Goal: Task Accomplishment & Management: Manage account settings

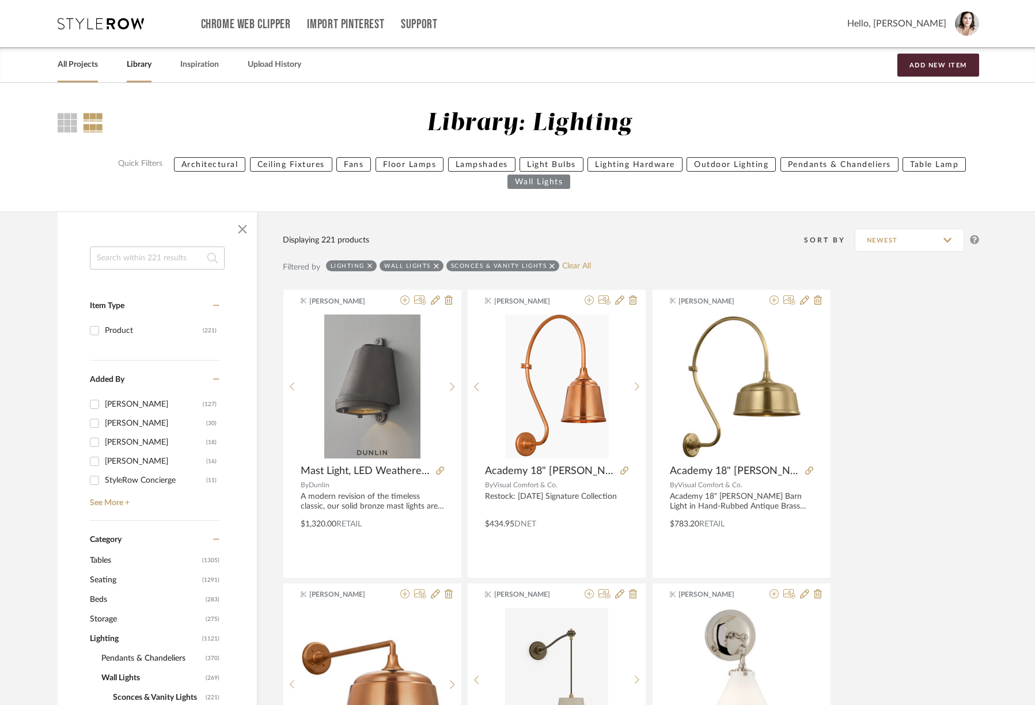
click at [88, 66] on link "All Projects" at bounding box center [78, 65] width 40 height 16
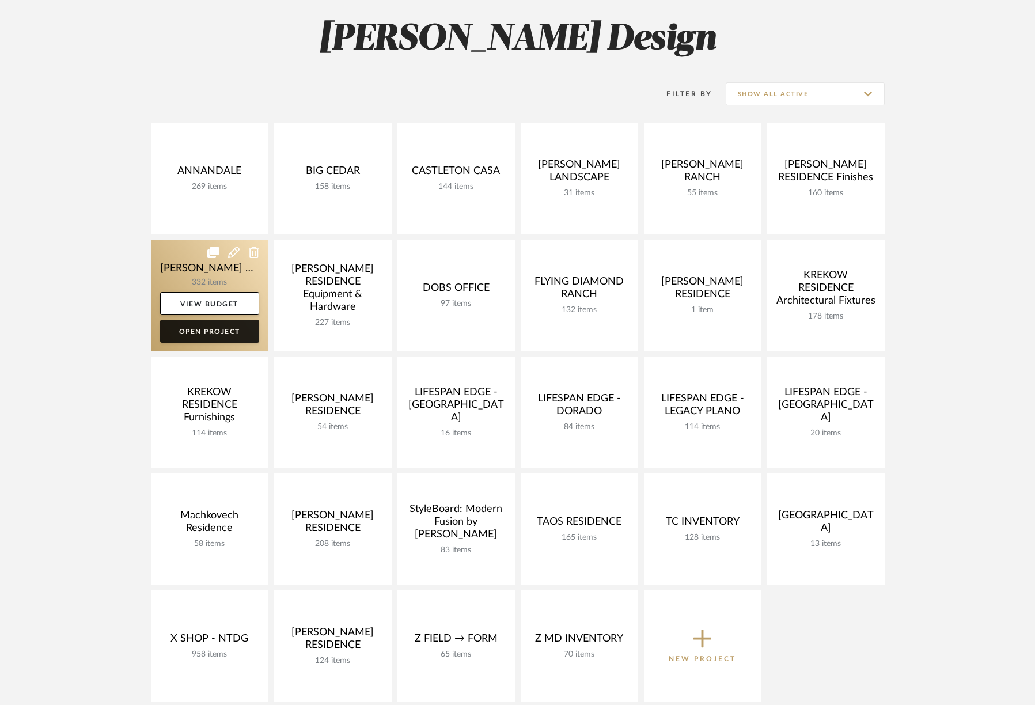
scroll to position [295, 0]
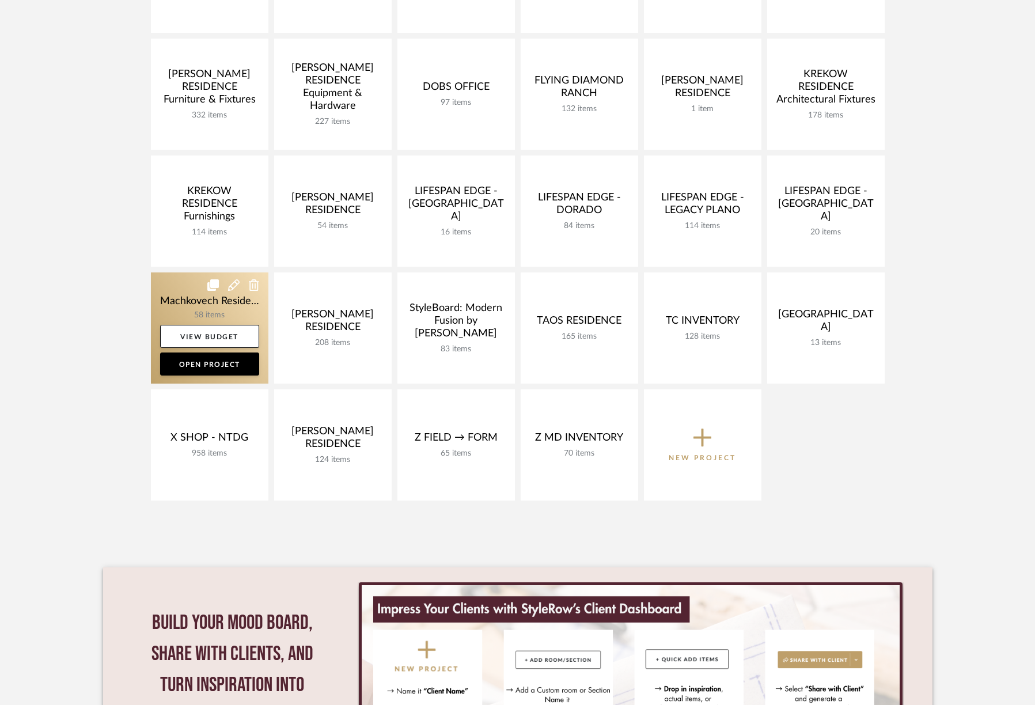
click at [176, 293] on link at bounding box center [209, 327] width 117 height 111
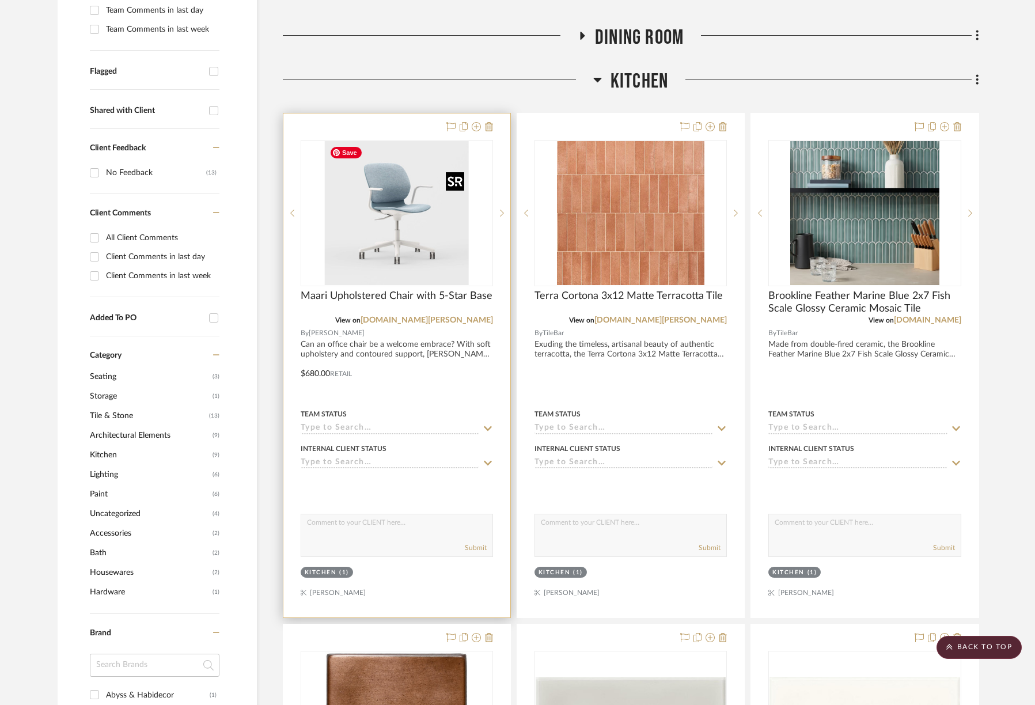
scroll to position [361, 0]
click at [488, 129] on icon at bounding box center [489, 126] width 8 height 9
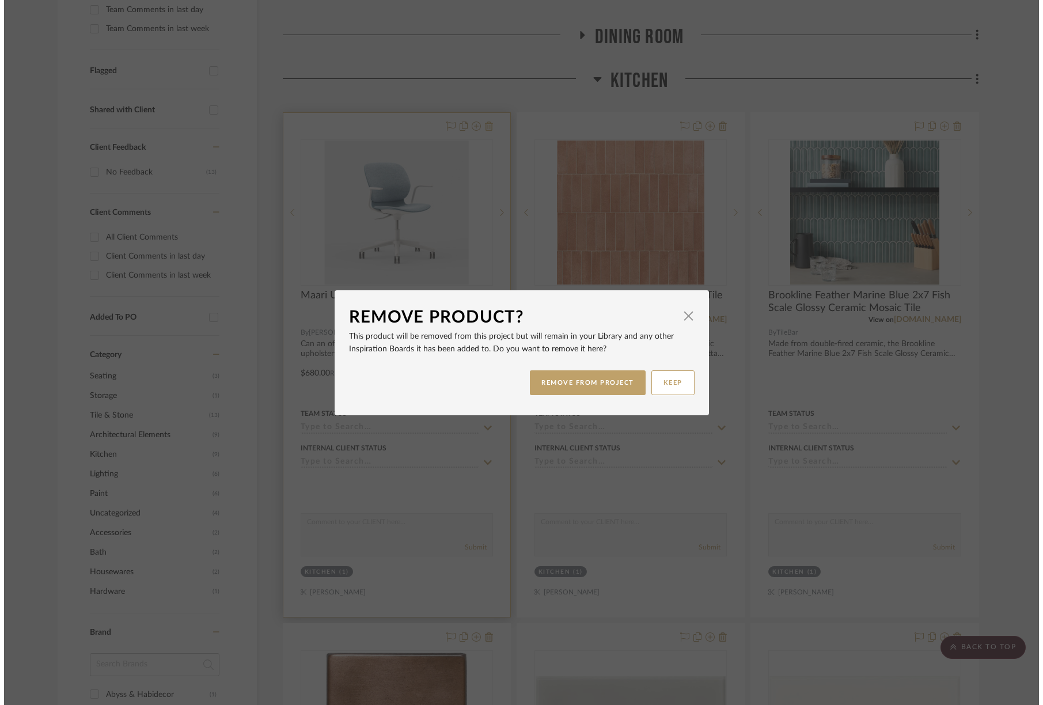
scroll to position [0, 0]
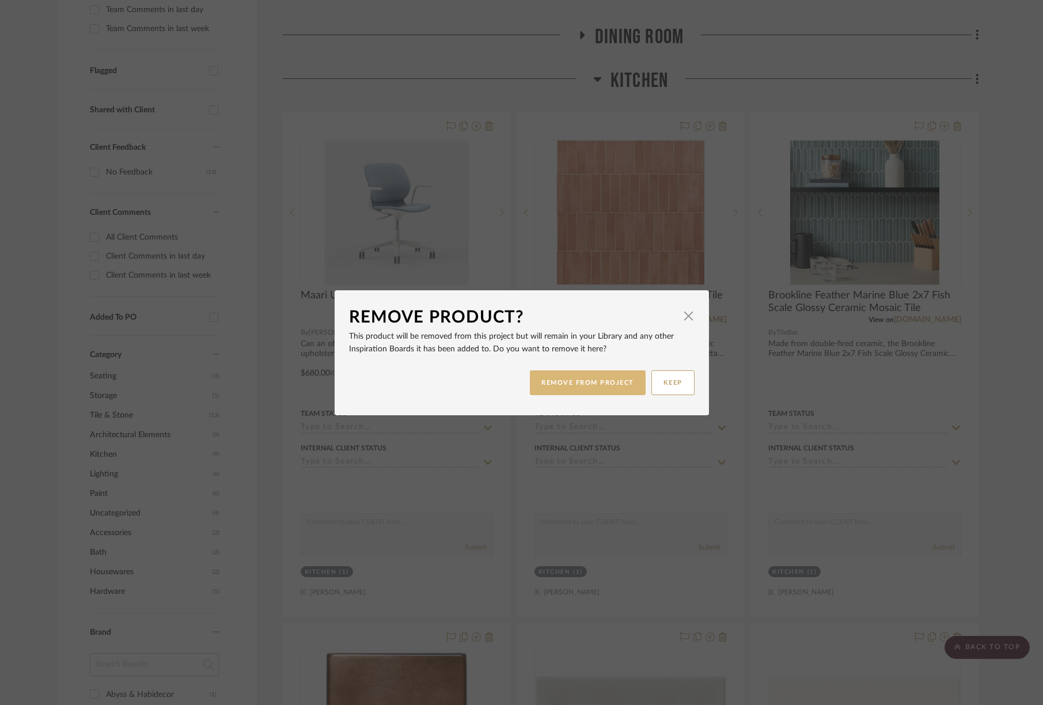
click at [583, 380] on button "REMOVE FROM PROJECT" at bounding box center [588, 382] width 116 height 25
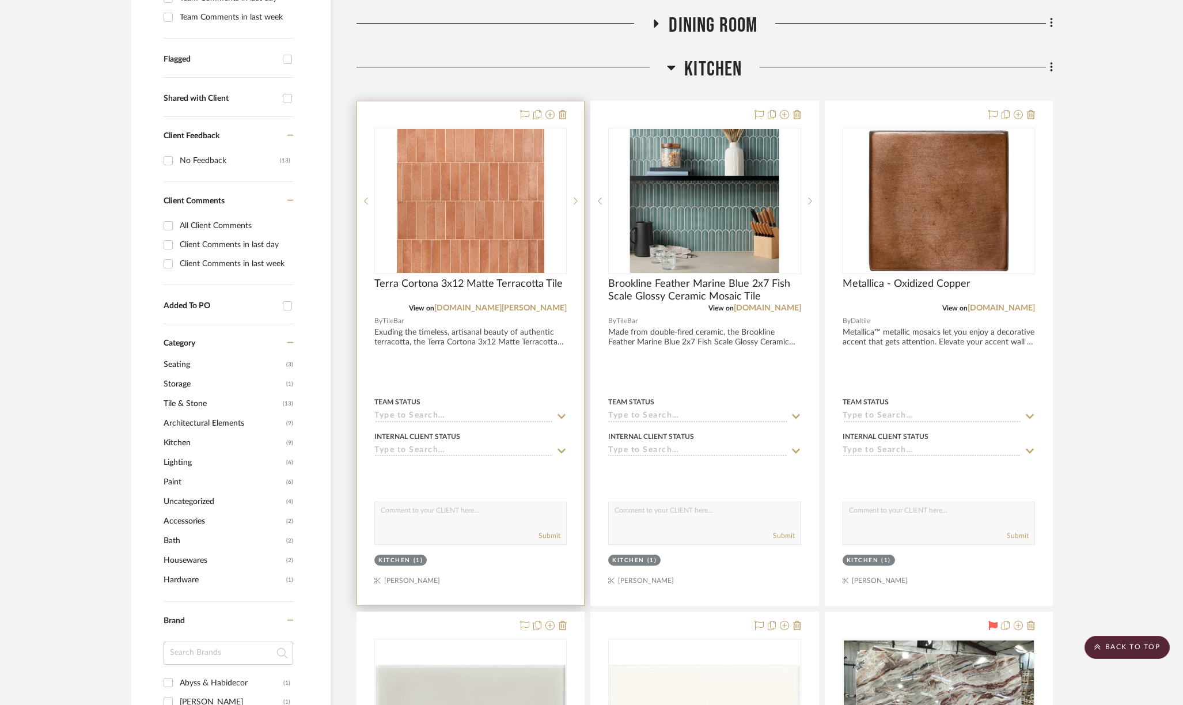
scroll to position [374, 0]
click at [575, 200] on icon at bounding box center [576, 200] width 4 height 8
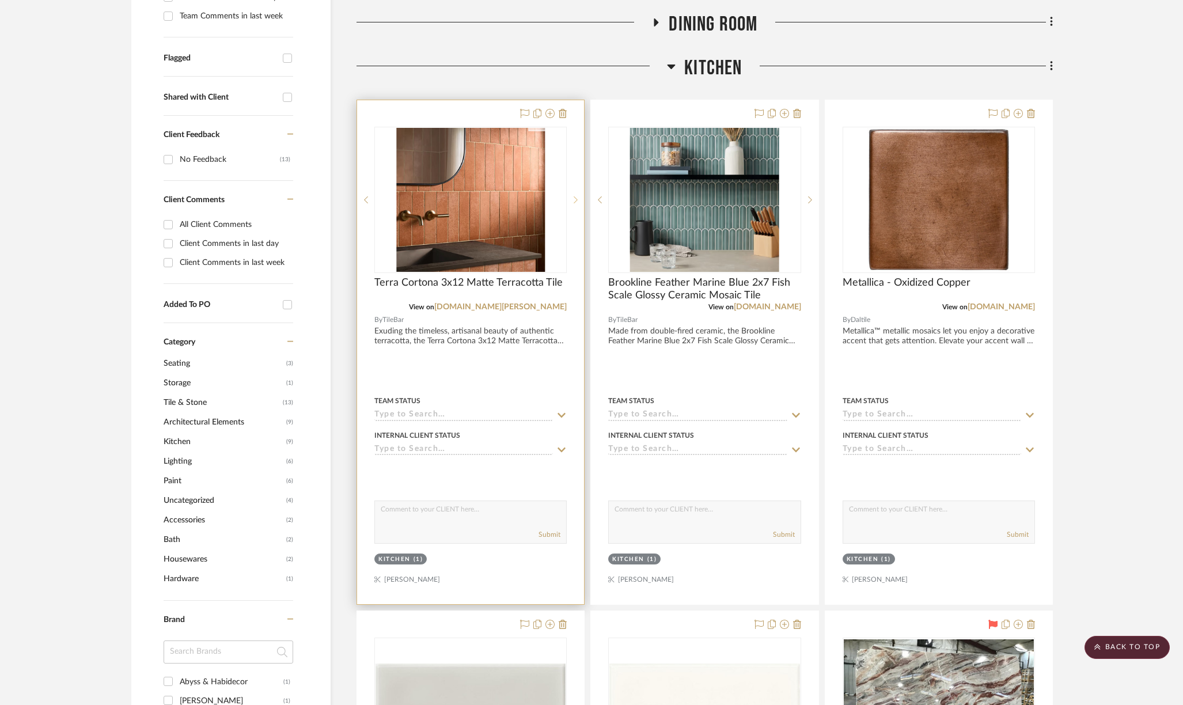
click at [575, 200] on icon at bounding box center [576, 200] width 4 height 8
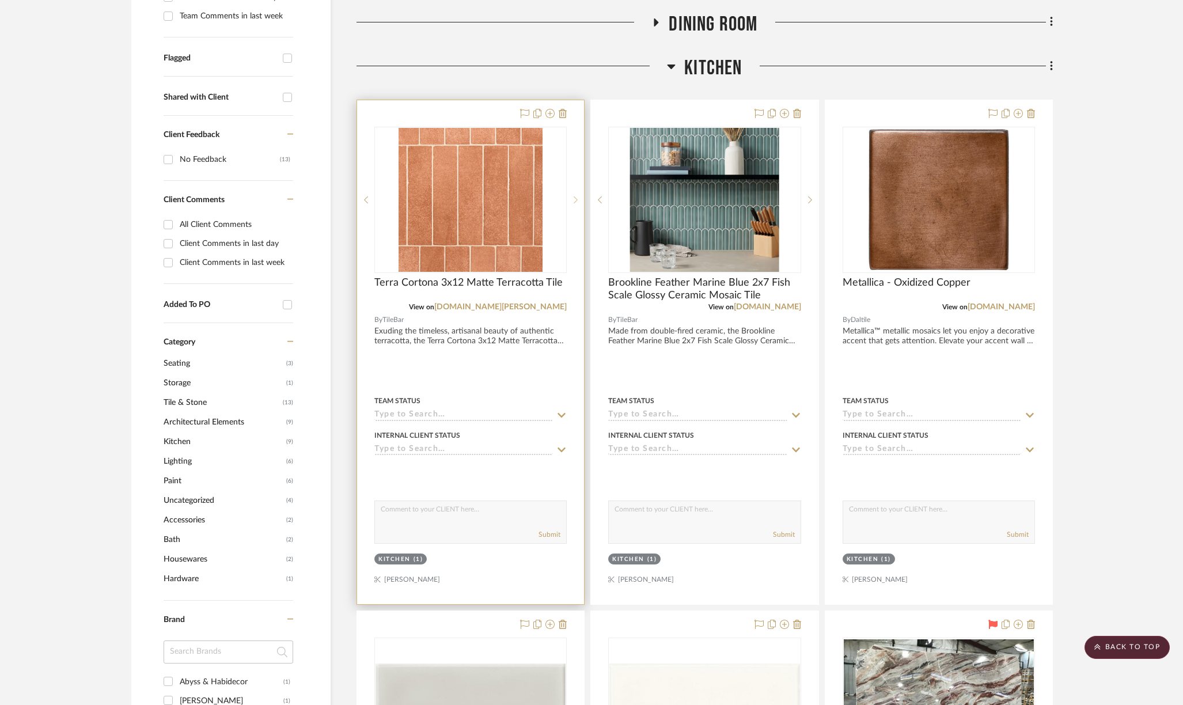
click at [575, 200] on icon at bounding box center [576, 200] width 4 height 8
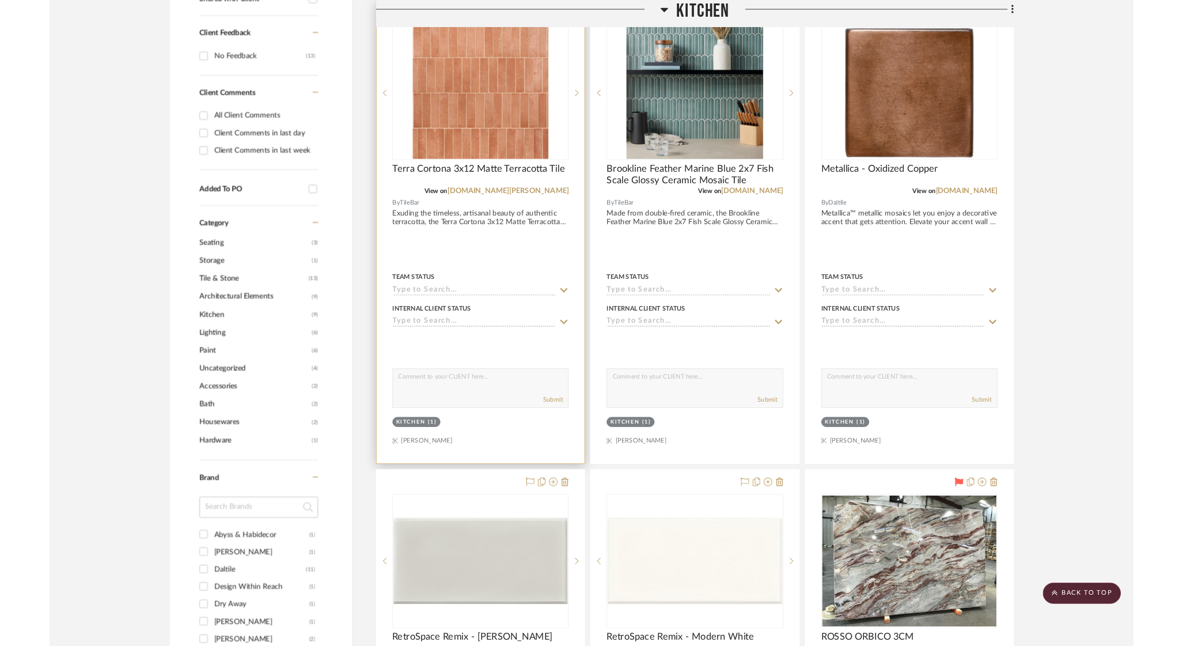
scroll to position [460, 0]
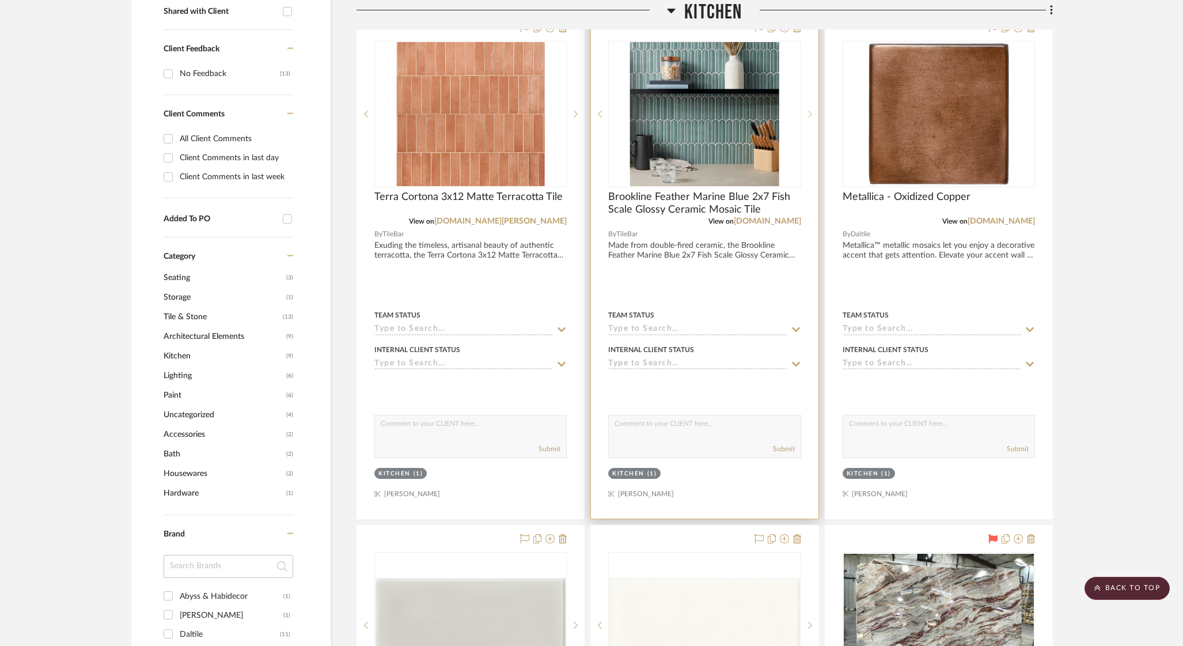
click at [810, 113] on icon at bounding box center [810, 114] width 4 height 8
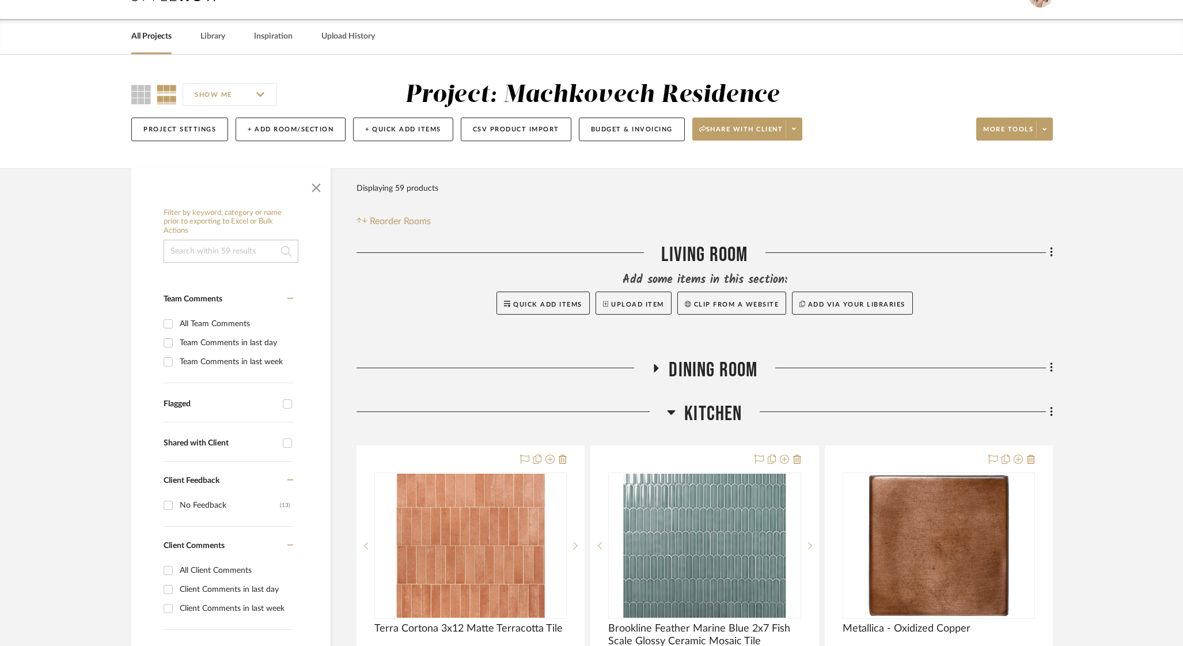
scroll to position [0, 0]
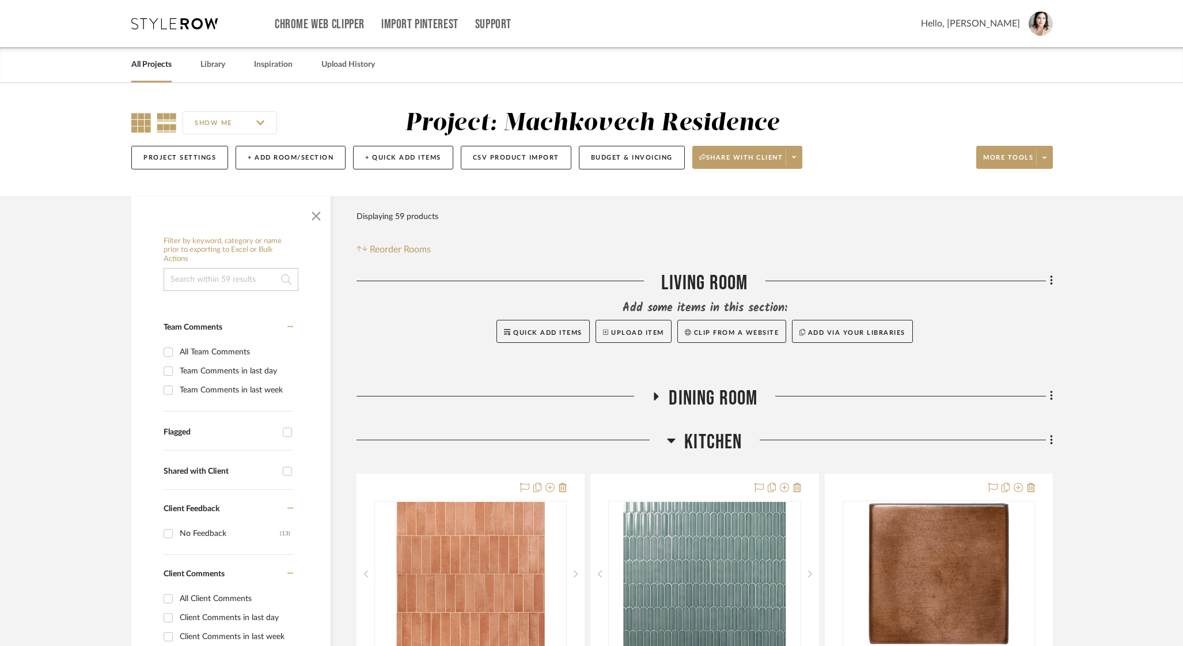
click at [143, 119] on icon at bounding box center [141, 123] width 20 height 20
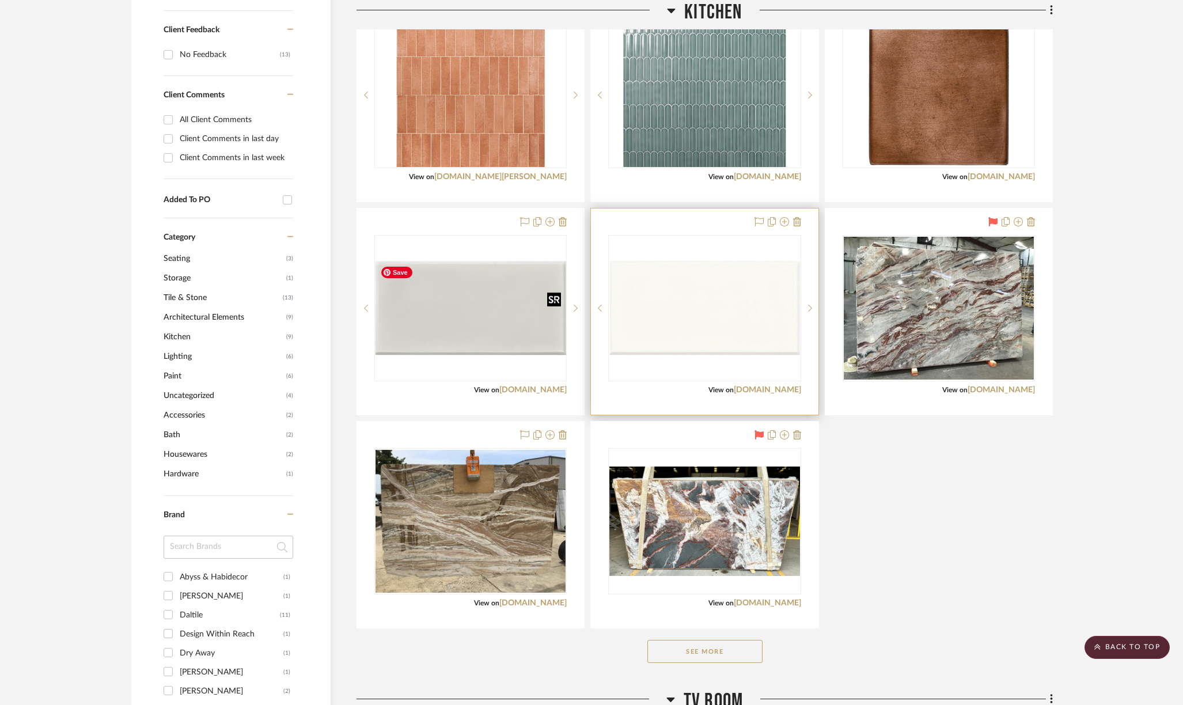
scroll to position [486, 0]
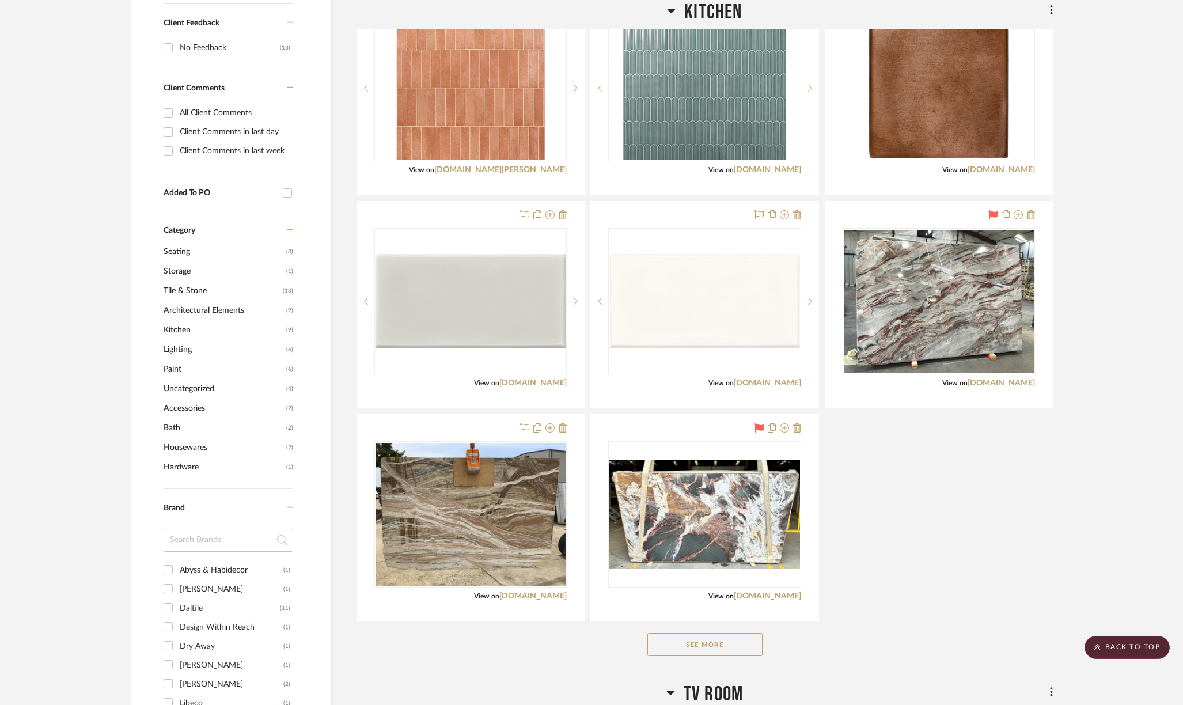
click at [668, 642] on button "See More" at bounding box center [704, 644] width 115 height 23
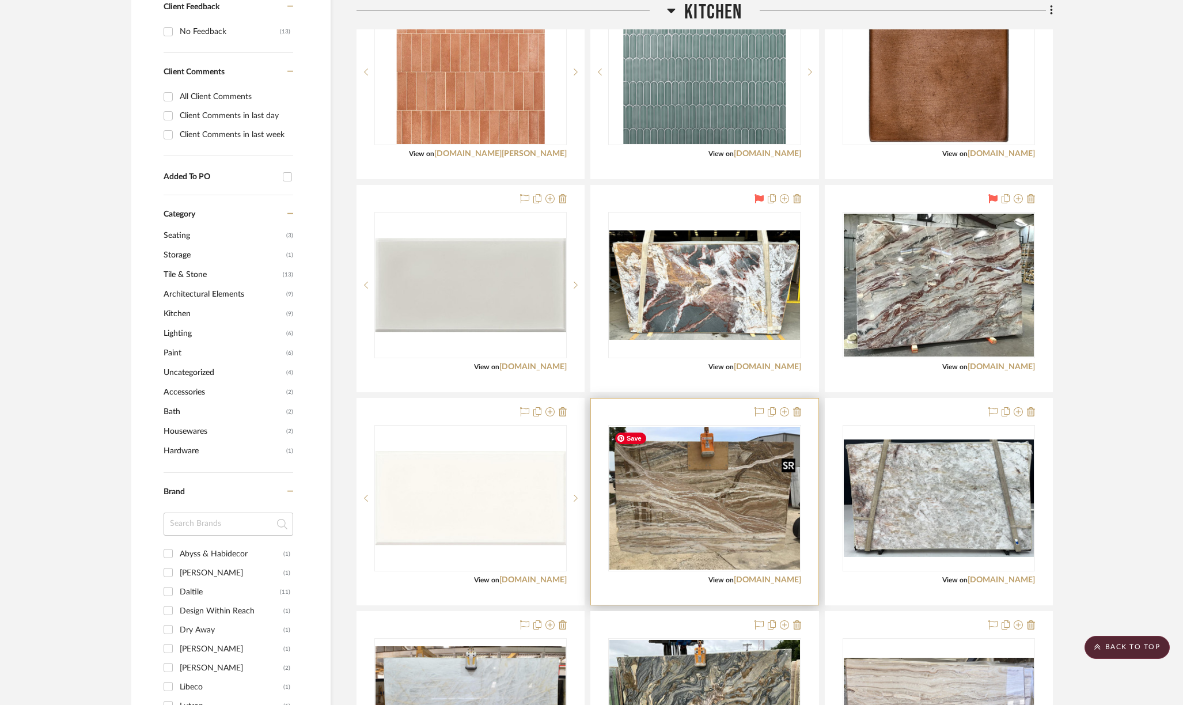
scroll to position [502, 0]
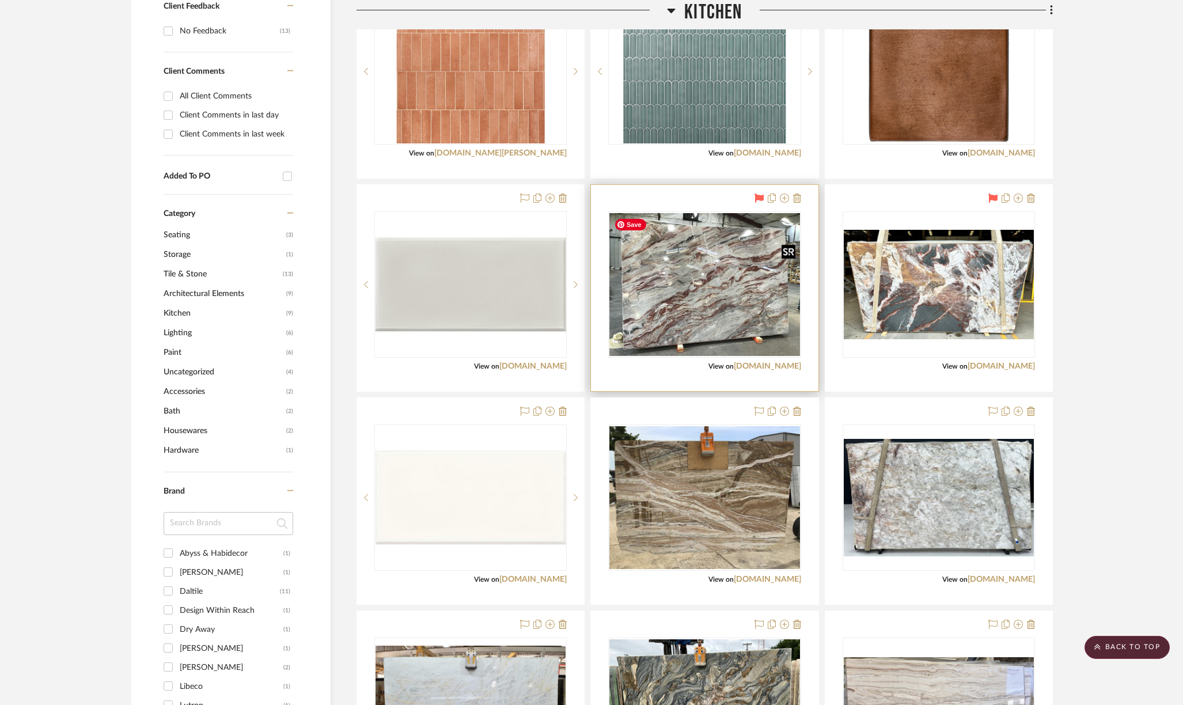
click at [710, 288] on img "0" at bounding box center [704, 284] width 190 height 142
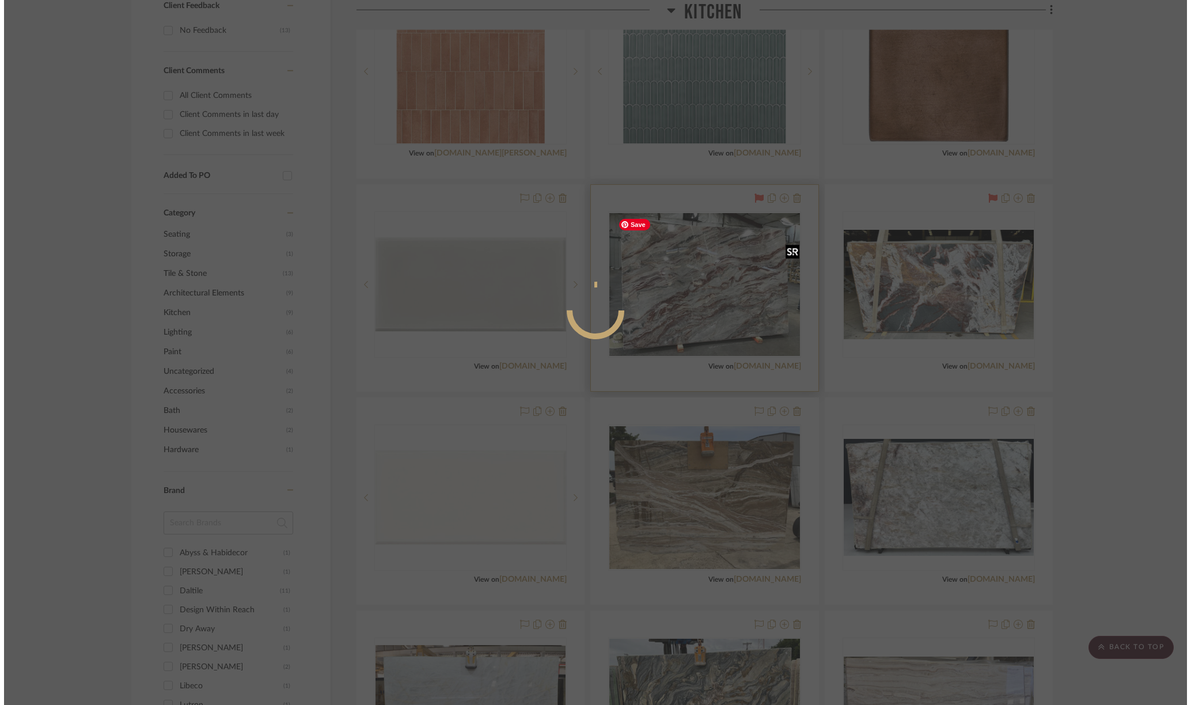
scroll to position [0, 0]
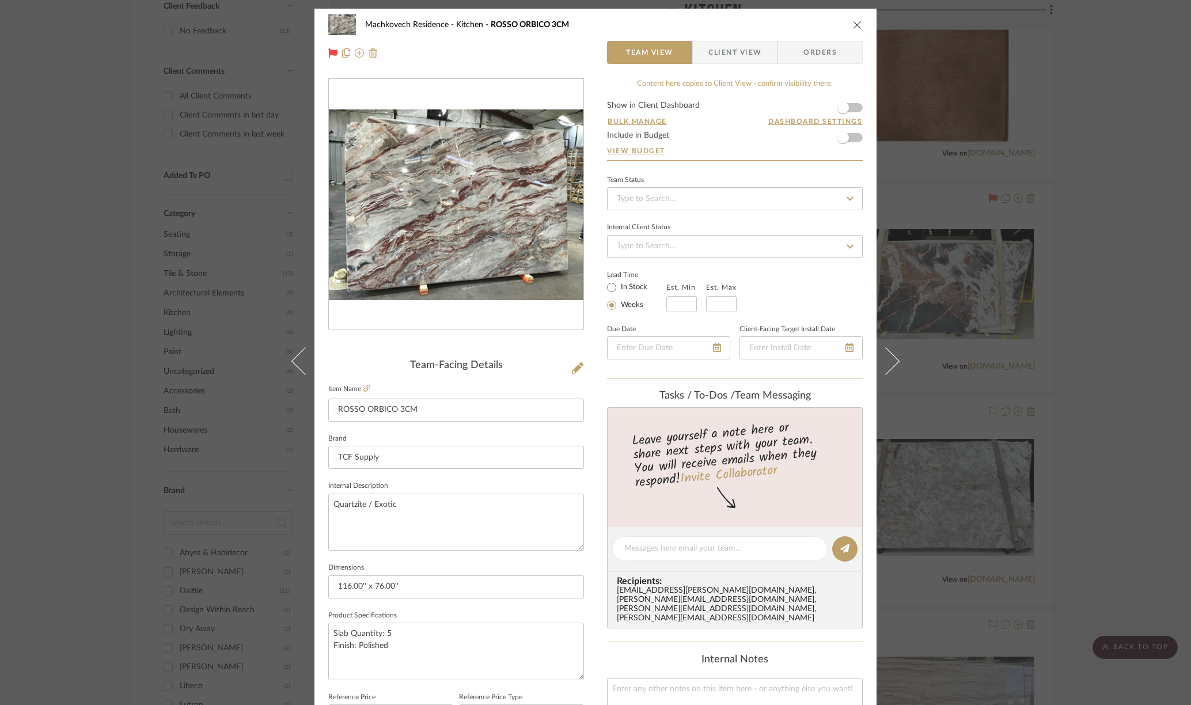
click at [853, 23] on icon "close" at bounding box center [857, 24] width 9 height 9
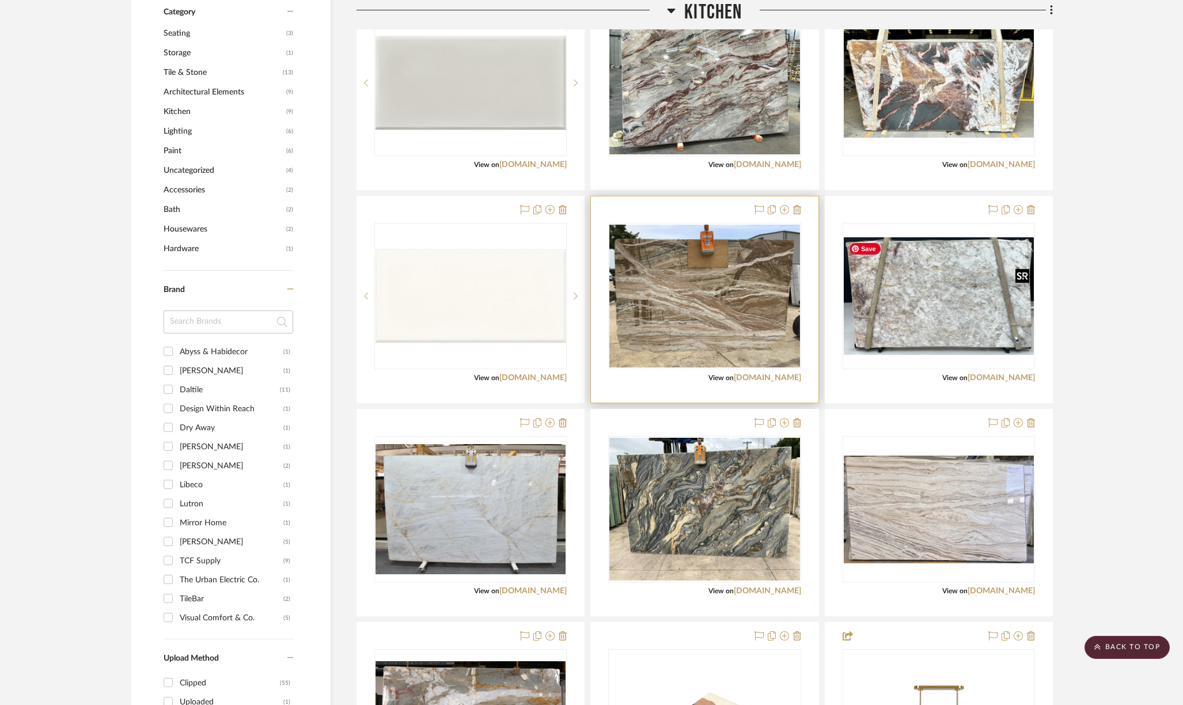
scroll to position [704, 0]
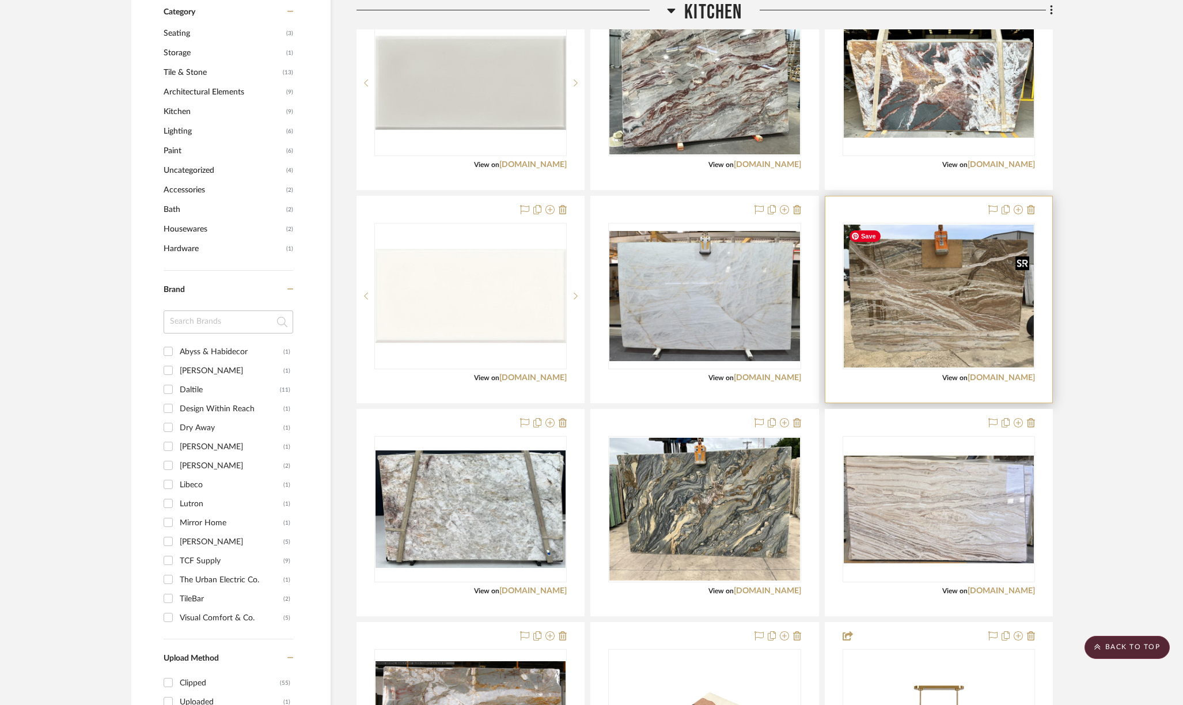
click at [945, 314] on img "0" at bounding box center [939, 296] width 190 height 142
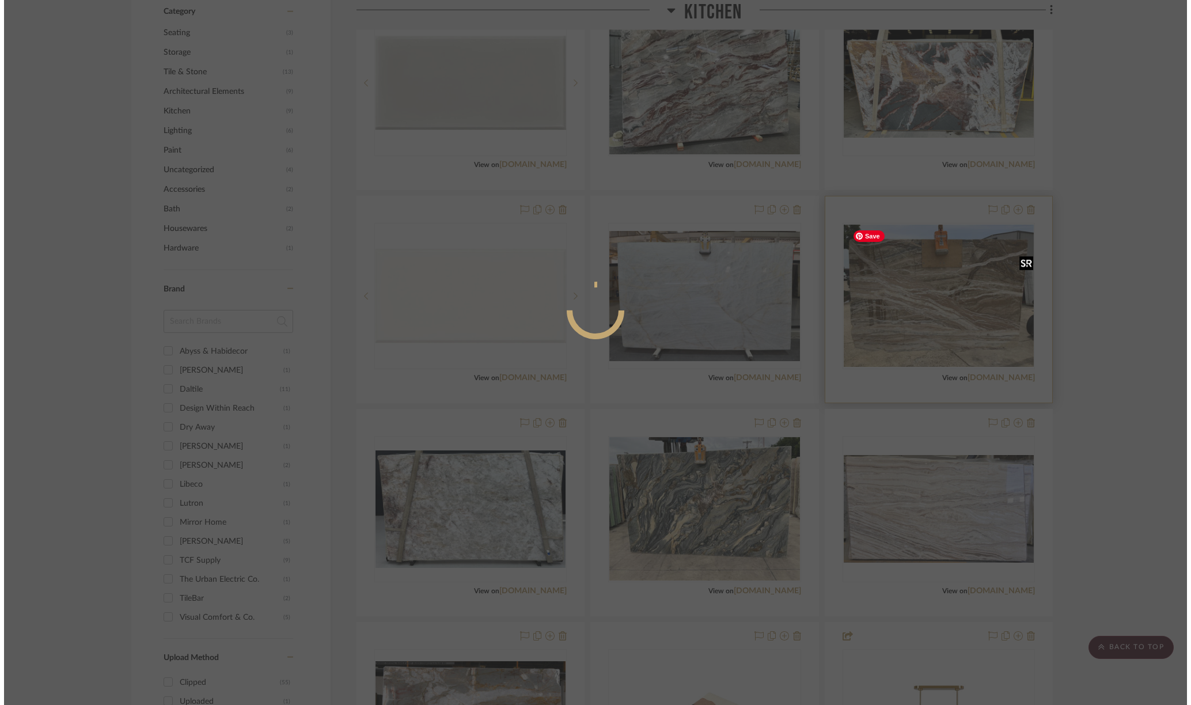
scroll to position [0, 0]
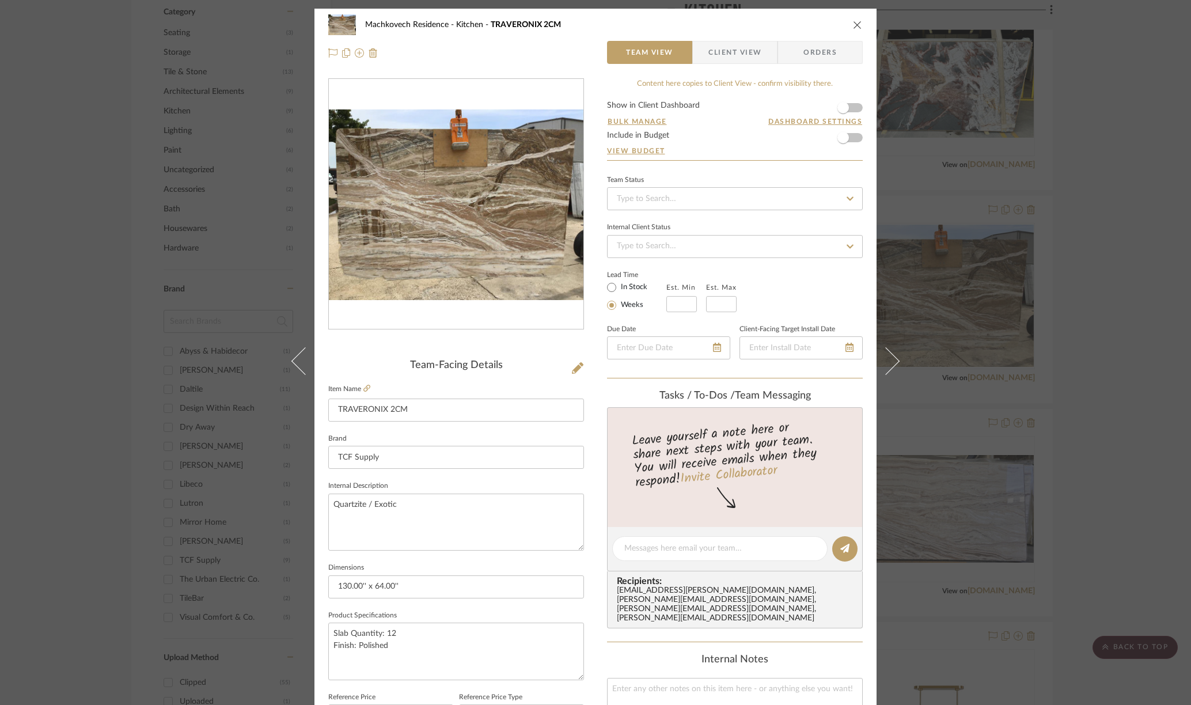
click at [854, 25] on icon "close" at bounding box center [857, 24] width 9 height 9
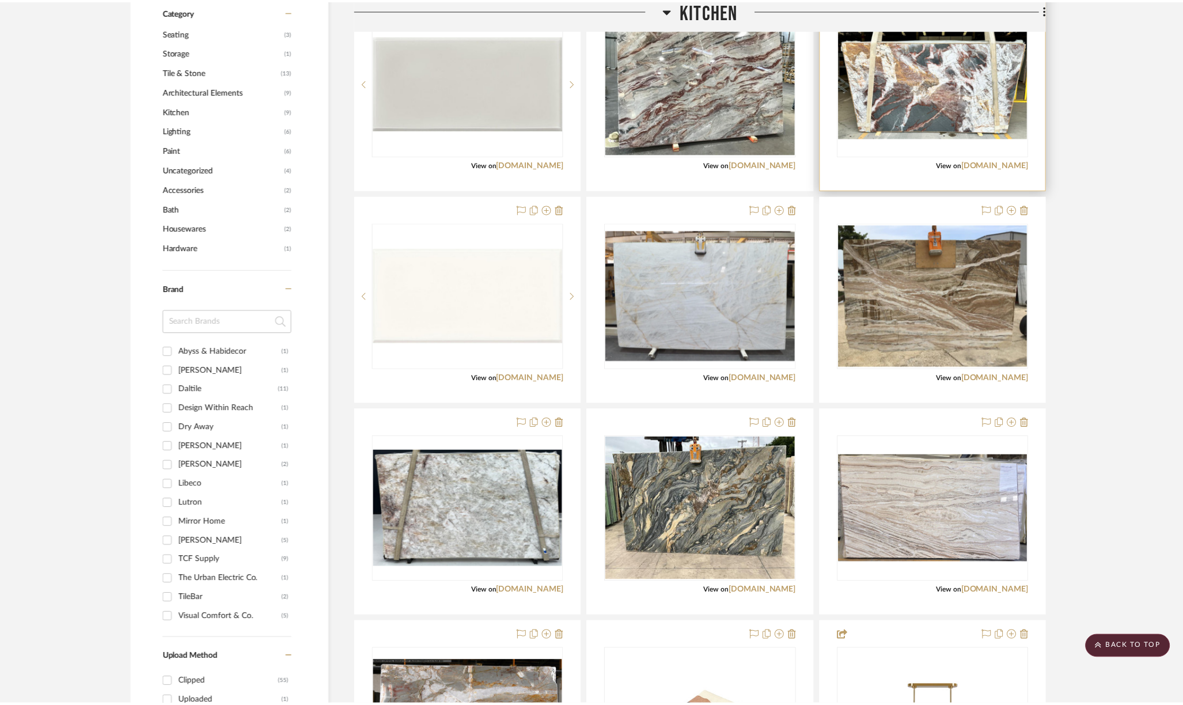
scroll to position [704, 0]
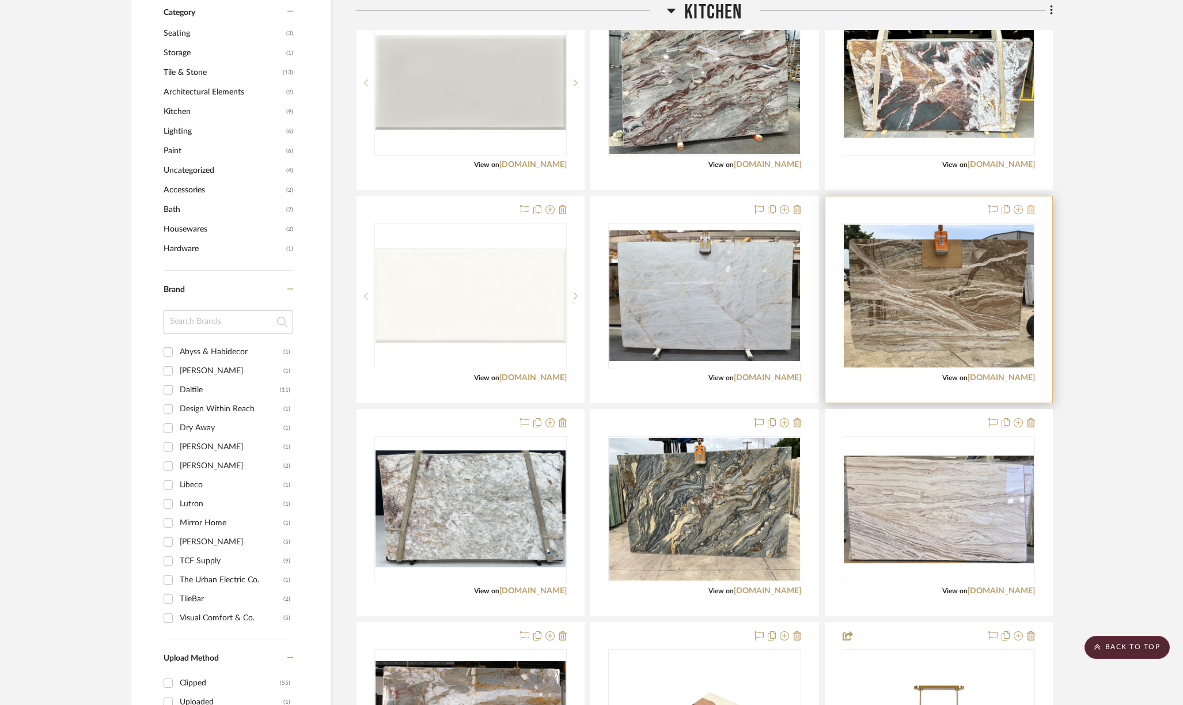
click at [1031, 207] on icon at bounding box center [1031, 209] width 8 height 9
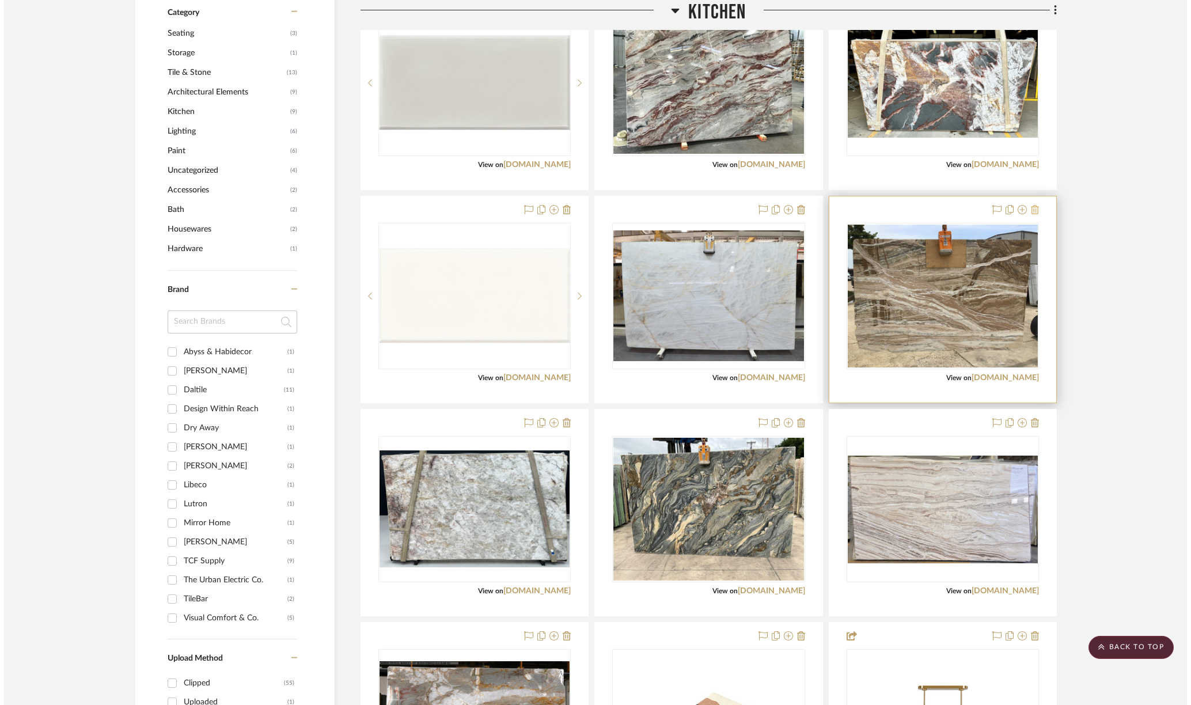
scroll to position [0, 0]
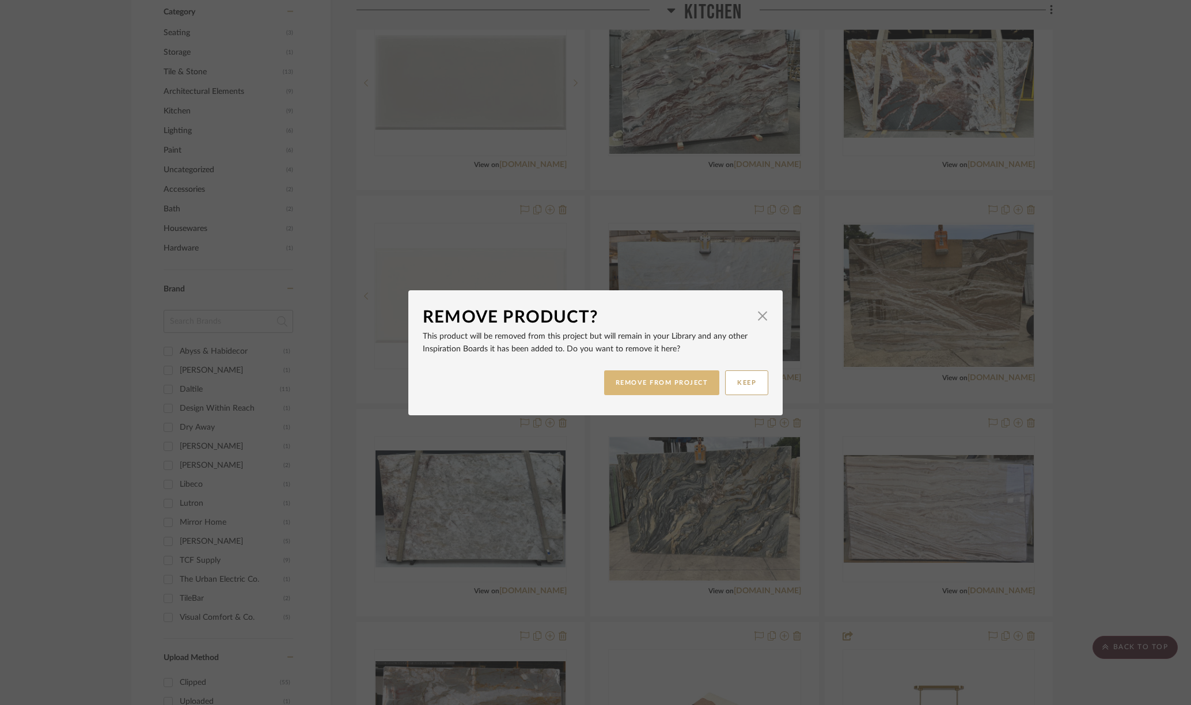
click at [668, 384] on button "REMOVE FROM PROJECT" at bounding box center [662, 382] width 116 height 25
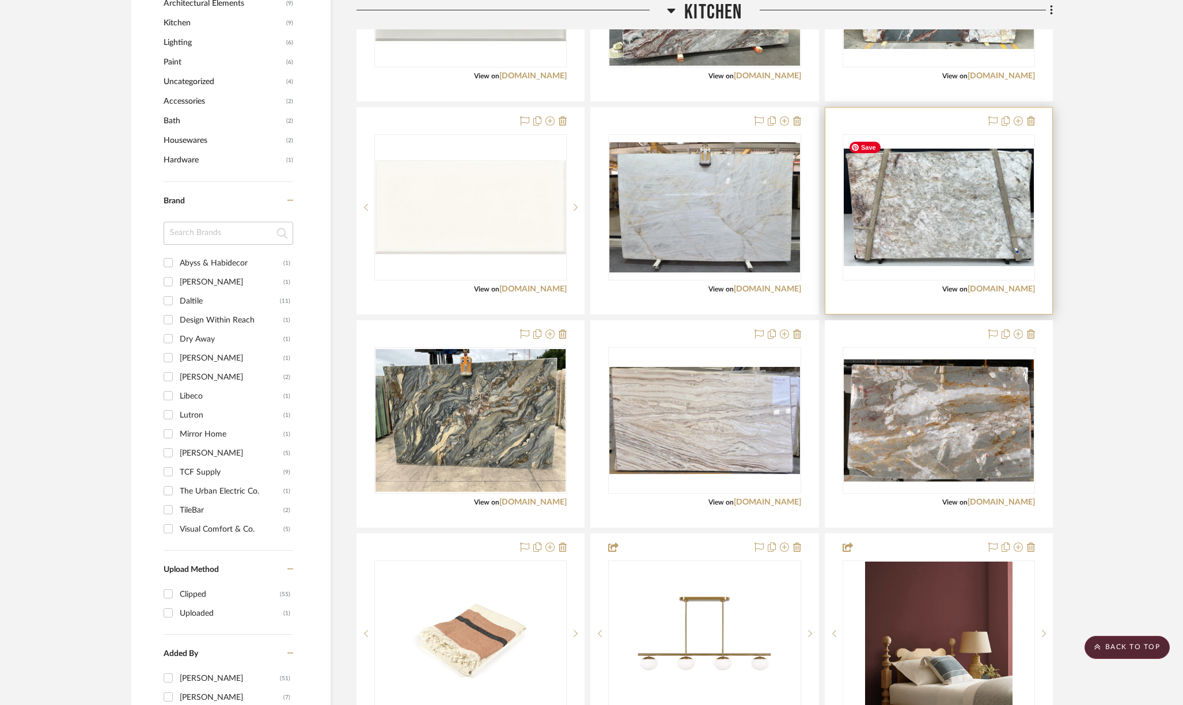
scroll to position [801, 0]
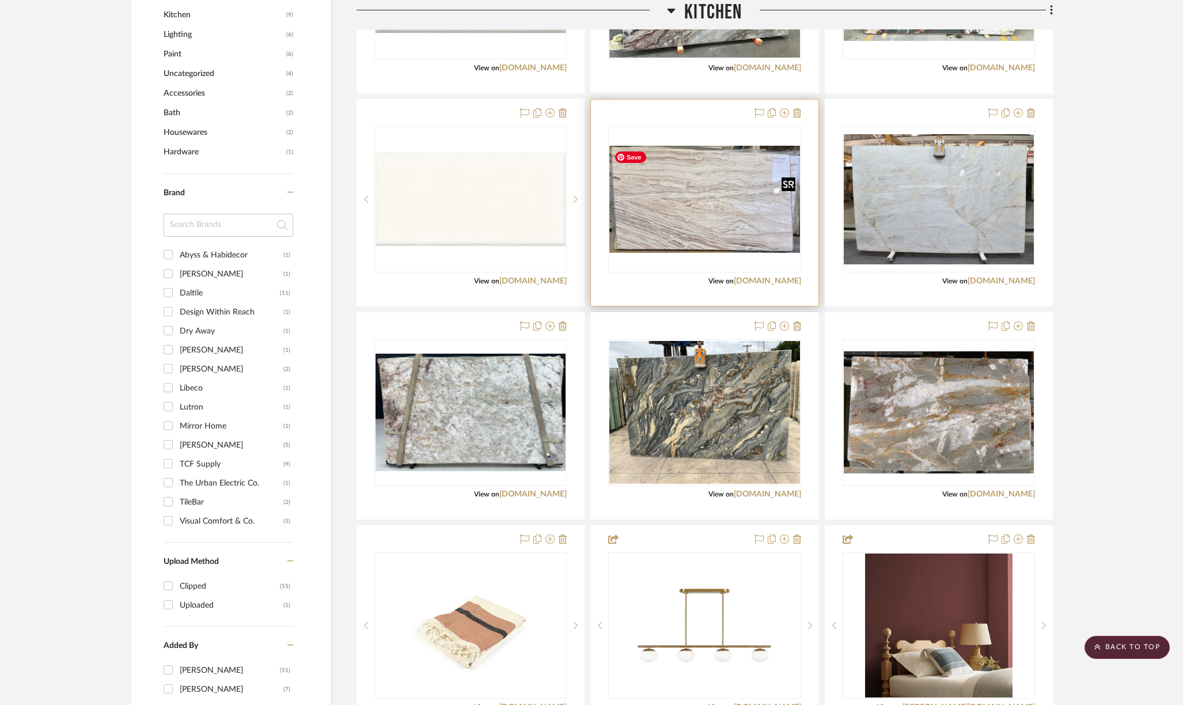
click at [723, 213] on img "0" at bounding box center [704, 200] width 190 height 108
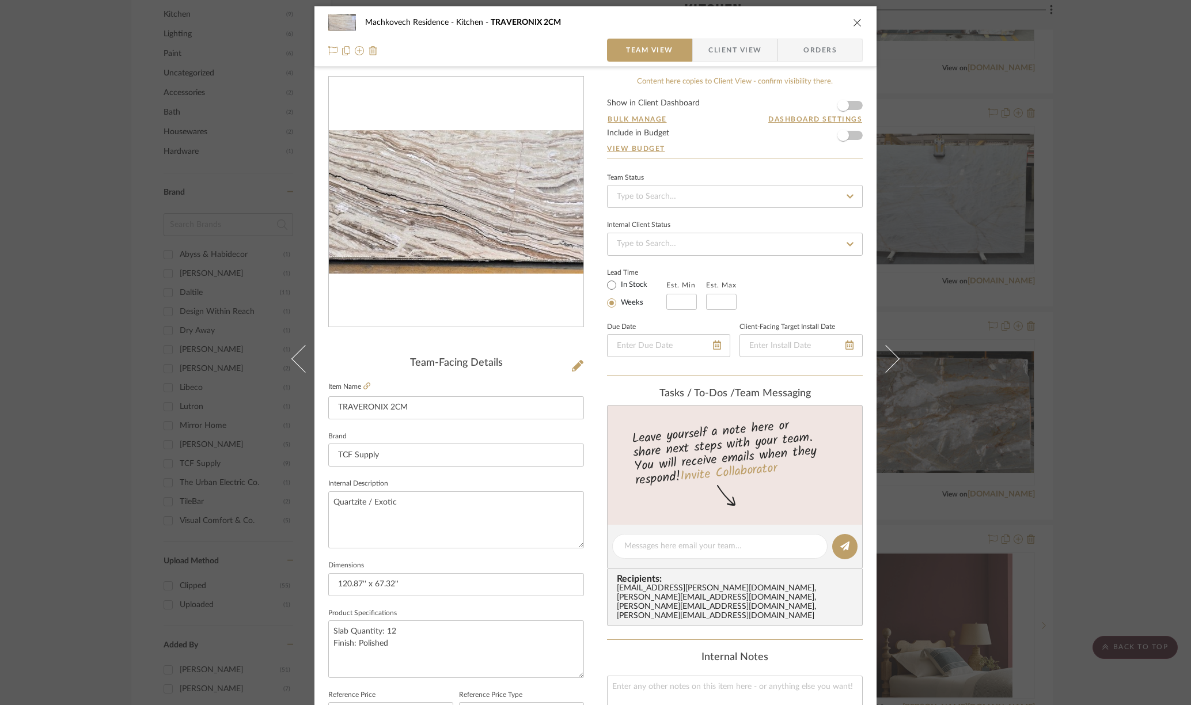
scroll to position [5, 0]
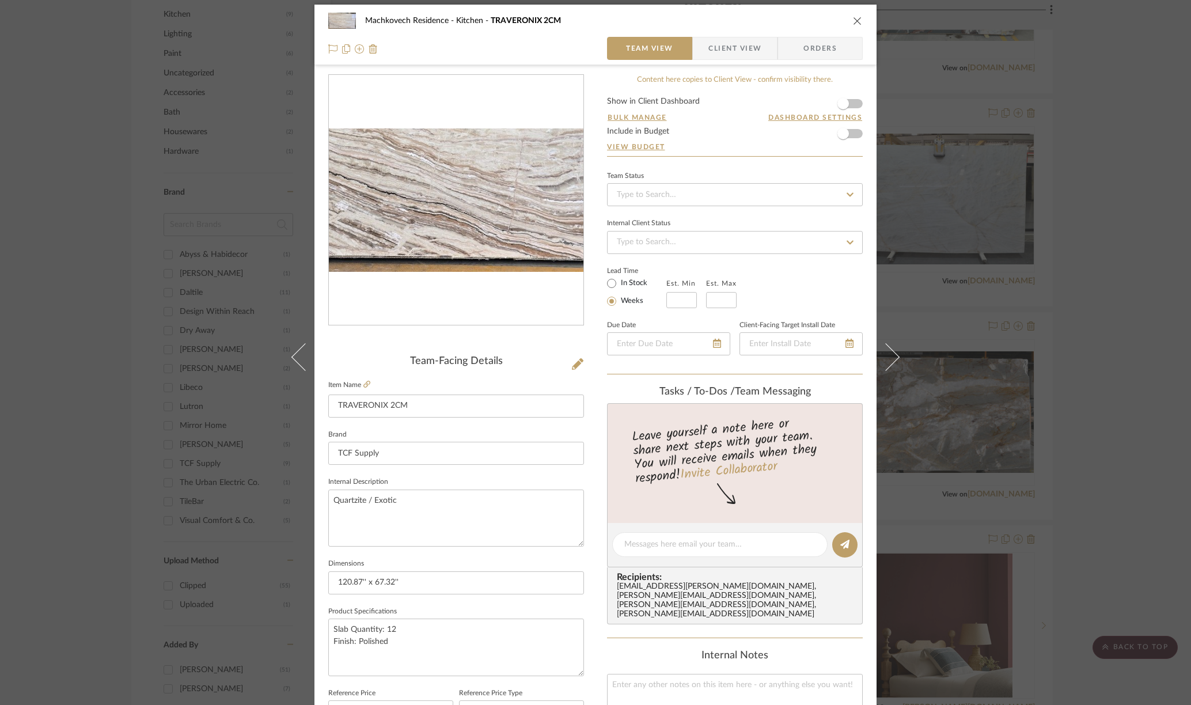
click at [446, 252] on img "0" at bounding box center [456, 199] width 255 height 143
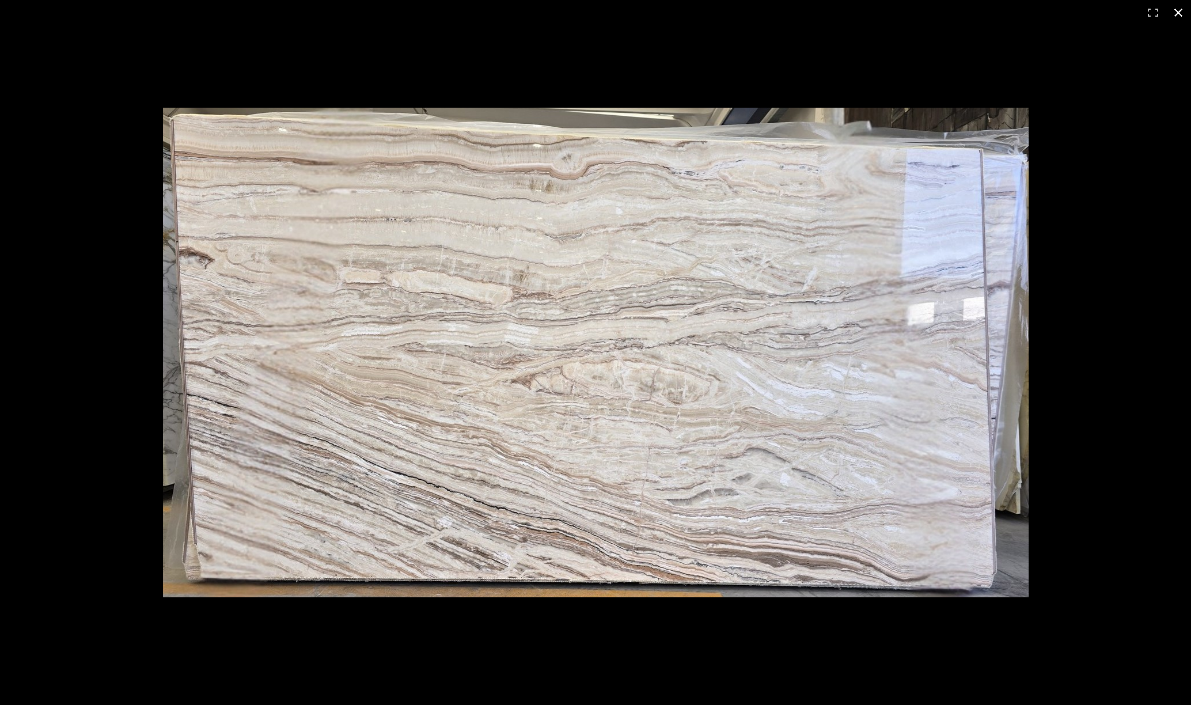
click at [143, 52] on div at bounding box center [595, 352] width 1191 height 705
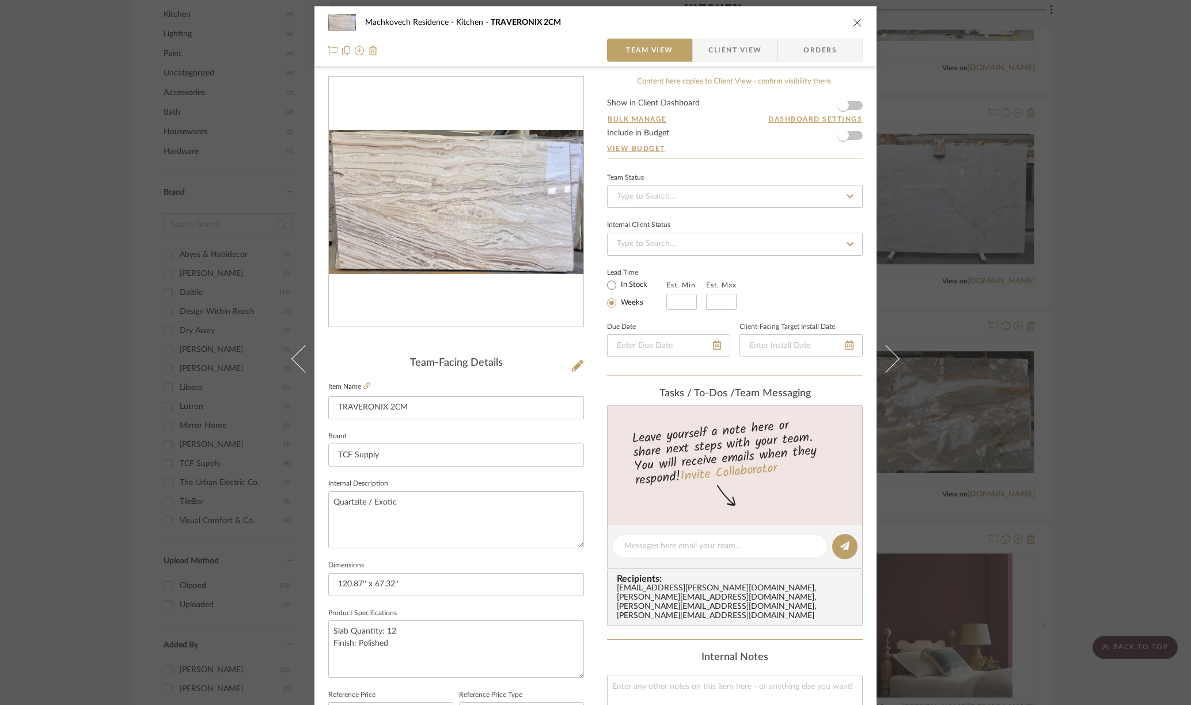
scroll to position [2, 0]
drag, startPoint x: 855, startPoint y: 18, endPoint x: 878, endPoint y: 54, distance: 43.0
click at [855, 18] on icon "close" at bounding box center [857, 22] width 9 height 9
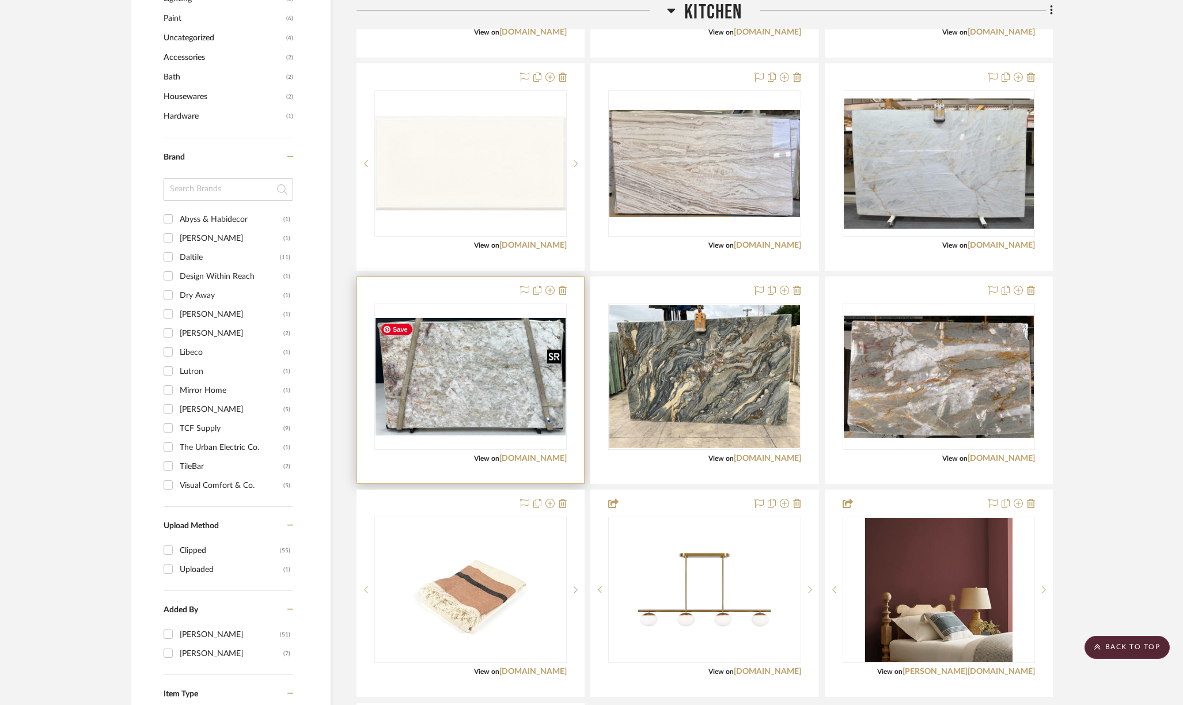
scroll to position [836, 0]
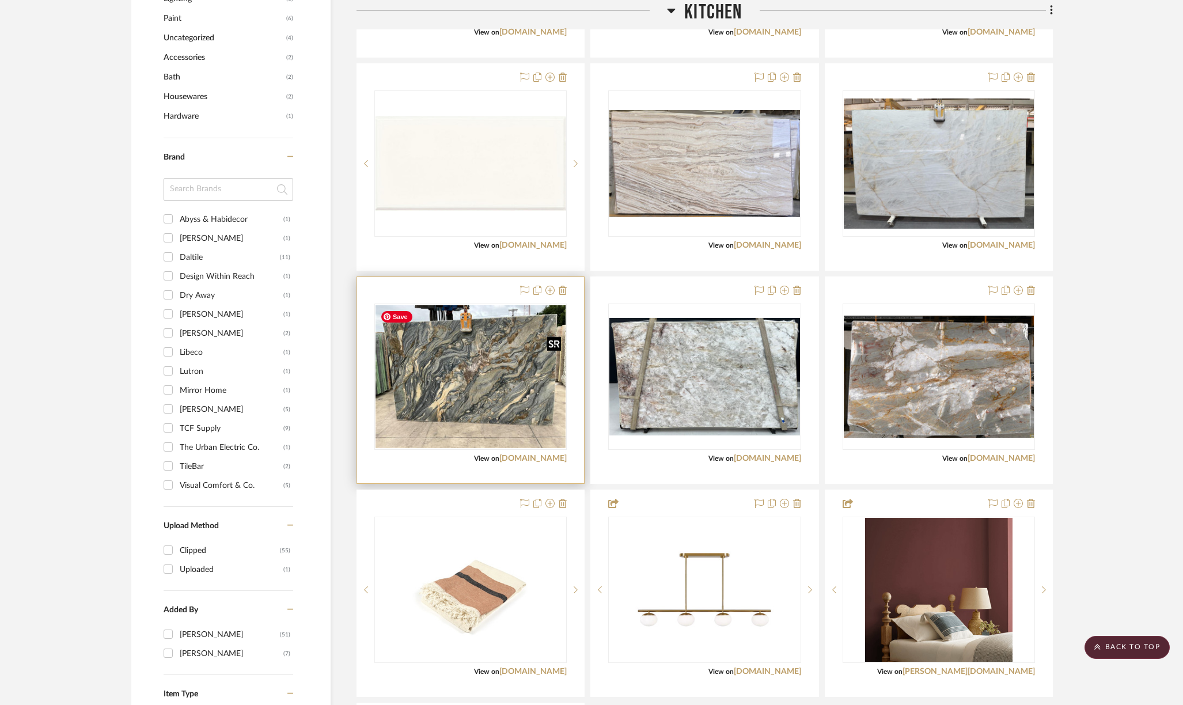
click at [503, 407] on img "0" at bounding box center [471, 376] width 190 height 143
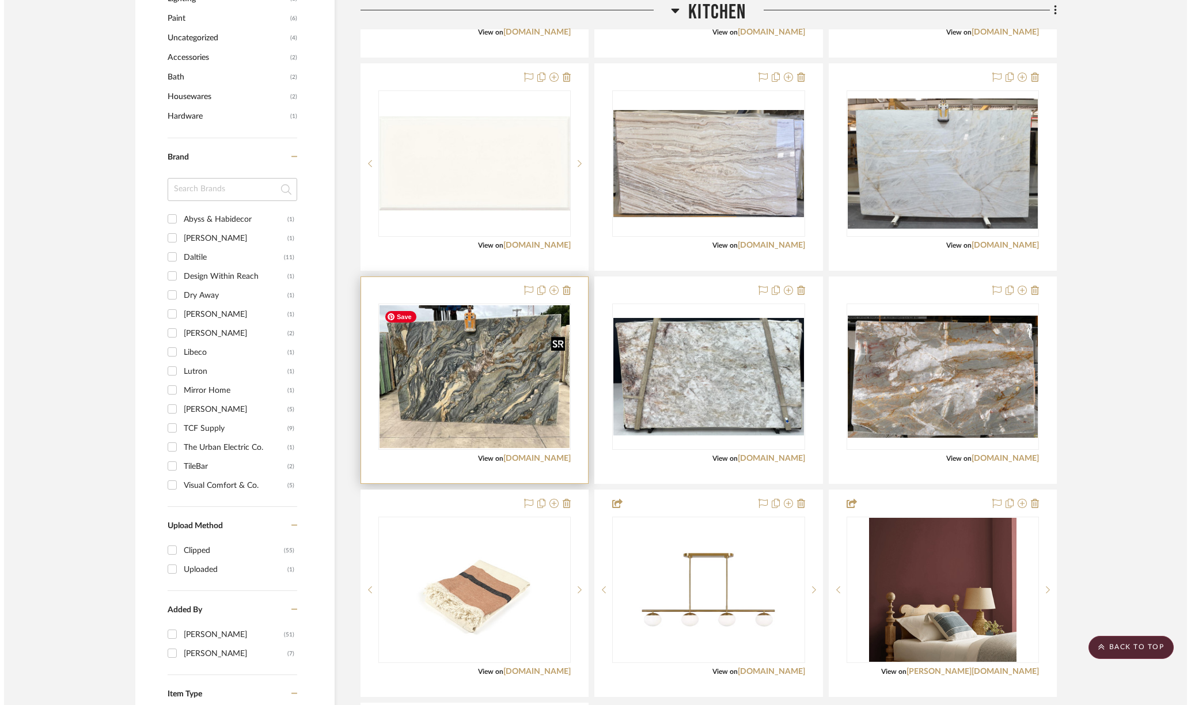
scroll to position [0, 0]
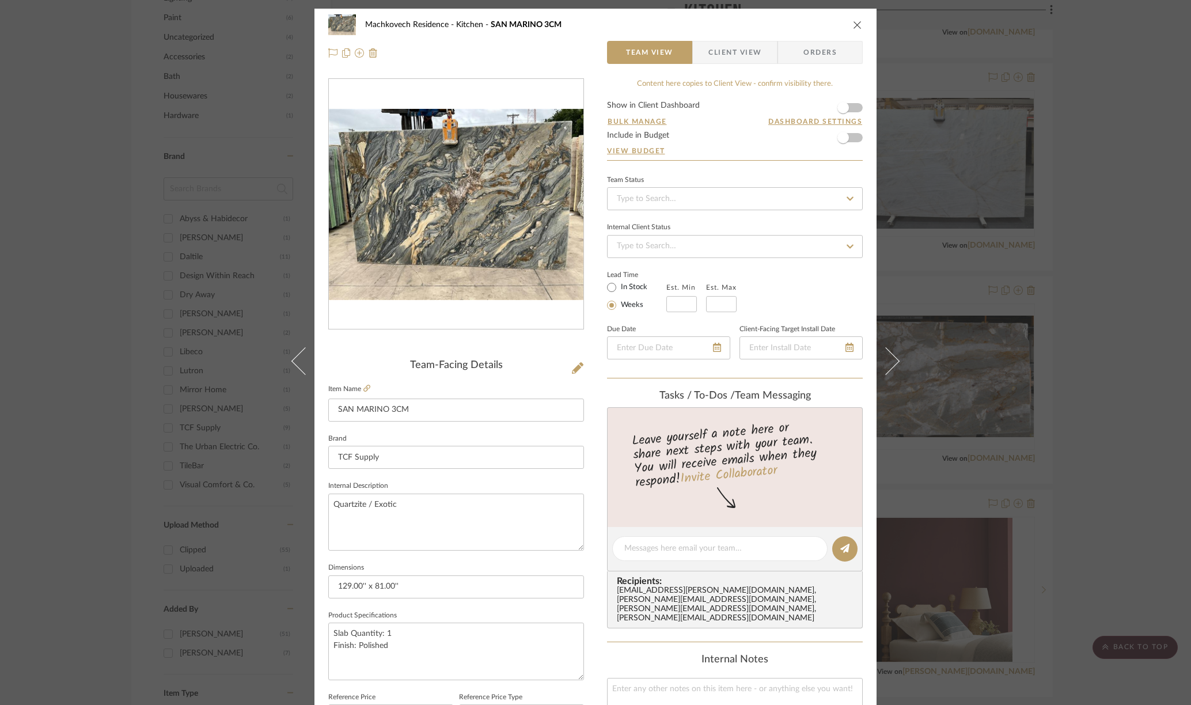
click at [853, 24] on icon "close" at bounding box center [857, 24] width 9 height 9
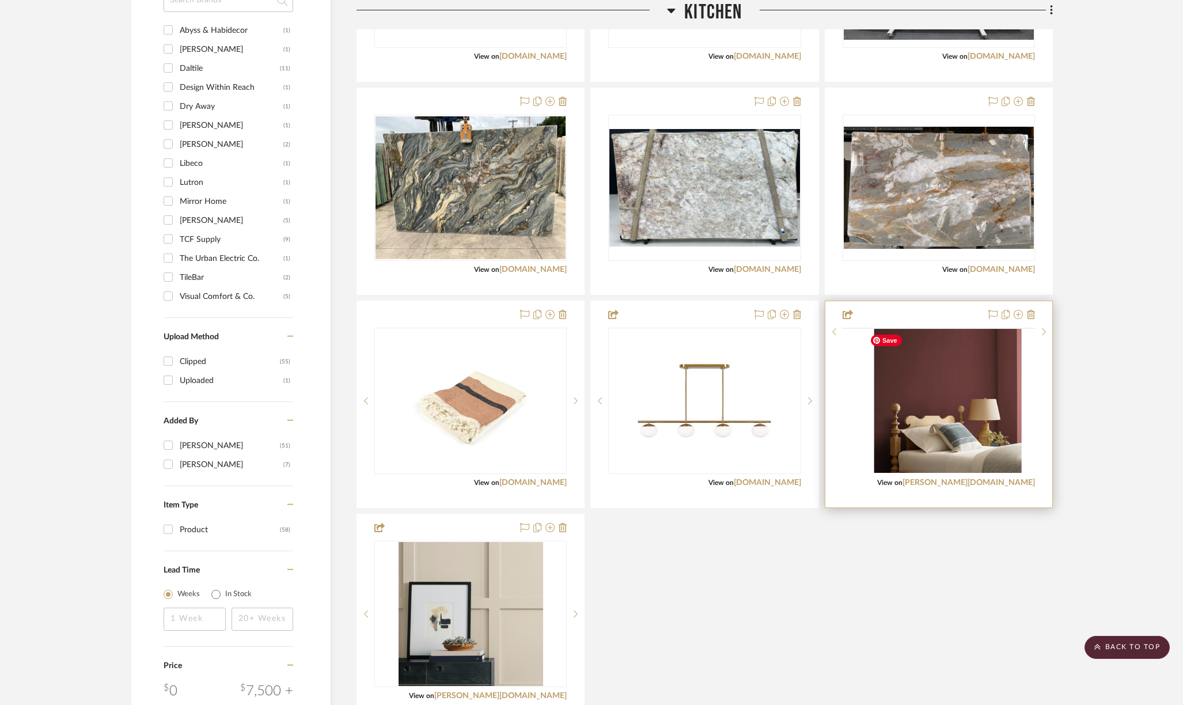
scroll to position [1101, 0]
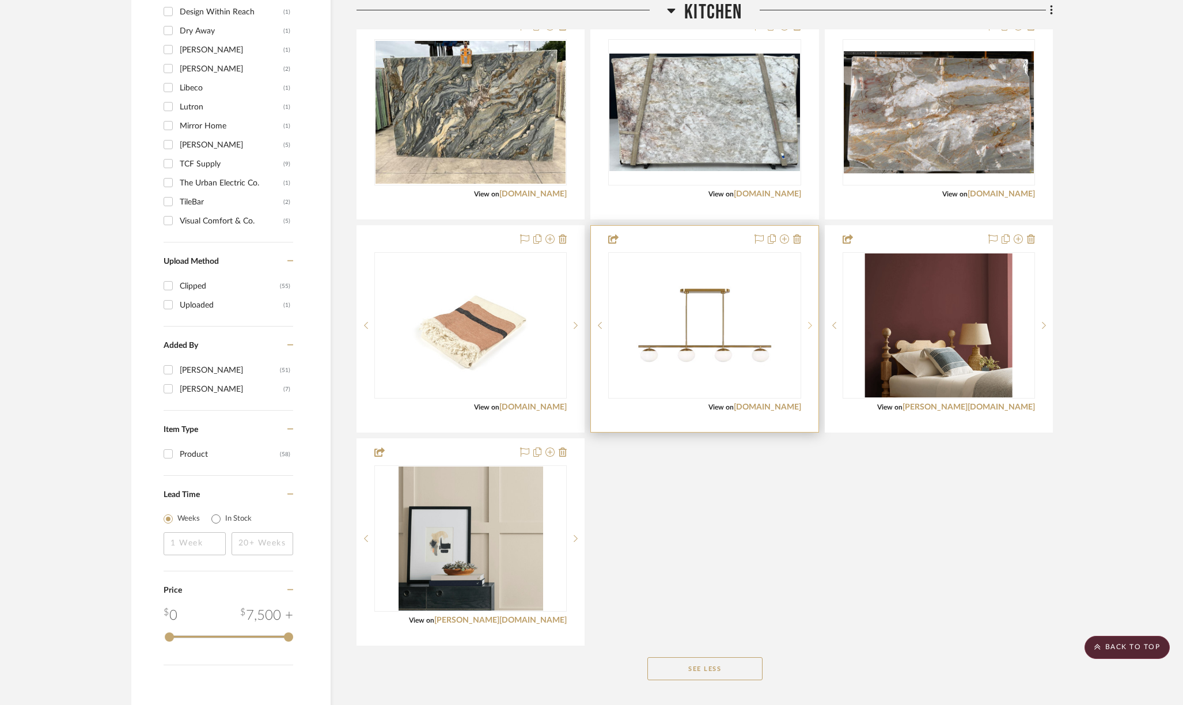
click at [808, 324] on icon at bounding box center [810, 325] width 4 height 8
click at [810, 326] on icon at bounding box center [810, 325] width 4 height 8
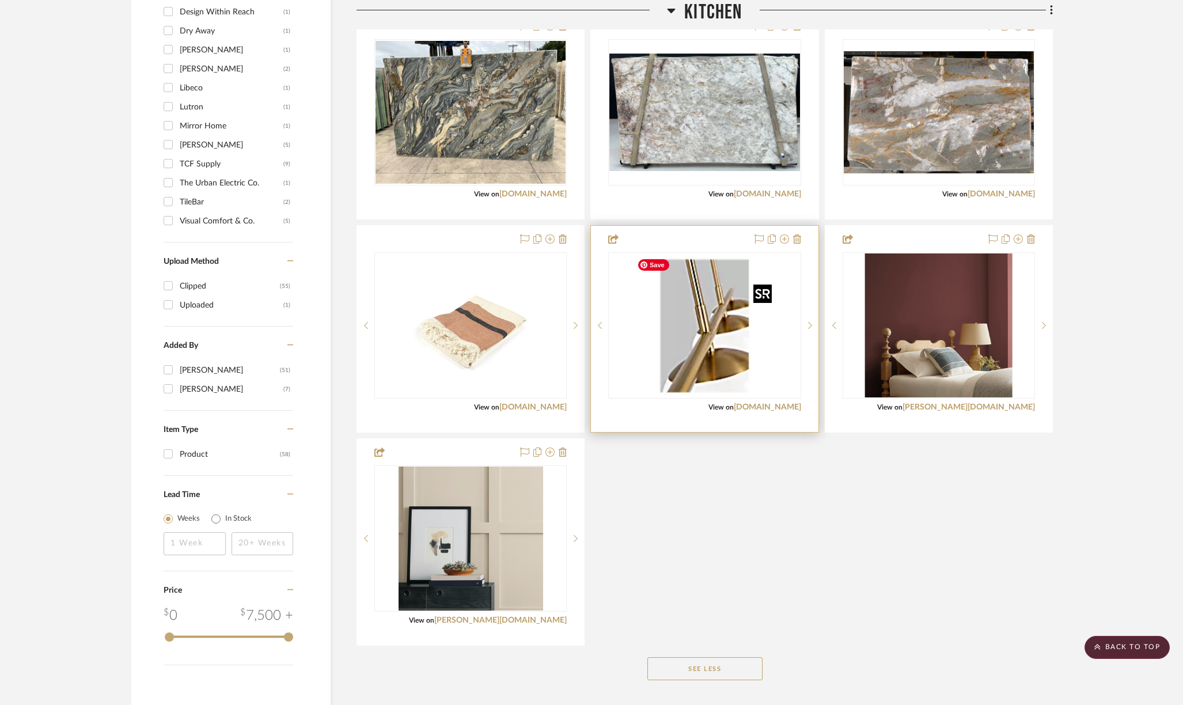
click at [738, 338] on img "2" at bounding box center [704, 325] width 144 height 144
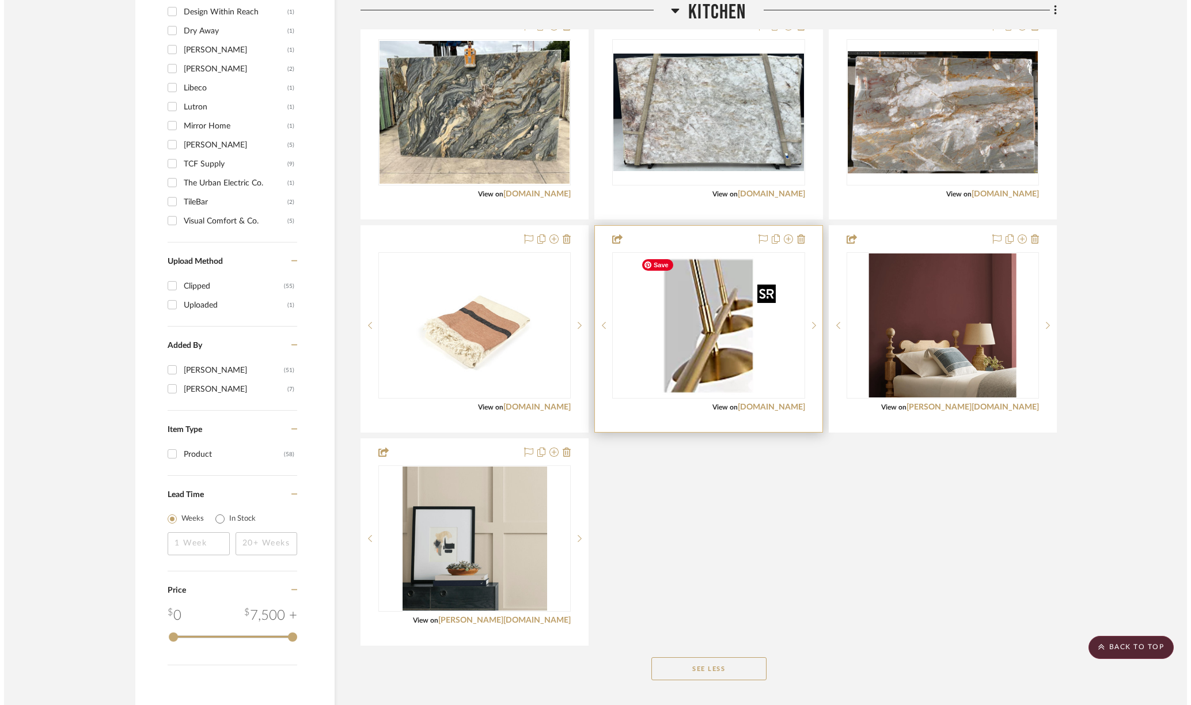
scroll to position [0, 0]
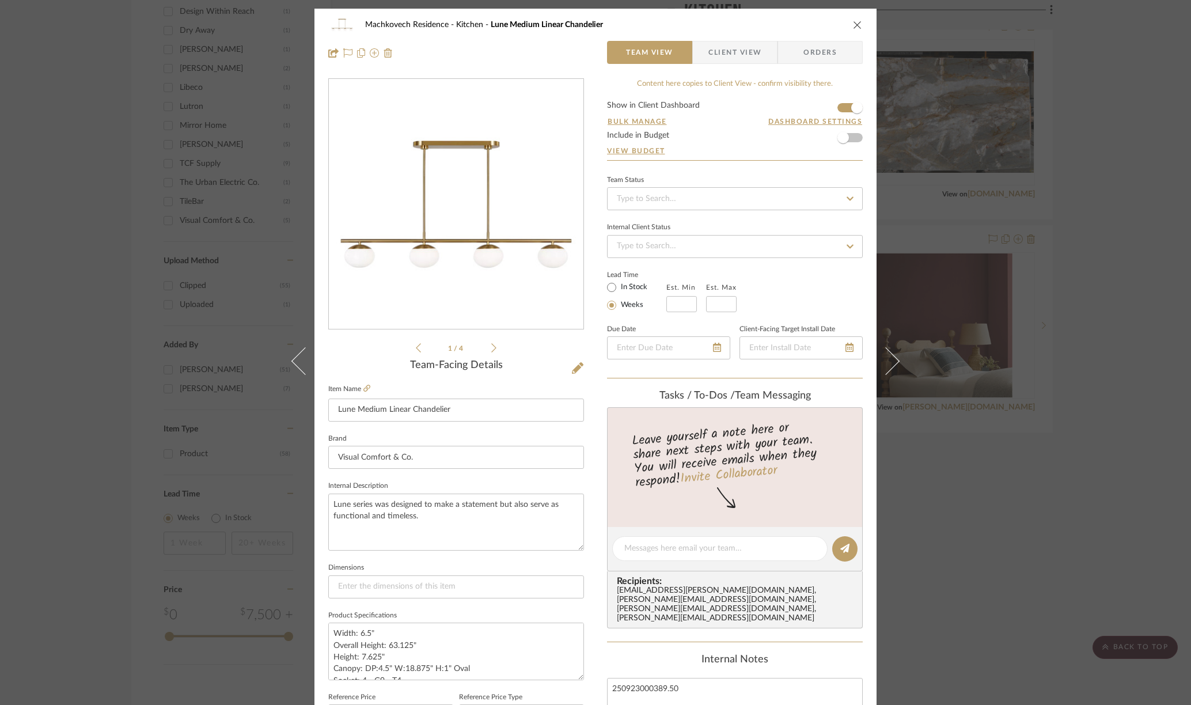
click at [124, 151] on div "Machkovech Residence Kitchen Lune Medium Linear Chandelier Team View Client Vie…" at bounding box center [595, 352] width 1191 height 705
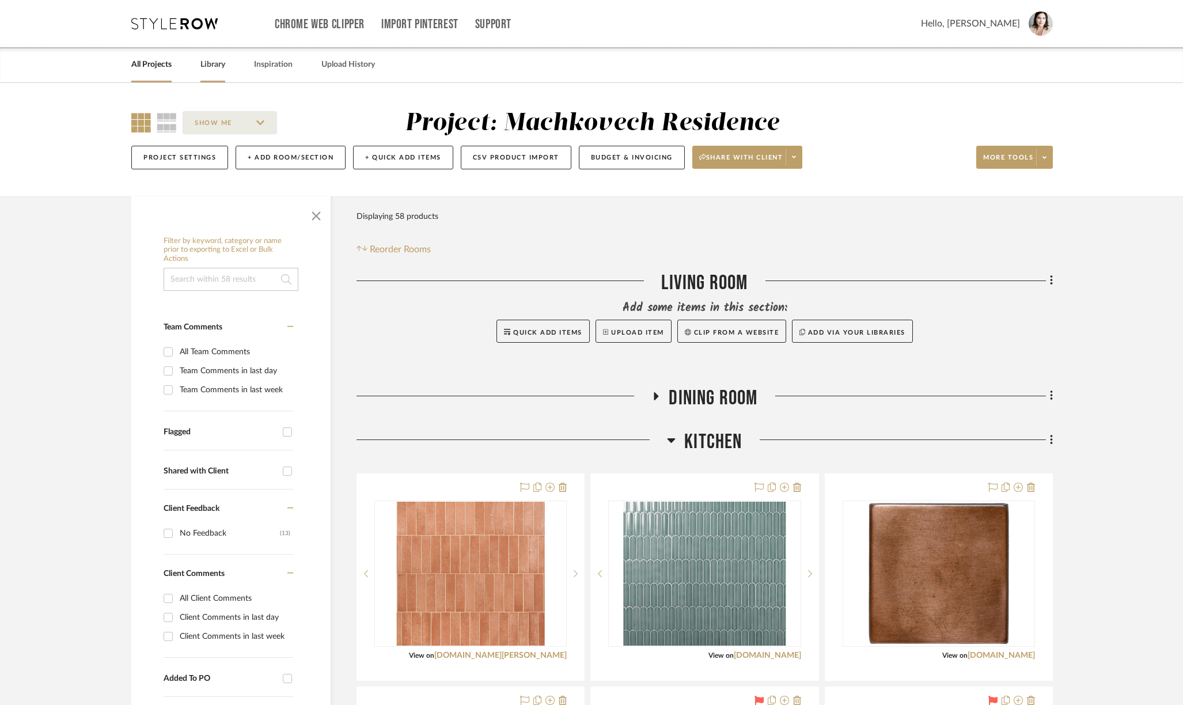
click at [219, 67] on link "Library" at bounding box center [212, 65] width 25 height 16
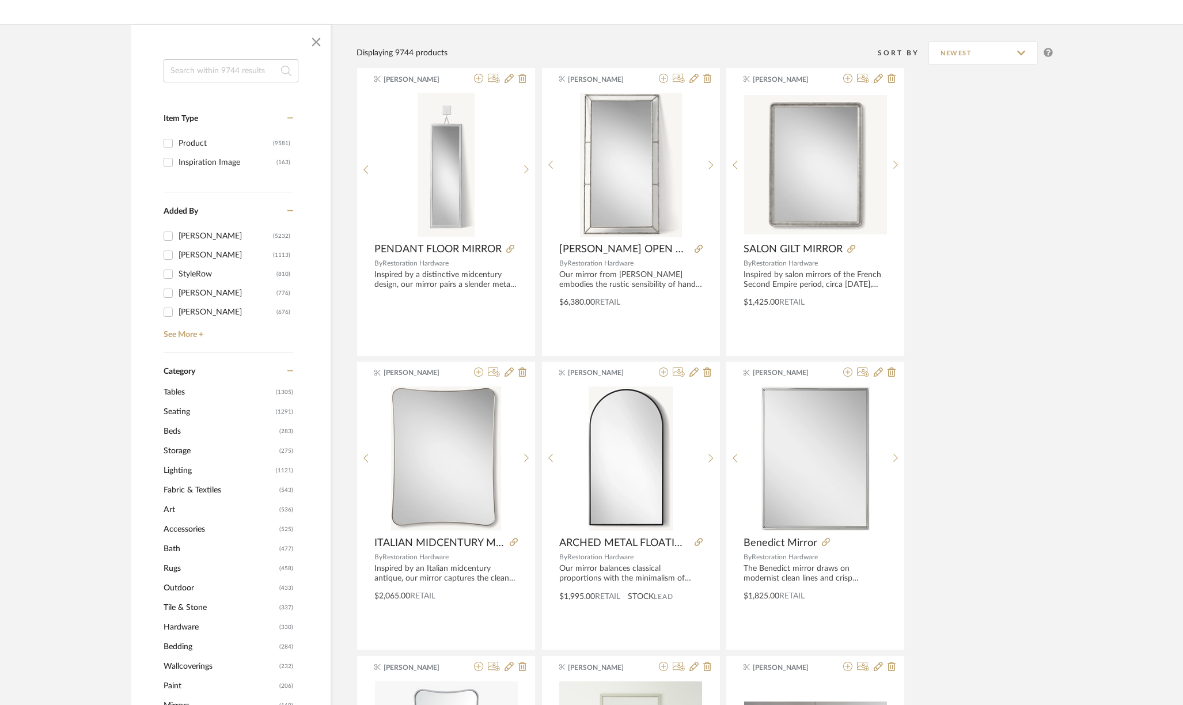
scroll to position [342, 0]
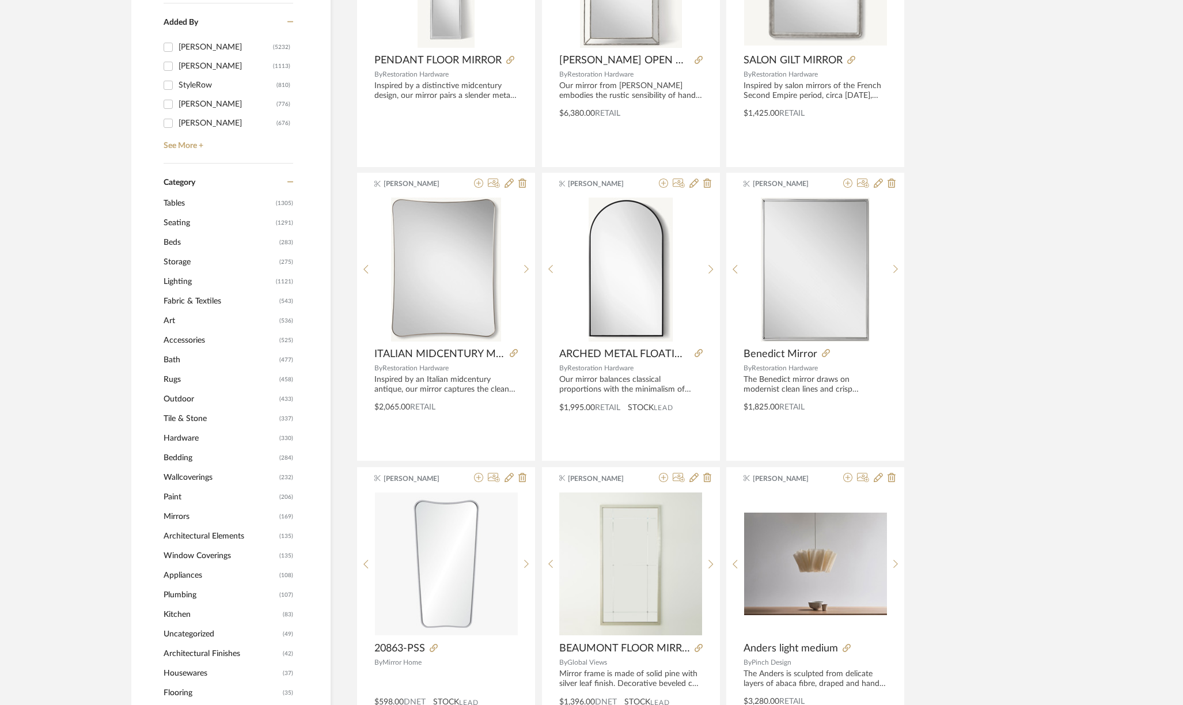
click at [176, 285] on span "Lighting" at bounding box center [218, 282] width 109 height 20
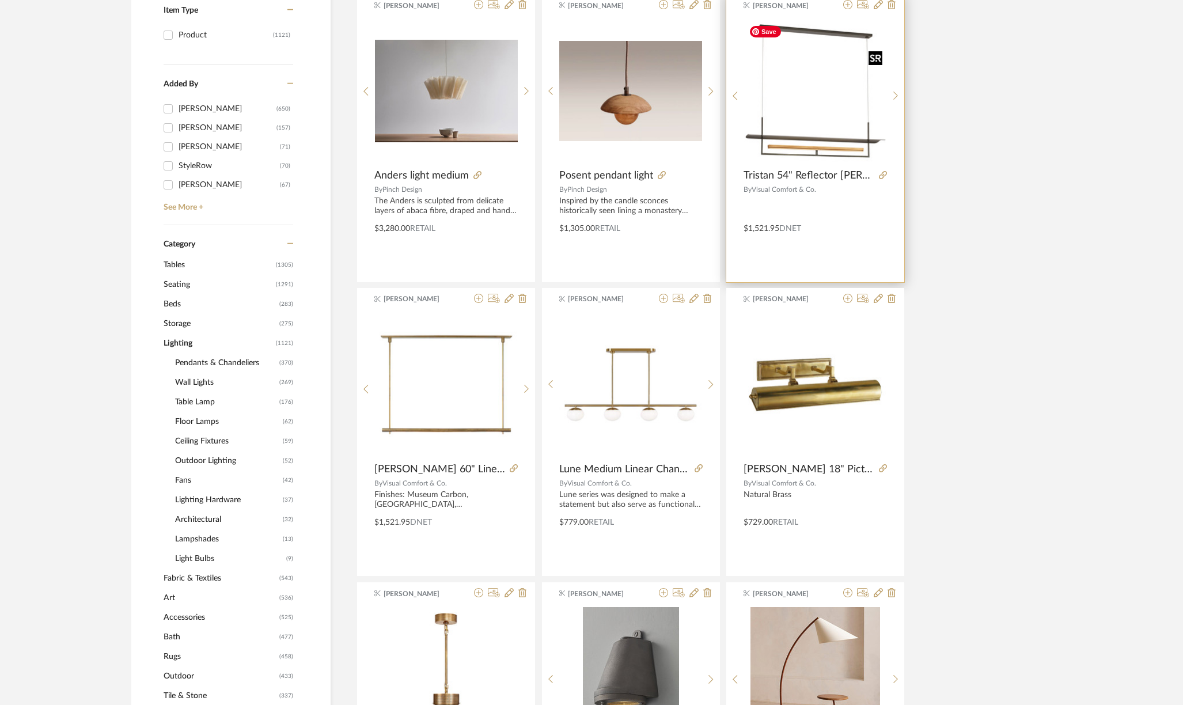
scroll to position [283, 0]
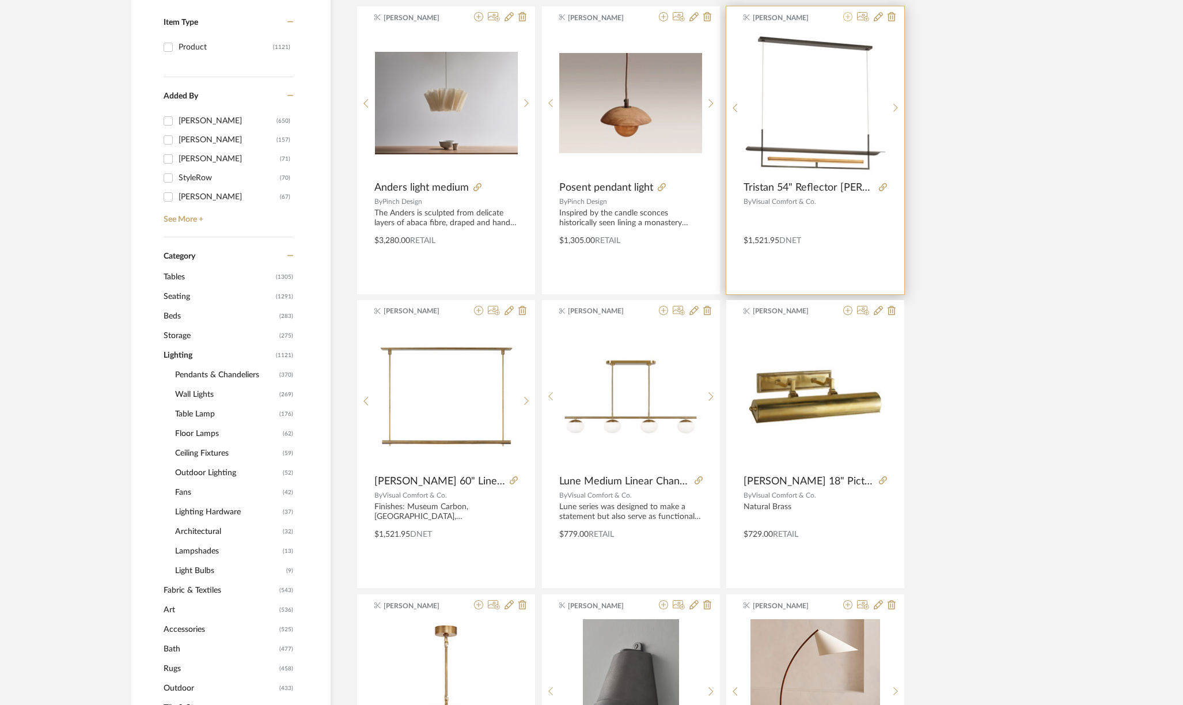
click at [845, 16] on icon at bounding box center [847, 16] width 9 height 9
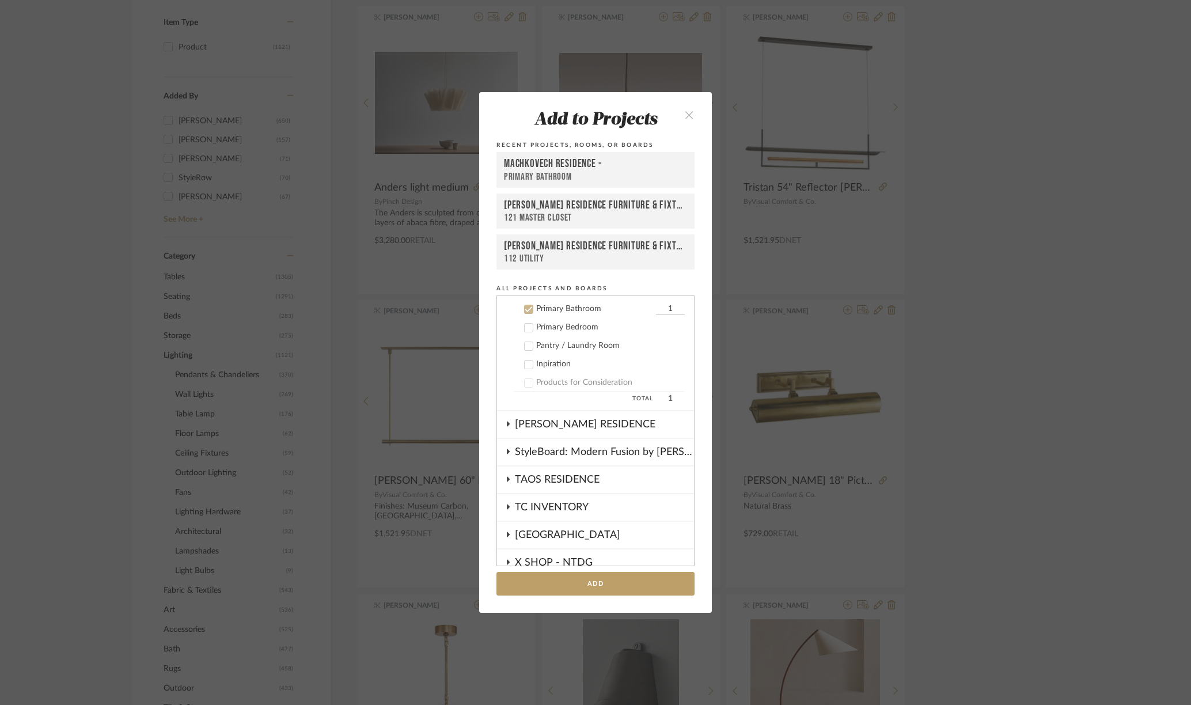
scroll to position [618, 0]
click at [525, 306] on icon at bounding box center [529, 306] width 8 height 8
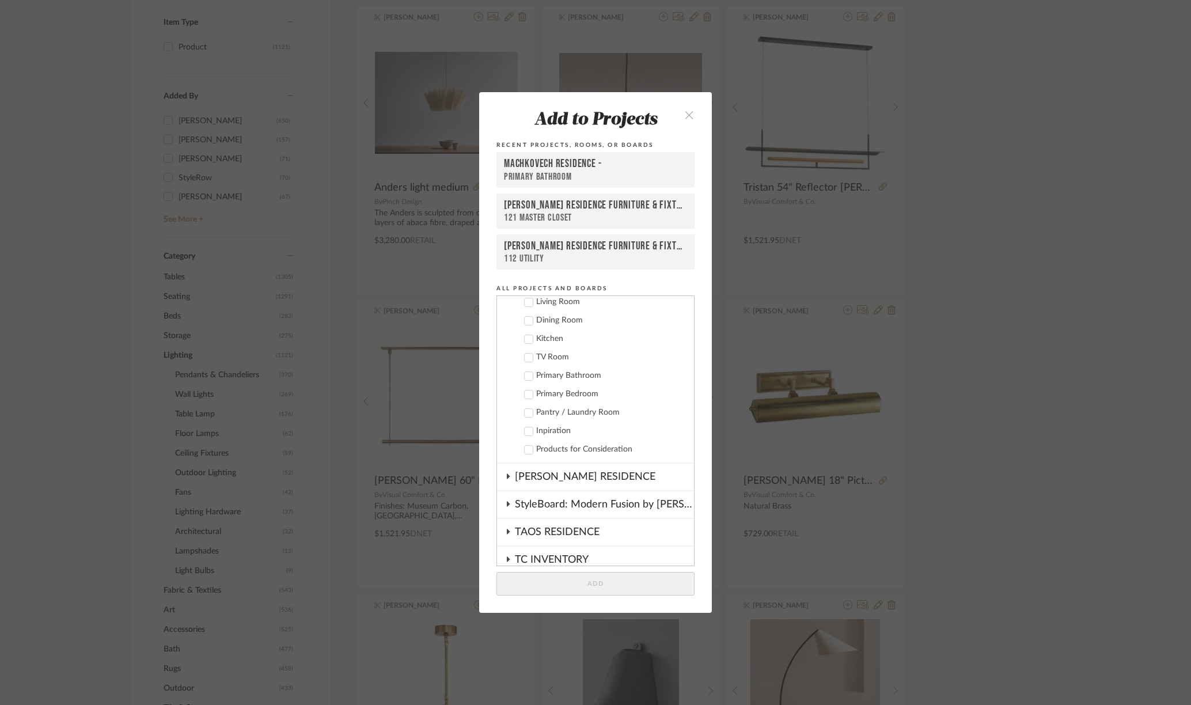
scroll to position [502, 0]
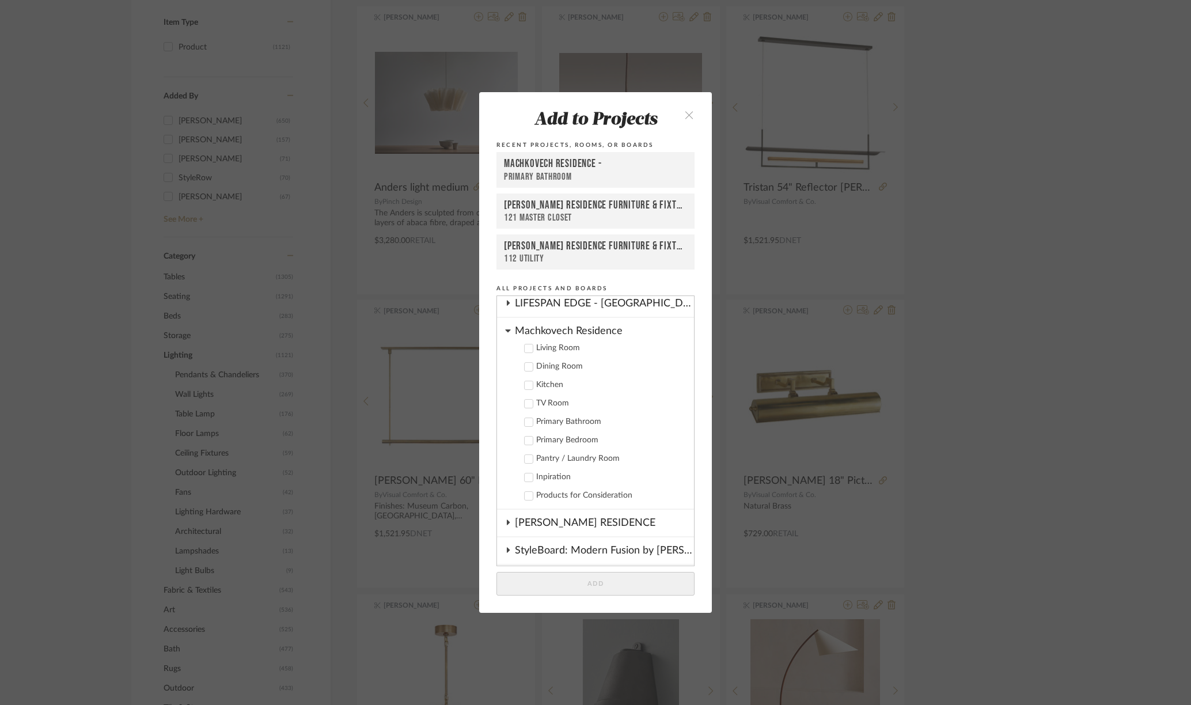
click at [525, 383] on icon at bounding box center [529, 385] width 8 height 8
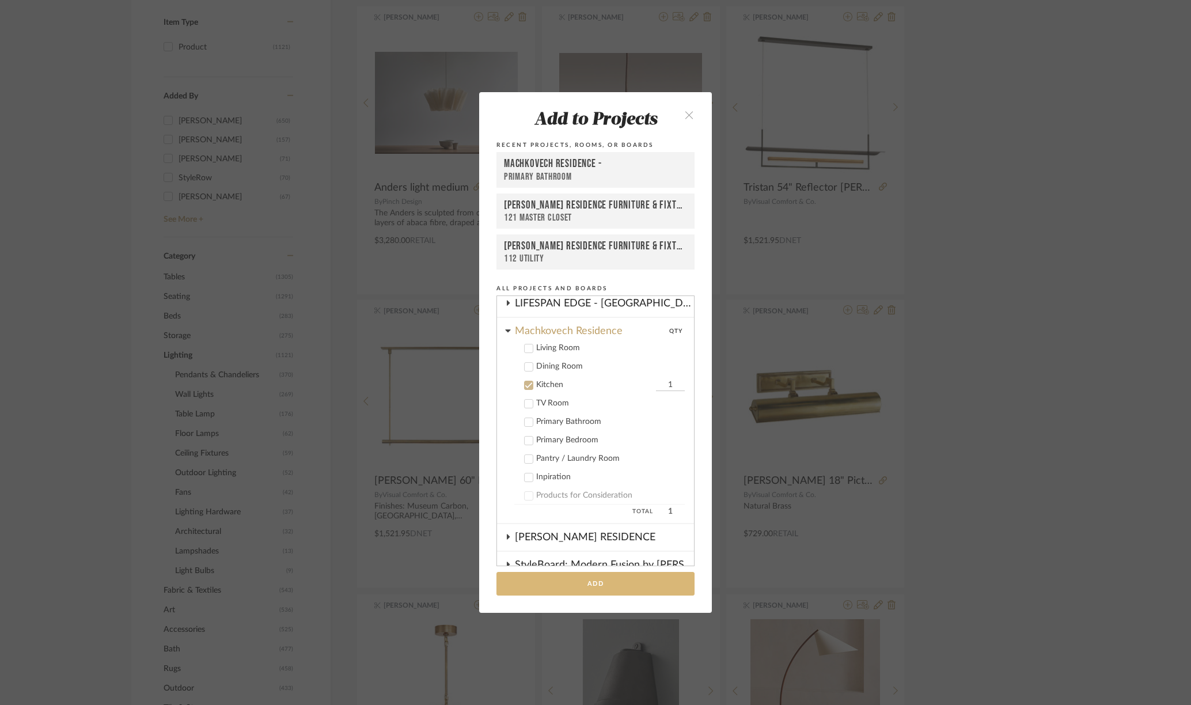
click at [581, 583] on button "Add" at bounding box center [595, 584] width 198 height 24
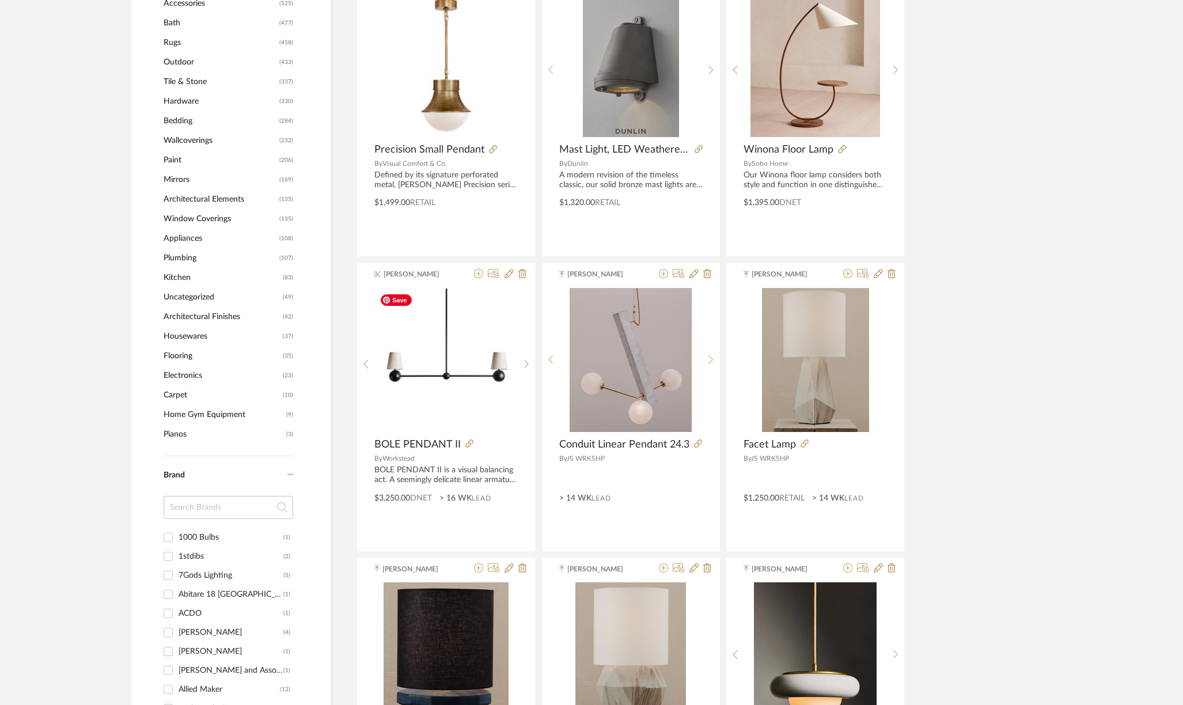
scroll to position [910, 0]
click at [479, 272] on icon at bounding box center [478, 272] width 9 height 9
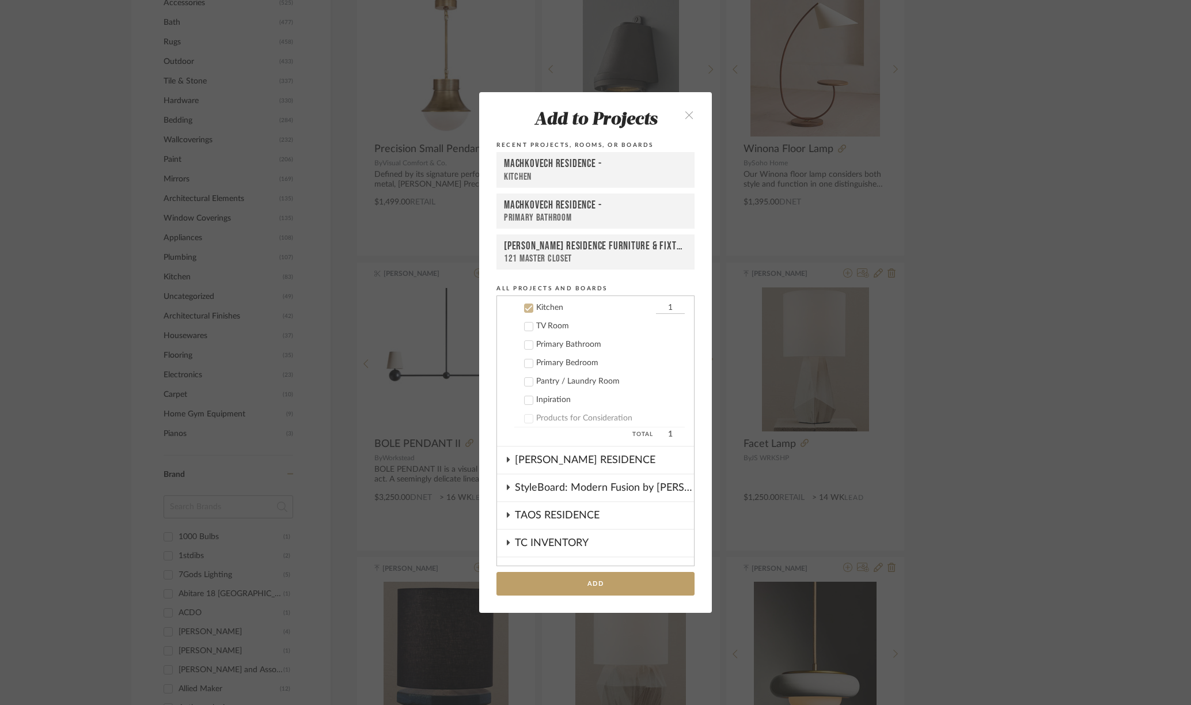
scroll to position [581, 0]
click at [560, 580] on button "Add" at bounding box center [595, 584] width 198 height 24
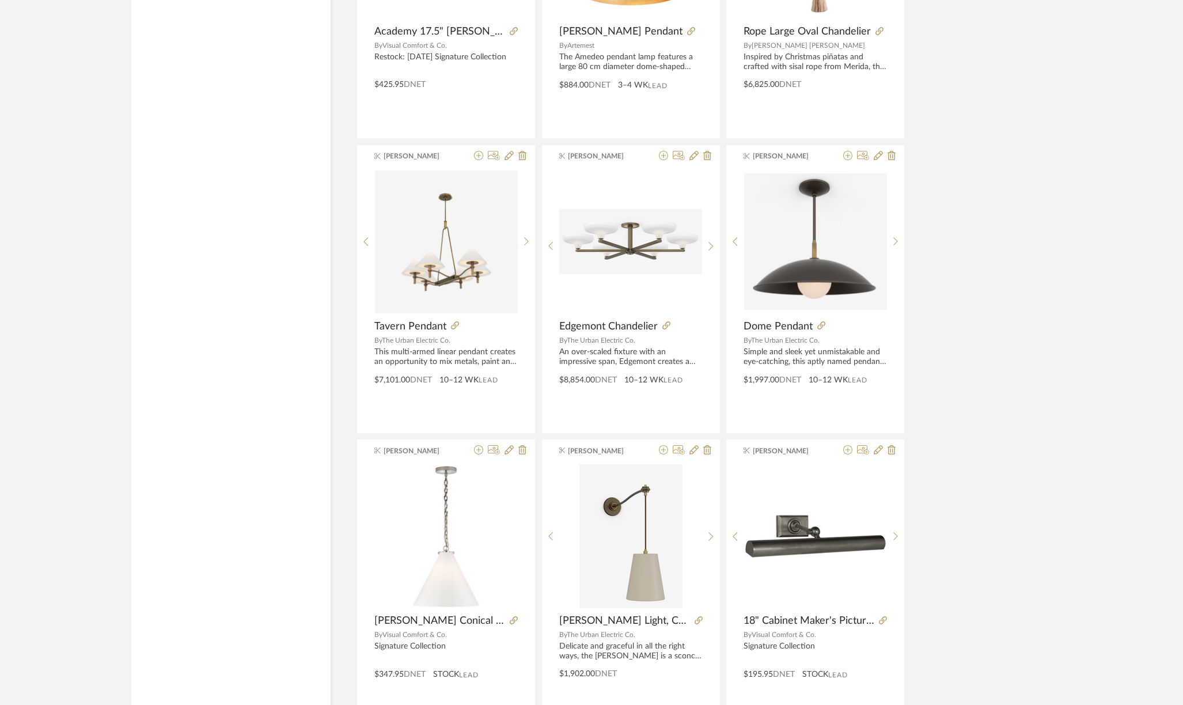
scroll to position [2797, 0]
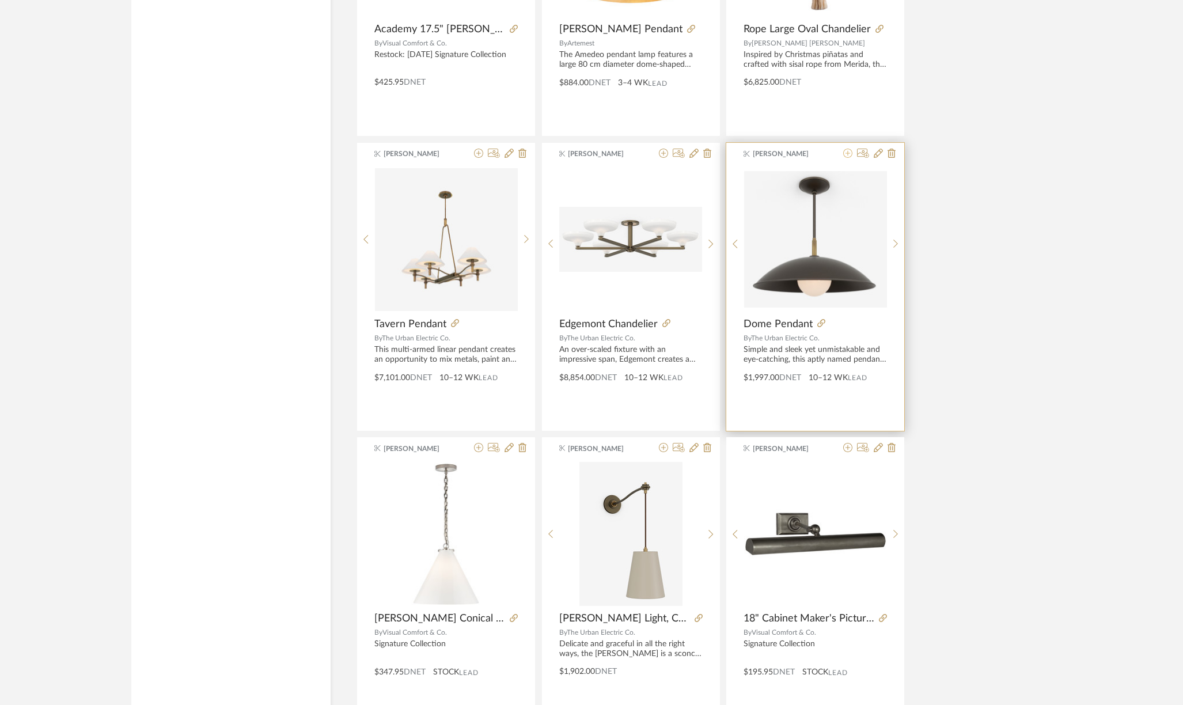
click at [849, 149] on icon at bounding box center [847, 153] width 9 height 9
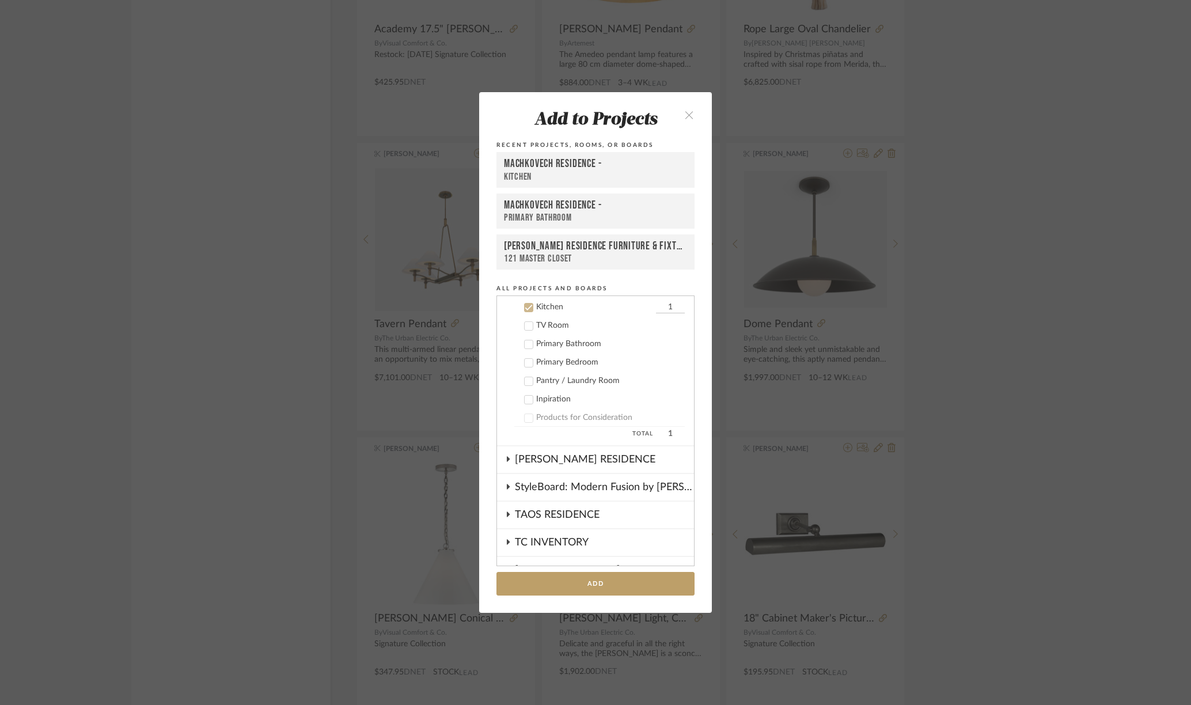
scroll to position [581, 0]
type input "2"
click at [593, 585] on button "Add" at bounding box center [595, 584] width 198 height 24
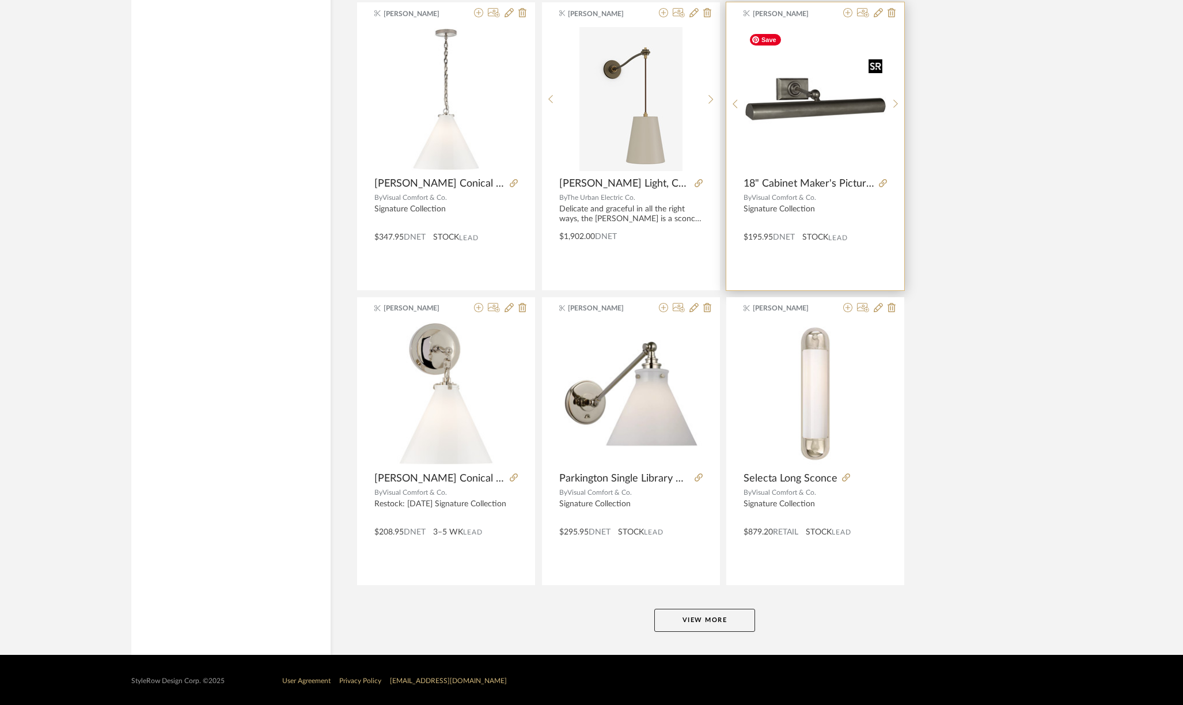
scroll to position [3234, 0]
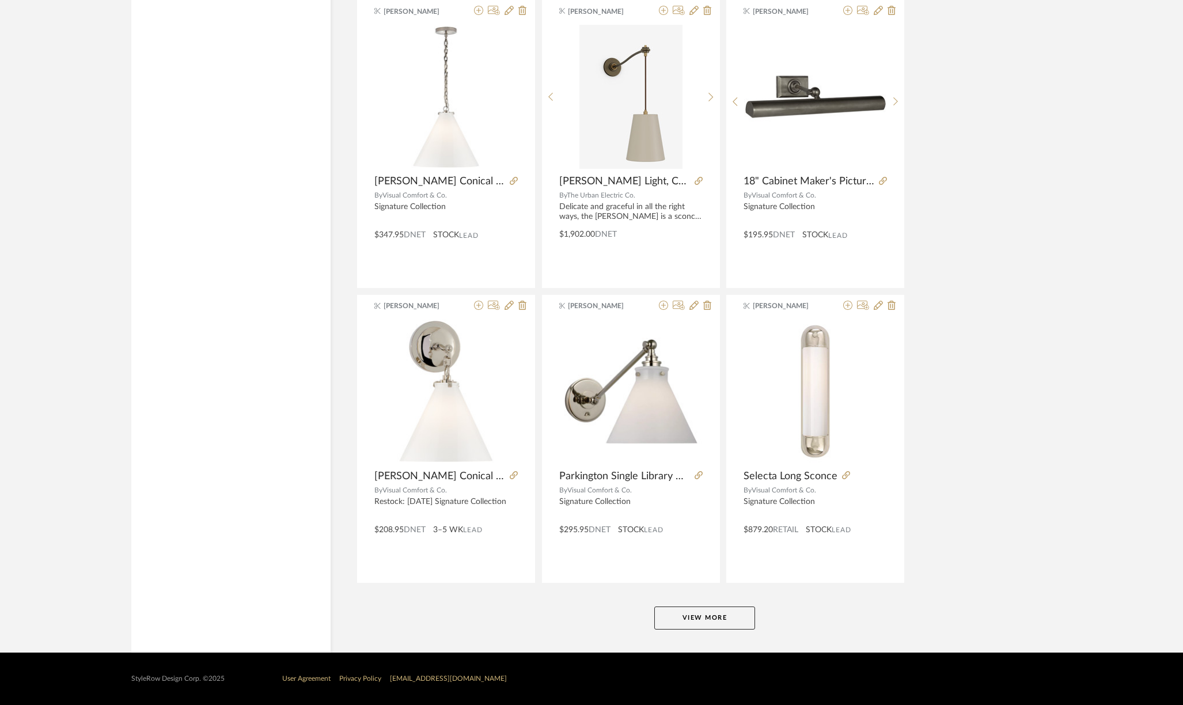
click at [716, 613] on button "View More" at bounding box center [704, 617] width 101 height 23
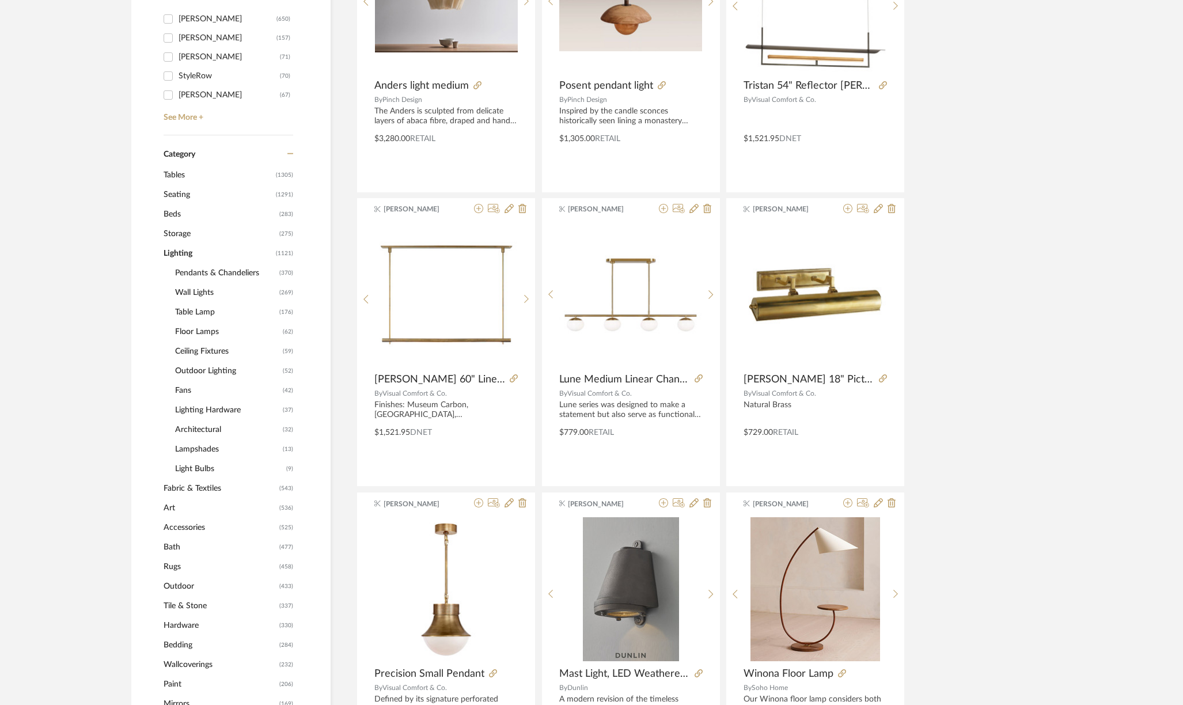
scroll to position [0, 0]
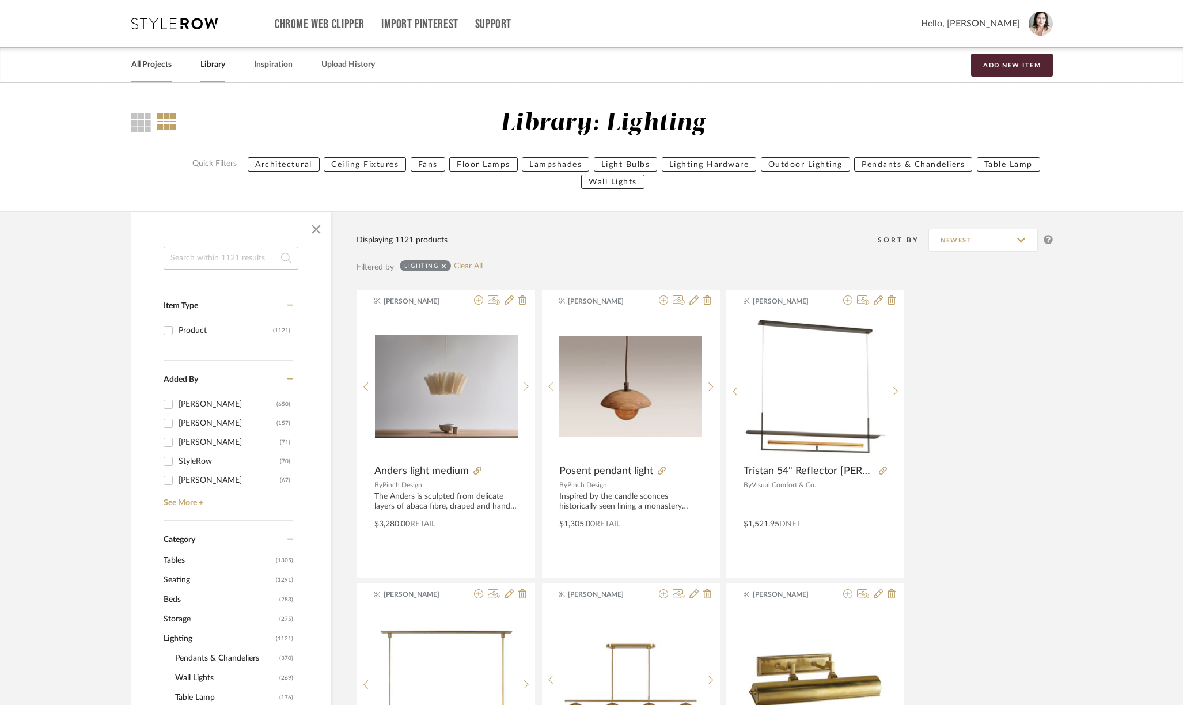
click at [153, 63] on link "All Projects" at bounding box center [151, 65] width 40 height 16
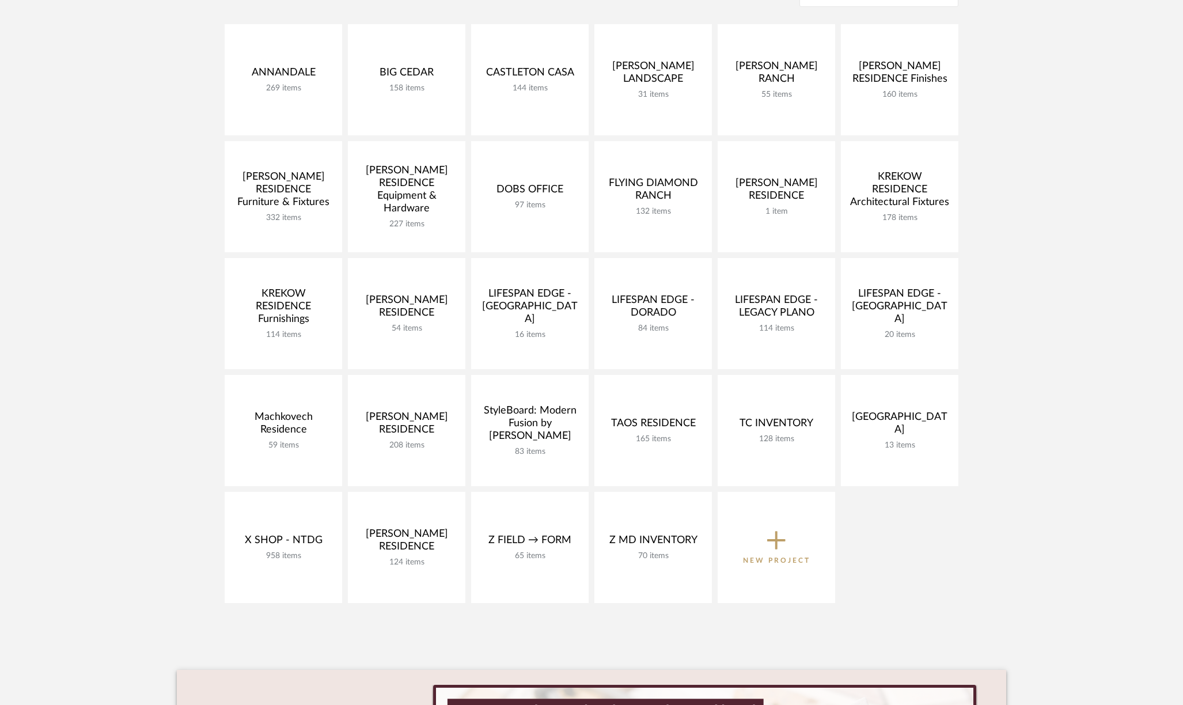
scroll to position [342, 0]
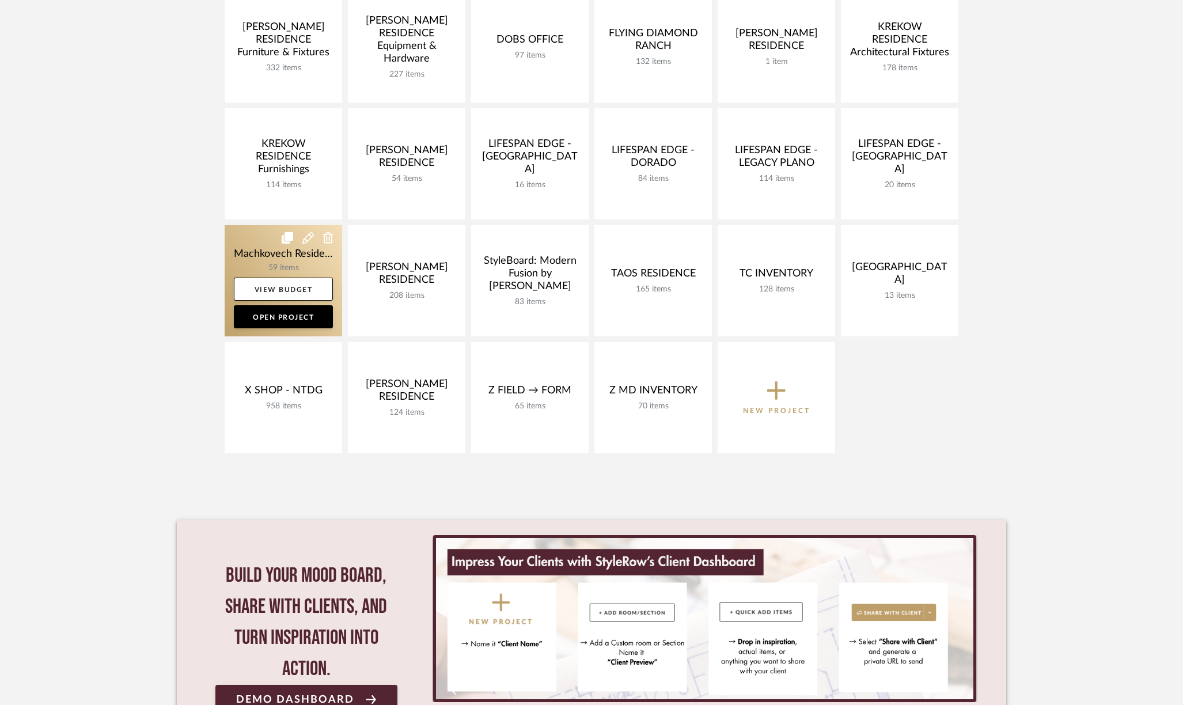
click at [247, 242] on link at bounding box center [283, 280] width 117 height 111
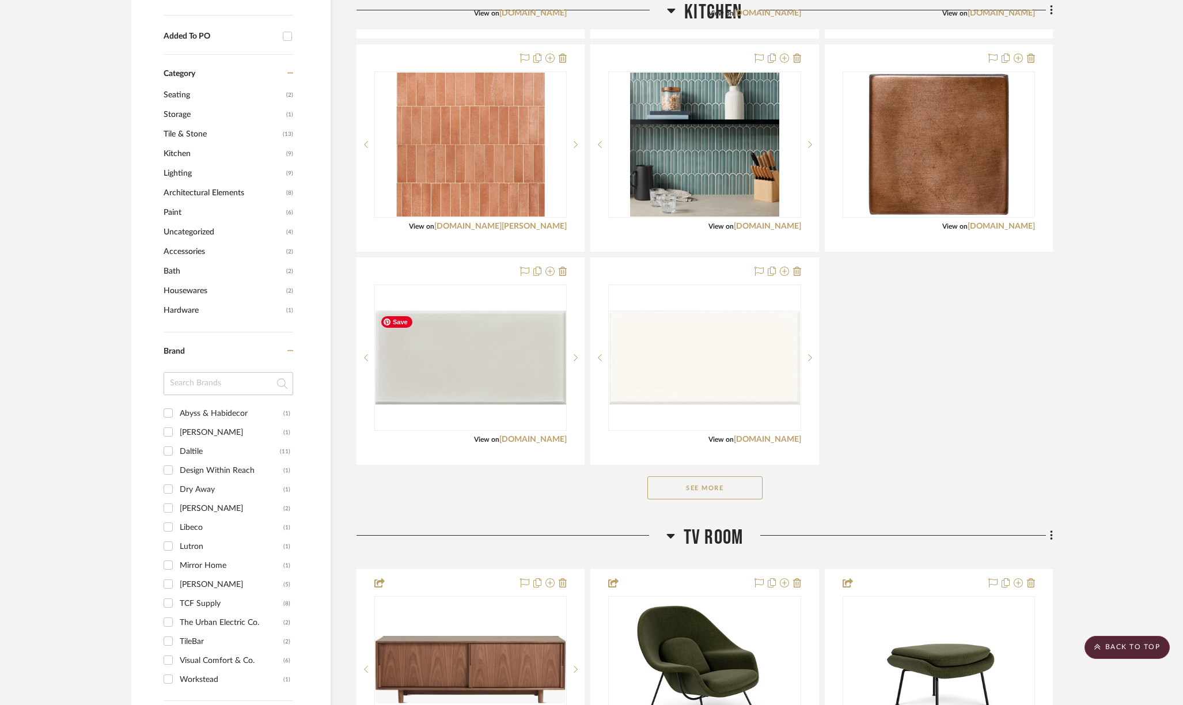
scroll to position [655, 0]
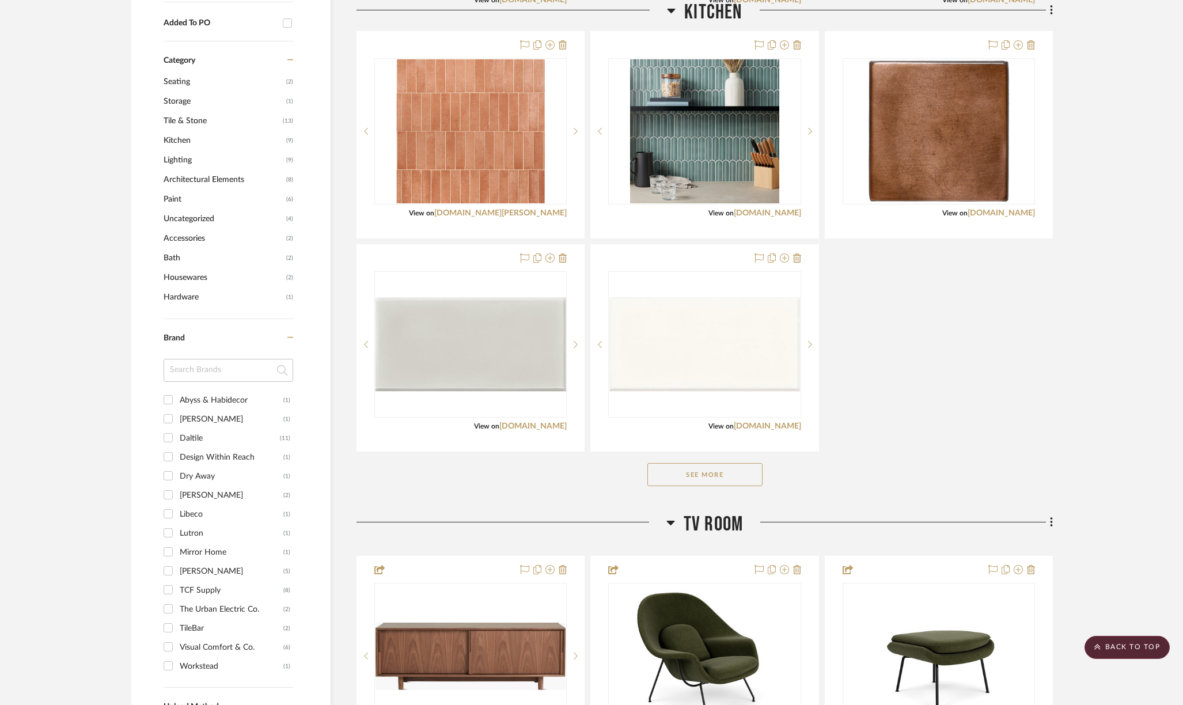
click at [657, 473] on button "See More" at bounding box center [704, 474] width 115 height 23
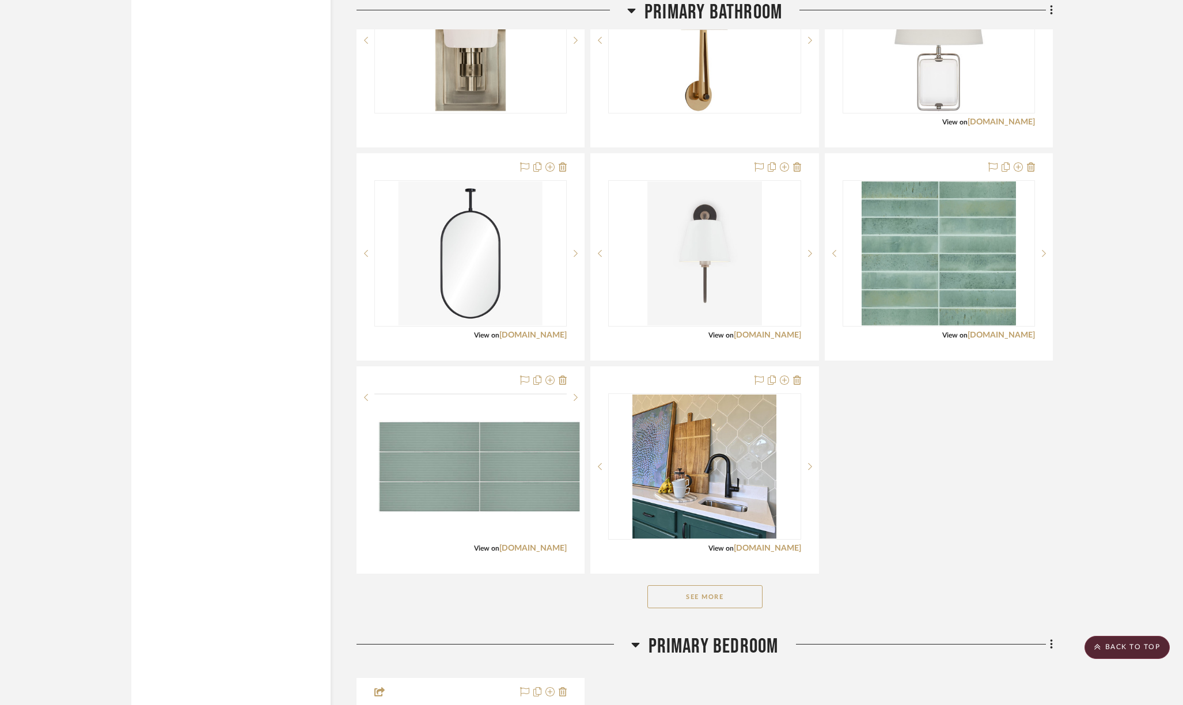
scroll to position [2419, 0]
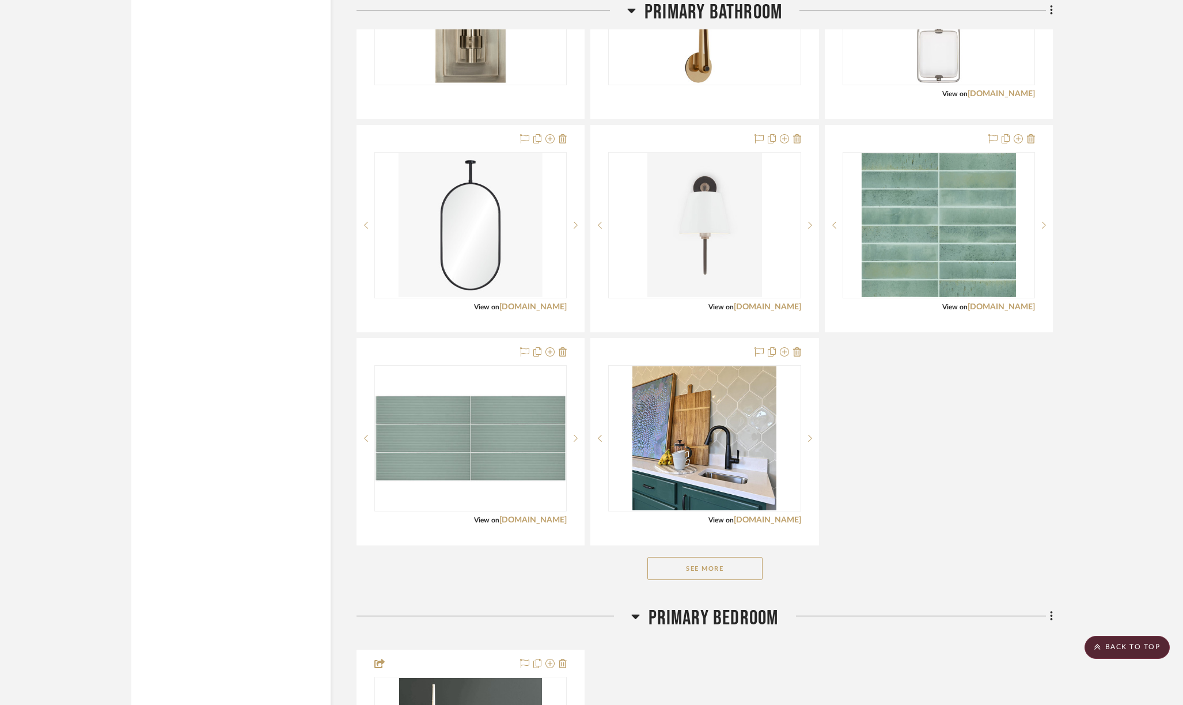
click at [681, 569] on button "See More" at bounding box center [704, 568] width 115 height 23
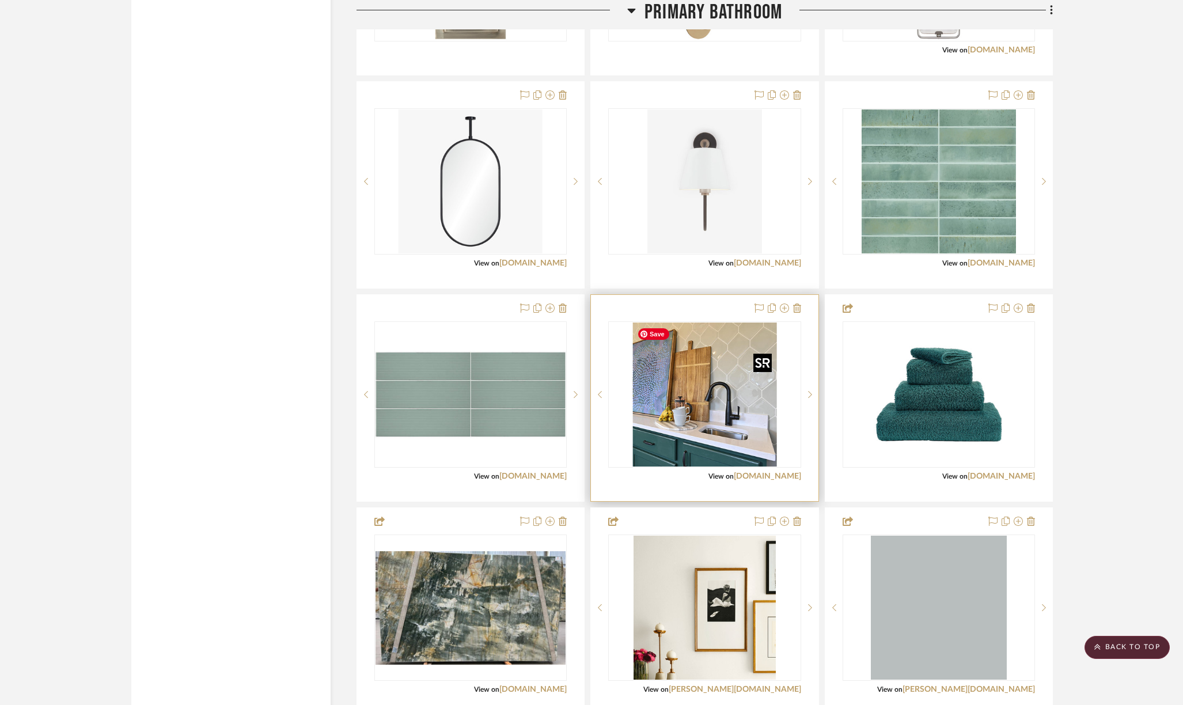
scroll to position [2515, 0]
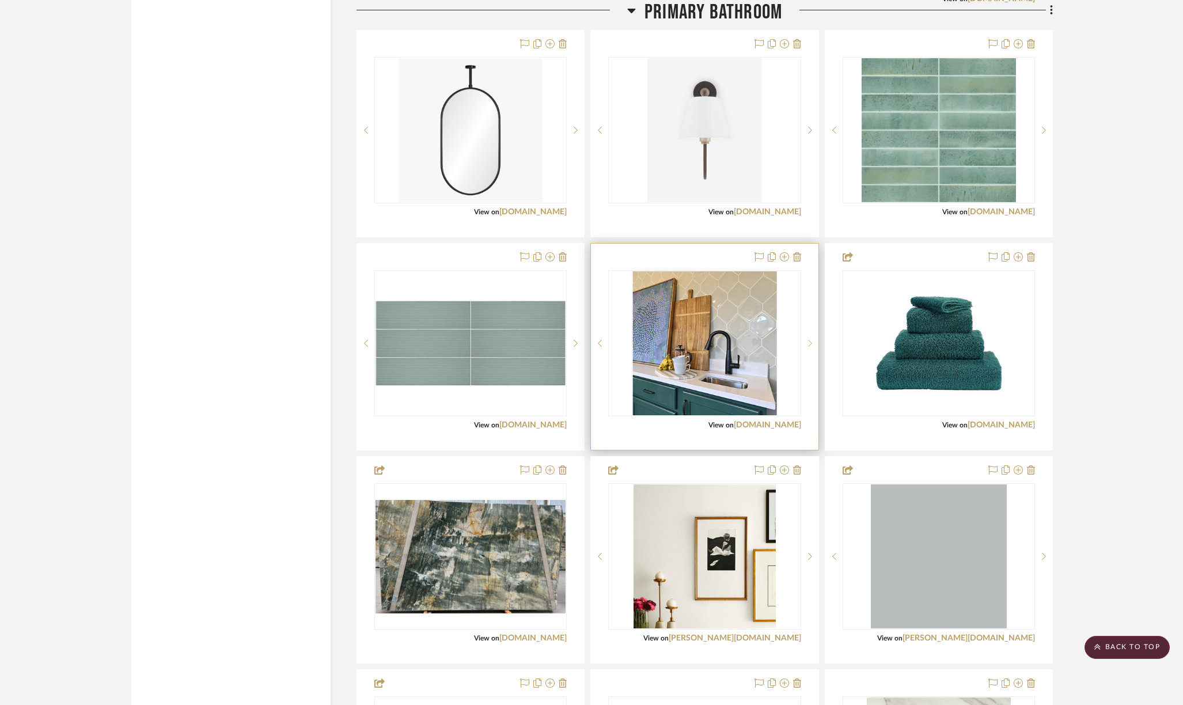
click at [811, 343] on icon at bounding box center [810, 343] width 4 height 7
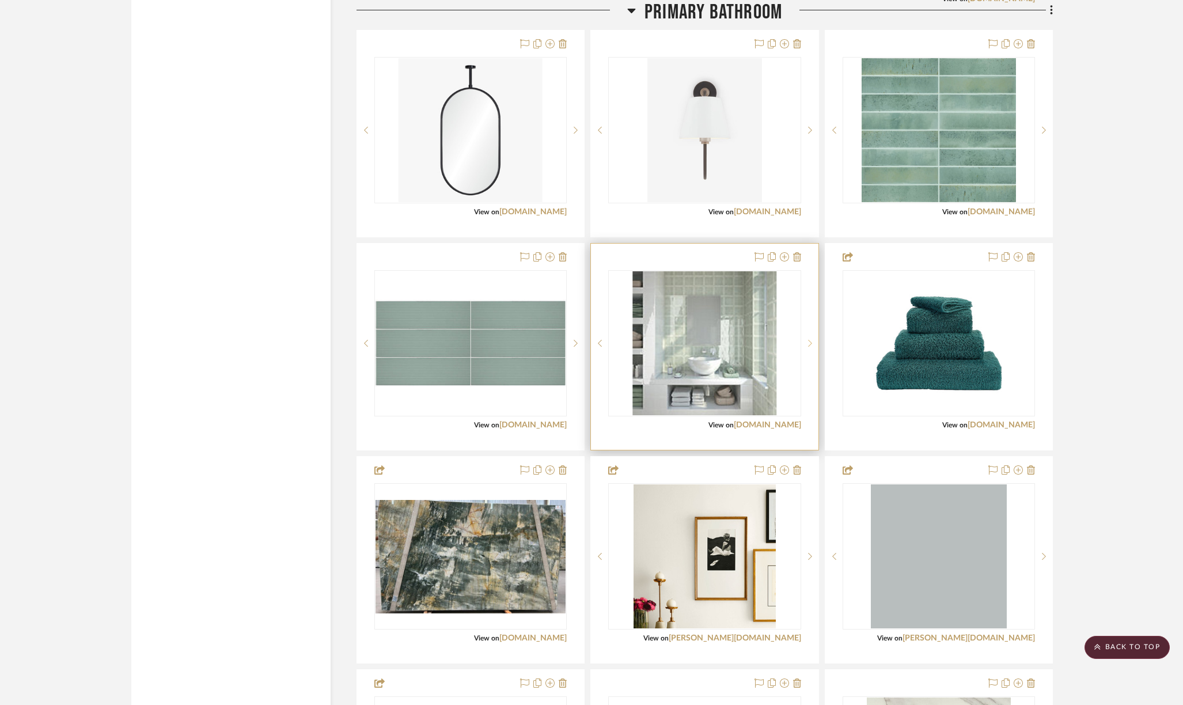
click at [811, 343] on icon at bounding box center [810, 343] width 4 height 7
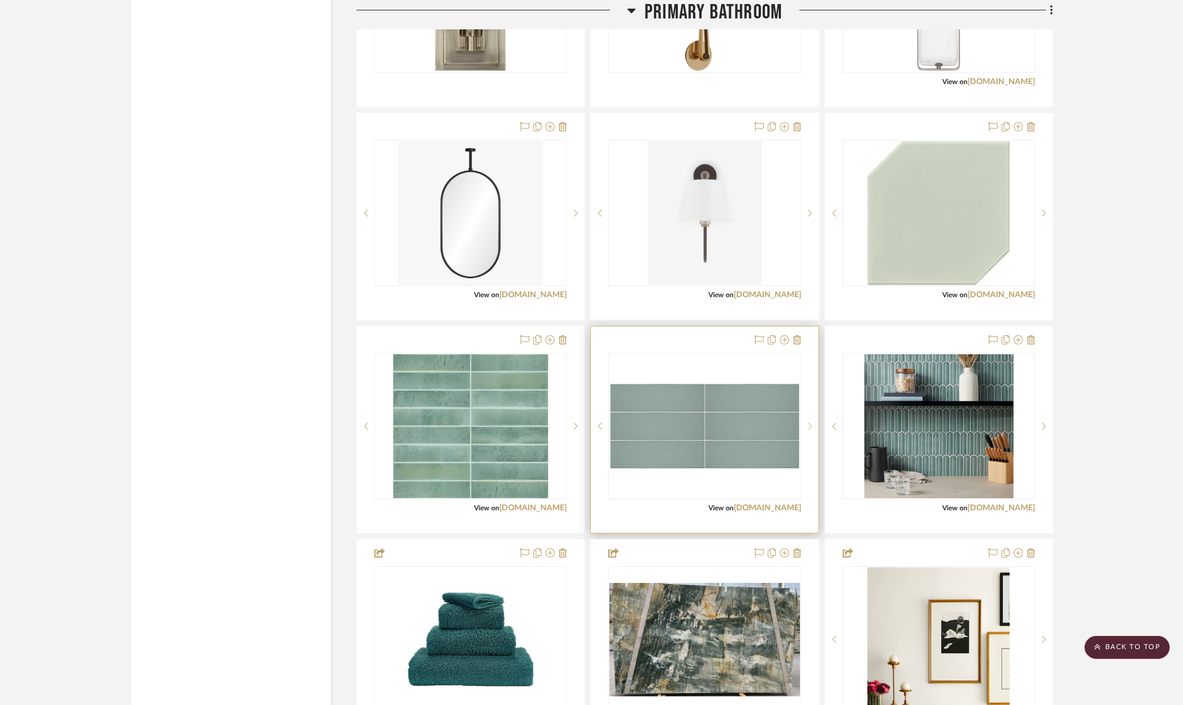
scroll to position [2218, 0]
click at [810, 426] on icon at bounding box center [810, 426] width 4 height 8
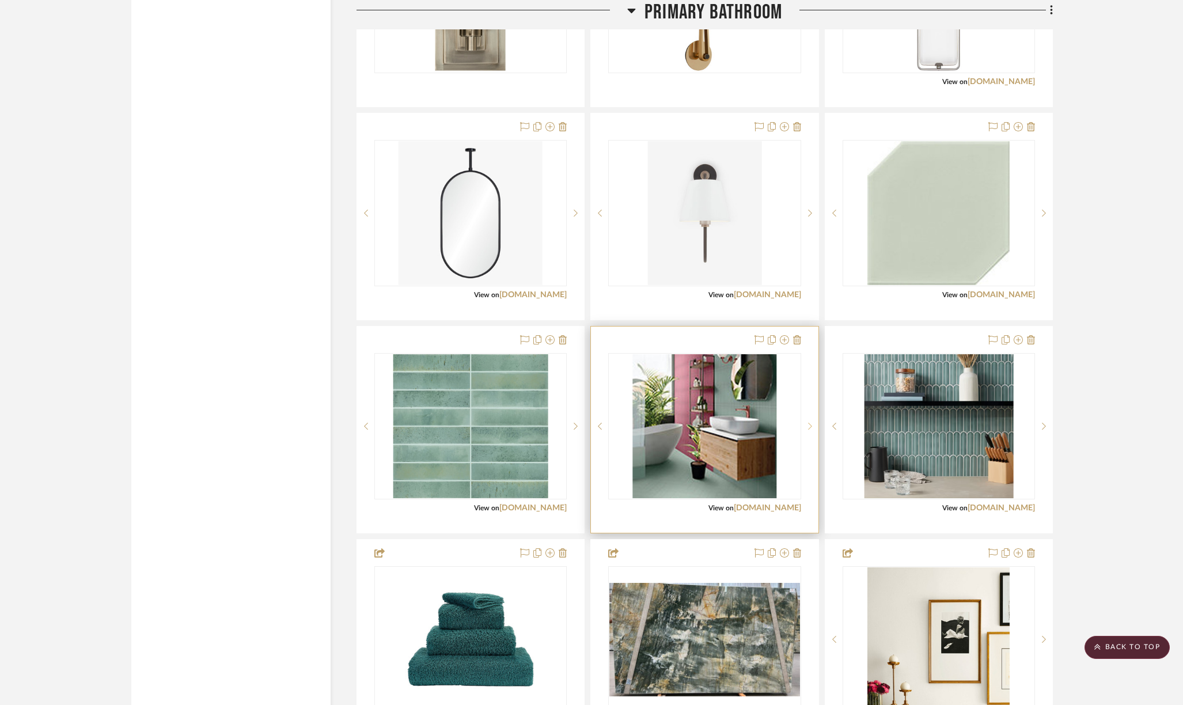
click at [810, 426] on icon at bounding box center [810, 426] width 4 height 8
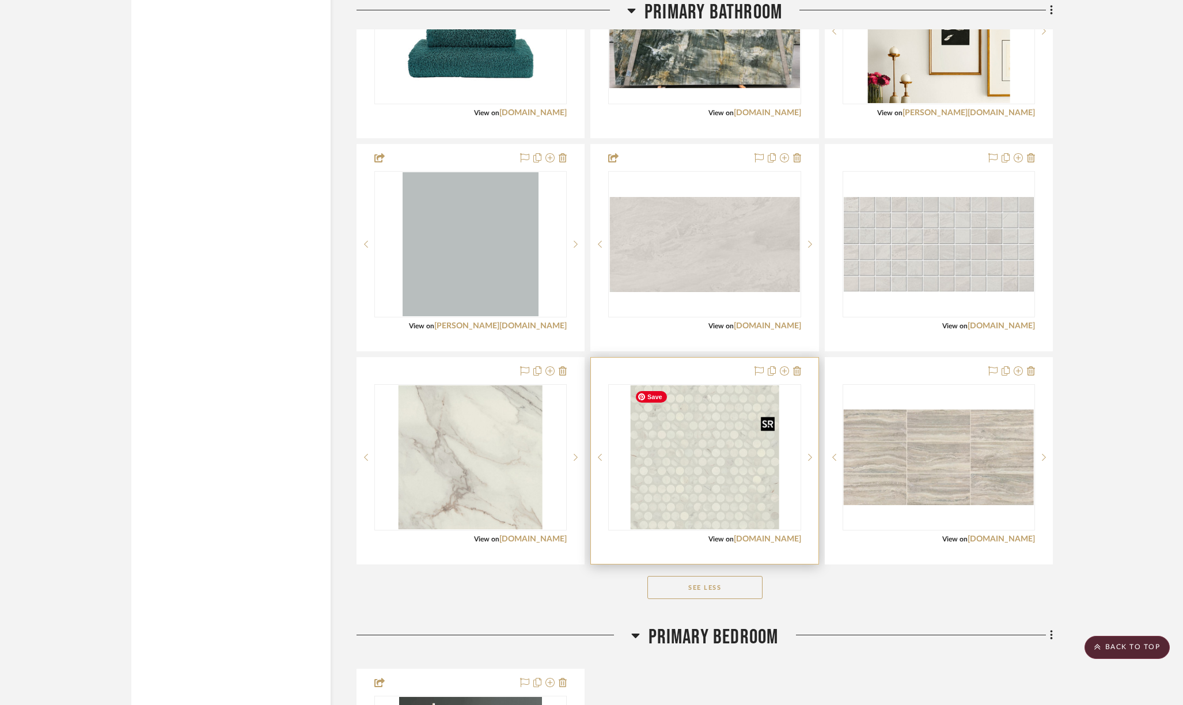
scroll to position [2824, 0]
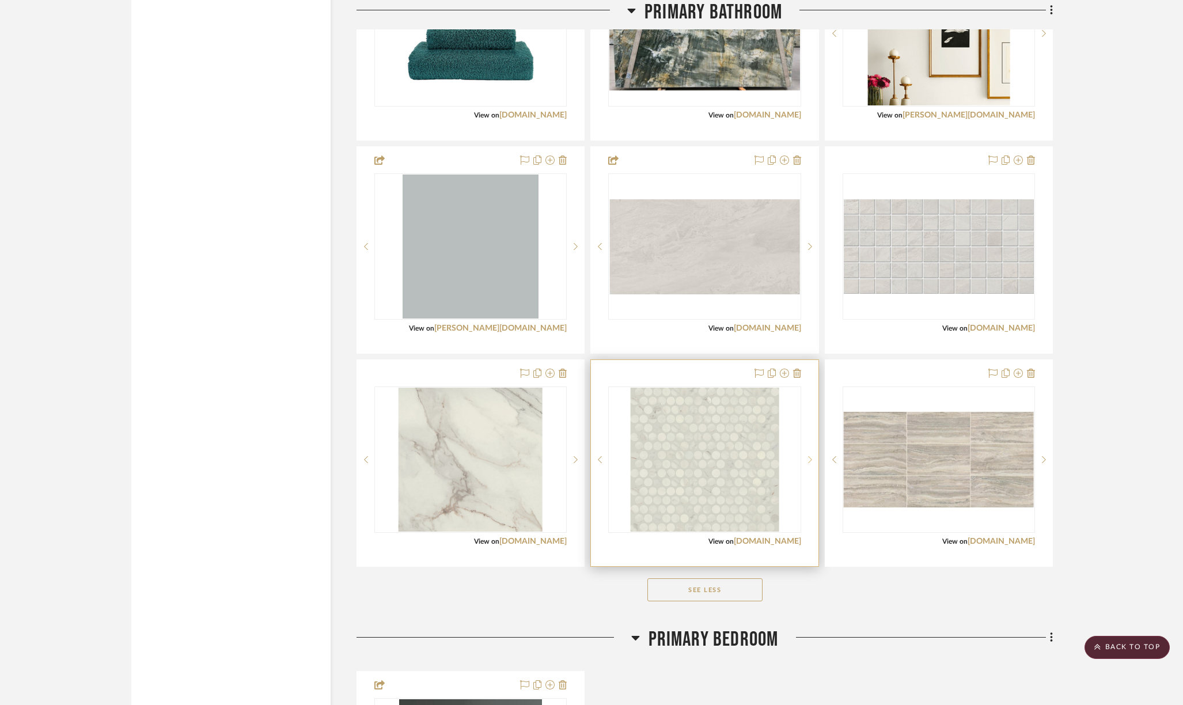
click at [810, 461] on icon at bounding box center [810, 459] width 4 height 7
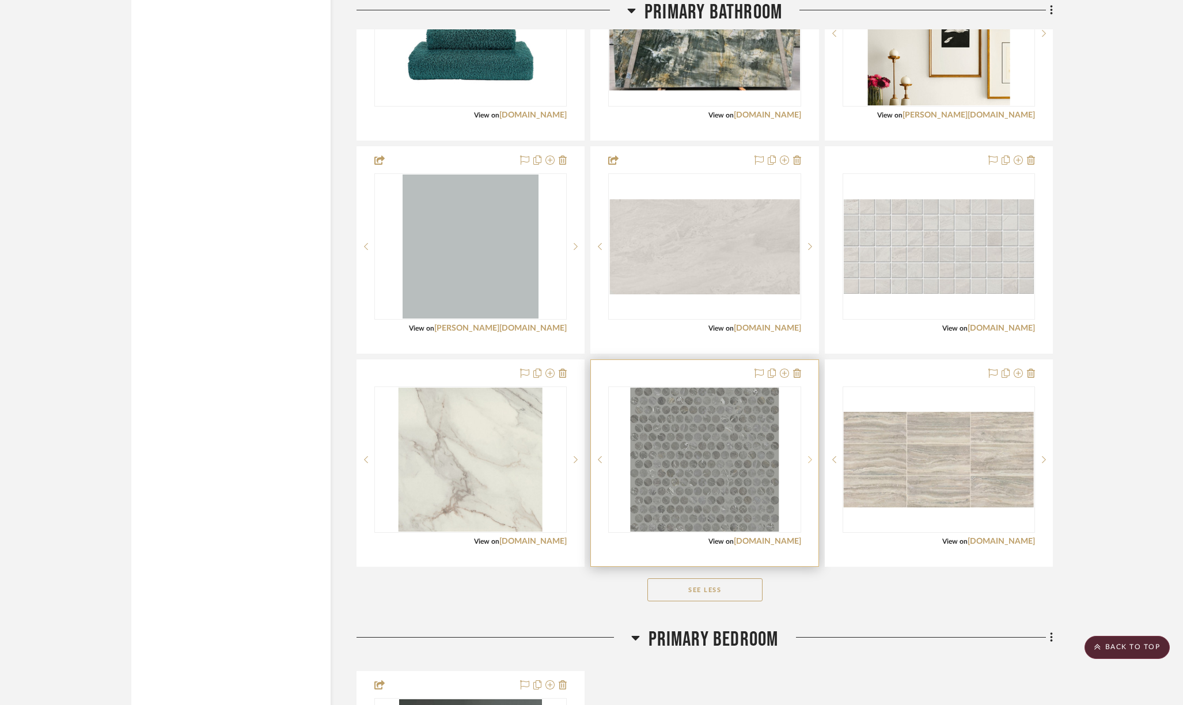
click at [810, 460] on icon at bounding box center [810, 460] width 4 height 8
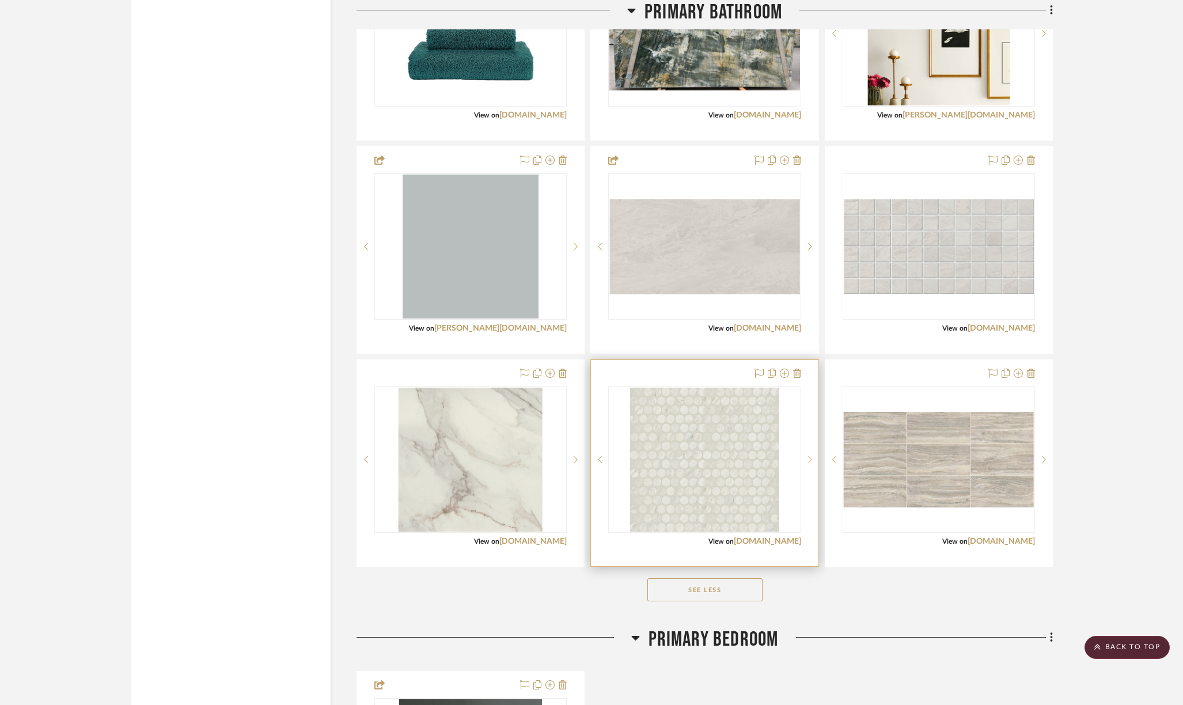
click at [810, 460] on icon at bounding box center [810, 460] width 4 height 8
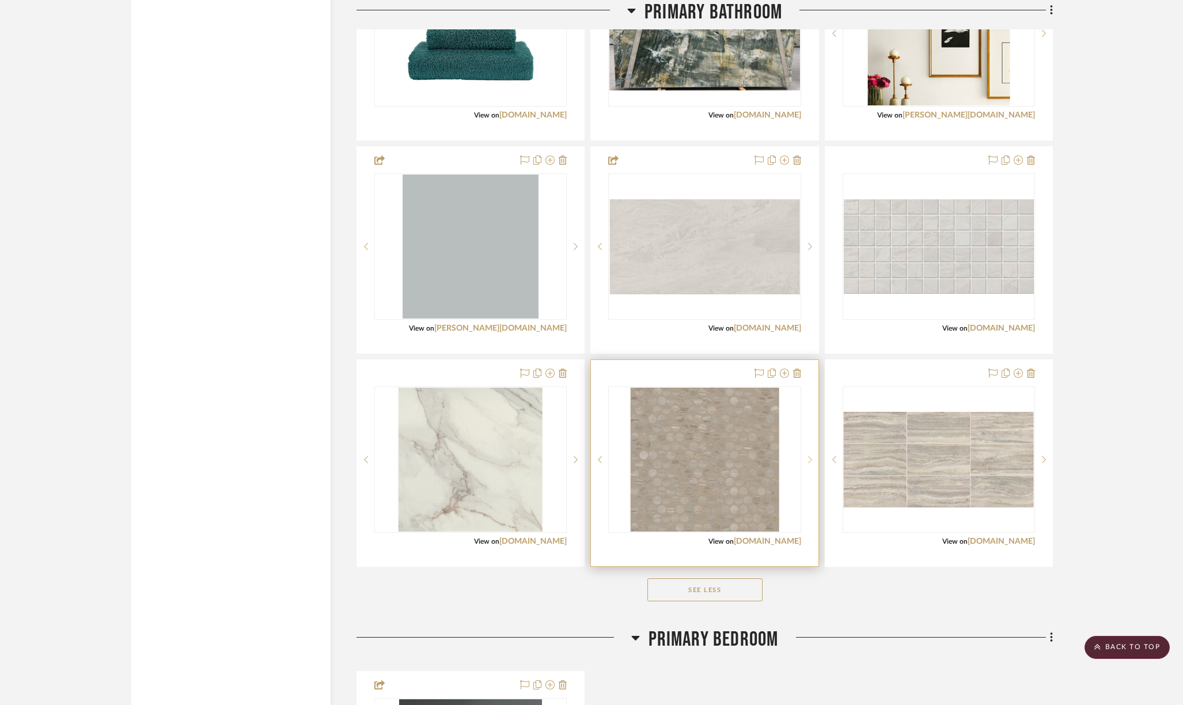
click at [810, 460] on icon at bounding box center [810, 460] width 4 height 8
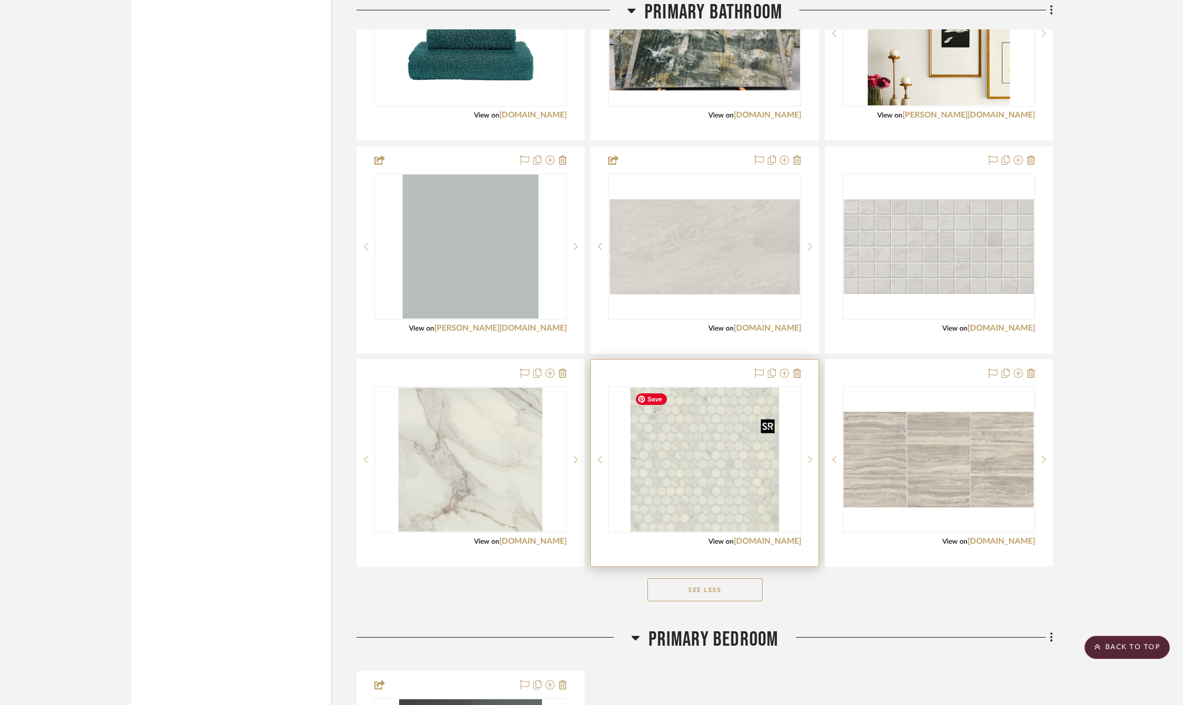
click at [747, 475] on img "0" at bounding box center [704, 460] width 149 height 144
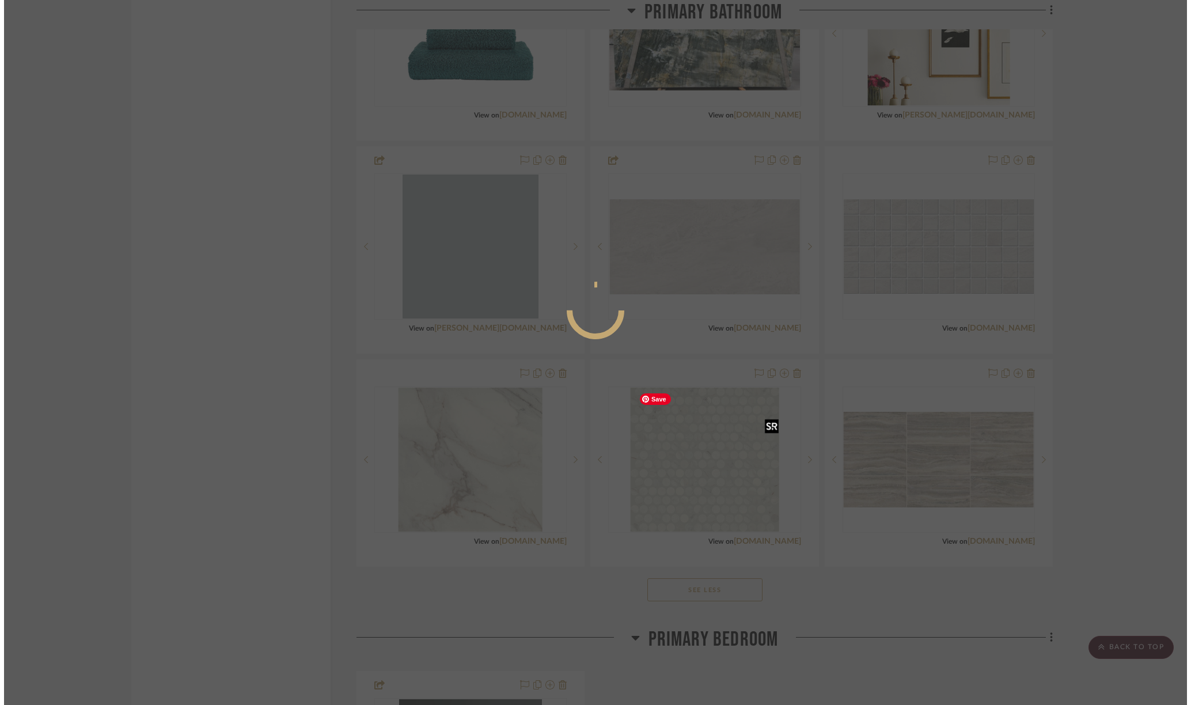
scroll to position [0, 0]
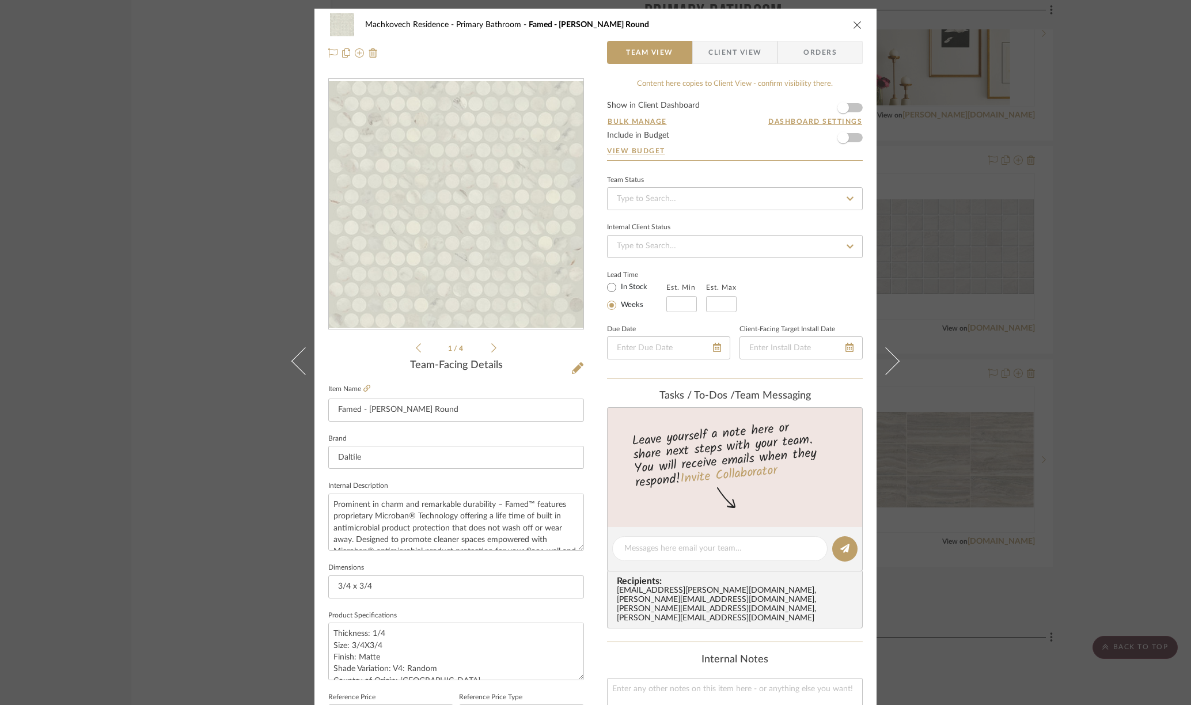
click at [491, 347] on icon at bounding box center [493, 348] width 5 height 10
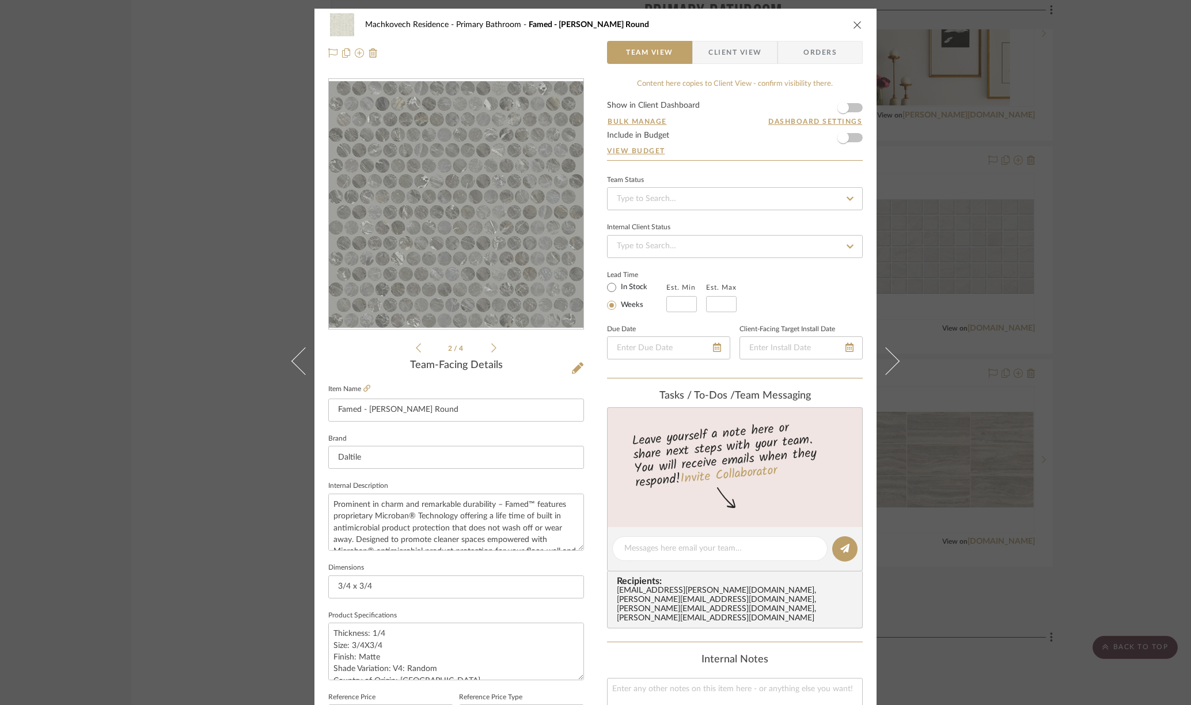
click at [491, 347] on icon at bounding box center [493, 348] width 5 height 10
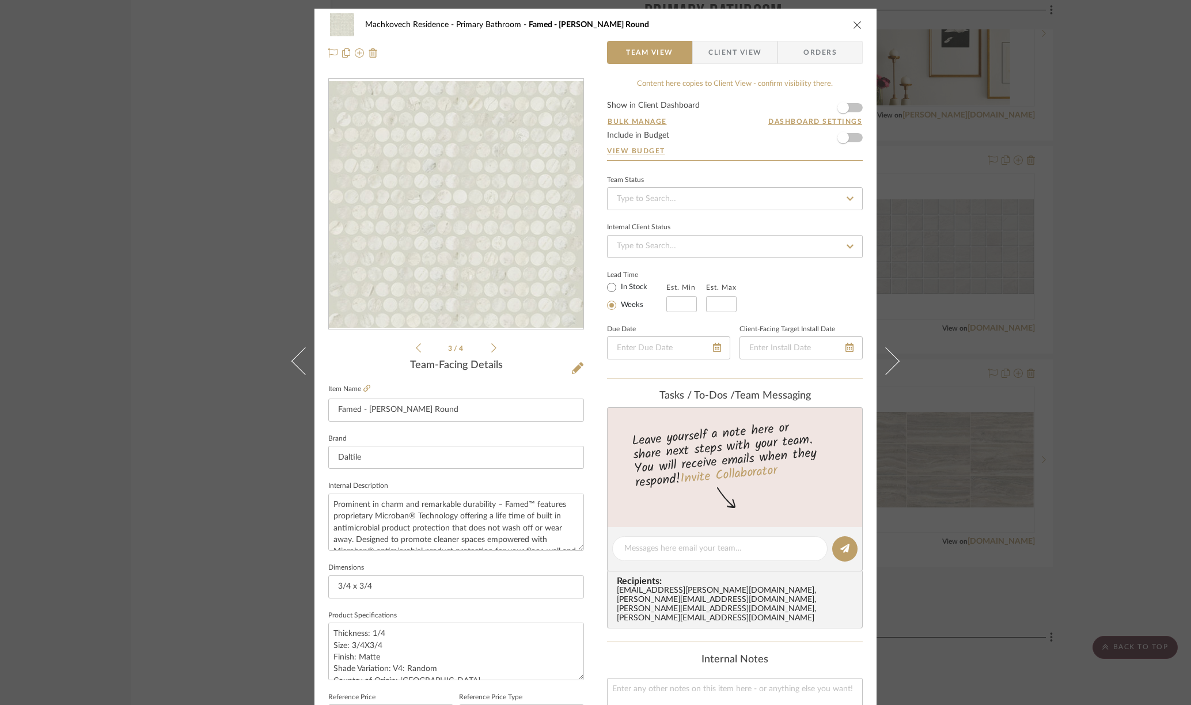
click at [491, 347] on icon at bounding box center [493, 348] width 5 height 10
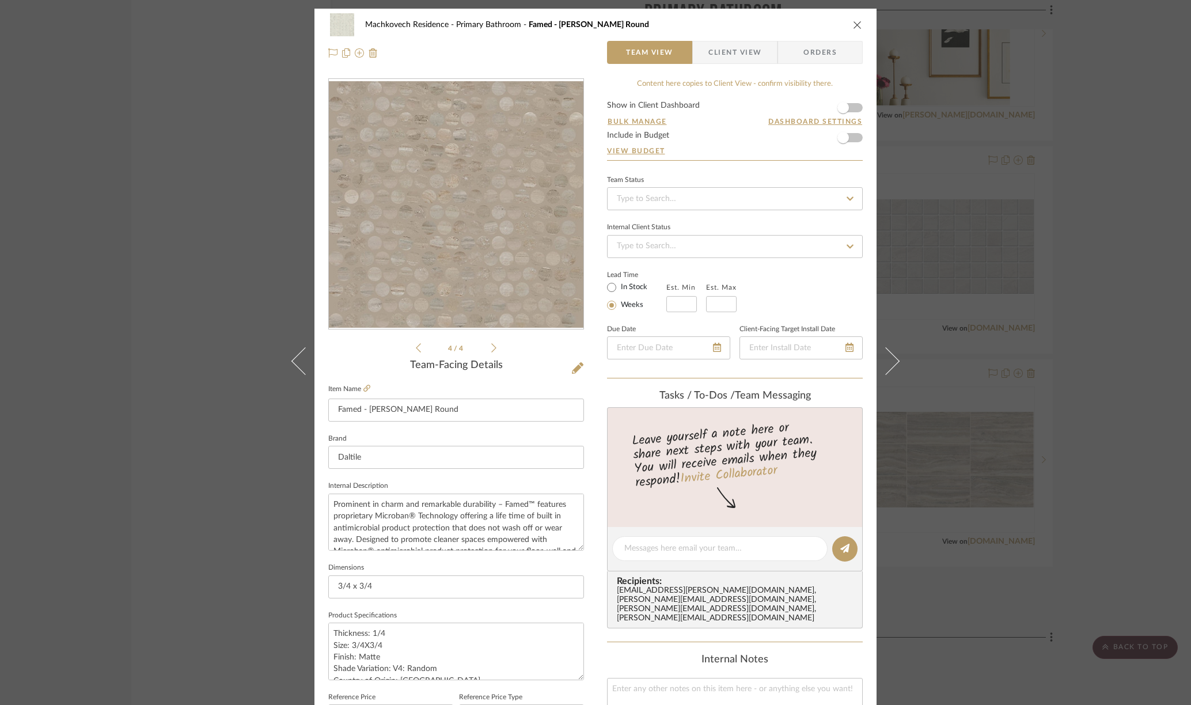
click at [245, 455] on div "Machkovech Residence Primary Bathroom Famed - [PERSON_NAME] Round Team View Cli…" at bounding box center [595, 352] width 1191 height 705
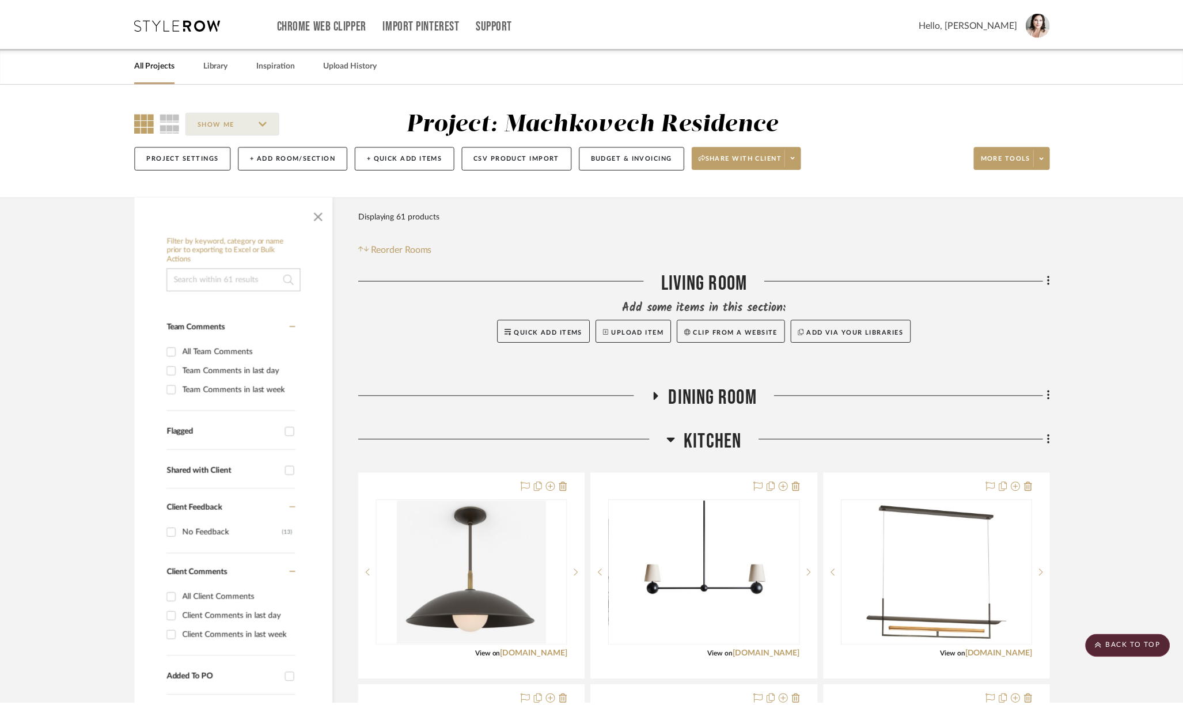
scroll to position [2824, 0]
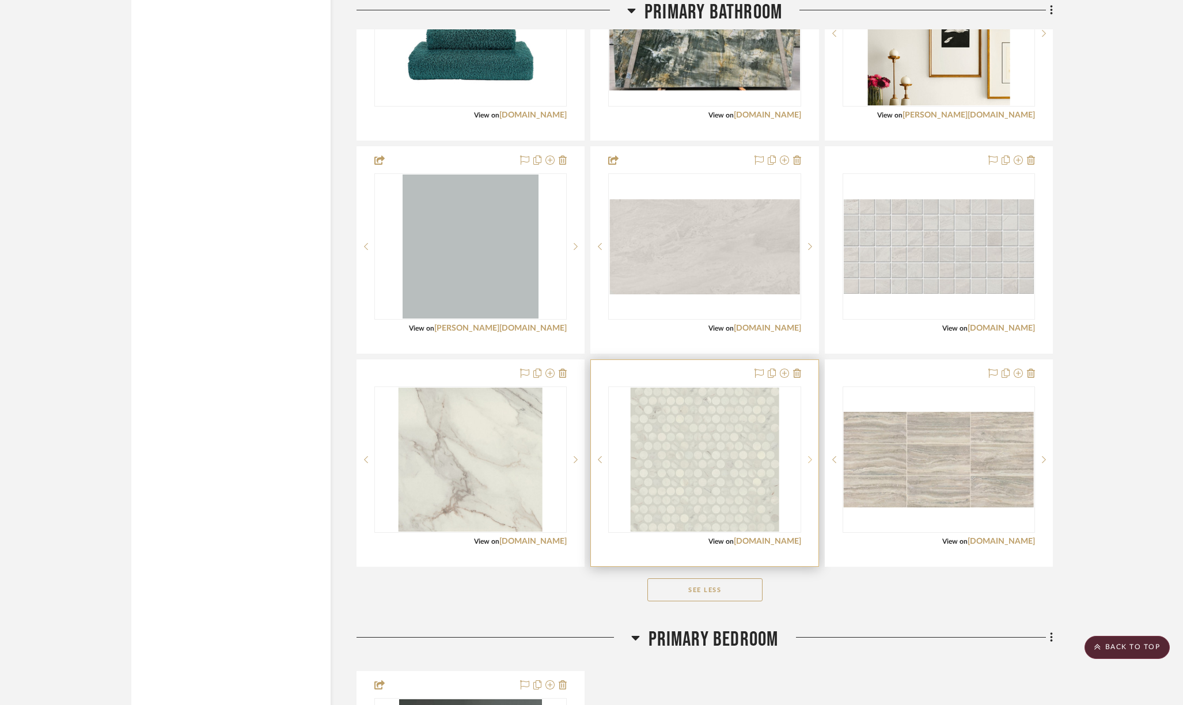
click at [810, 460] on icon at bounding box center [810, 460] width 4 height 8
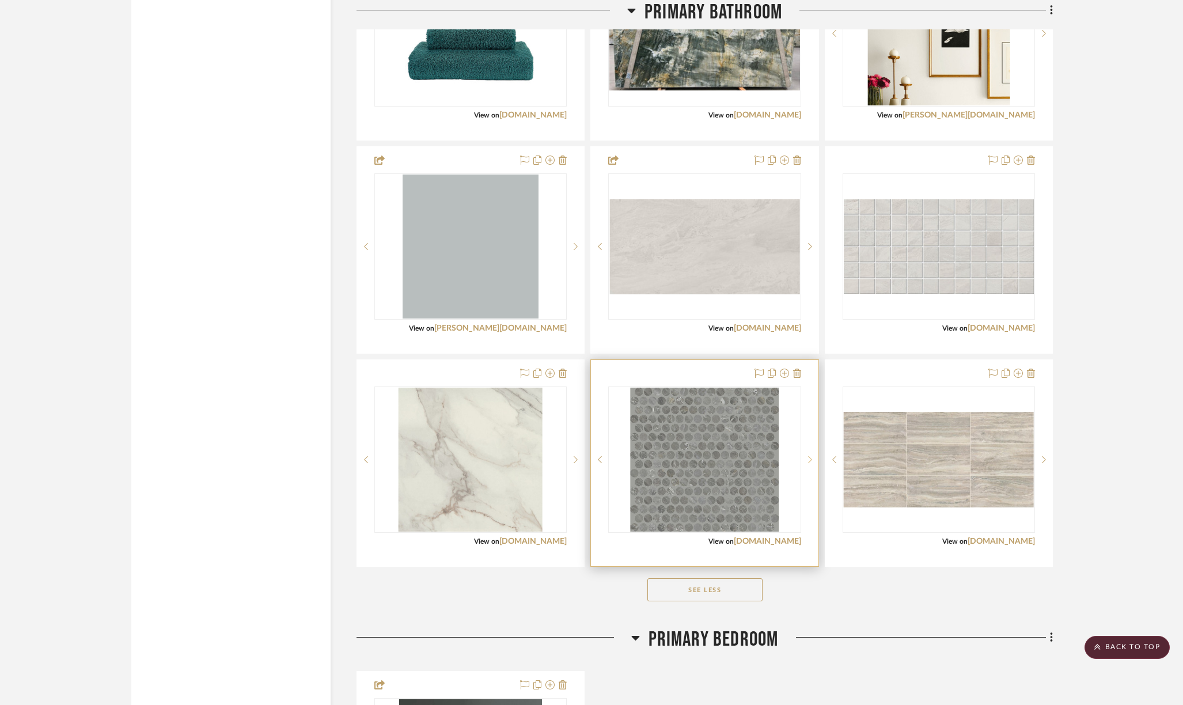
click at [811, 460] on icon at bounding box center [810, 459] width 4 height 7
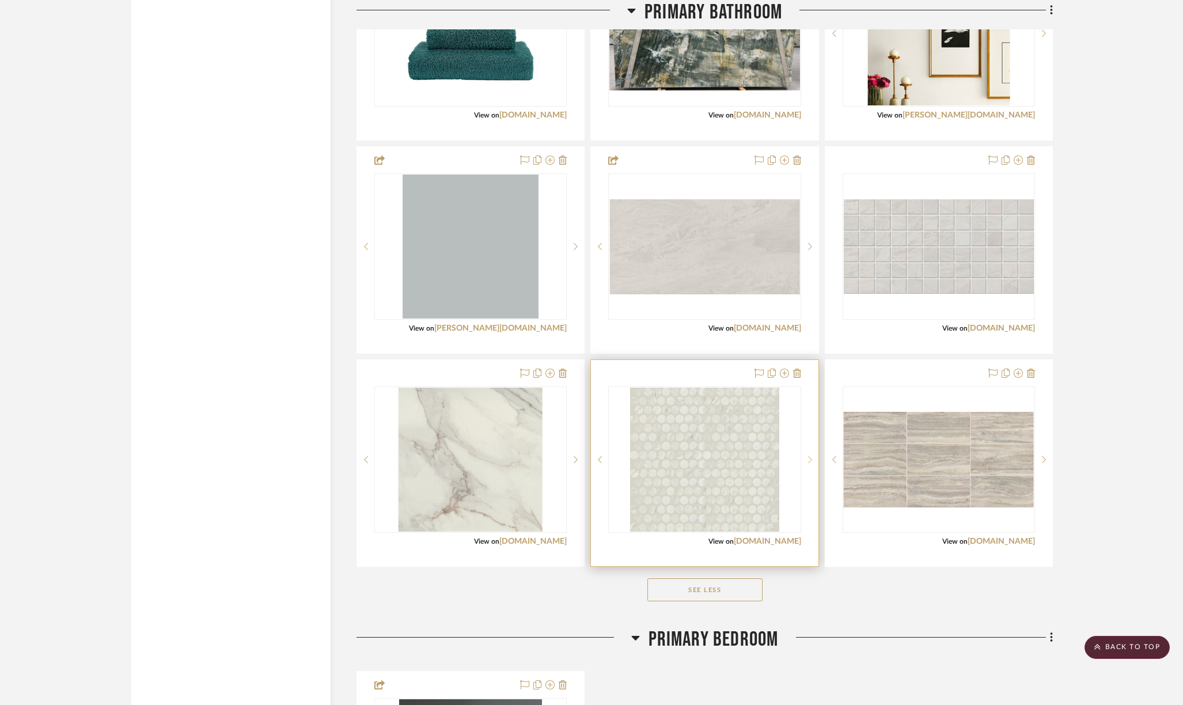
click at [811, 460] on icon at bounding box center [810, 459] width 4 height 7
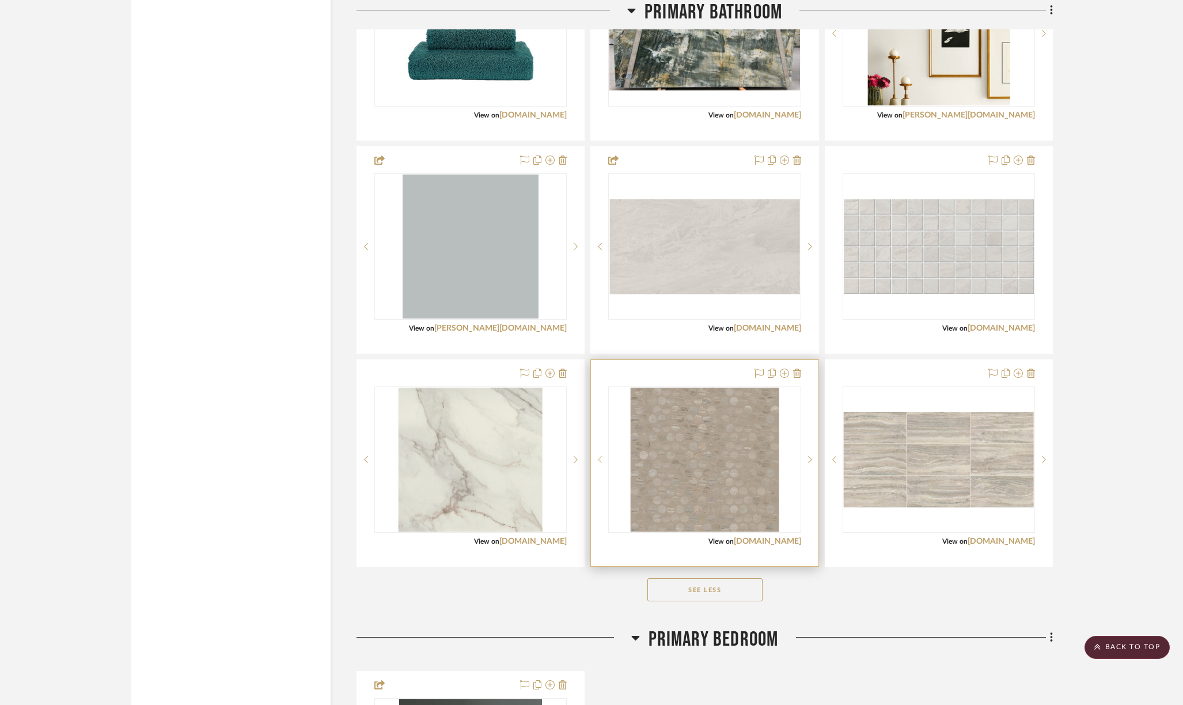
click at [602, 460] on sr-prev-btn at bounding box center [599, 460] width 17 height 8
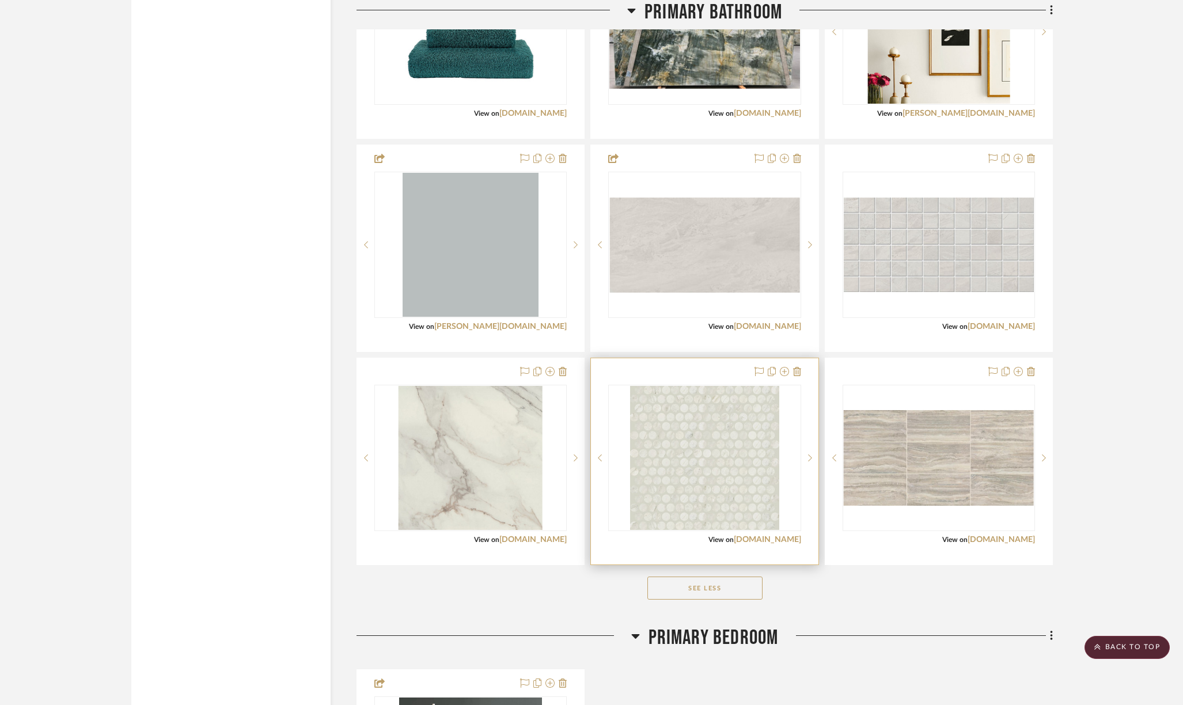
scroll to position [2827, 0]
click at [602, 458] on sr-prev-btn at bounding box center [599, 457] width 17 height 8
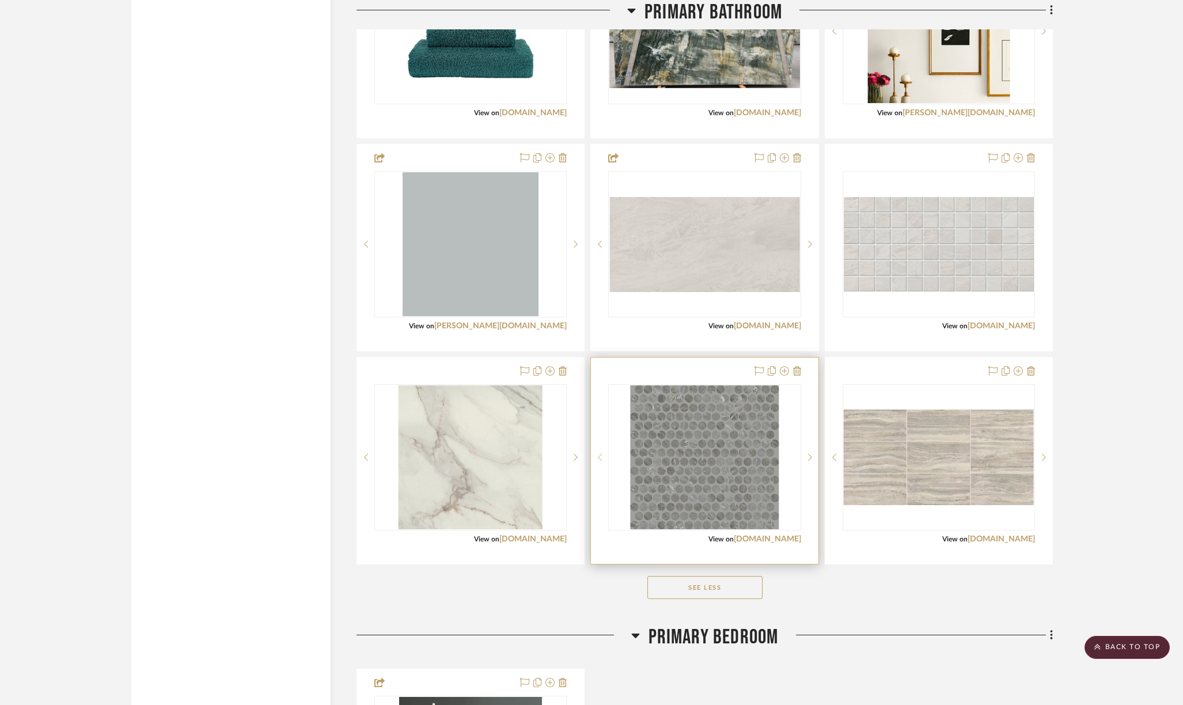
click at [600, 458] on icon at bounding box center [600, 457] width 4 height 7
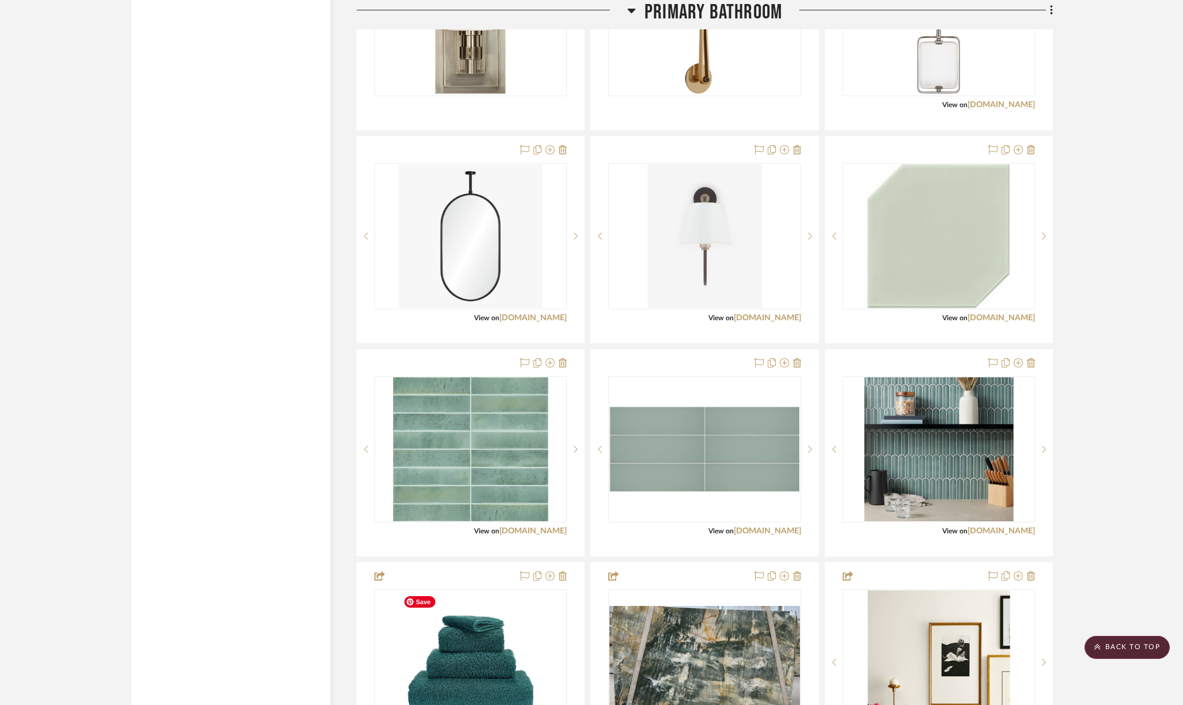
scroll to position [2125, 0]
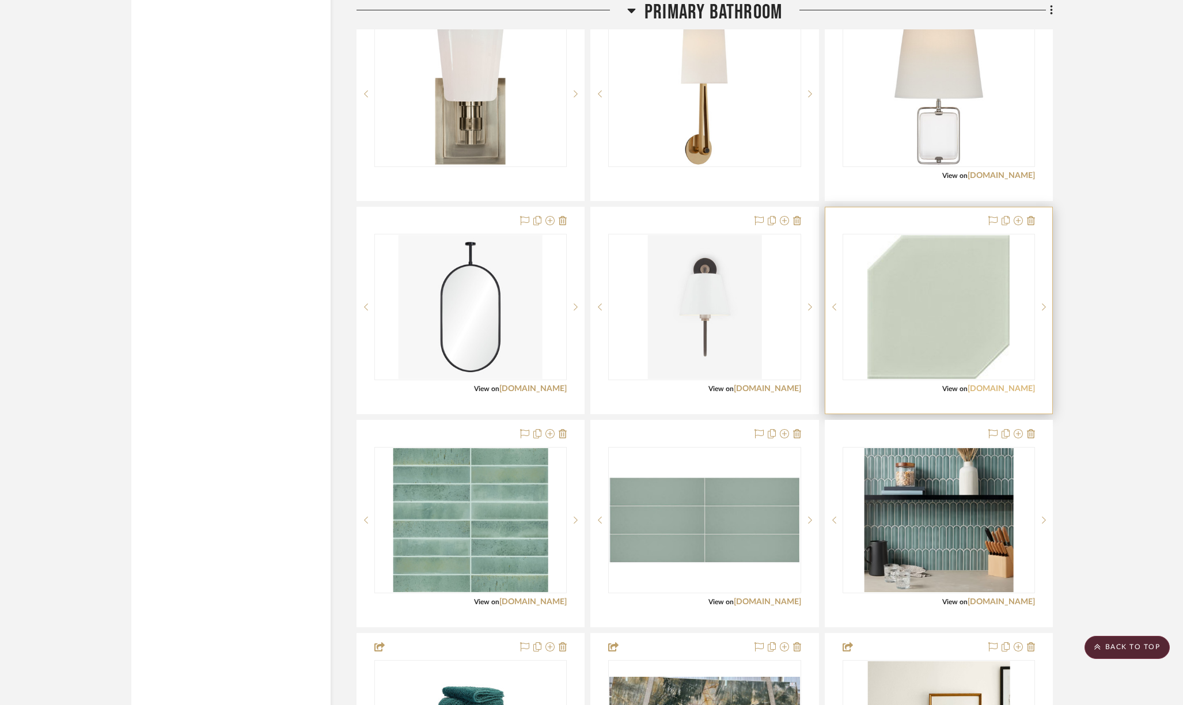
click at [1018, 388] on link "[DOMAIN_NAME]" at bounding box center [1001, 389] width 67 height 8
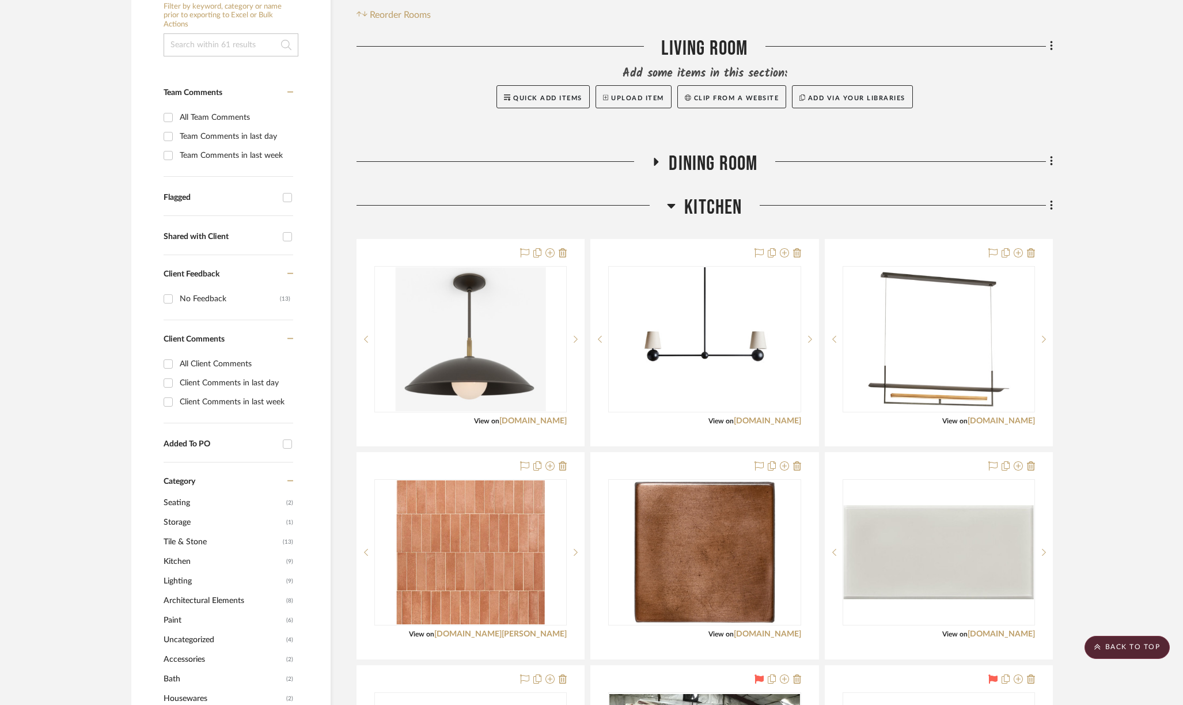
scroll to position [82, 0]
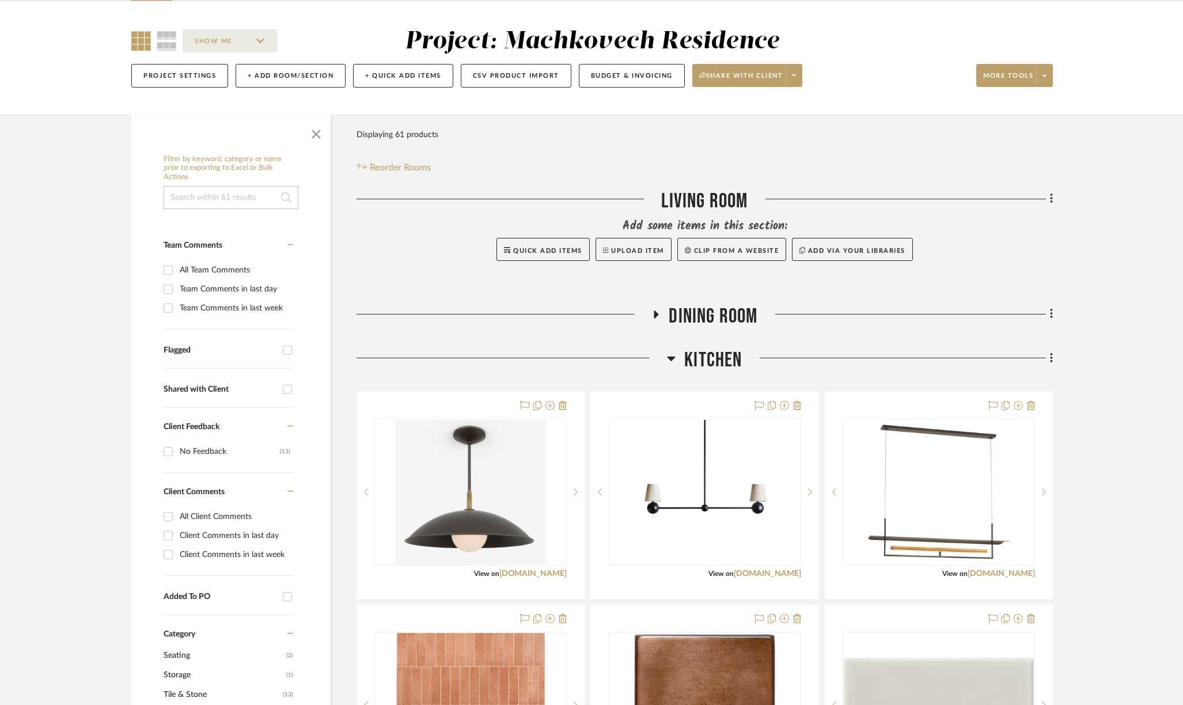
click at [145, 46] on icon at bounding box center [141, 41] width 20 height 20
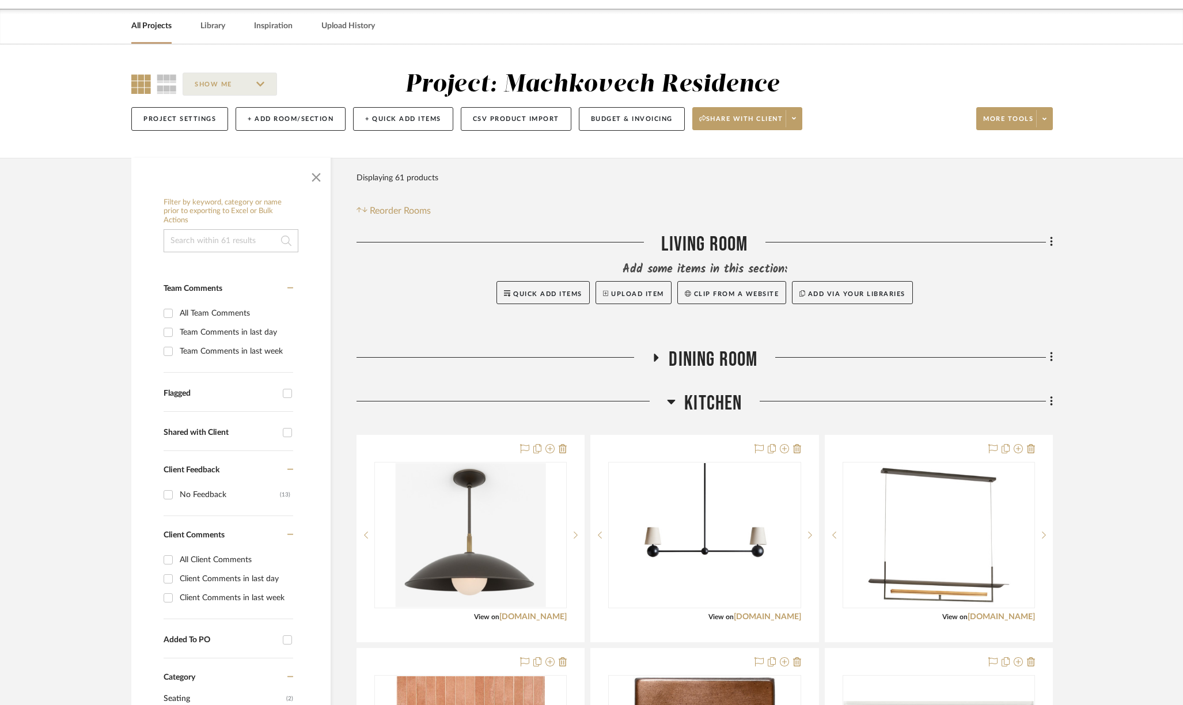
scroll to position [0, 0]
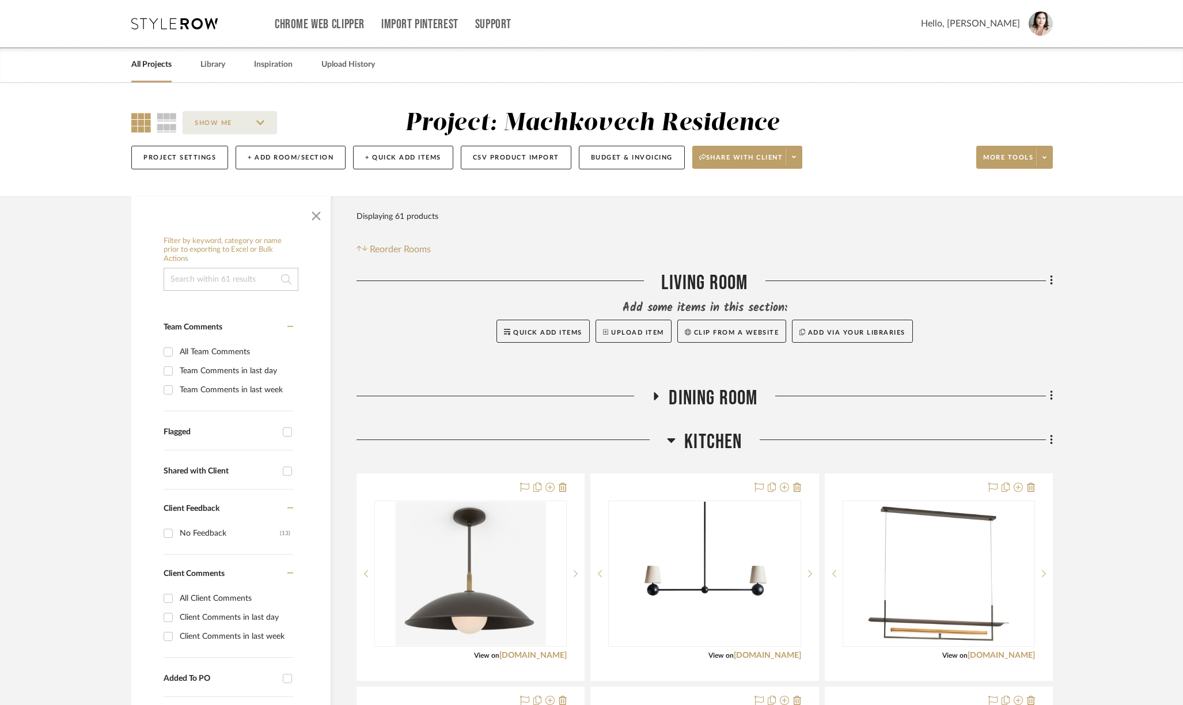
click at [142, 66] on link "All Projects" at bounding box center [151, 65] width 40 height 16
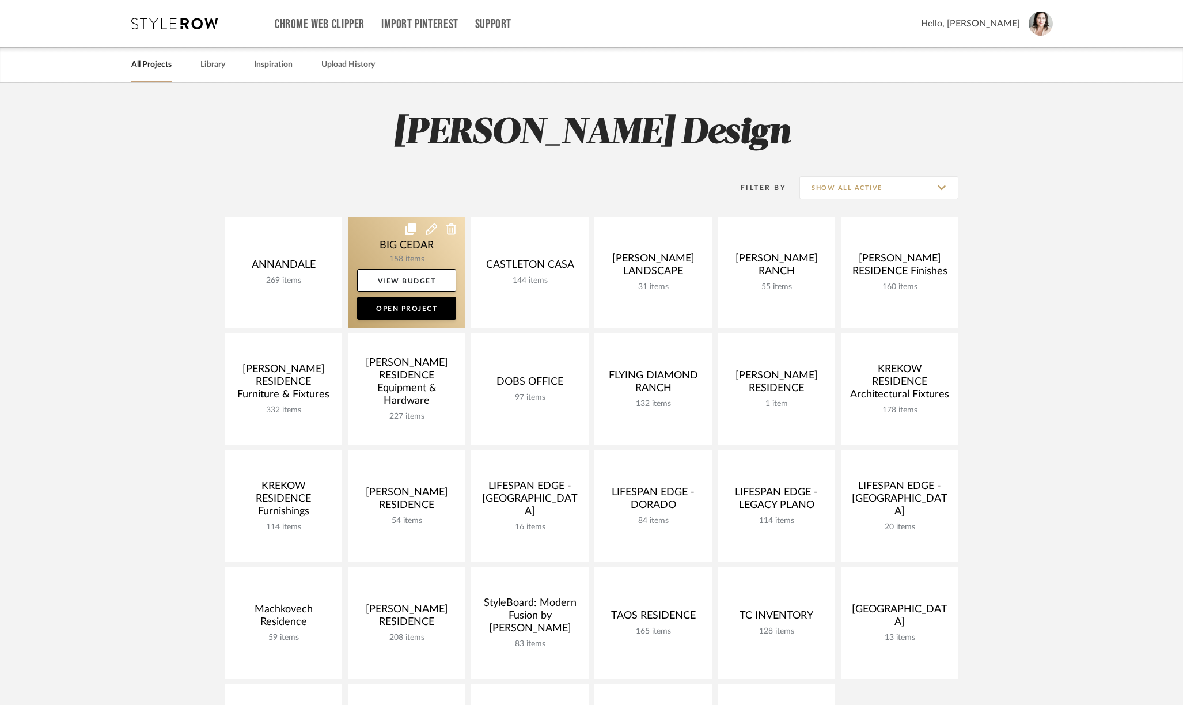
click at [374, 248] on link at bounding box center [406, 272] width 117 height 111
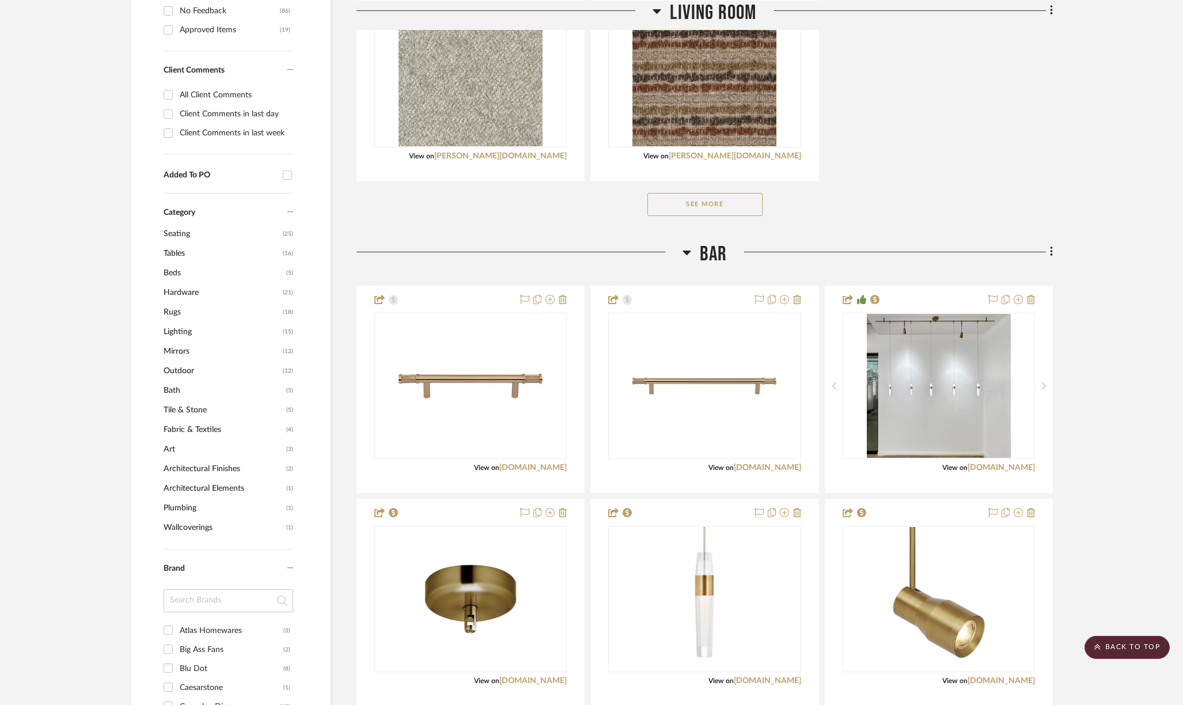
scroll to position [830, 0]
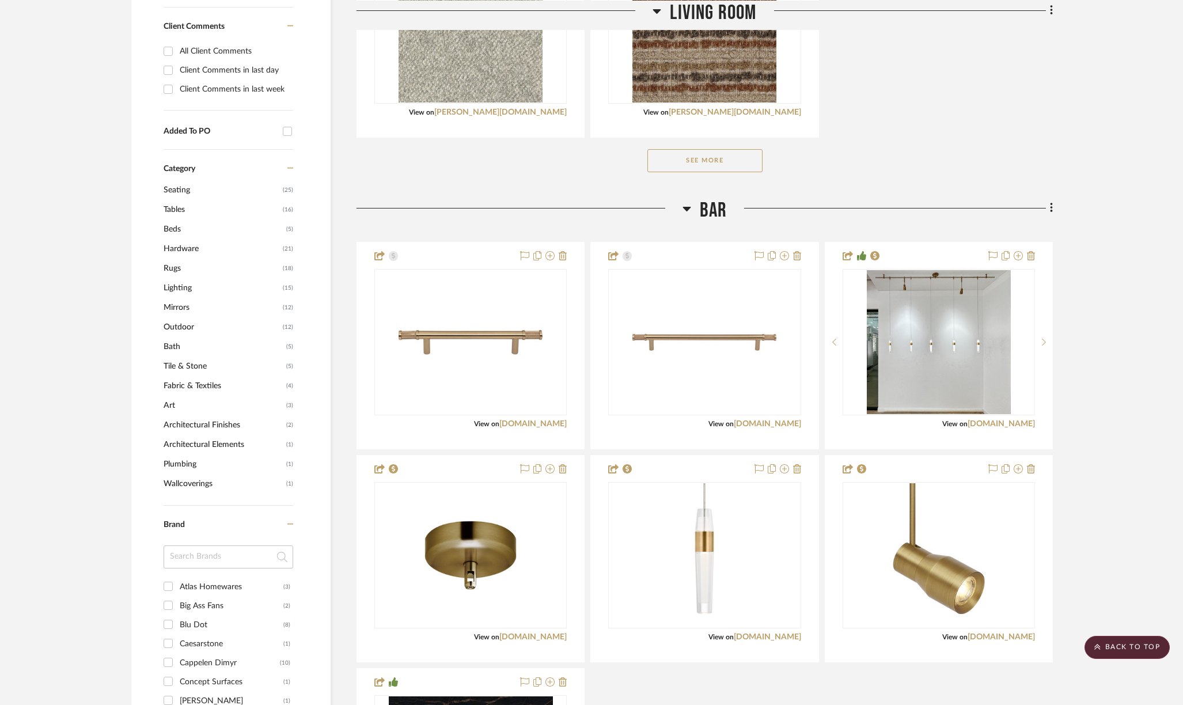
click at [179, 362] on span "Tile & Stone" at bounding box center [224, 367] width 120 height 20
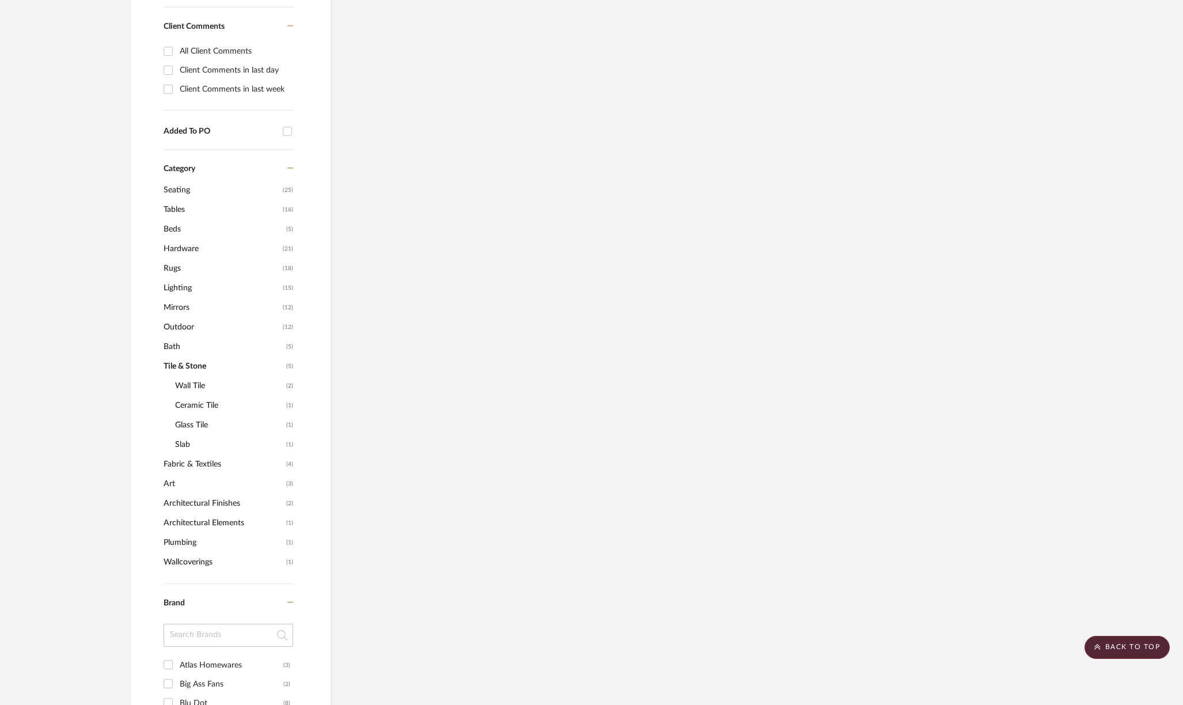
scroll to position [670, 0]
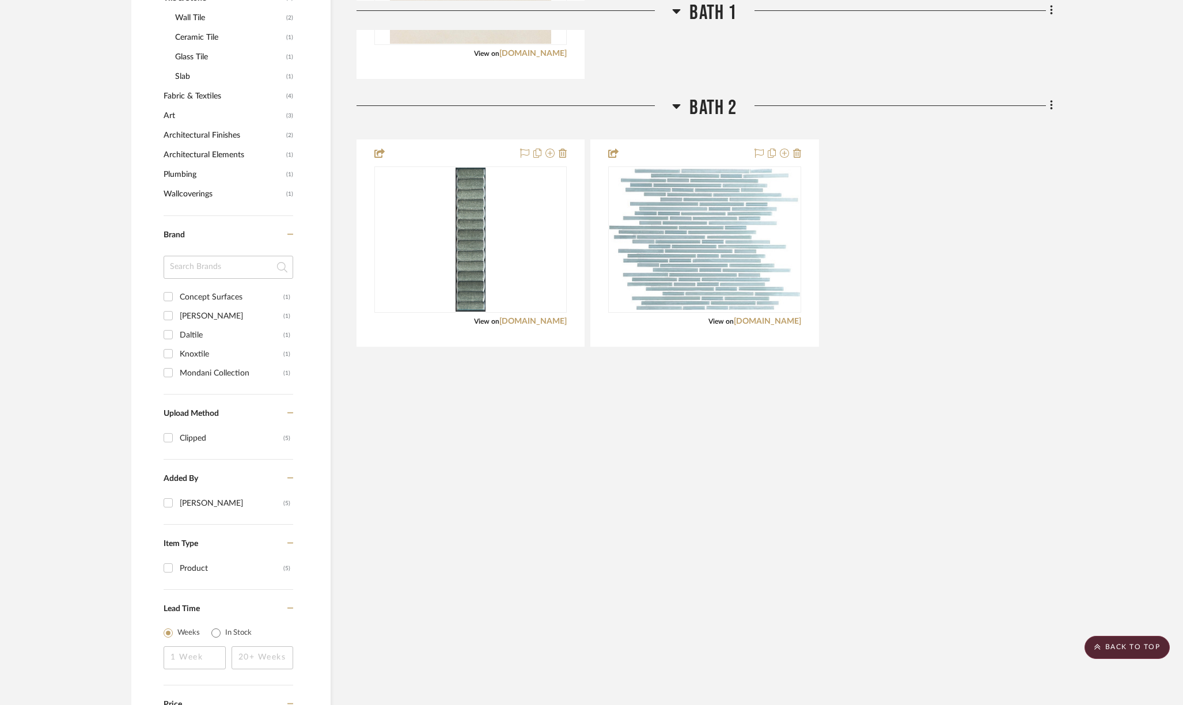
scroll to position [1019, 0]
click at [518, 321] on link "[DOMAIN_NAME]" at bounding box center [532, 321] width 67 height 8
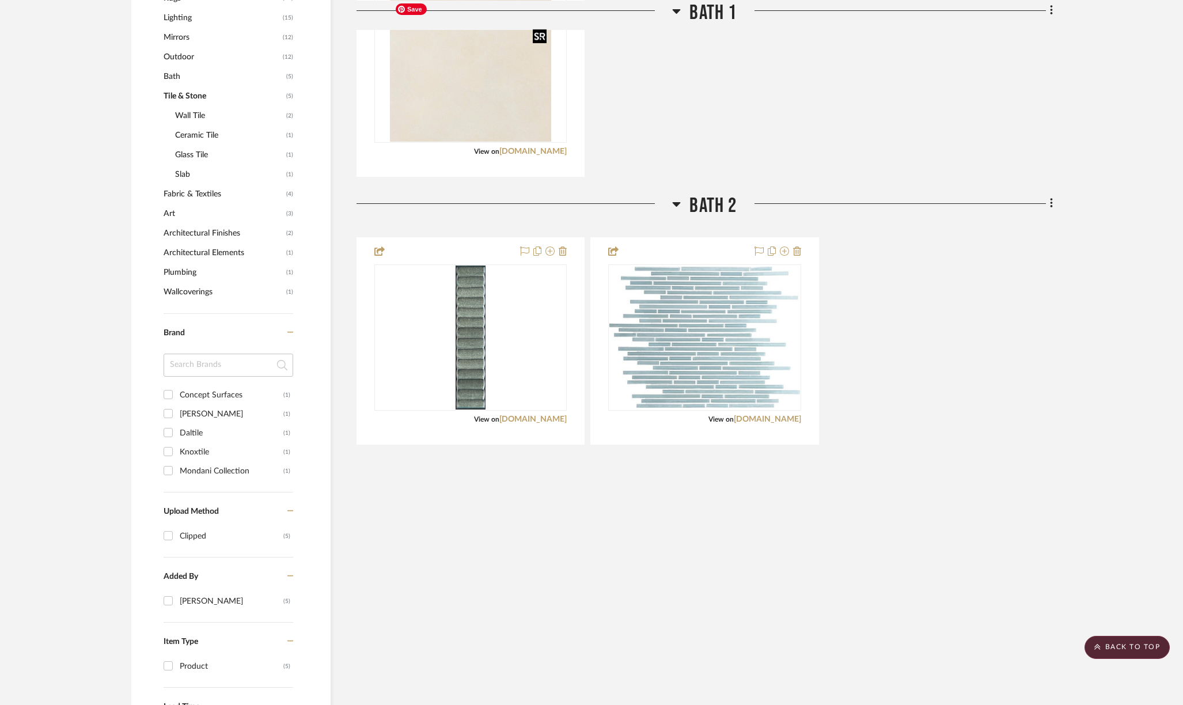
scroll to position [665, 0]
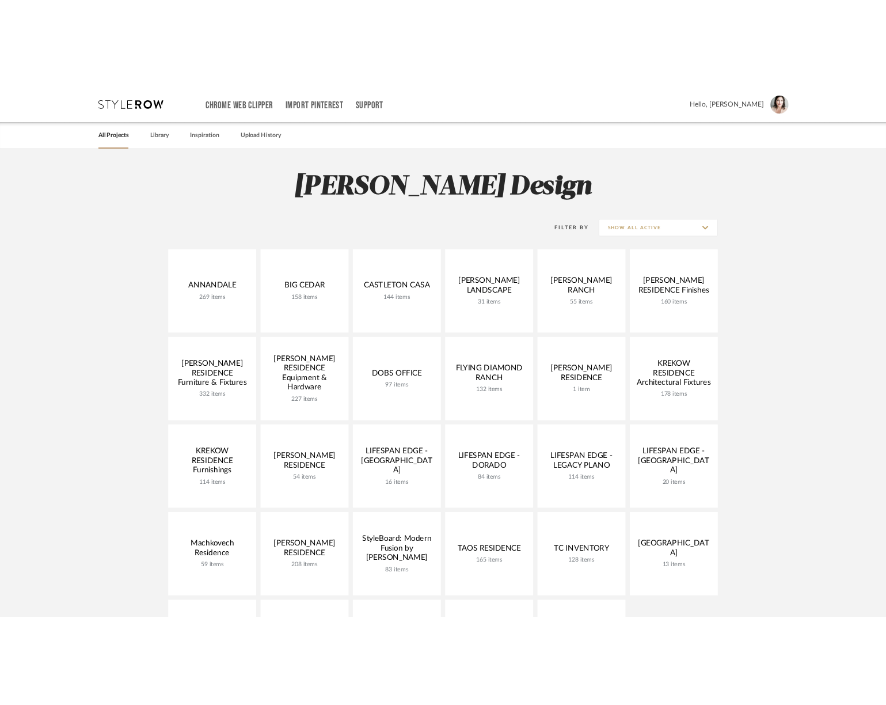
scroll to position [2, 0]
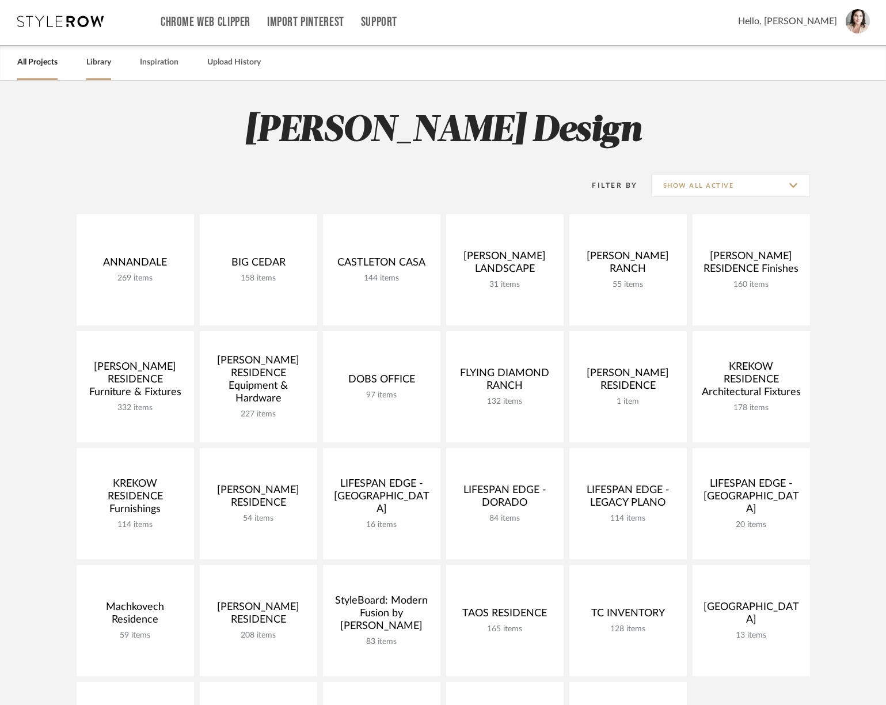
click at [98, 66] on link "Library" at bounding box center [98, 63] width 25 height 16
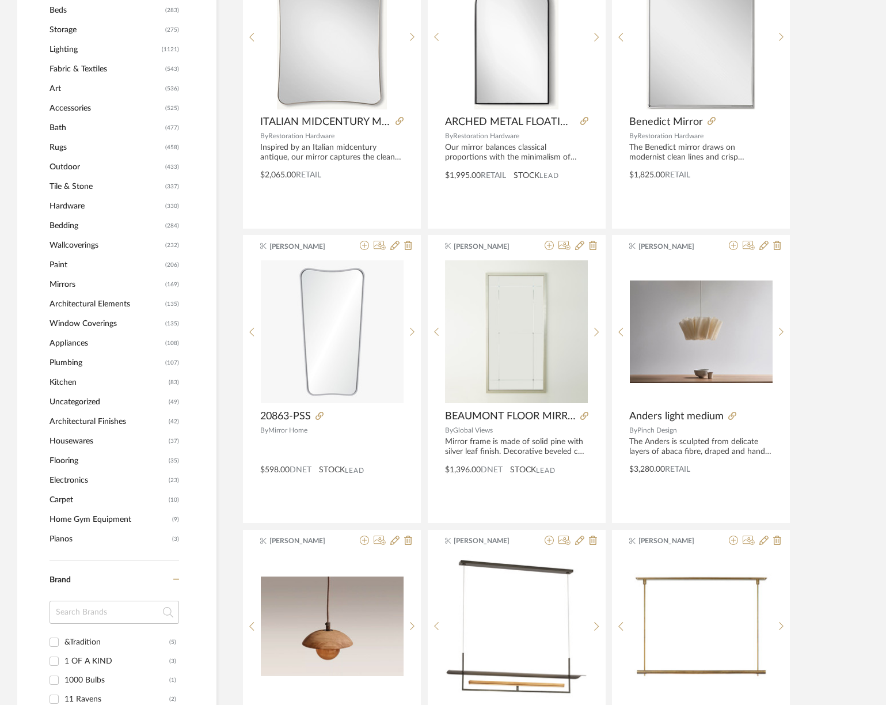
scroll to position [575, 0]
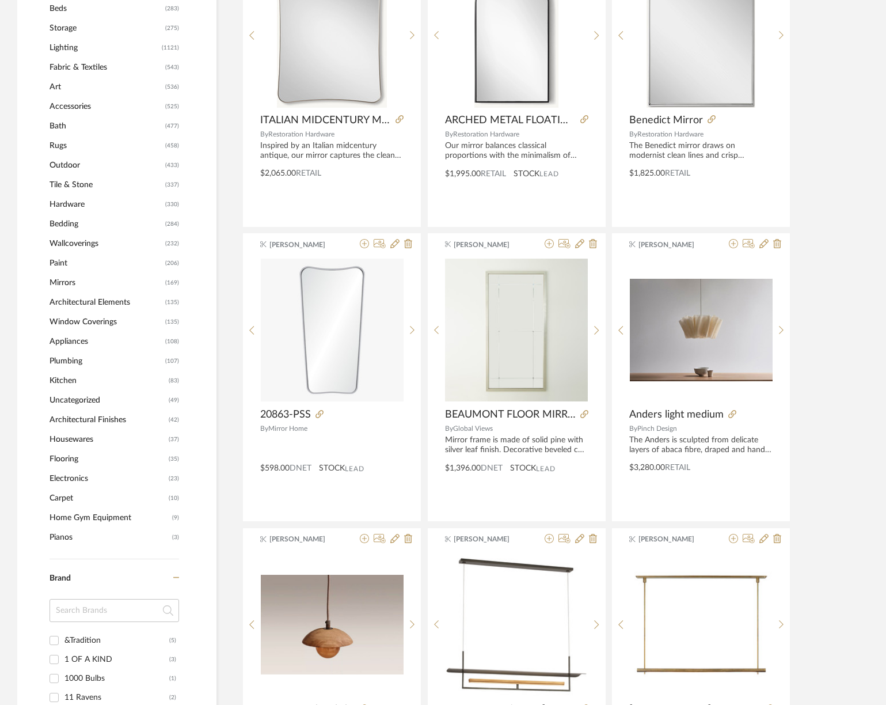
click at [69, 357] on span "Plumbing" at bounding box center [106, 361] width 113 height 20
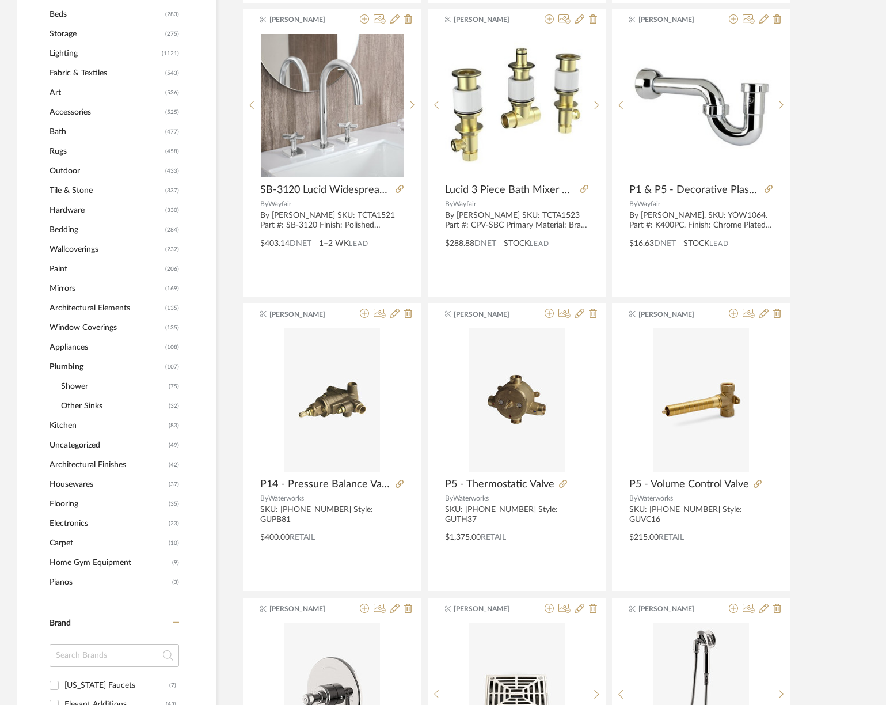
scroll to position [556, 0]
click at [65, 429] on span "Kitchen" at bounding box center [108, 427] width 116 height 20
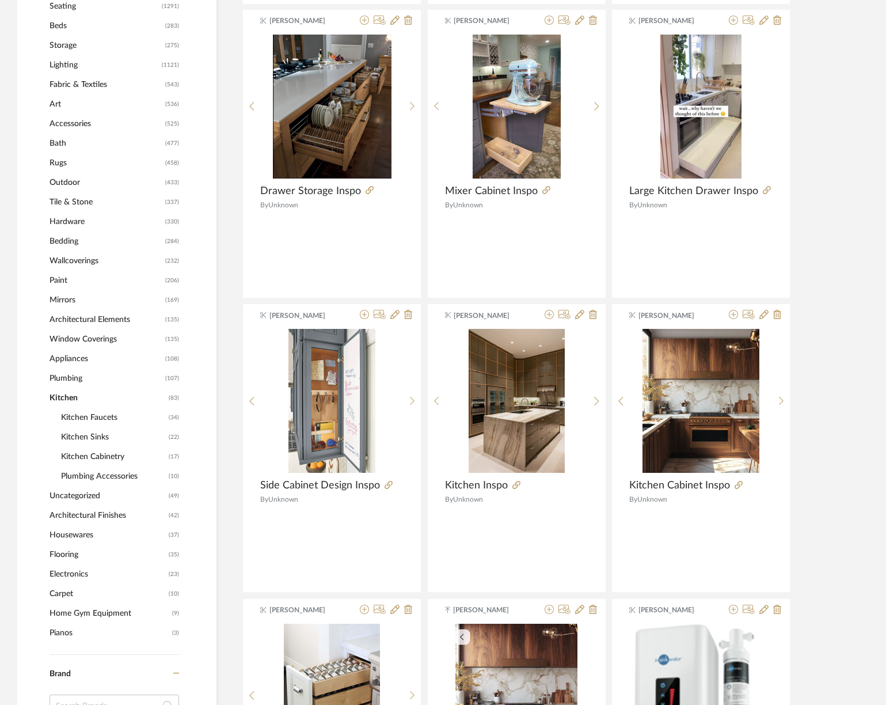
scroll to position [567, 0]
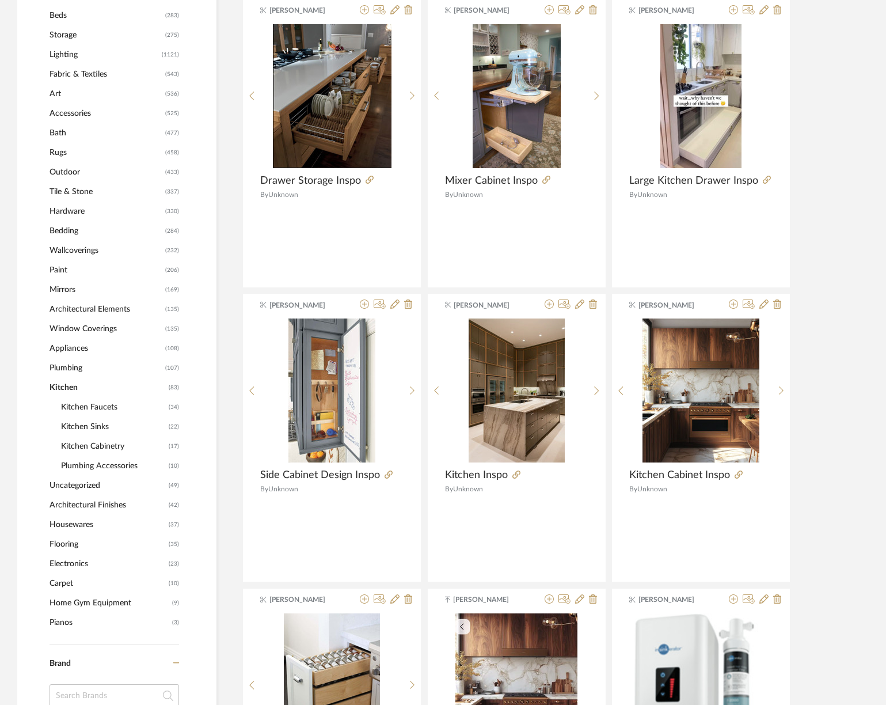
click at [81, 405] on span "Kitchen Faucets" at bounding box center [113, 407] width 105 height 20
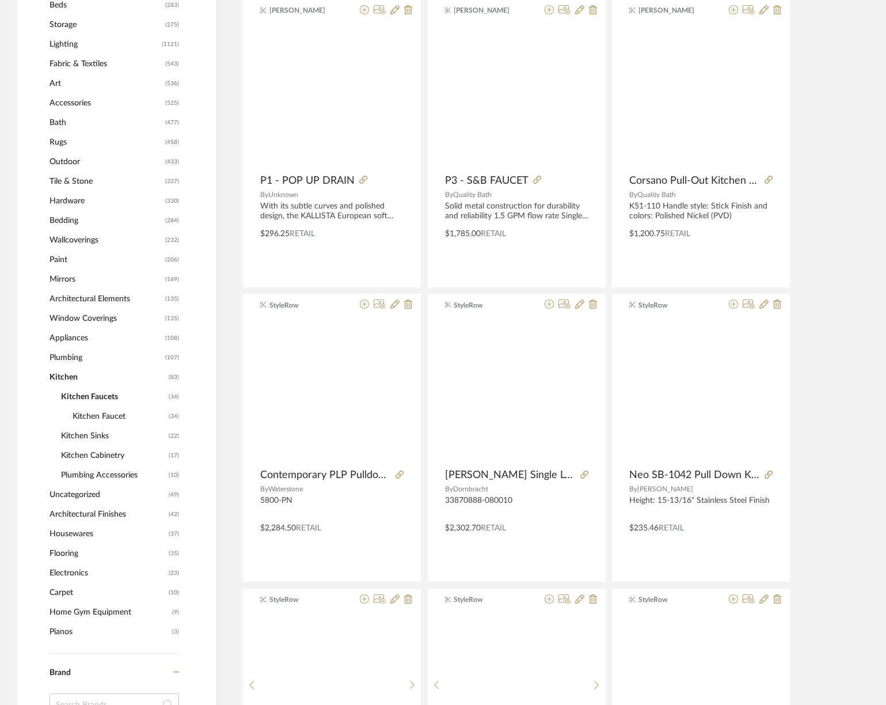
scroll to position [556, 0]
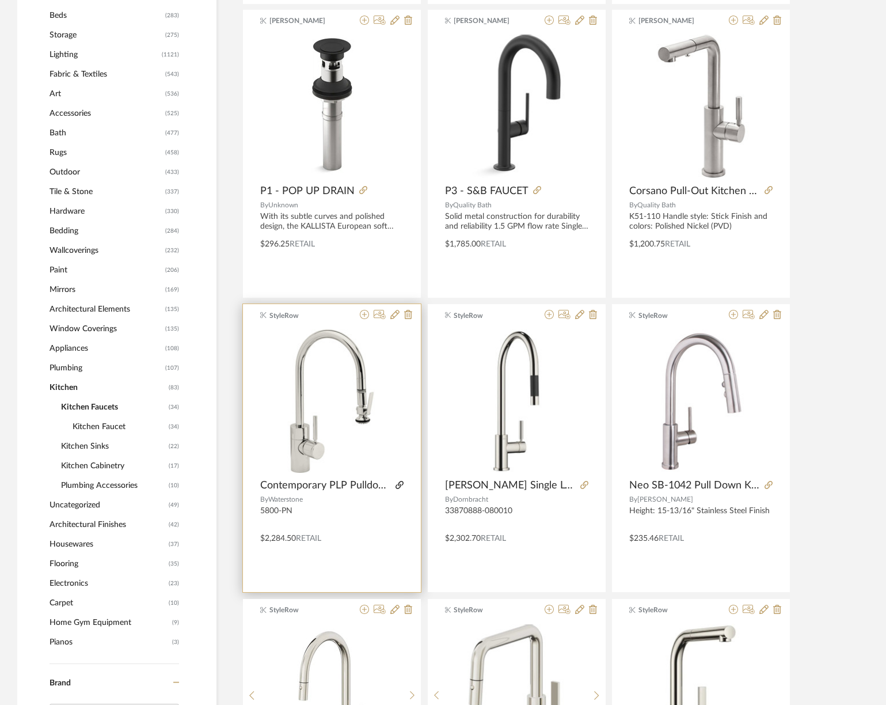
click at [400, 485] on icon at bounding box center [400, 485] width 8 height 8
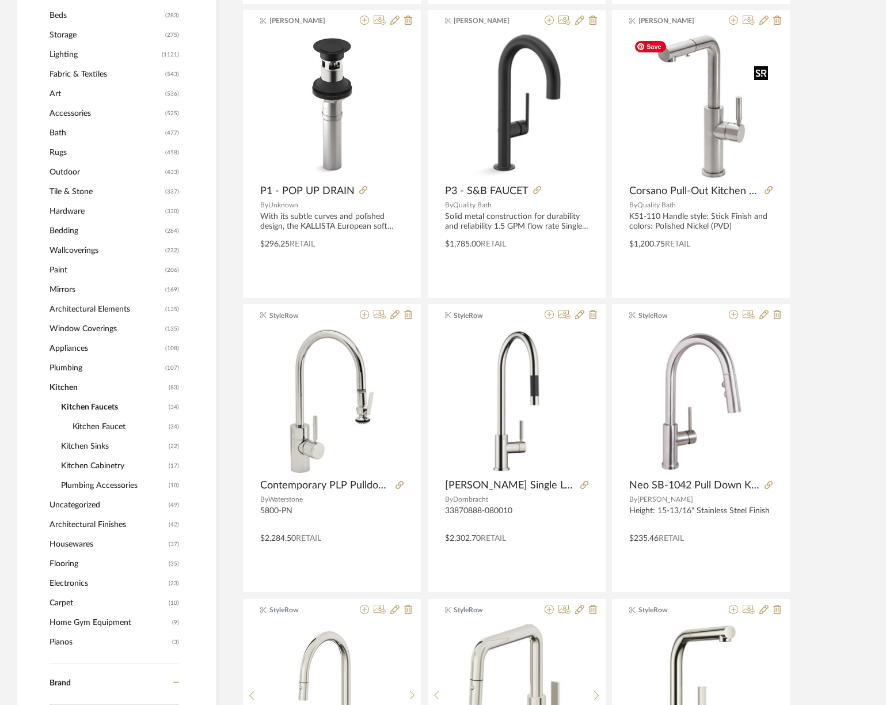
scroll to position [0, 0]
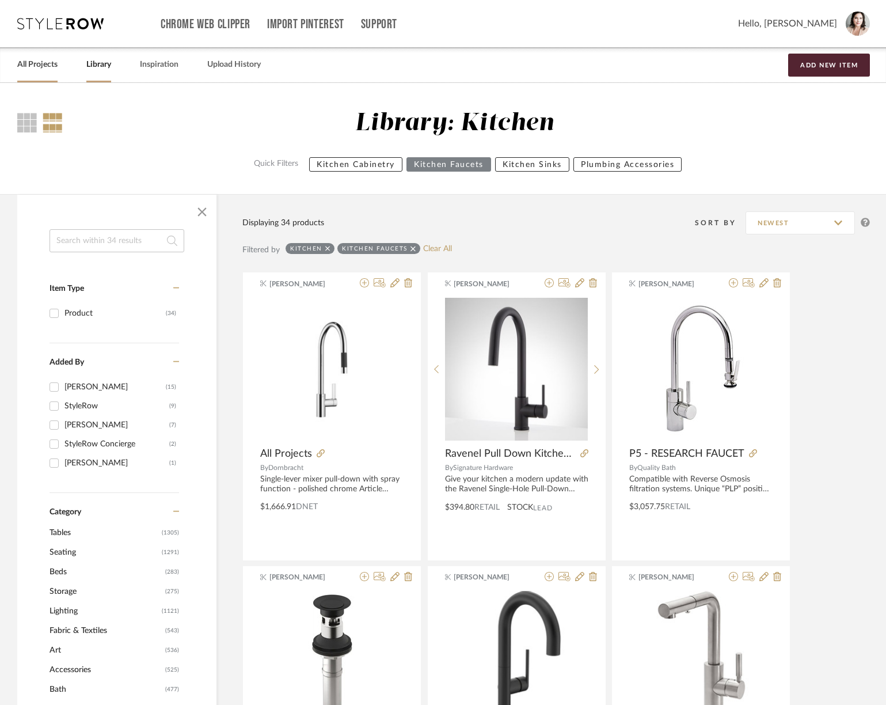
click at [42, 65] on link "All Projects" at bounding box center [37, 65] width 40 height 16
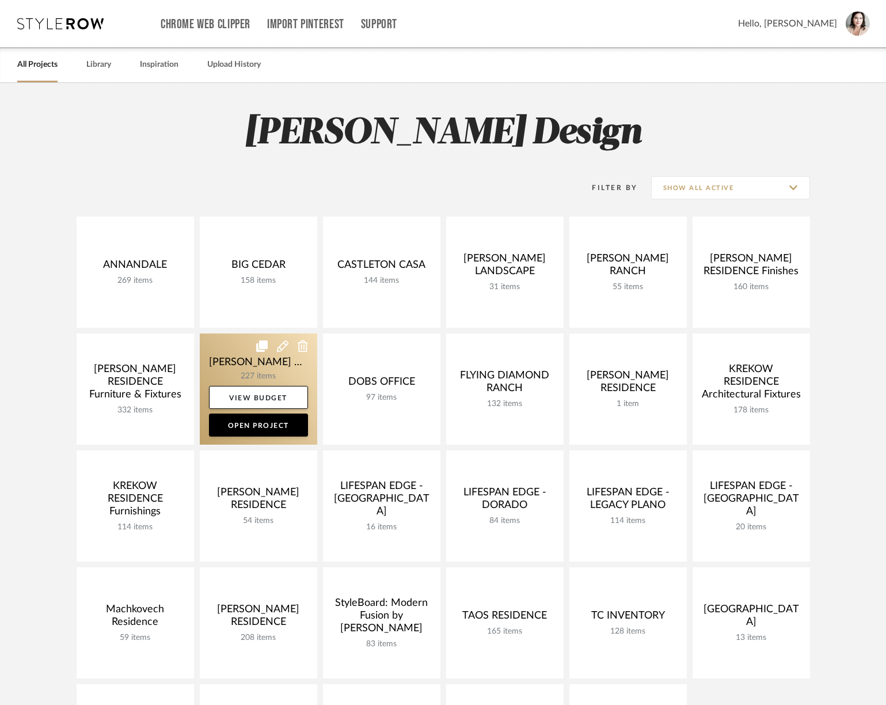
click at [231, 355] on link at bounding box center [258, 388] width 117 height 111
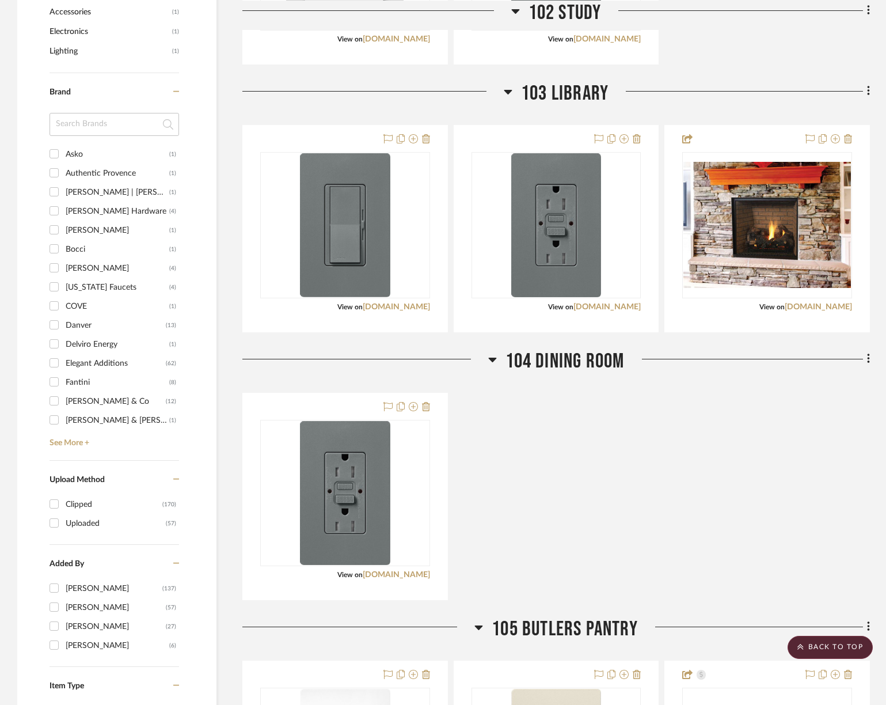
scroll to position [1284, 0]
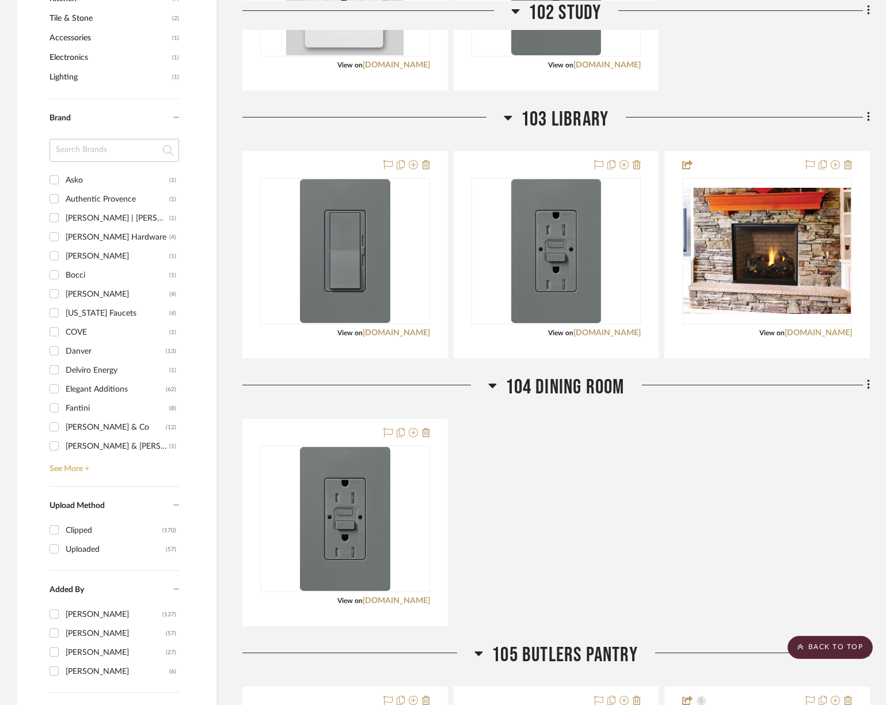
click at [74, 470] on link "See More +" at bounding box center [113, 465] width 132 height 18
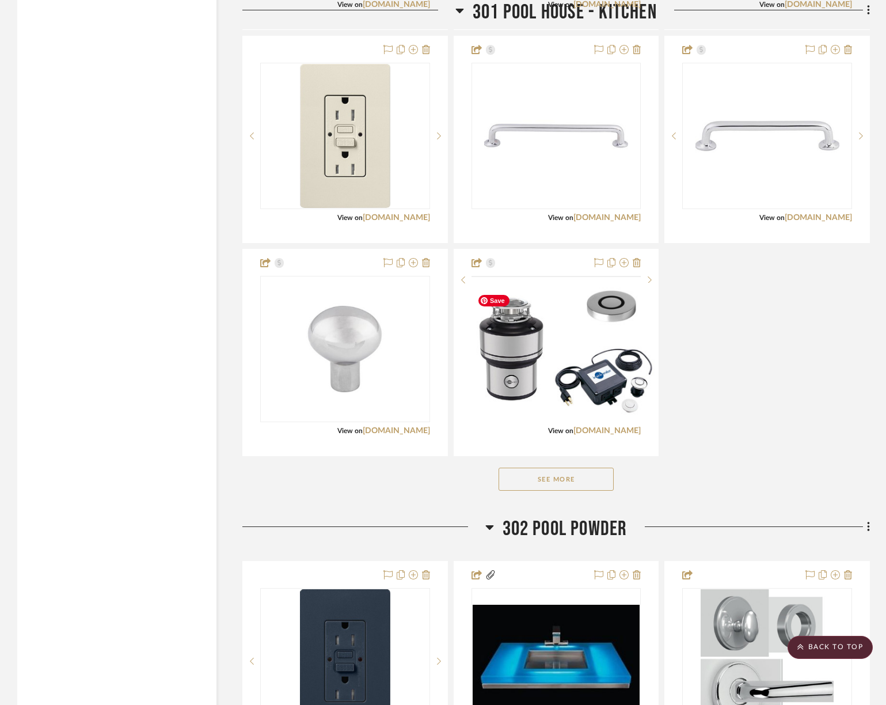
scroll to position [18012, 0]
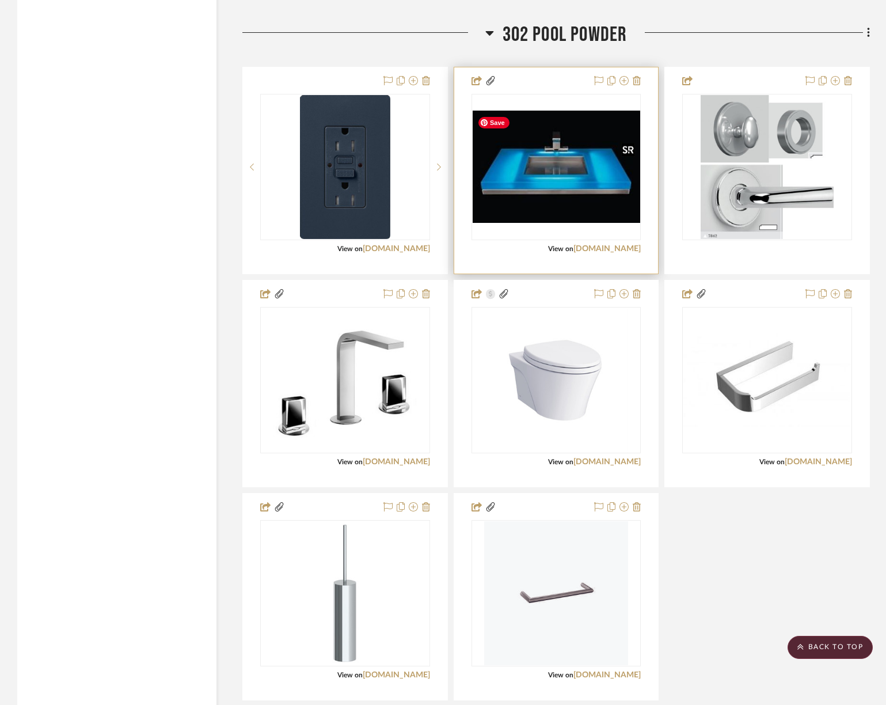
click at [548, 180] on div at bounding box center [557, 167] width 170 height 146
click at [574, 208] on img "0" at bounding box center [557, 167] width 168 height 112
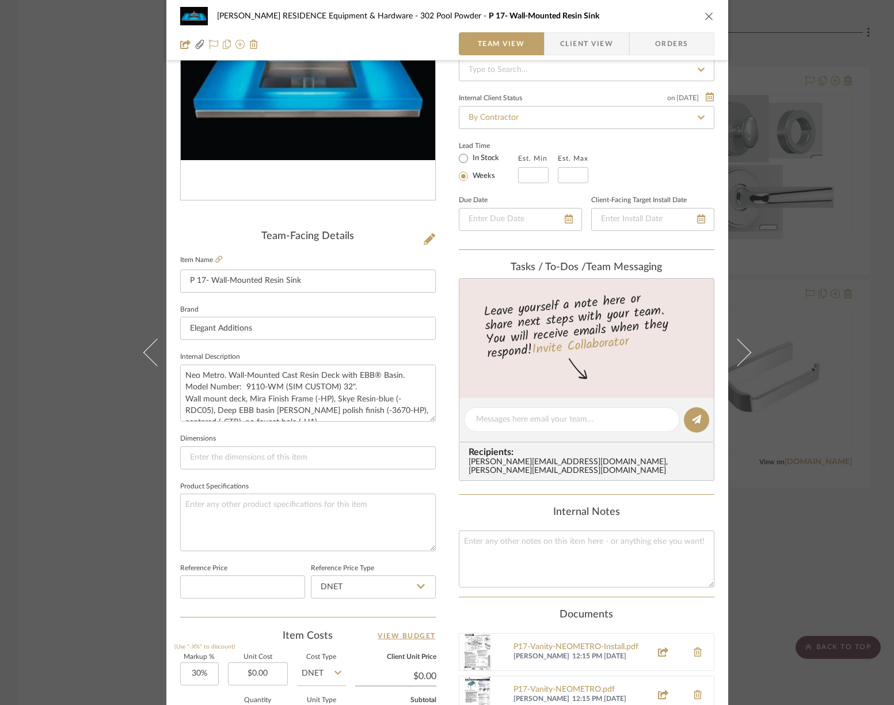
scroll to position [127, 0]
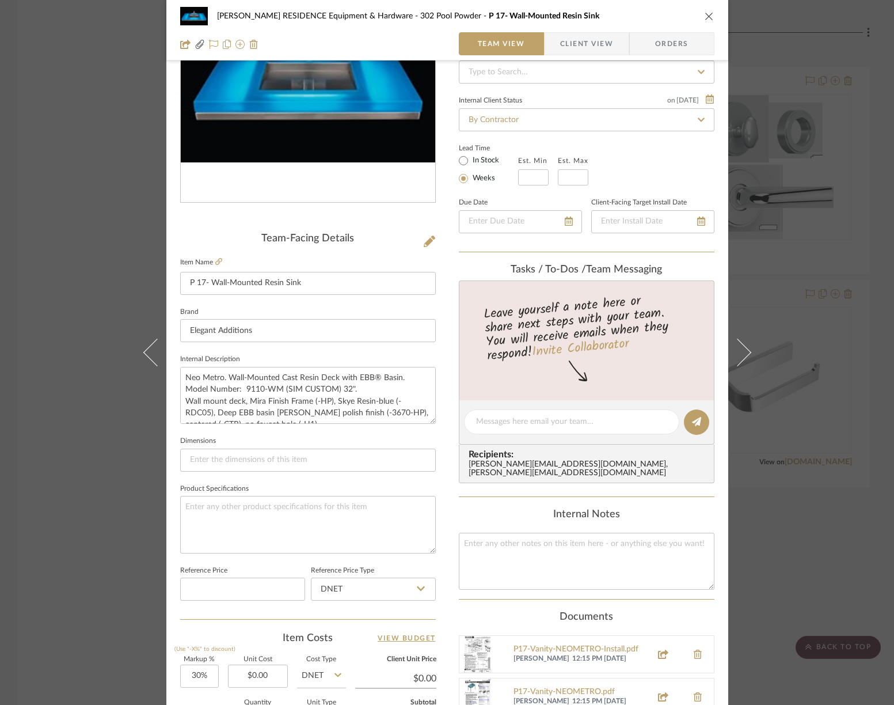
click at [705, 18] on icon "close" at bounding box center [709, 16] width 9 height 9
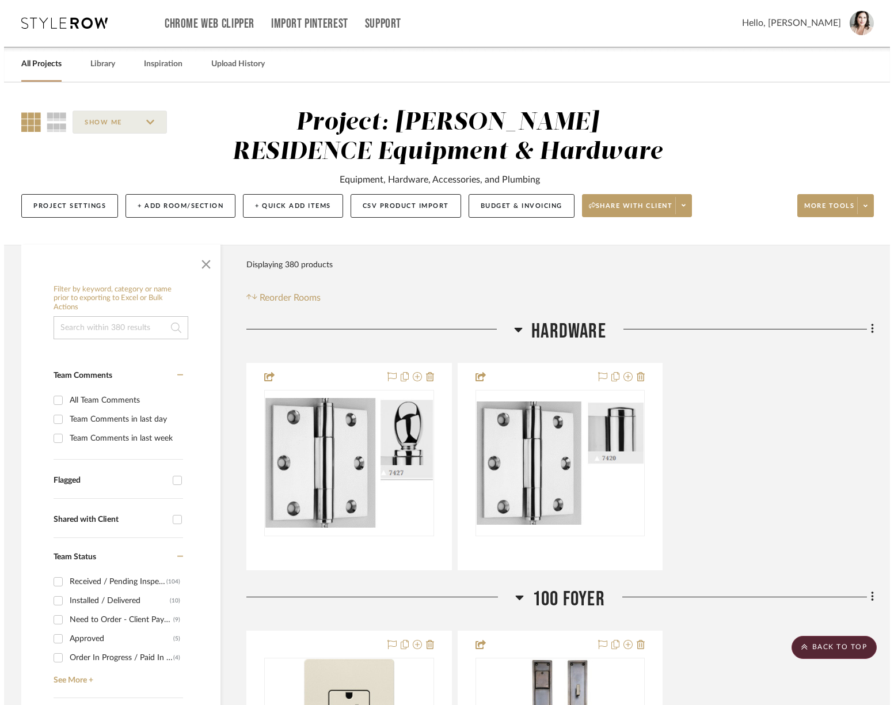
scroll to position [0, 0]
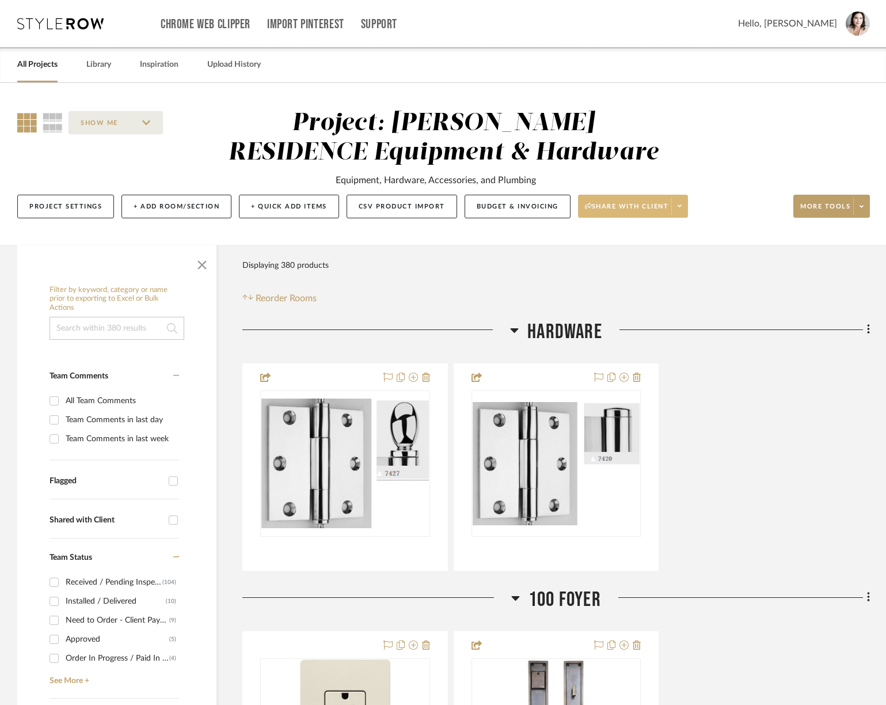
click at [669, 210] on span "Share with client" at bounding box center [627, 210] width 84 height 17
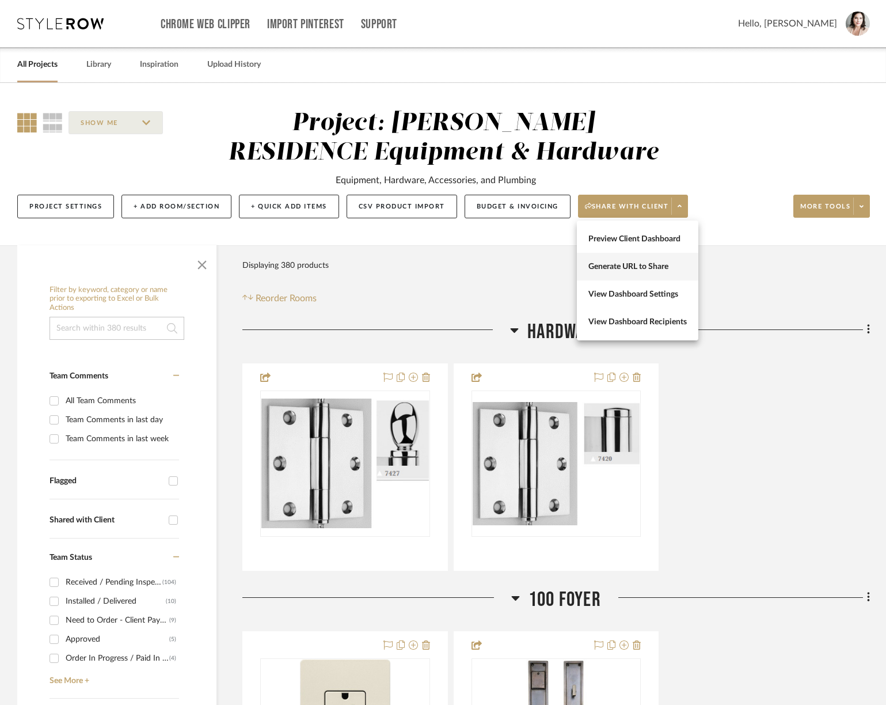
click at [612, 271] on span "Generate URL to Share" at bounding box center [638, 267] width 98 height 10
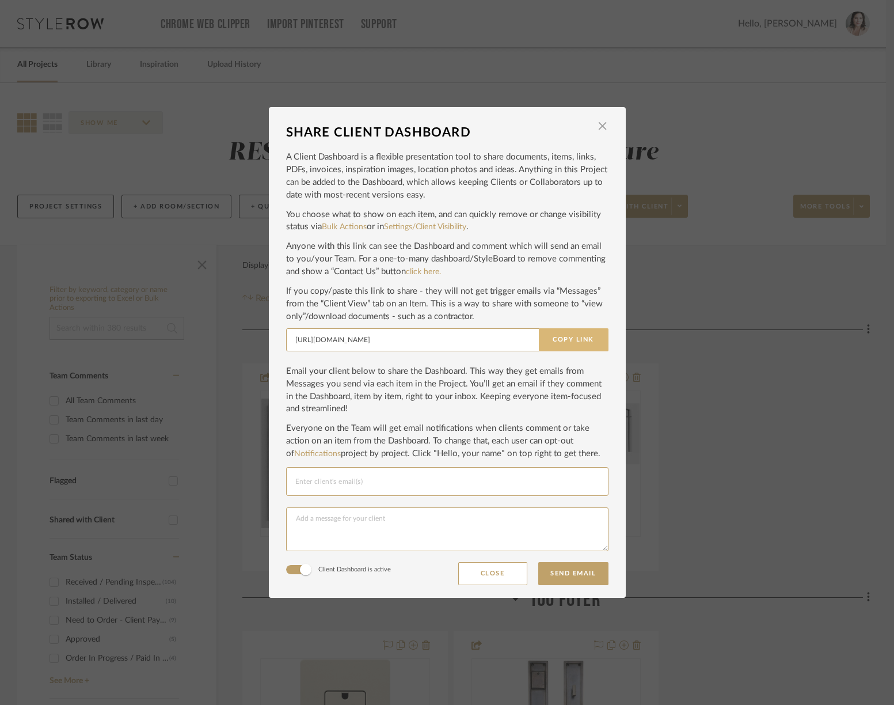
click at [558, 338] on button "Copy Link" at bounding box center [574, 339] width 70 height 23
click at [600, 124] on span "button" at bounding box center [602, 126] width 23 height 23
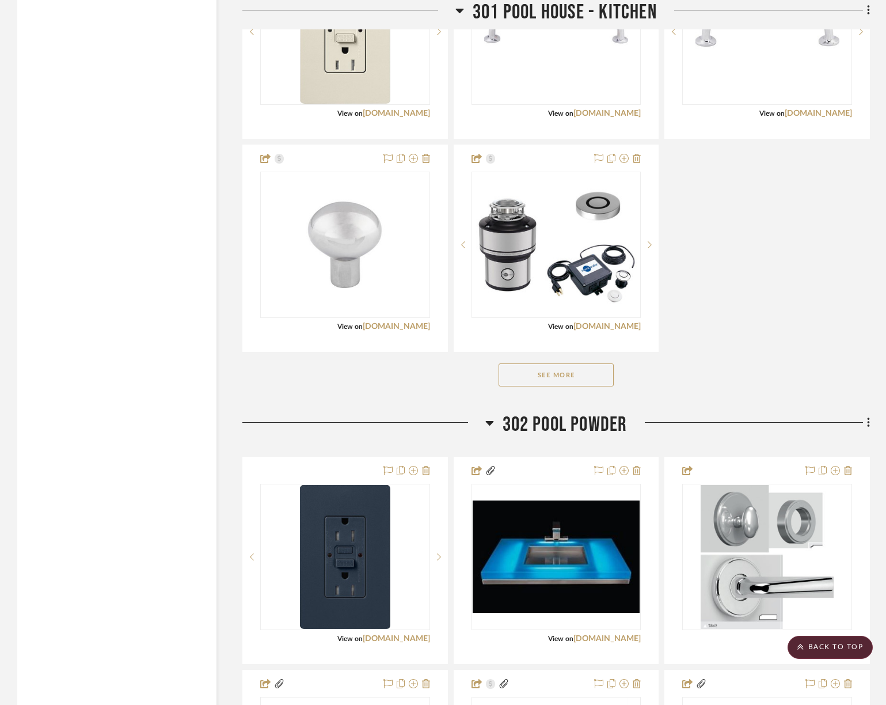
scroll to position [18014, 0]
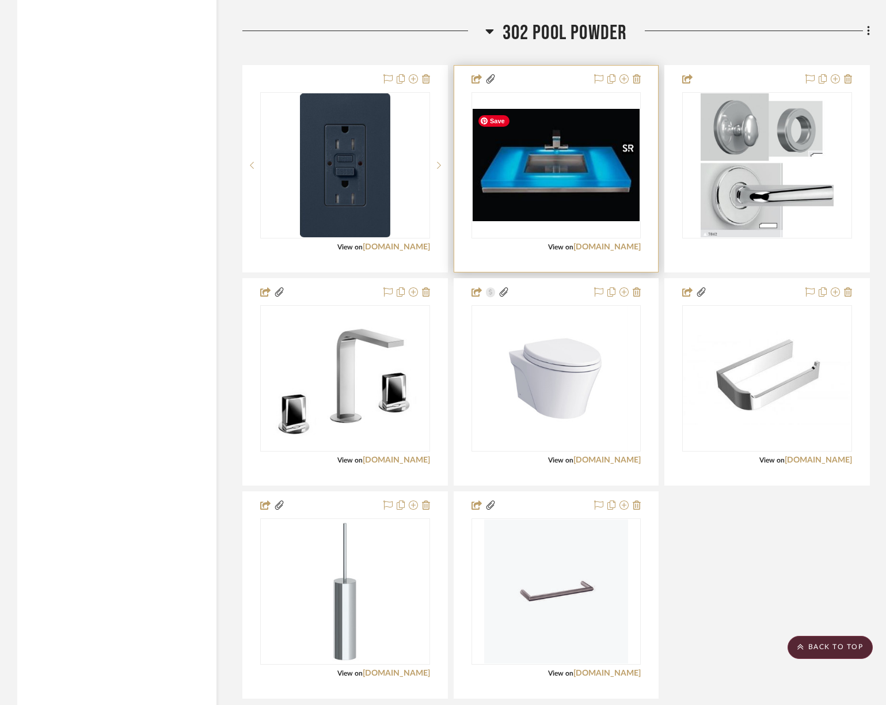
click at [514, 181] on img "0" at bounding box center [557, 165] width 168 height 112
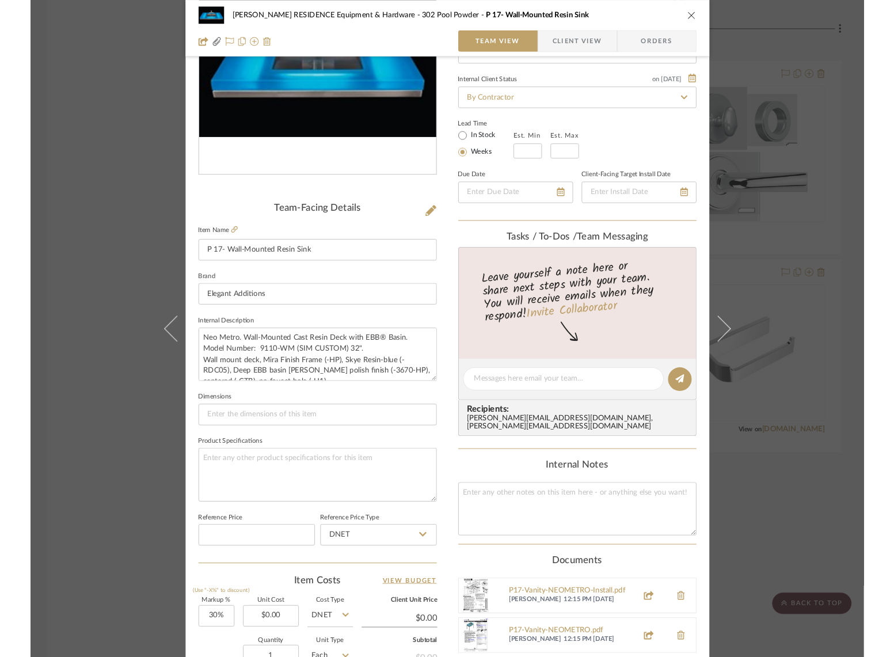
scroll to position [365, 0]
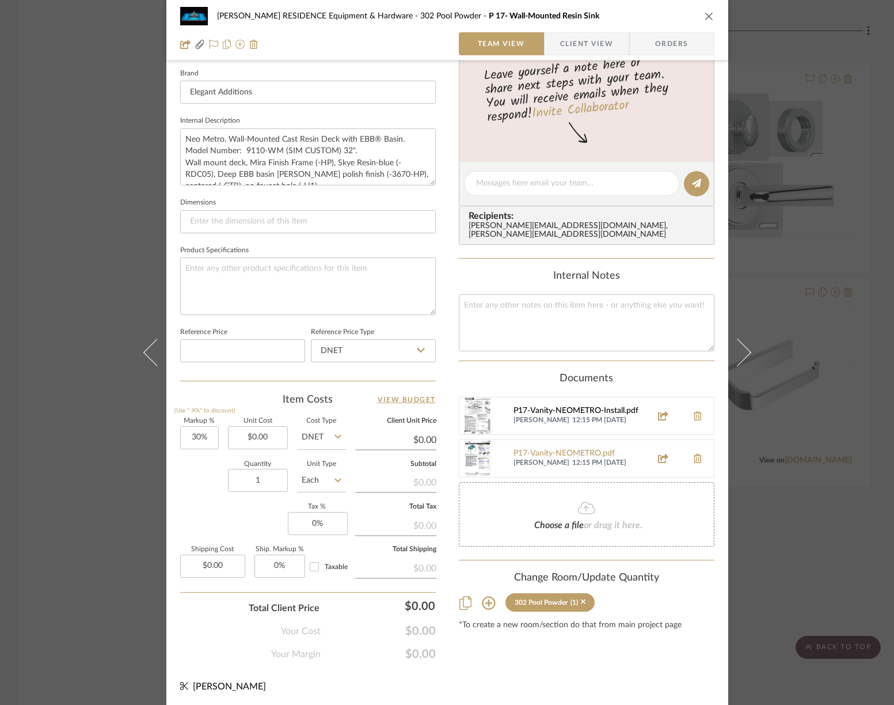
click at [577, 407] on div "P17-Vanity-NEOMETRO-Install.pdf" at bounding box center [579, 411] width 131 height 9
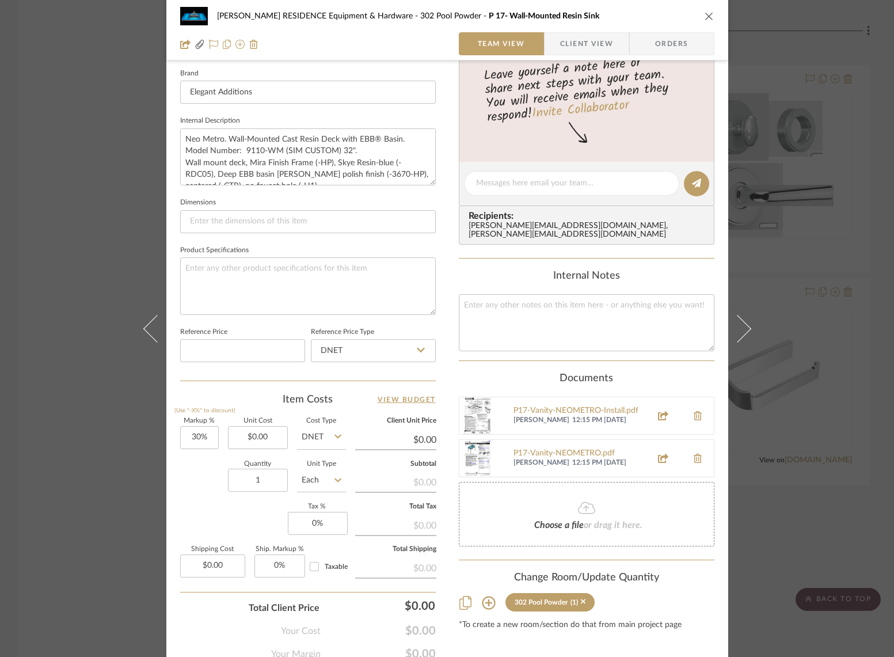
click at [91, 110] on div "COBLE RESIDENCE Equipment & Hardware 302 Pool Powder P 17- Wall-Mounted Resin S…" at bounding box center [447, 328] width 894 height 657
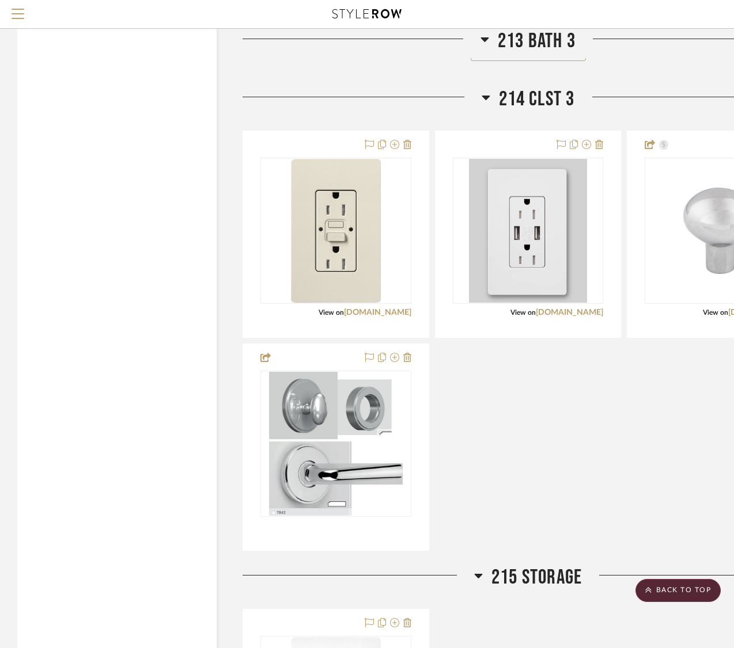
scroll to position [15724, 0]
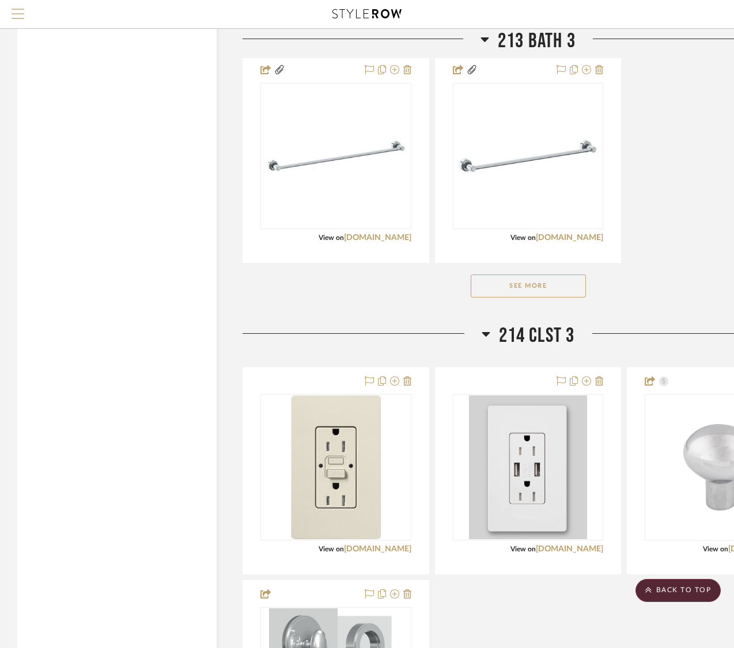
click at [17, 9] on span "Menu" at bounding box center [18, 9] width 13 height 1
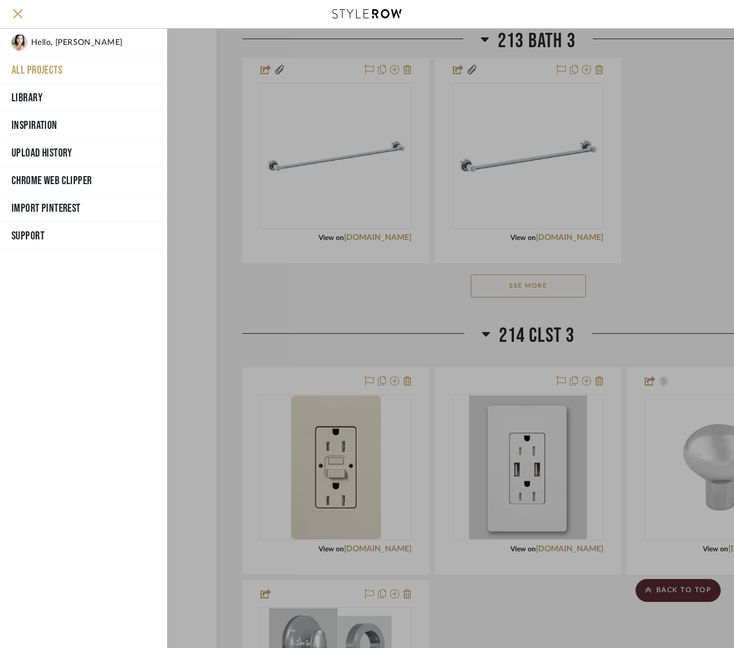
click at [26, 66] on button "All Projects" at bounding box center [83, 70] width 167 height 28
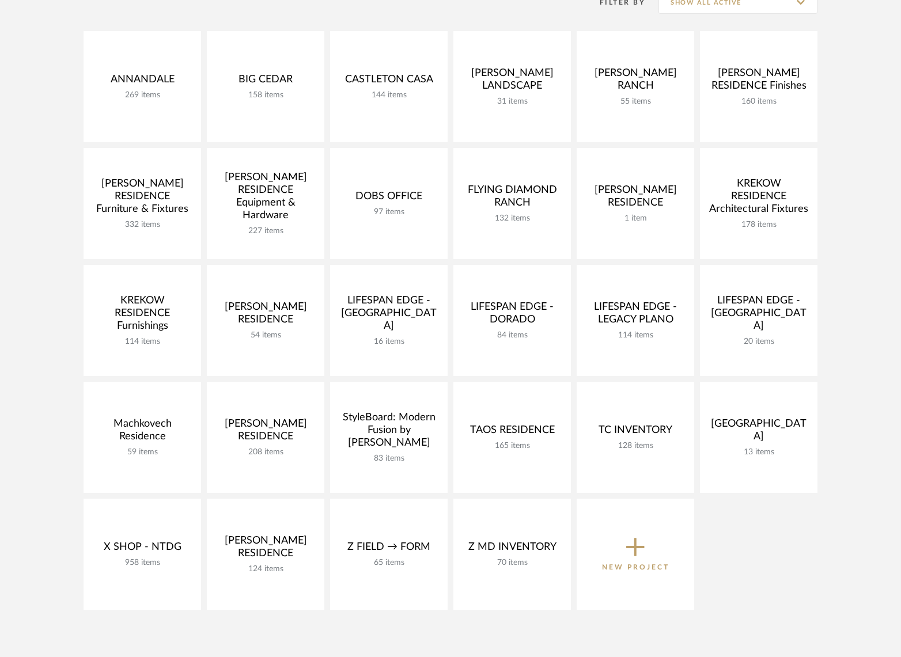
scroll to position [62, 0]
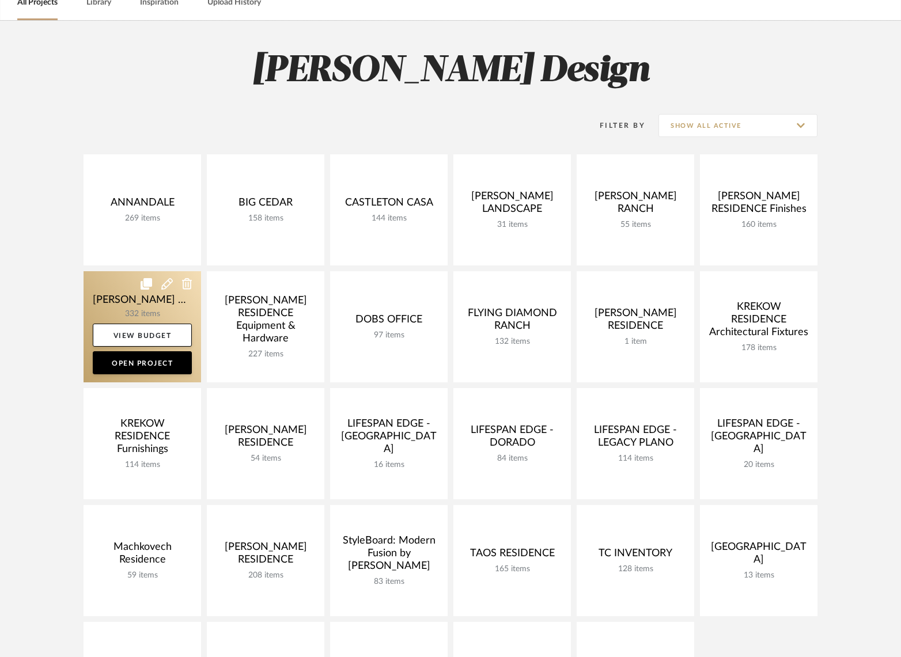
click at [108, 306] on link at bounding box center [142, 326] width 117 height 111
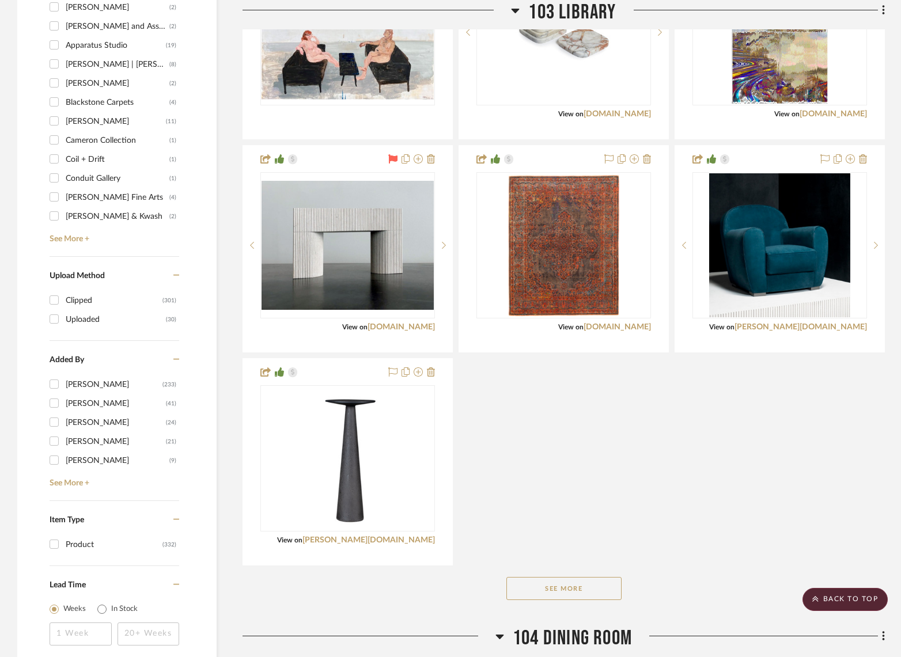
scroll to position [1888, 0]
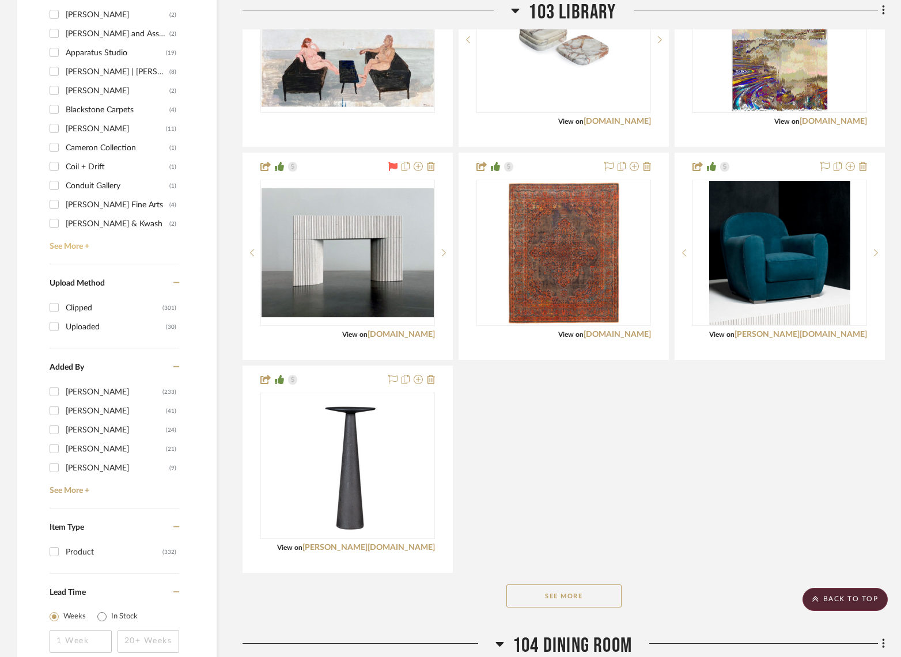
click at [73, 244] on link "See More +" at bounding box center [113, 242] width 132 height 18
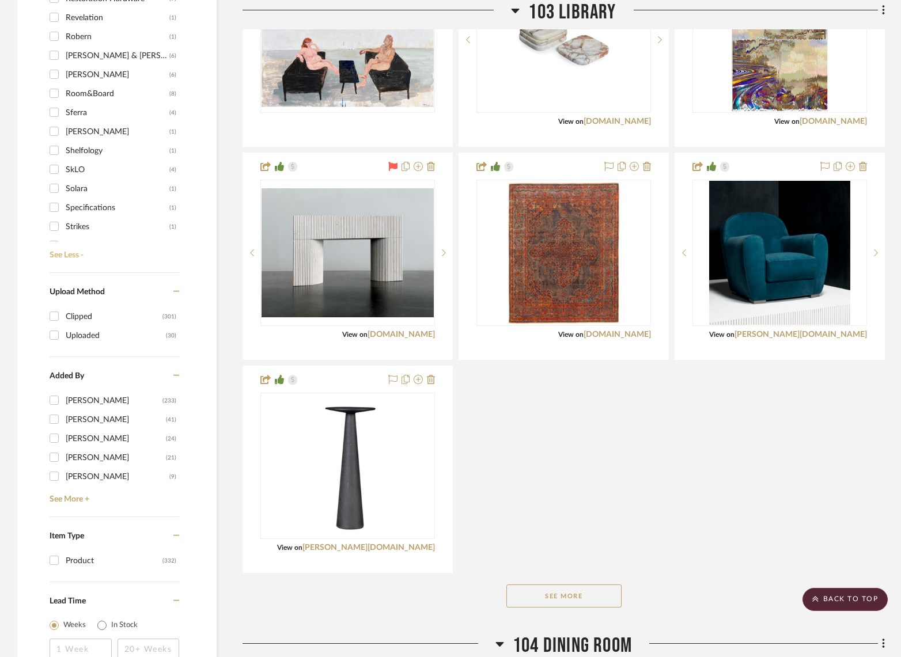
scroll to position [1381, 0]
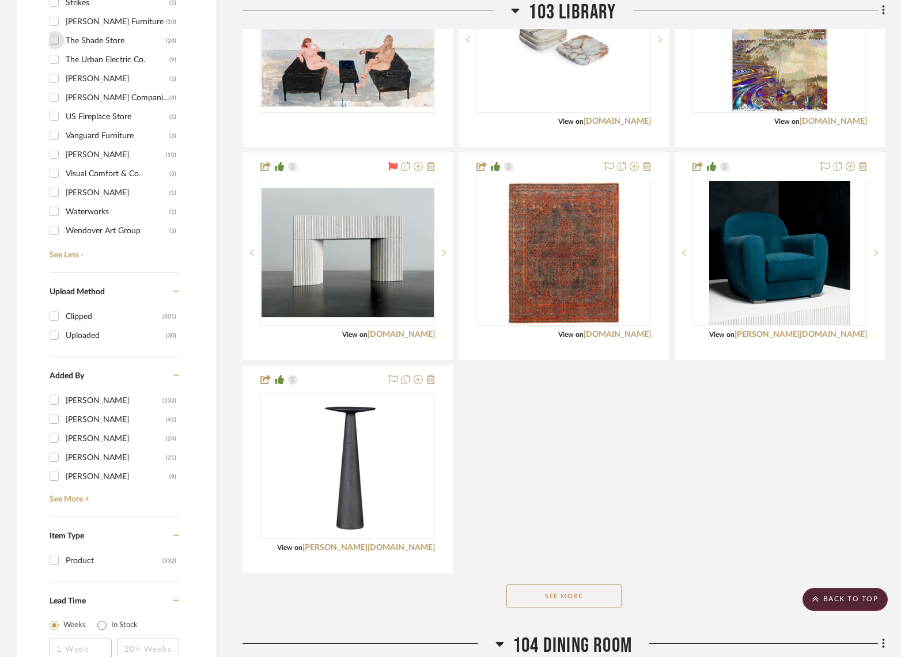
click at [55, 43] on input "The Shade Store (24)" at bounding box center [54, 40] width 18 height 18
checkbox input "true"
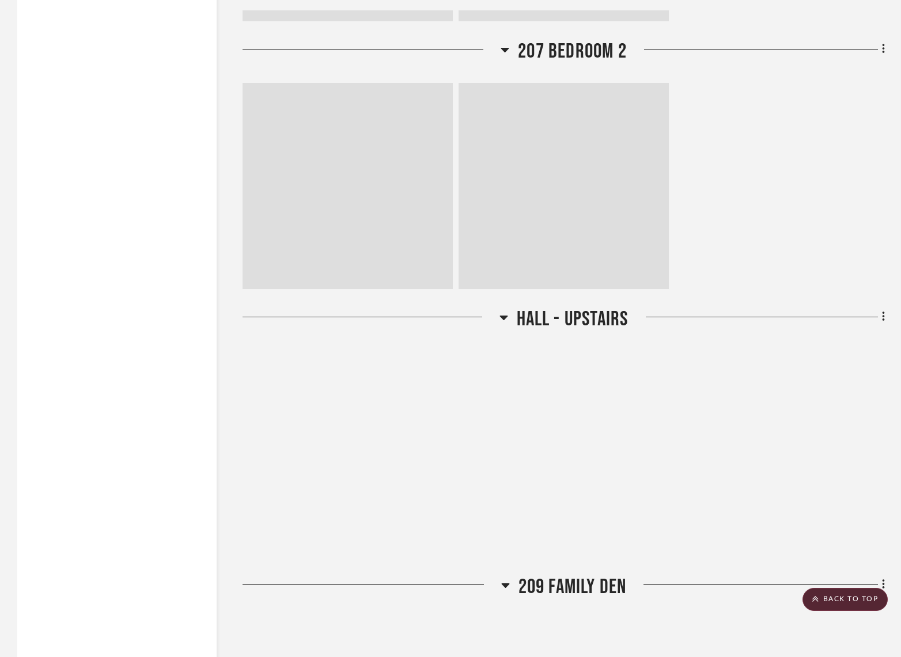
scroll to position [912, 0]
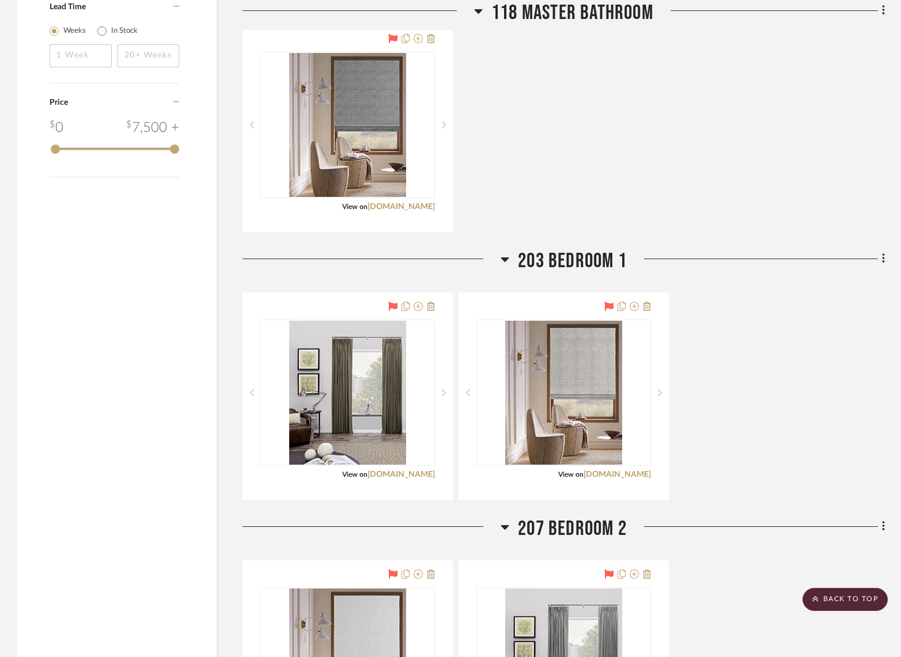
scroll to position [1430, 0]
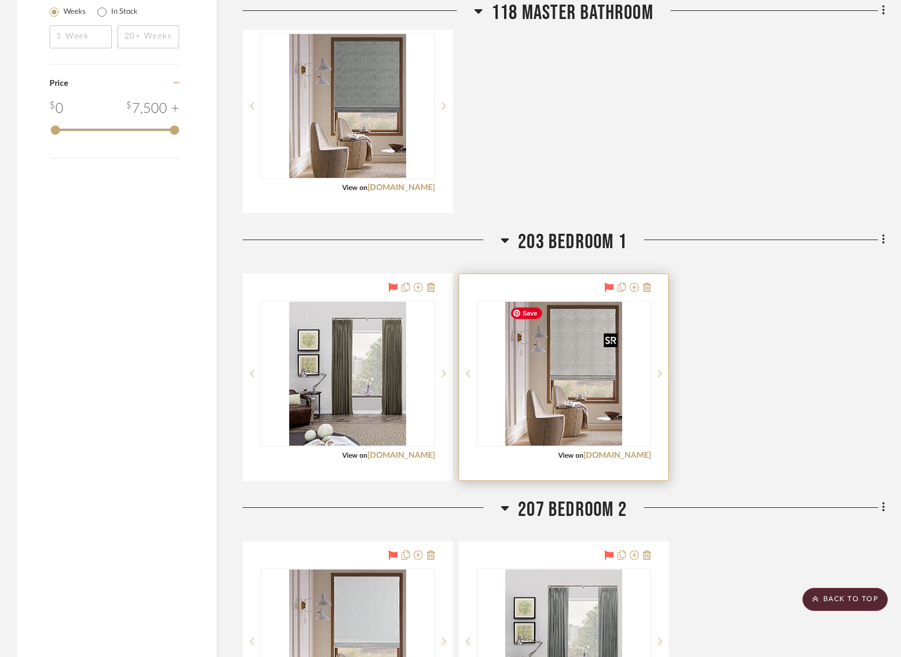
click at [561, 342] on img "0" at bounding box center [563, 374] width 117 height 144
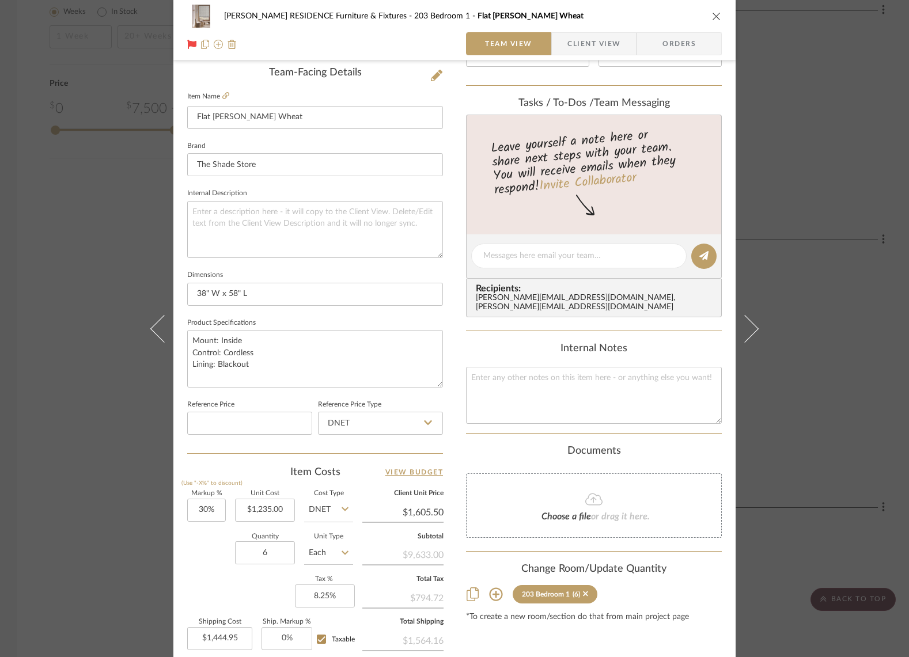
scroll to position [292, 0]
click at [223, 99] on icon at bounding box center [225, 96] width 7 height 7
click at [49, 261] on div "COBLE RESIDENCE Furniture & Fixtures 203 Bedroom 1 Flat Roman Shade - Upton Whe…" at bounding box center [454, 328] width 909 height 657
click at [57, 257] on div "COBLE RESIDENCE Furniture & Fixtures 203 Bedroom 1 Flat Roman Shade - Upton Whe…" at bounding box center [454, 328] width 909 height 657
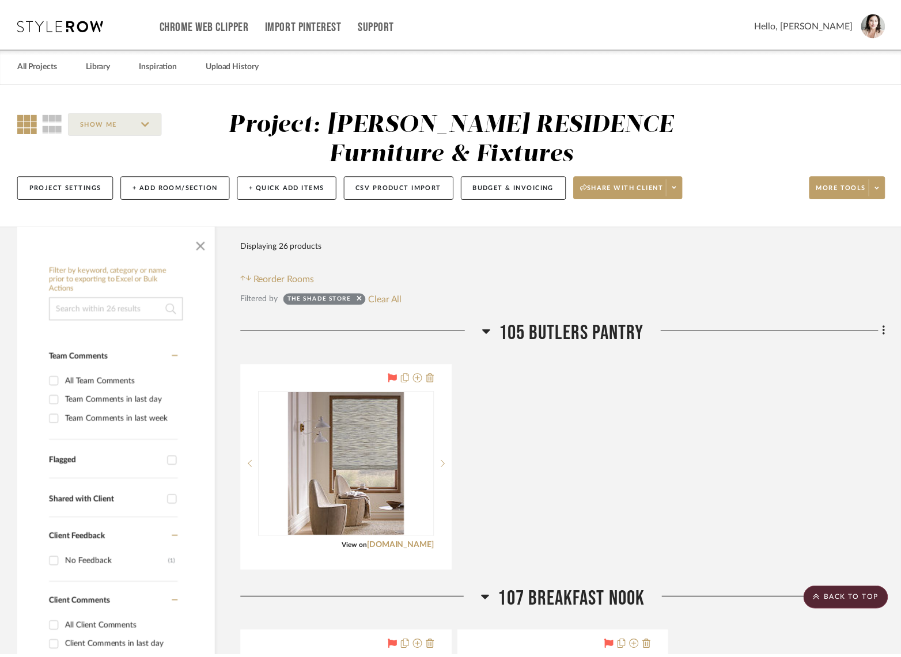
scroll to position [1430, 0]
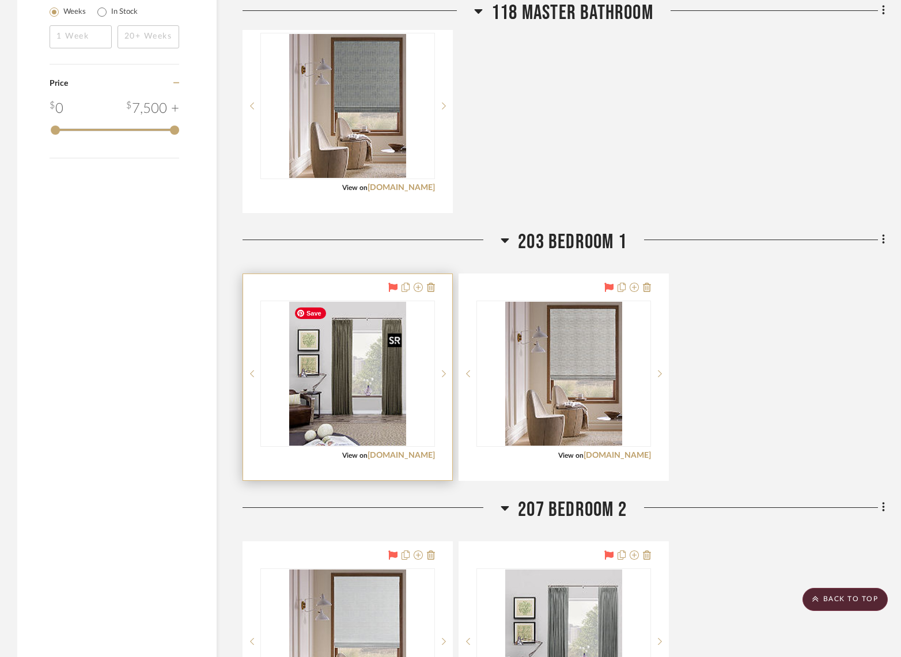
click at [359, 336] on img "0" at bounding box center [347, 374] width 117 height 144
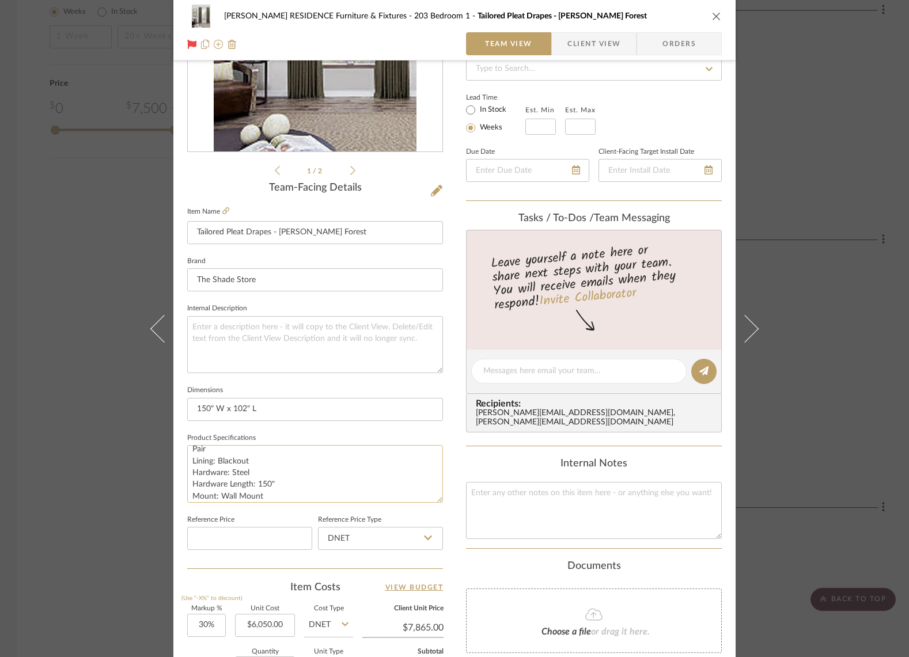
scroll to position [0, 0]
click at [222, 210] on icon at bounding box center [225, 210] width 7 height 7
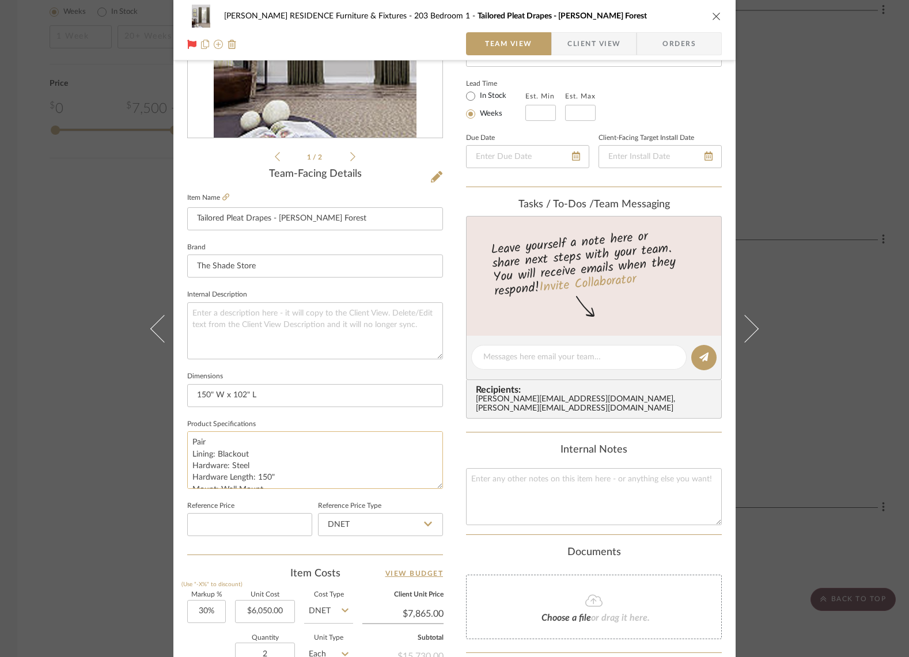
scroll to position [175, 0]
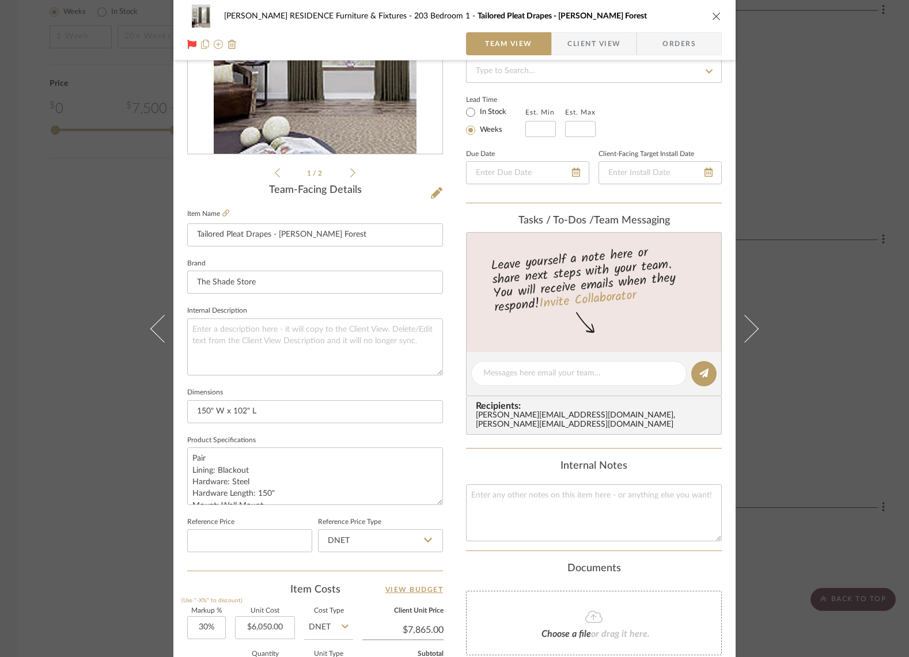
click at [124, 389] on div "COBLE RESIDENCE Furniture & Fixtures 203 Bedroom 1 Tailored Pleat Drapes - Lowe…" at bounding box center [454, 328] width 909 height 657
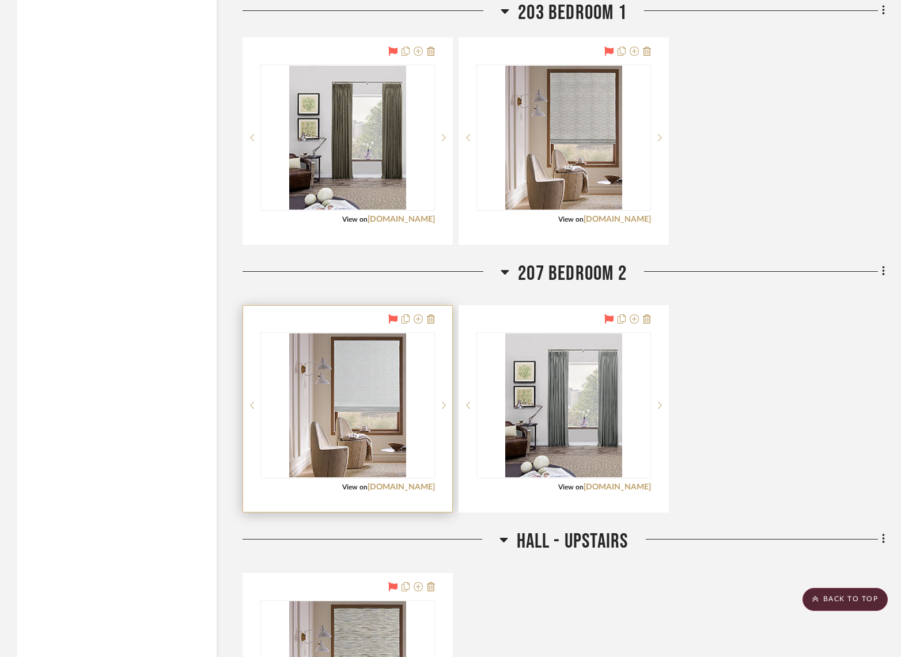
scroll to position [1670, 0]
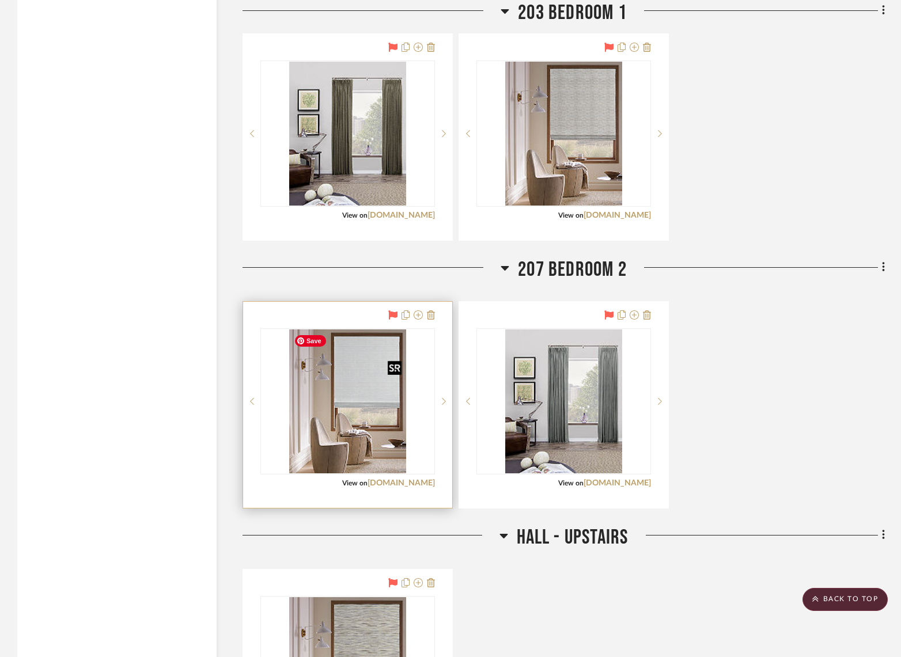
click at [342, 362] on img "0" at bounding box center [347, 401] width 117 height 144
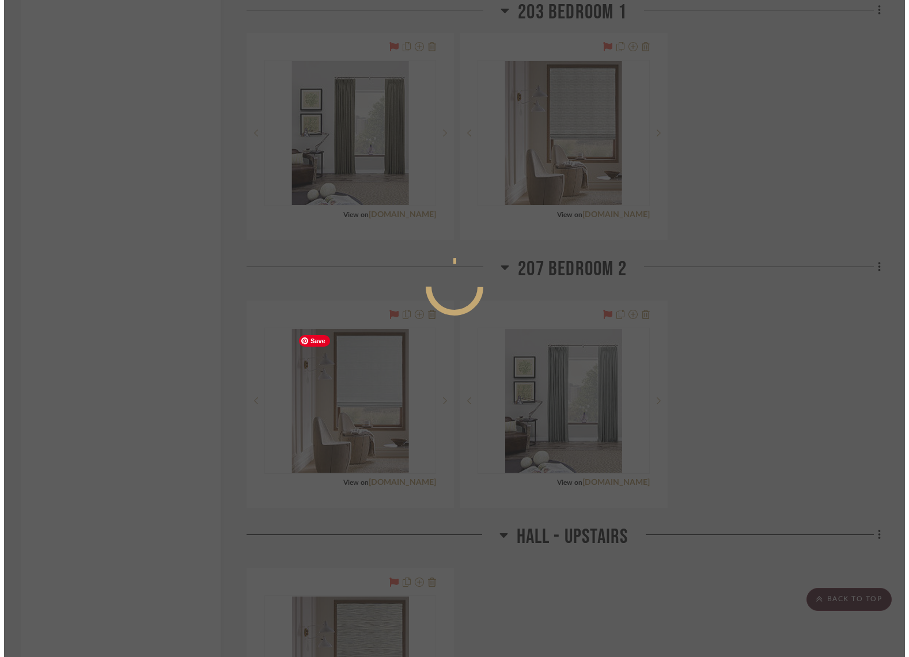
scroll to position [0, 0]
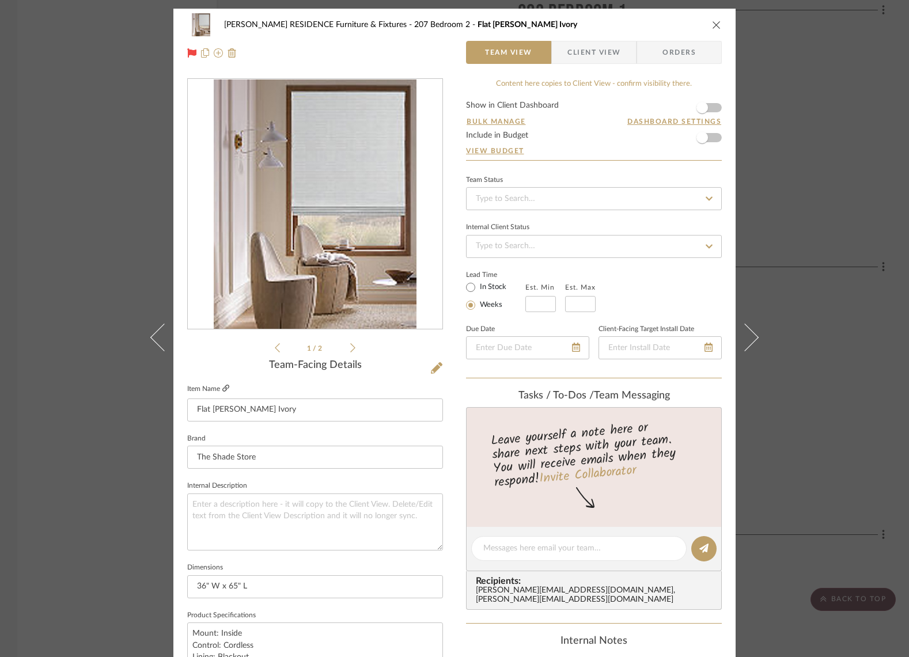
click at [222, 388] on icon at bounding box center [225, 388] width 7 height 7
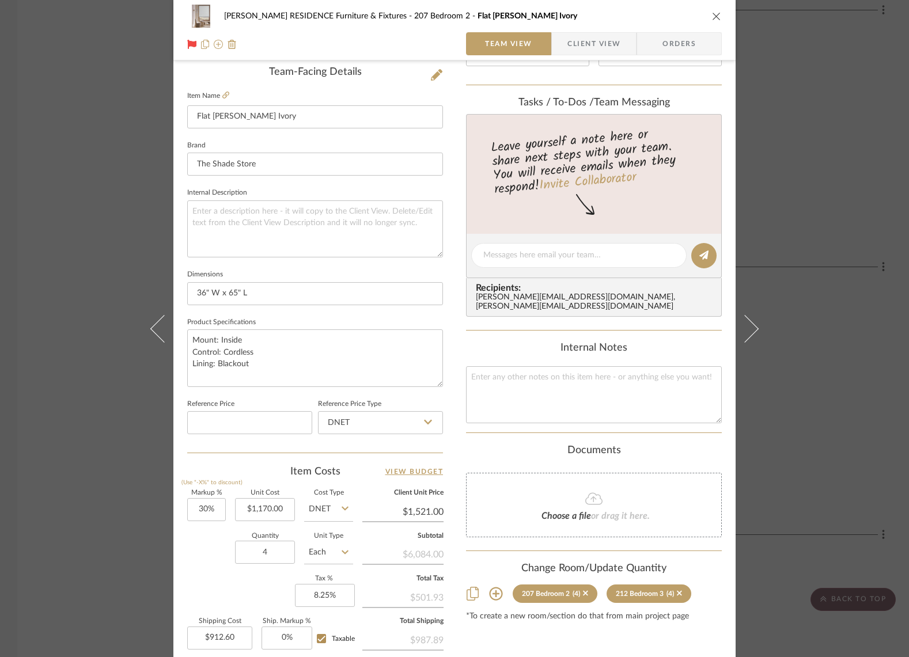
scroll to position [293, 0]
click at [106, 28] on div "COBLE RESIDENCE Furniture & Fixtures 207 Bedroom 2 Flat Roman Shade - Upton Ivo…" at bounding box center [454, 328] width 909 height 657
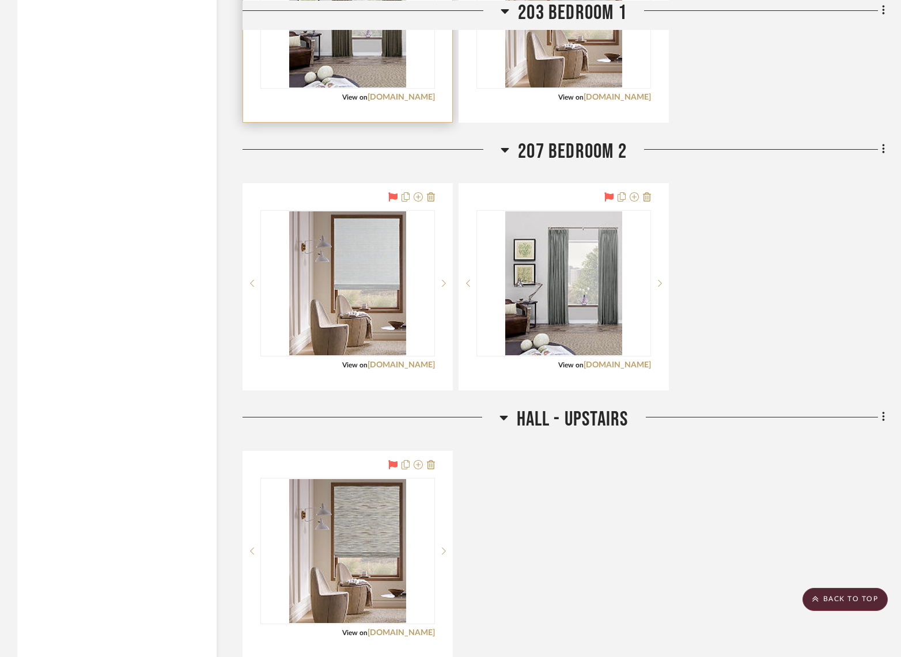
scroll to position [1820, 0]
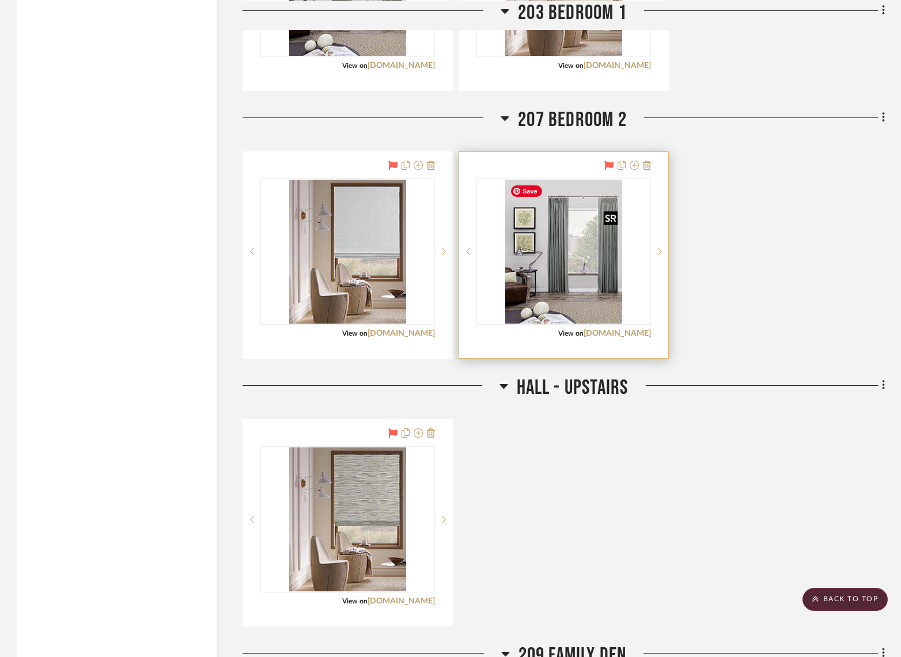
click at [590, 209] on img "0" at bounding box center [563, 252] width 117 height 144
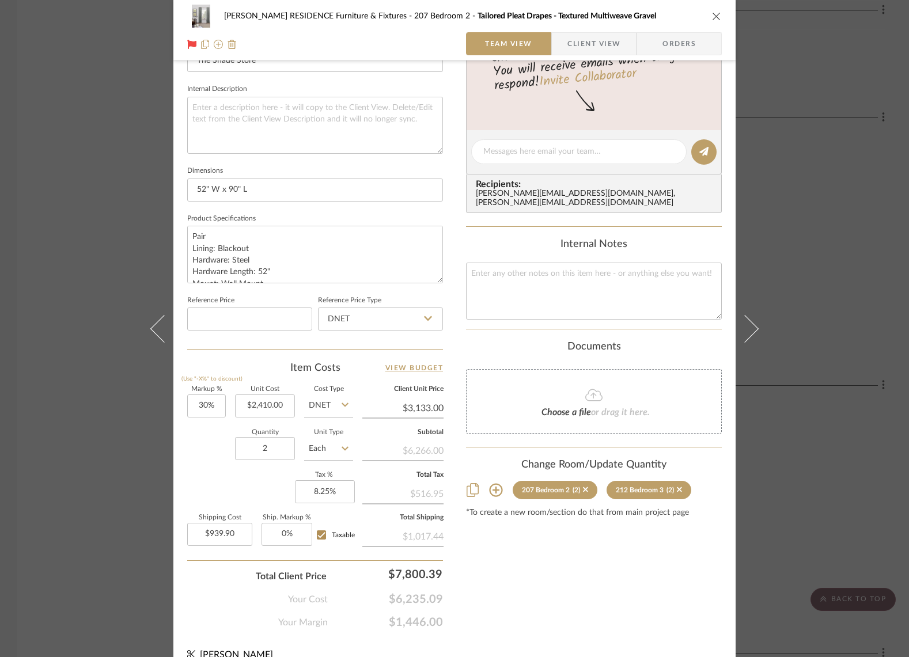
scroll to position [413, 0]
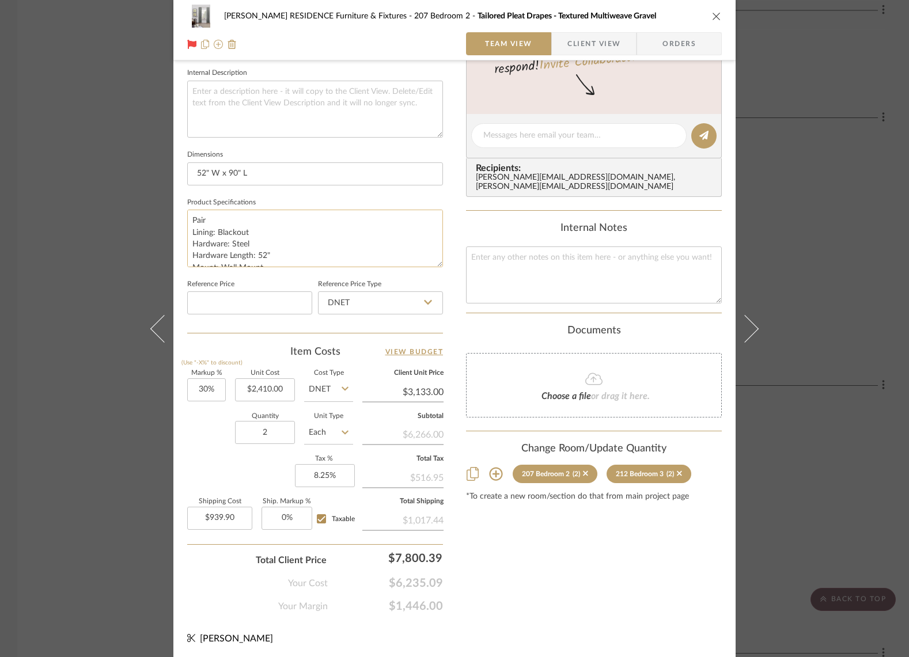
click at [254, 236] on textarea "Pair Lining: Blackout Hardware: Steel Hardware Length: 52" Mount: Wall Mount Fi…" at bounding box center [315, 238] width 256 height 57
click at [69, 202] on div "COBLE RESIDENCE Furniture & Fixtures 207 Bedroom 2 Tailored Pleat Drapes - Text…" at bounding box center [454, 328] width 909 height 657
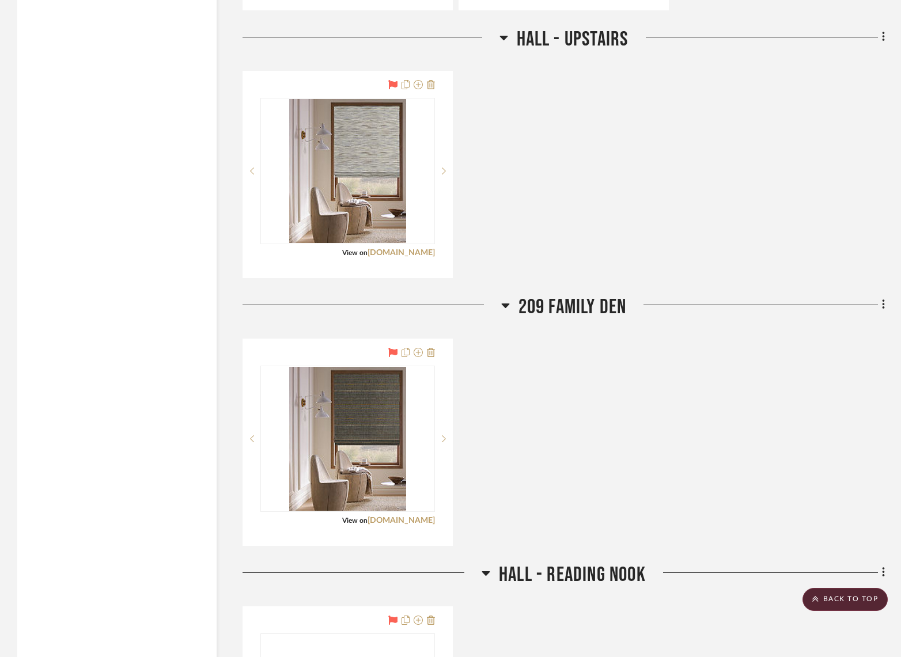
scroll to position [2338, 0]
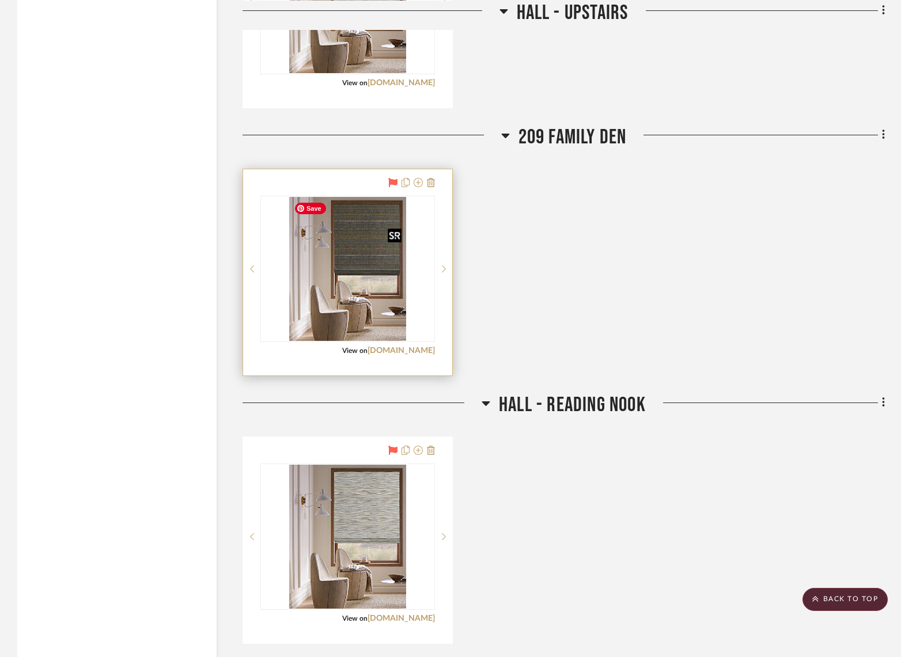
click at [353, 239] on img "0" at bounding box center [347, 269] width 117 height 144
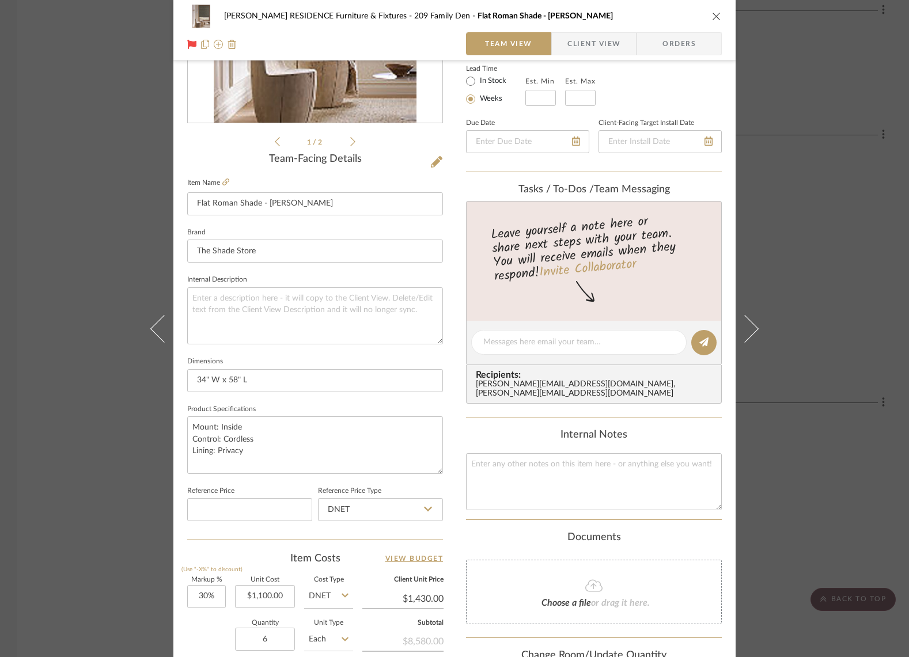
scroll to position [204, 0]
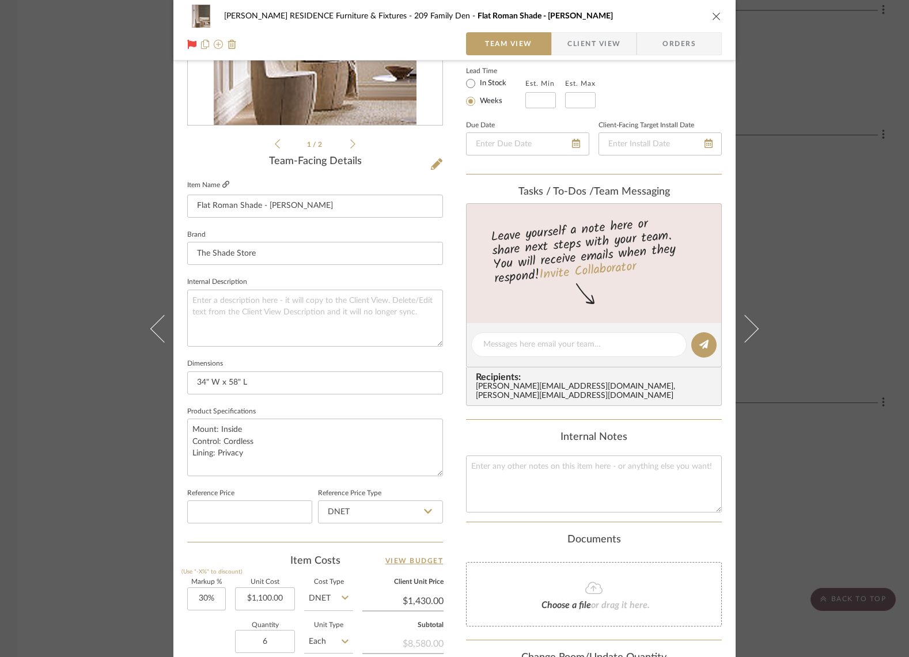
click at [225, 182] on icon at bounding box center [225, 184] width 7 height 7
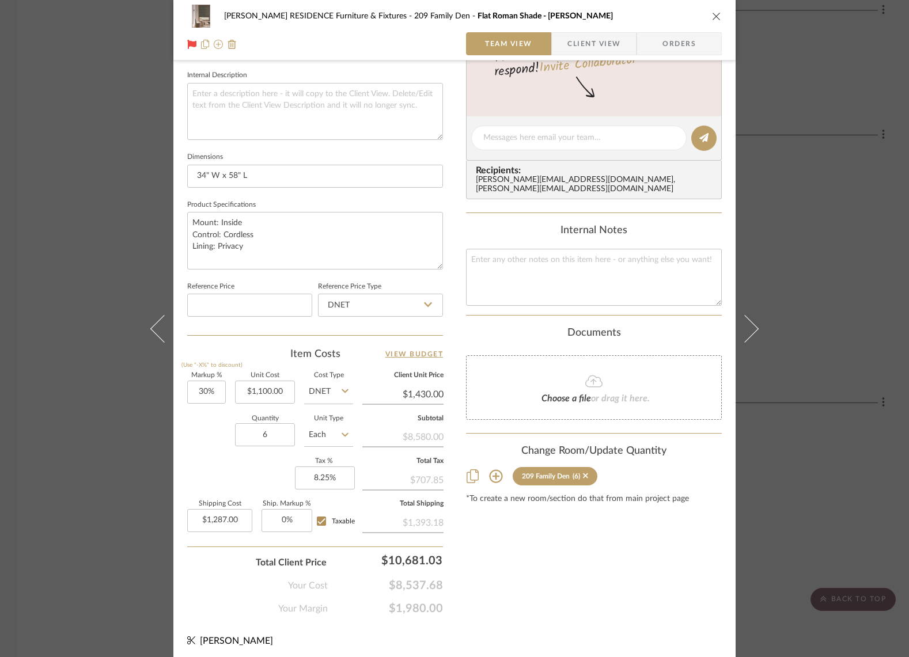
scroll to position [413, 0]
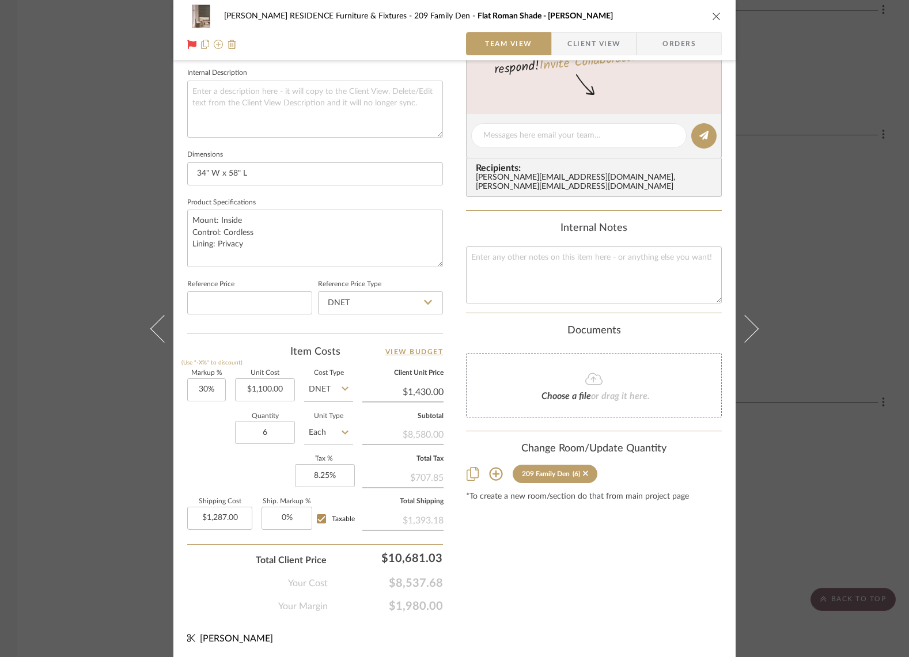
click at [135, 231] on div "COBLE RESIDENCE Furniture & Fixtures 209 Family Den Flat Roman Shade - Del Rey …" at bounding box center [454, 328] width 909 height 657
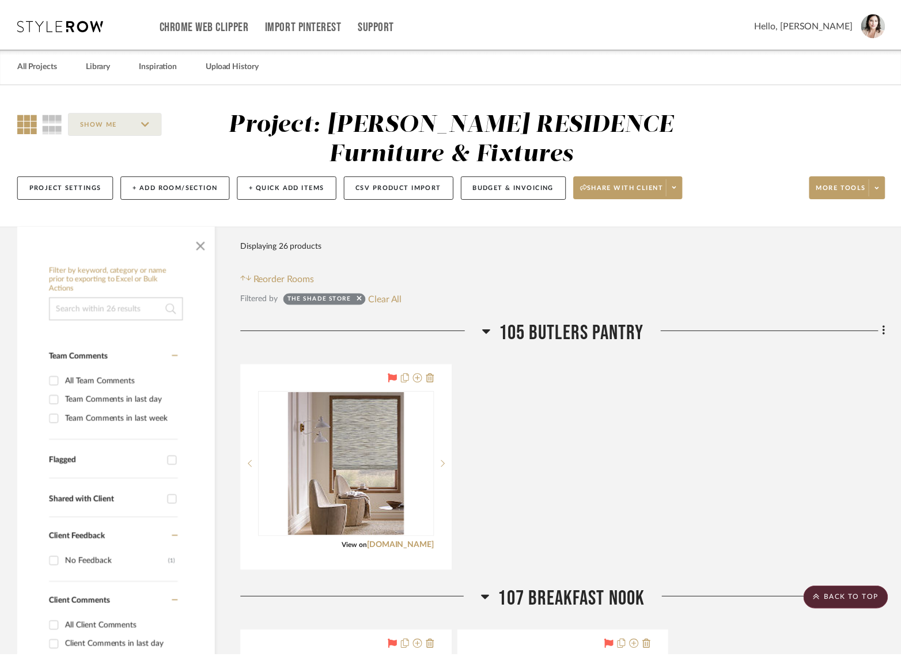
scroll to position [2338, 0]
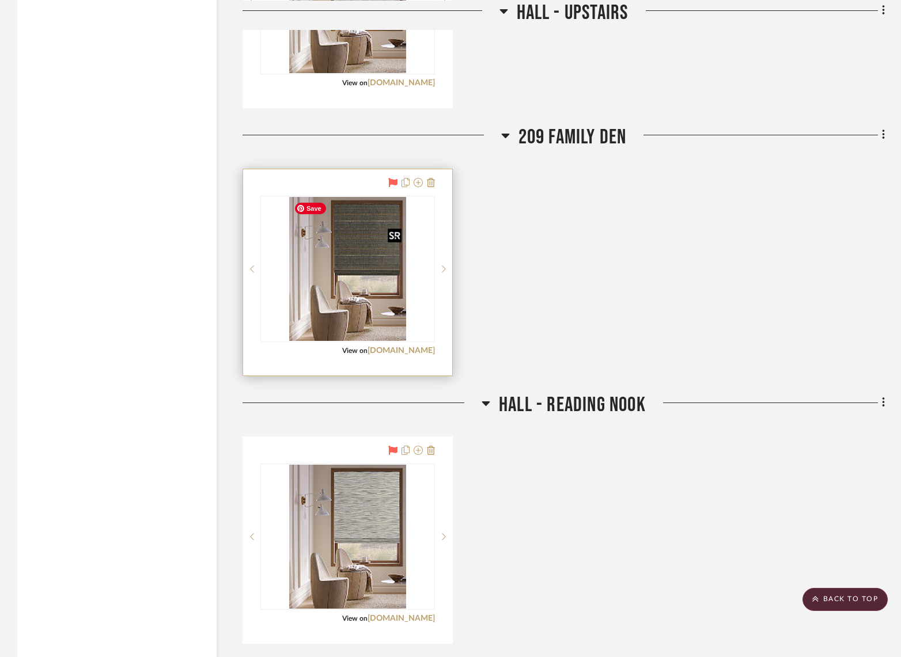
click at [362, 235] on img "0" at bounding box center [347, 269] width 117 height 144
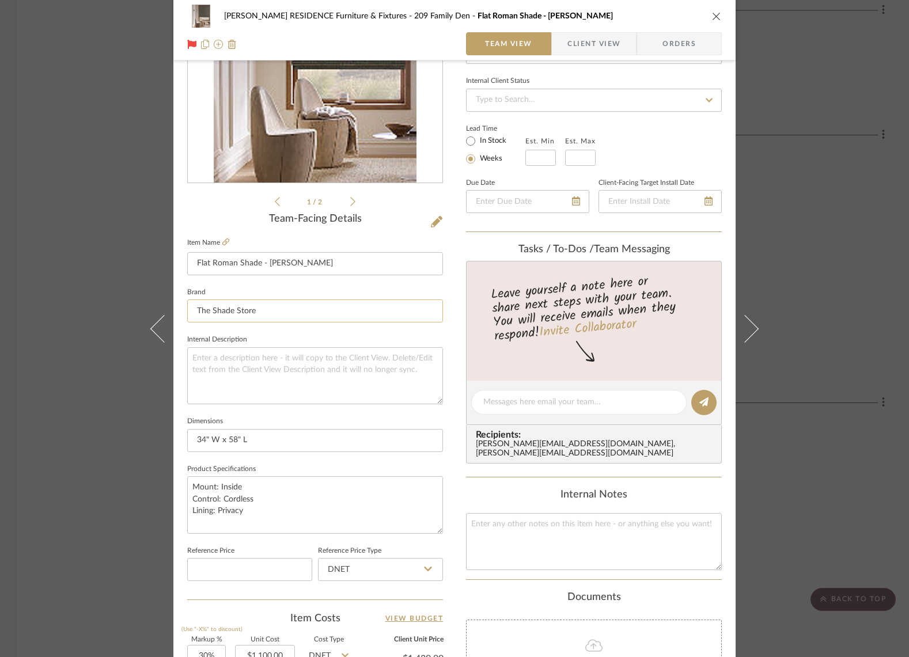
scroll to position [134, 0]
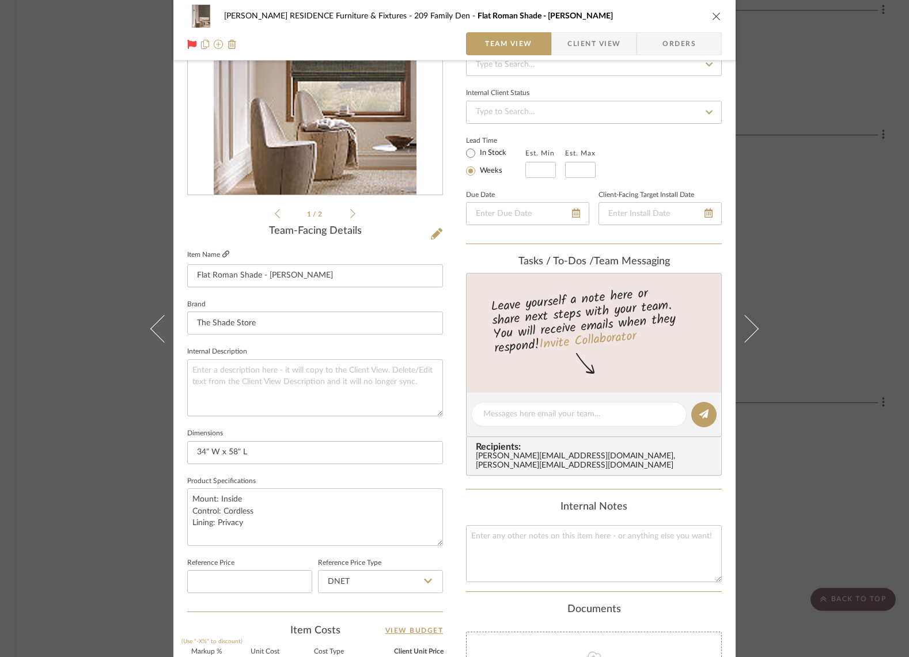
click at [225, 253] on icon at bounding box center [225, 254] width 7 height 7
click at [52, 341] on div "COBLE RESIDENCE Furniture & Fixtures 209 Family Den Flat Roman Shade - Del Rey …" at bounding box center [454, 328] width 909 height 657
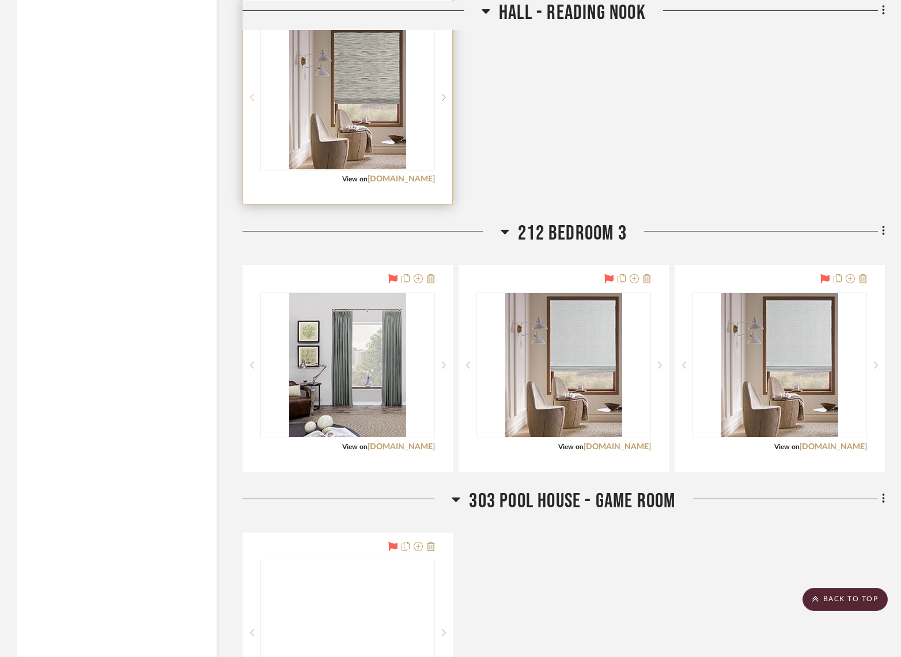
scroll to position [2792, 0]
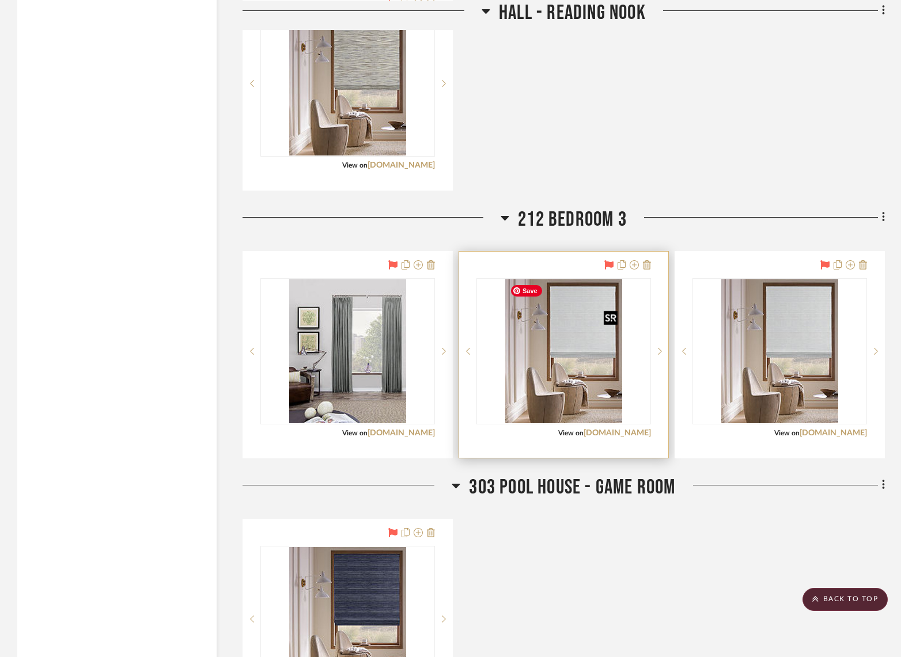
click at [570, 346] on img "0" at bounding box center [563, 351] width 117 height 144
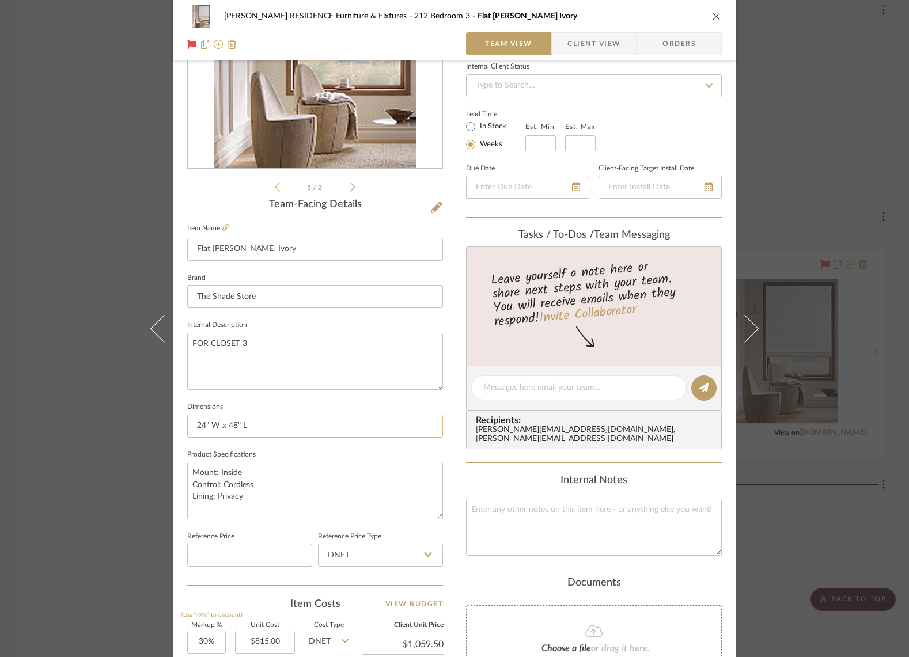
scroll to position [336, 0]
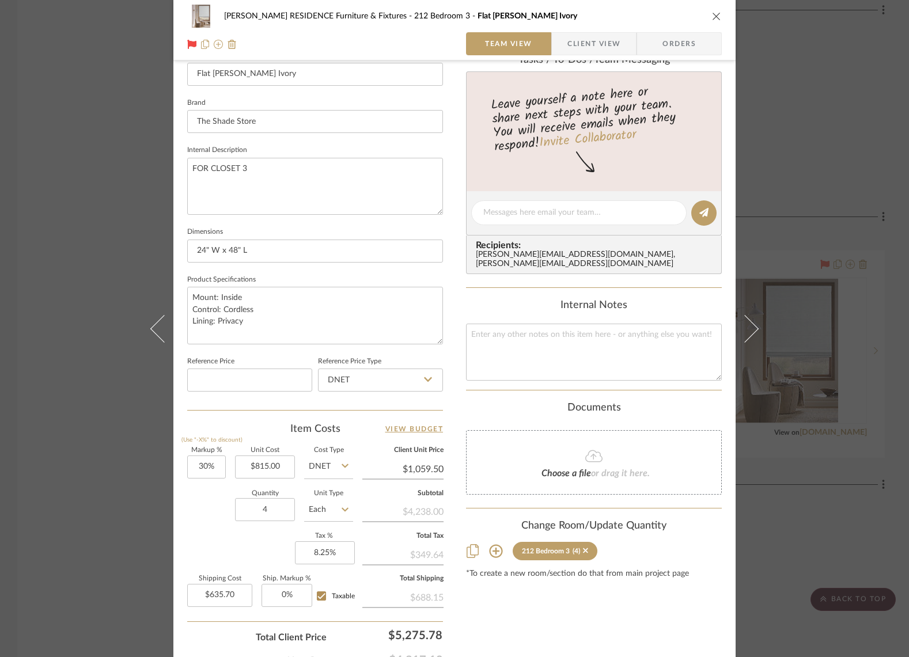
click at [108, 418] on div "COBLE RESIDENCE Furniture & Fixtures 212 Bedroom 3 Flat Roman Shade - Upton Ivo…" at bounding box center [454, 328] width 909 height 657
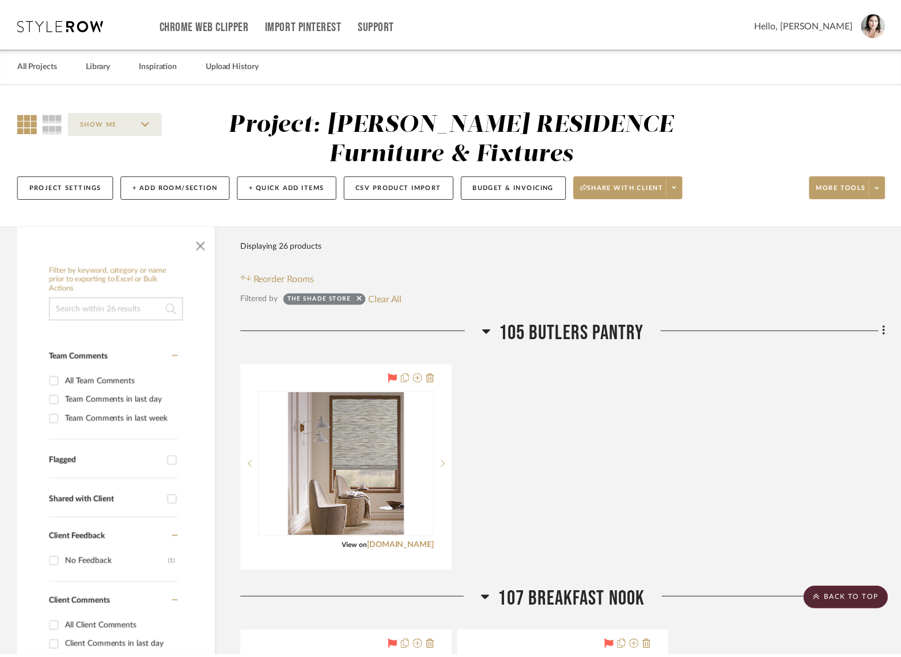
scroll to position [2792, 0]
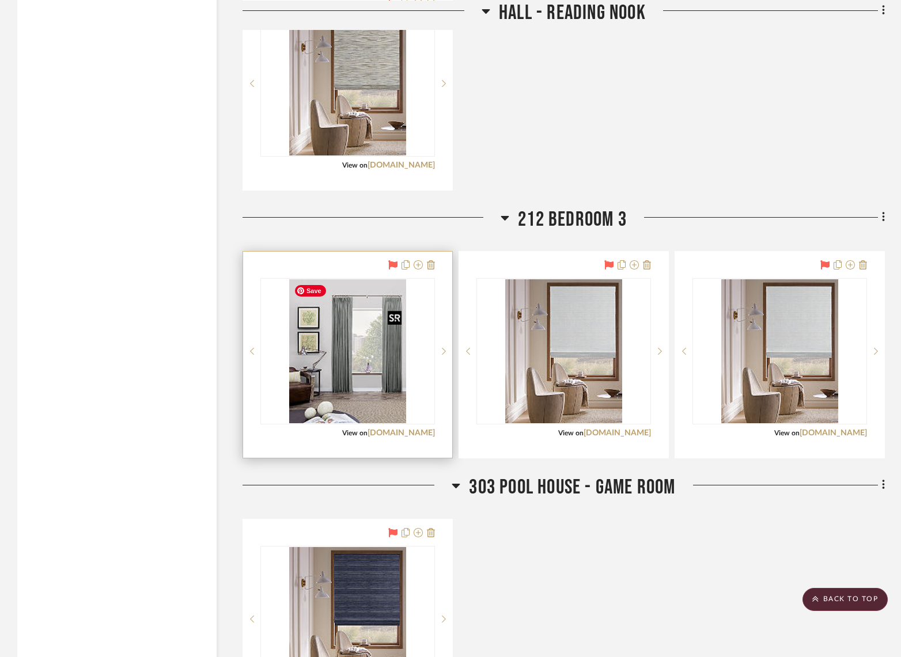
click at [346, 347] on img "0" at bounding box center [347, 351] width 117 height 144
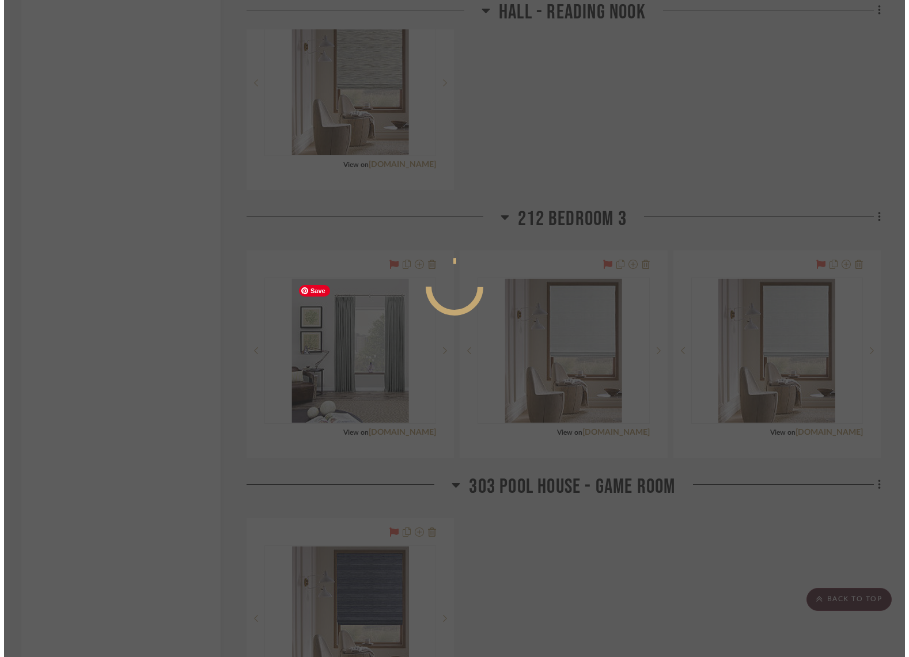
scroll to position [0, 0]
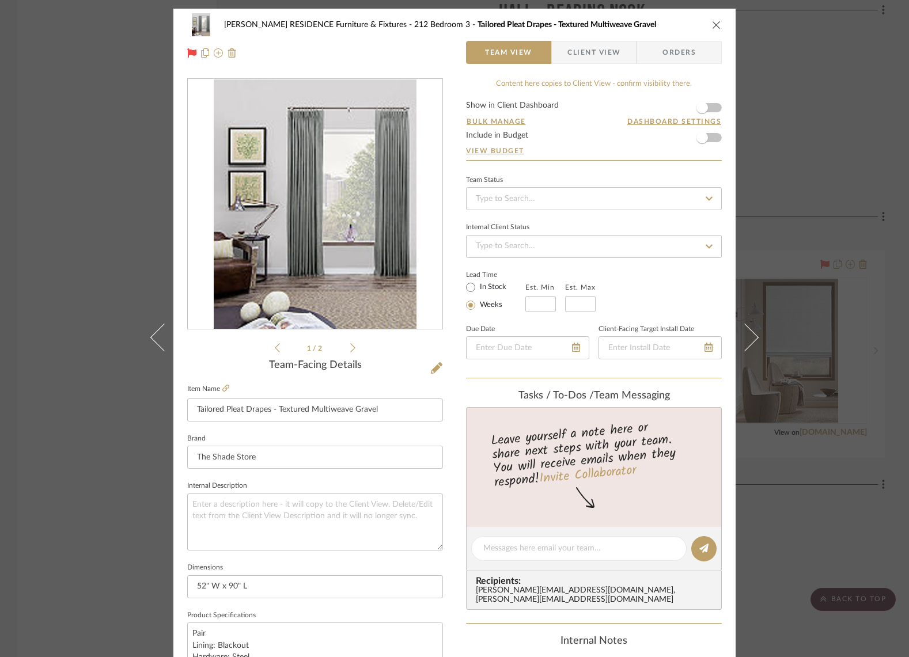
click at [78, 121] on div "COBLE RESIDENCE Furniture & Fixtures 212 Bedroom 3 Tailored Pleat Drapes - Text…" at bounding box center [454, 328] width 909 height 657
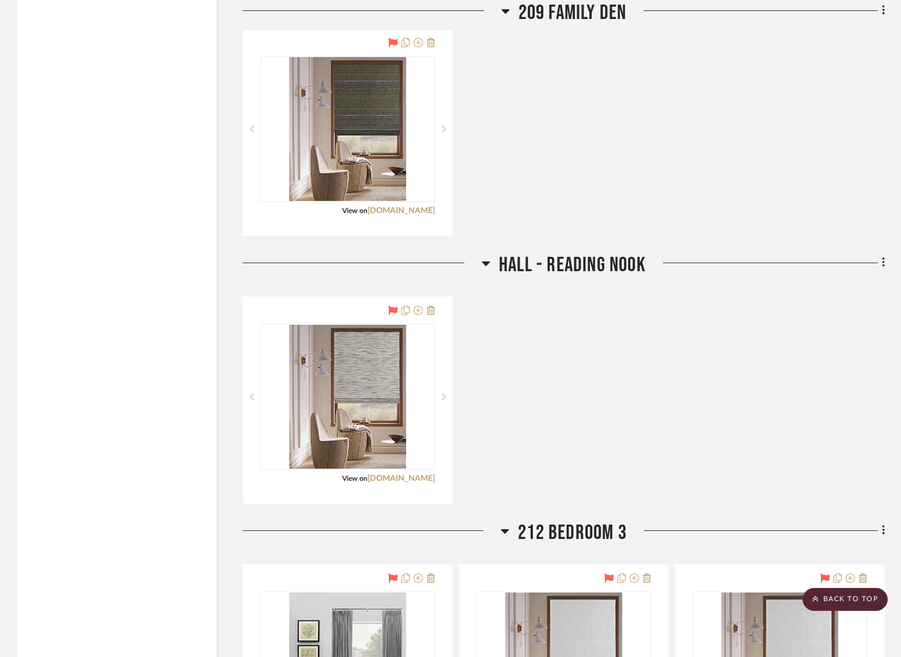
scroll to position [2667, 0]
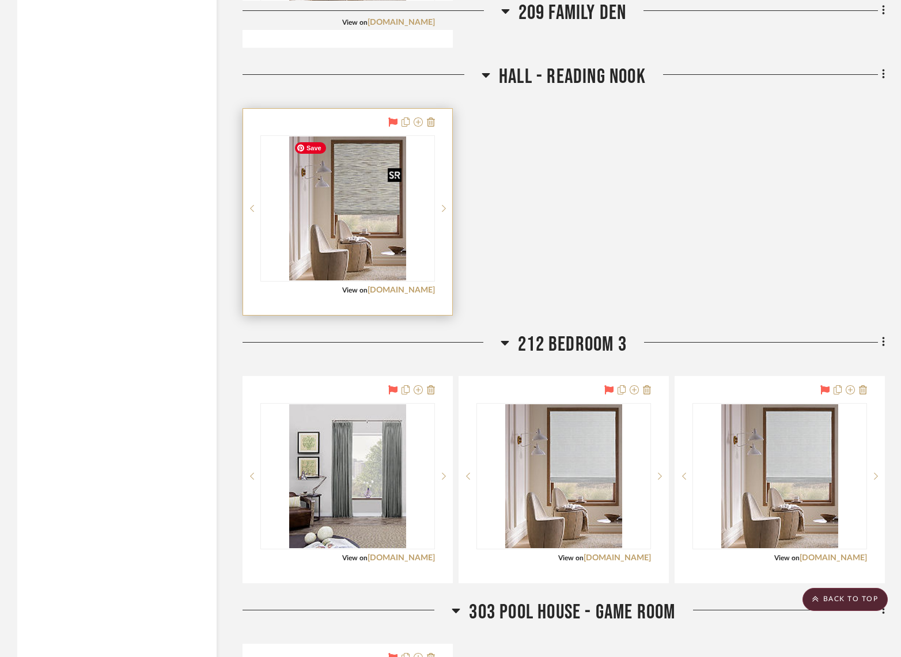
click at [352, 166] on img "0" at bounding box center [347, 208] width 117 height 144
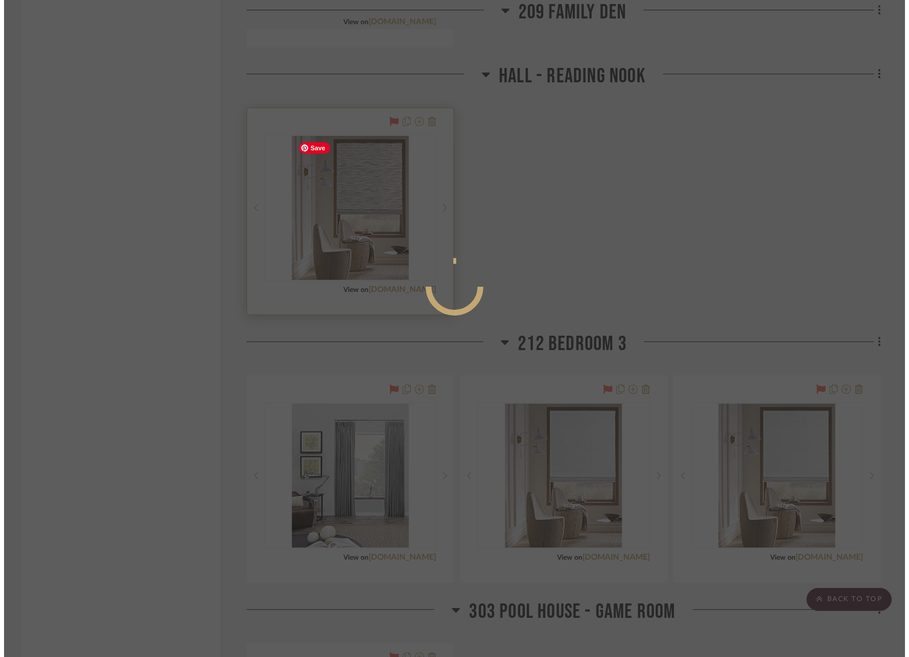
scroll to position [0, 0]
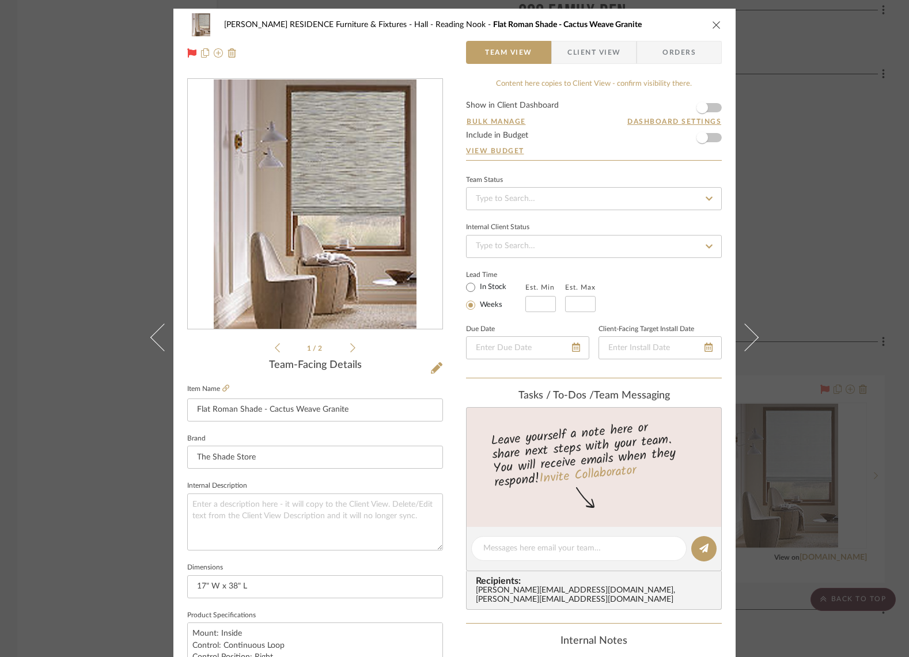
click at [135, 203] on div "COBLE RESIDENCE Furniture & Fixtures Hall - Reading Nook Flat Roman Shade - Cac…" at bounding box center [454, 328] width 909 height 657
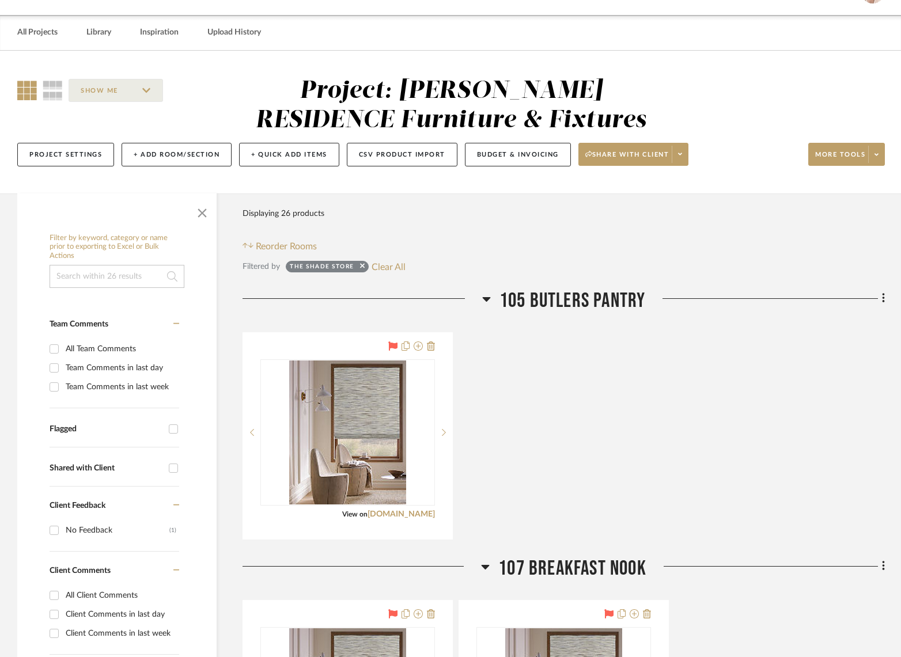
scroll to position [179, 0]
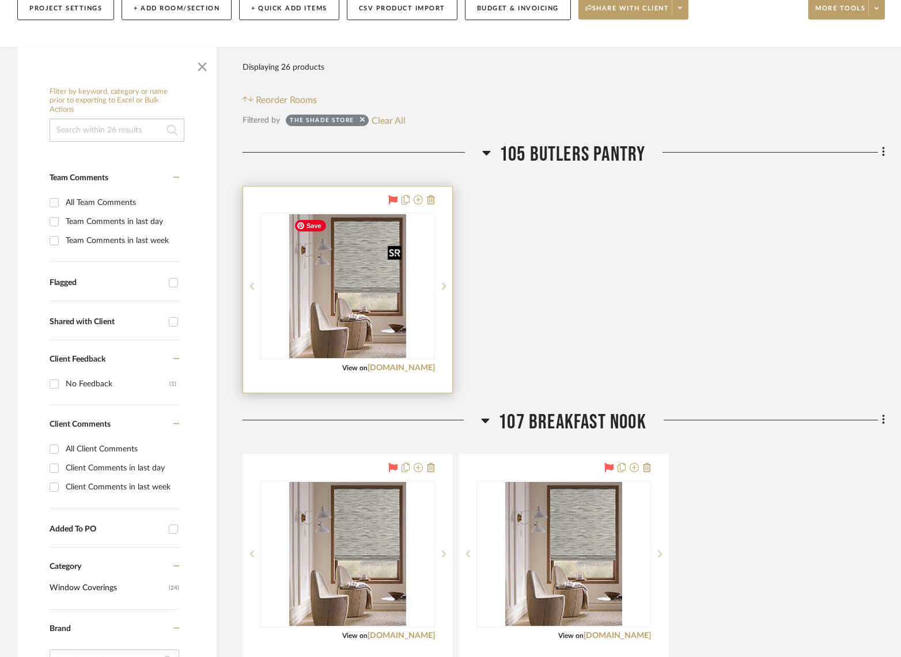
click at [371, 277] on img "0" at bounding box center [347, 286] width 117 height 144
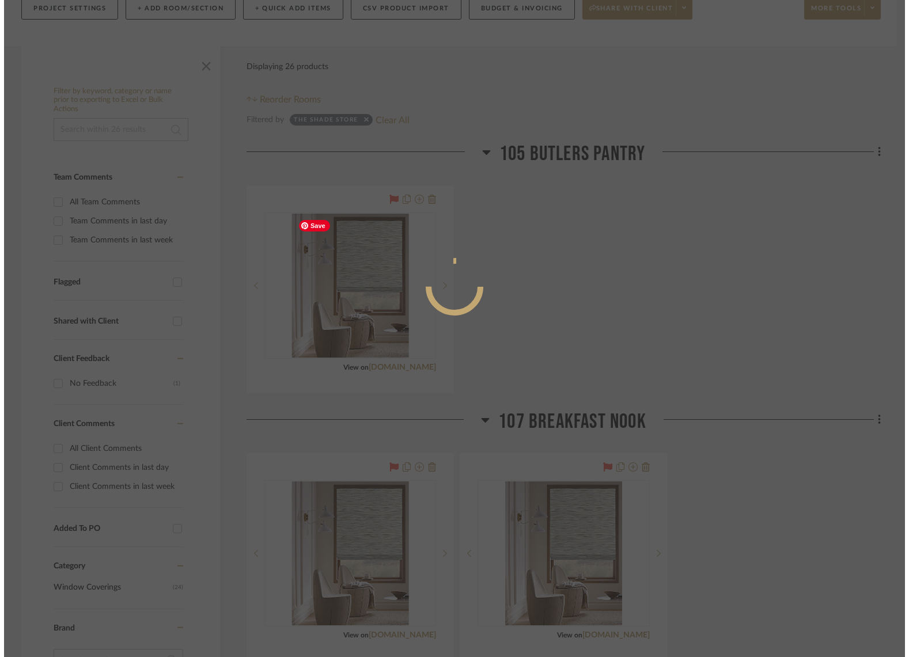
scroll to position [0, 0]
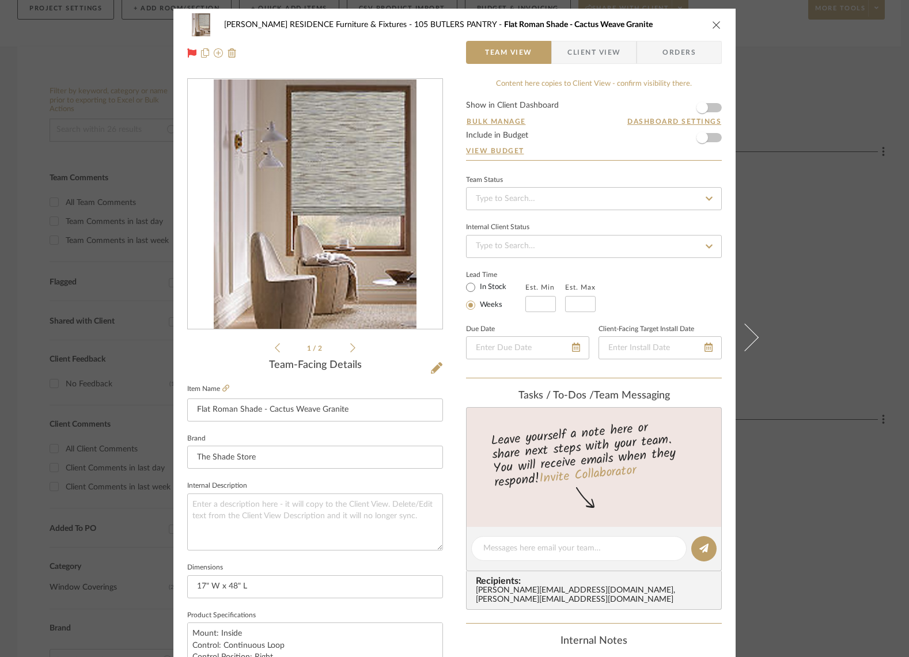
click at [712, 25] on icon "close" at bounding box center [716, 24] width 9 height 9
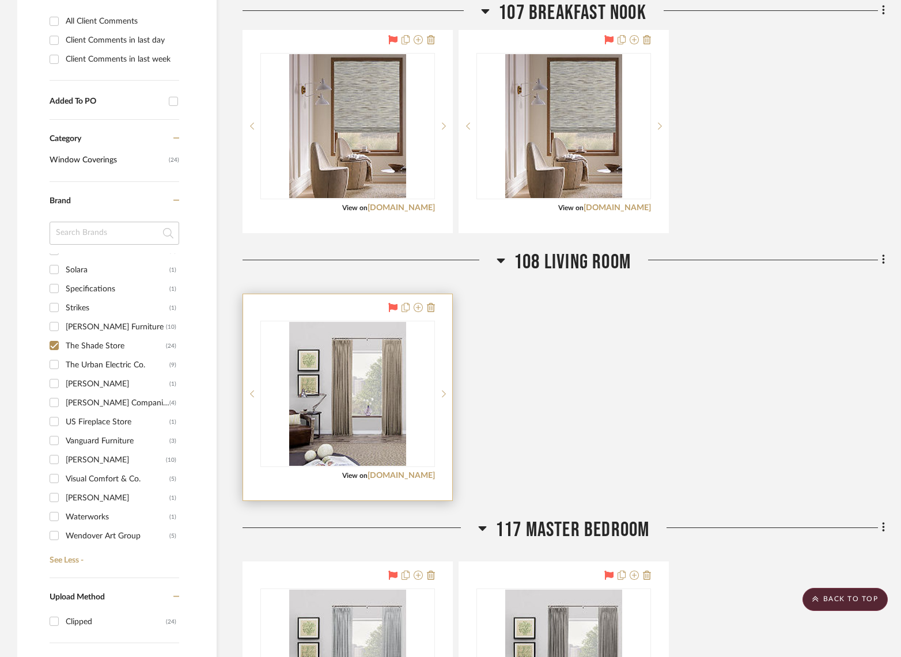
scroll to position [700, 0]
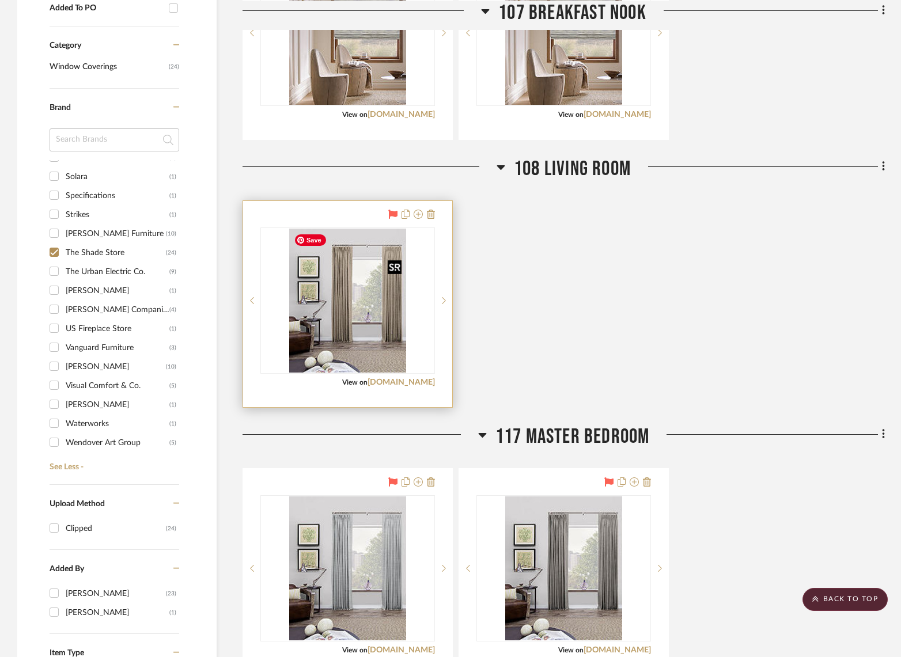
click at [374, 317] on img "0" at bounding box center [347, 301] width 117 height 144
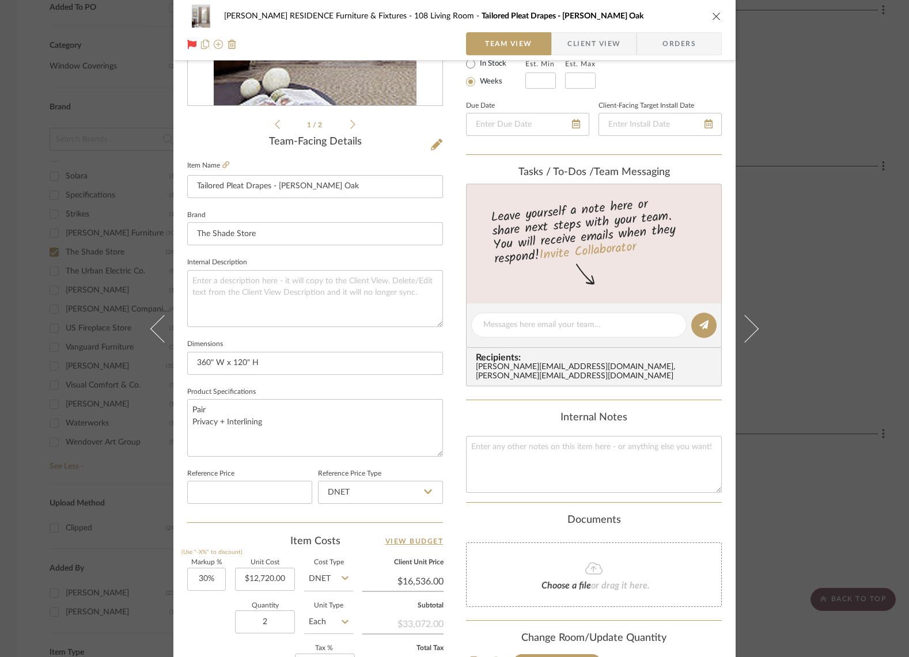
scroll to position [224, 0]
click at [29, 101] on div "COBLE RESIDENCE Furniture & Fixtures 108 Living Room Tailored Pleat Drapes - Lo…" at bounding box center [454, 328] width 909 height 657
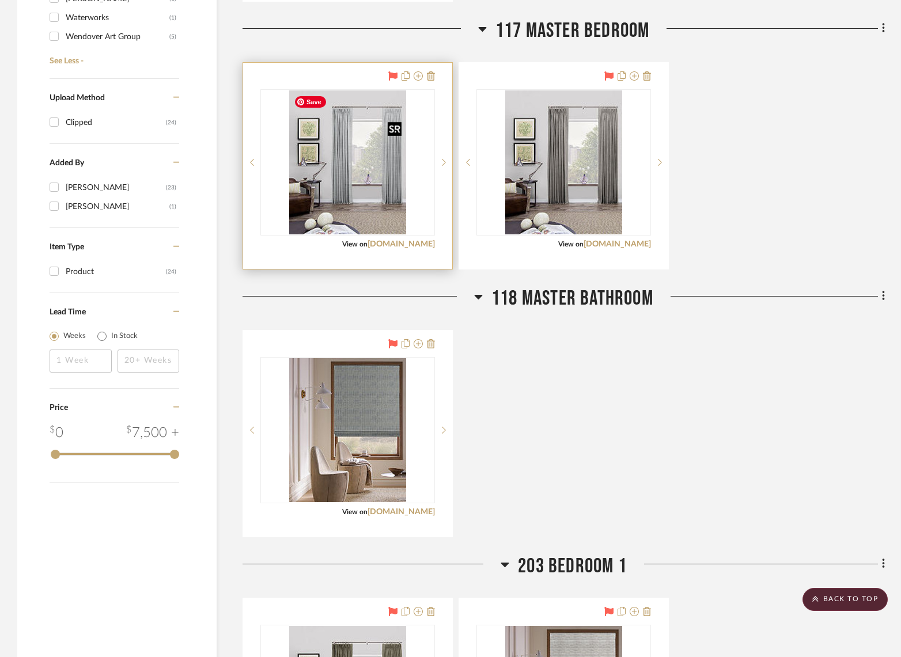
scroll to position [1106, 0]
click at [360, 158] on img "0" at bounding box center [347, 162] width 117 height 144
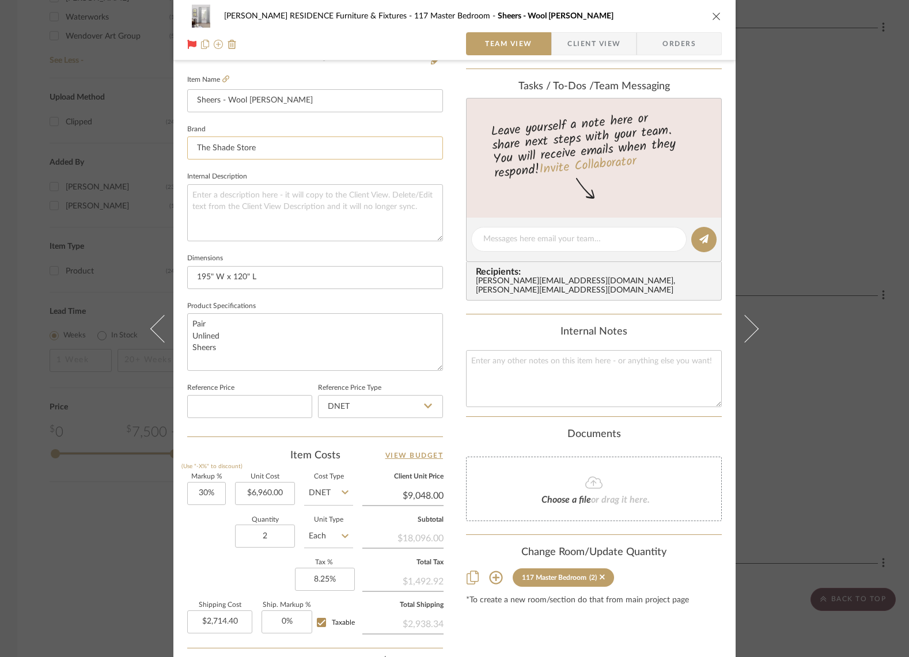
scroll to position [309, 0]
click at [21, 161] on div "COBLE RESIDENCE Furniture & Fixtures 117 Master Bedroom Sheers - Wool Challis G…" at bounding box center [454, 328] width 909 height 657
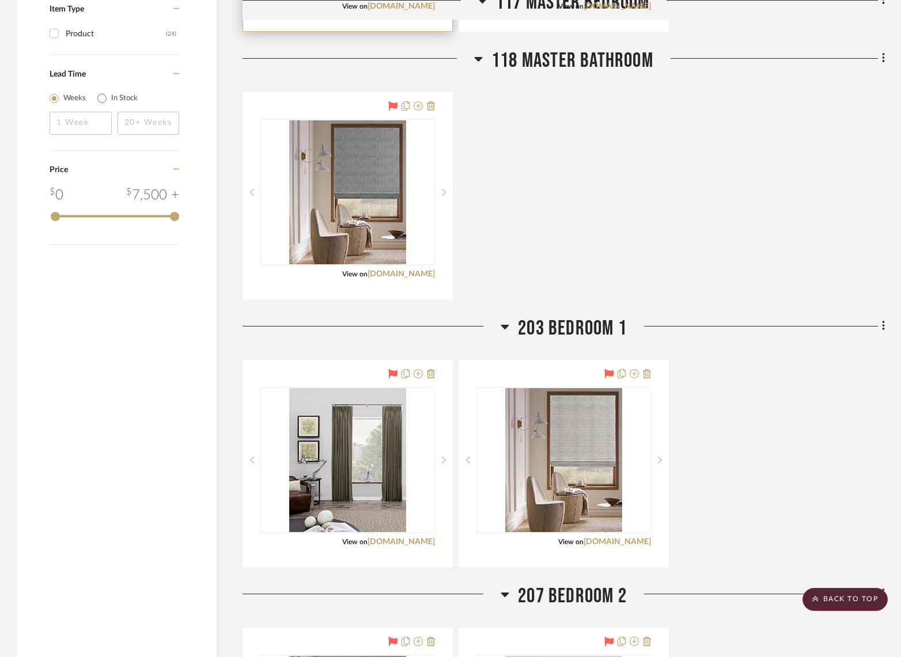
scroll to position [1124, 0]
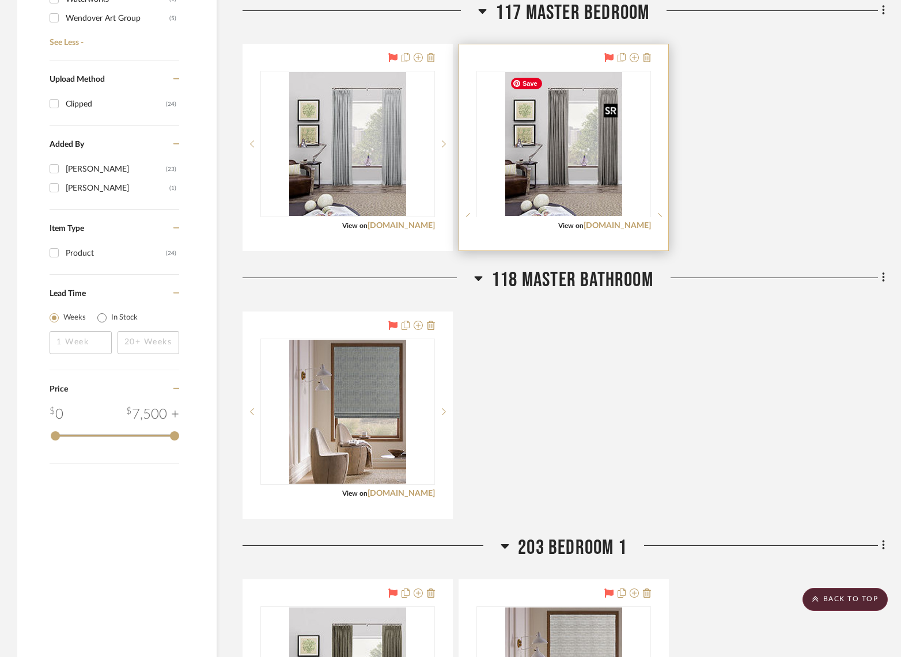
click at [550, 170] on div at bounding box center [563, 216] width 175 height 291
click at [604, 183] on img "0" at bounding box center [563, 144] width 117 height 144
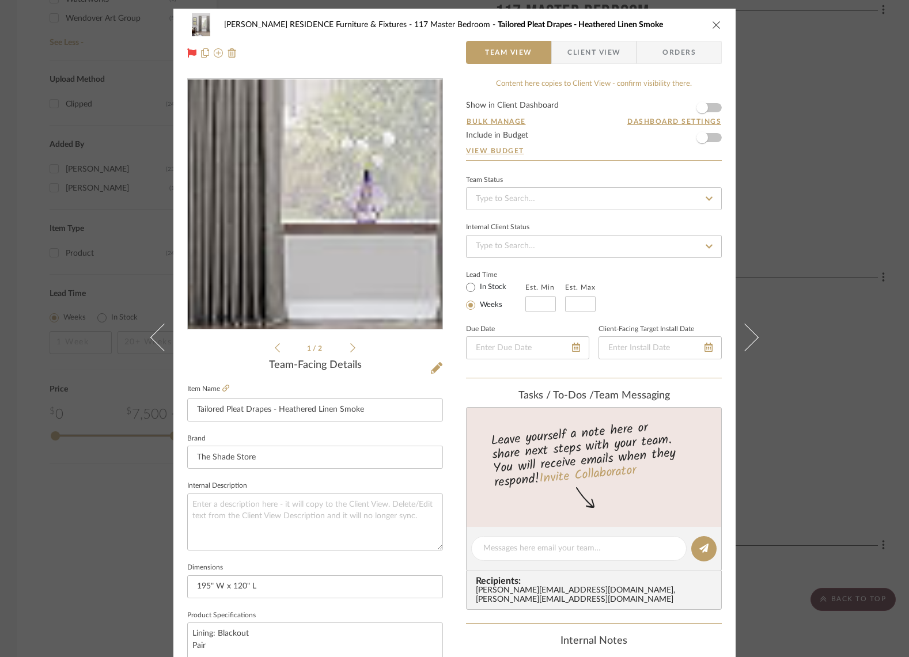
scroll to position [194, 0]
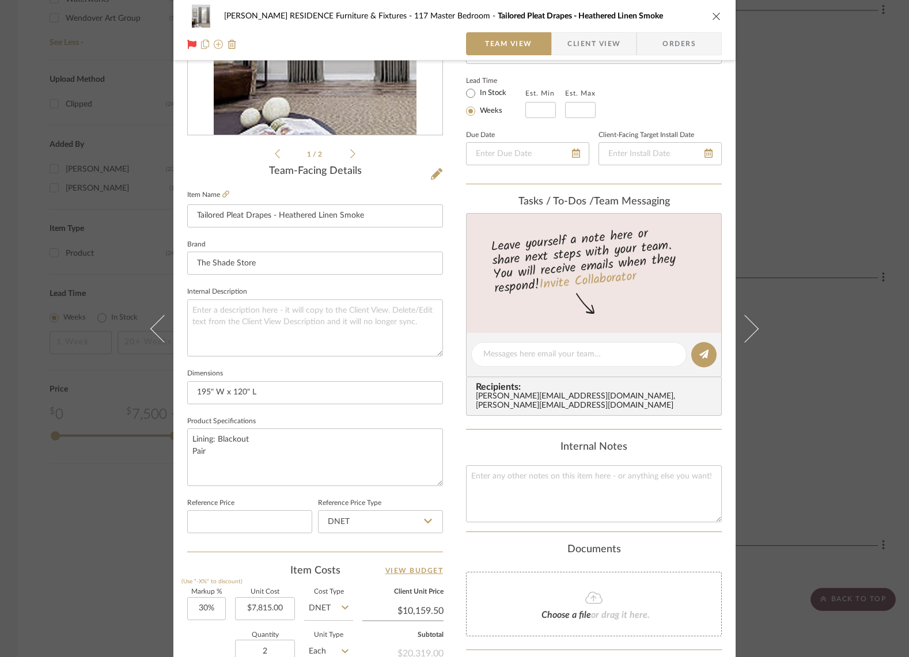
click at [22, 237] on div "COBLE RESIDENCE Furniture & Fixtures 117 Master Bedroom Tailored Pleat Drapes -…" at bounding box center [454, 328] width 909 height 657
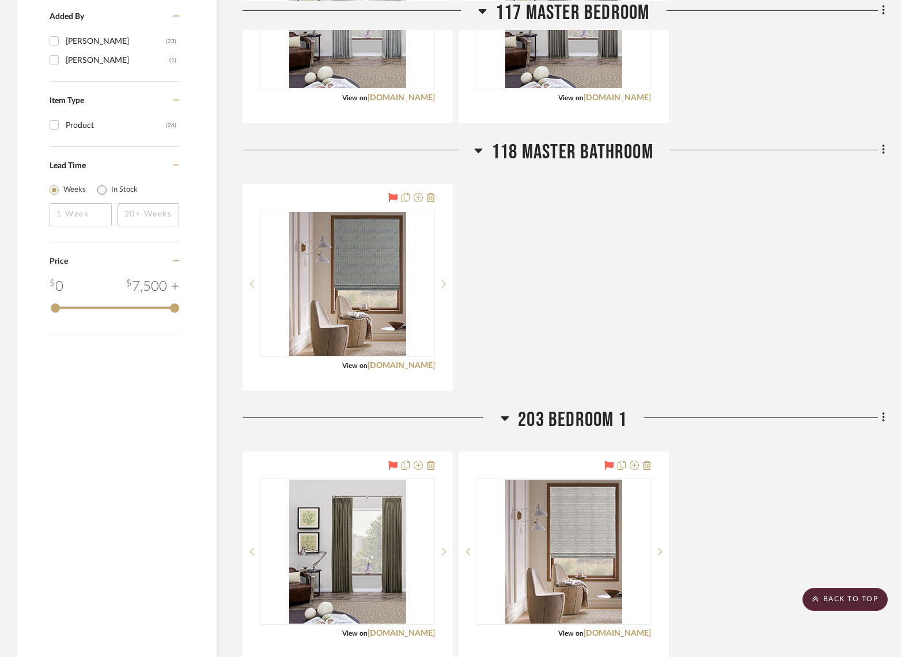
scroll to position [1276, 0]
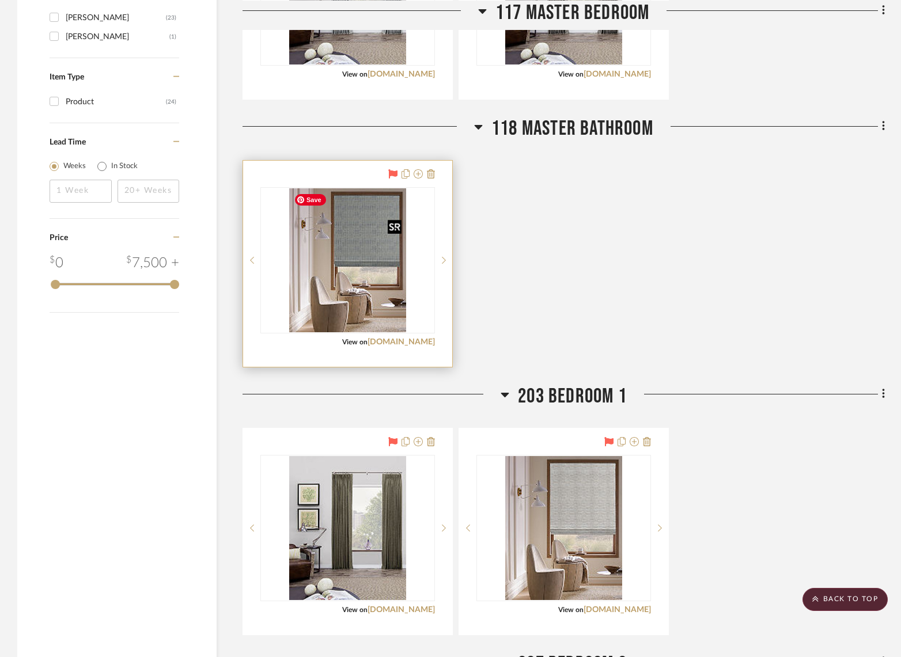
click at [351, 252] on img "0" at bounding box center [347, 260] width 117 height 144
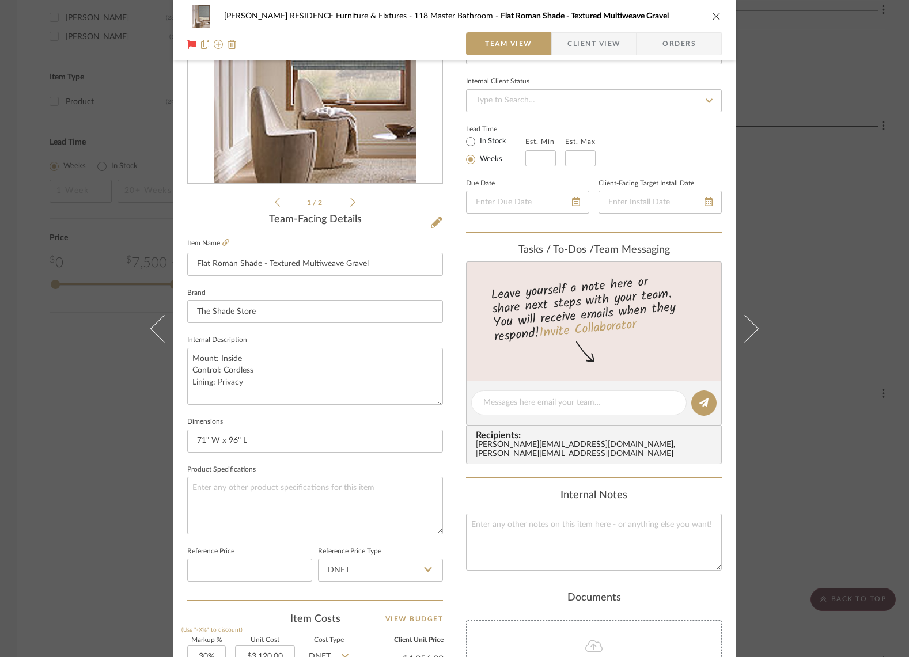
scroll to position [143, 0]
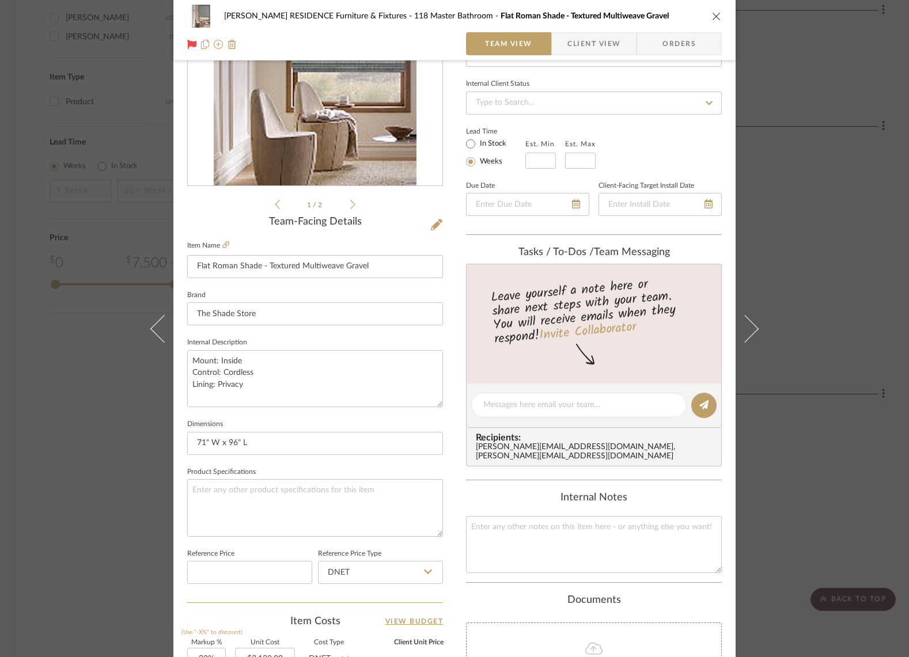
click at [117, 351] on div "COBLE RESIDENCE Furniture & Fixtures 118 Master Bathroom Flat Roman Shade - Tex…" at bounding box center [454, 328] width 909 height 657
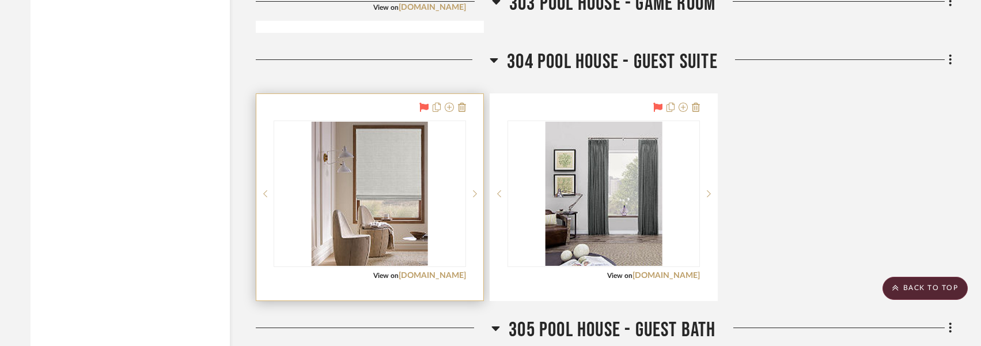
scroll to position [3541, 0]
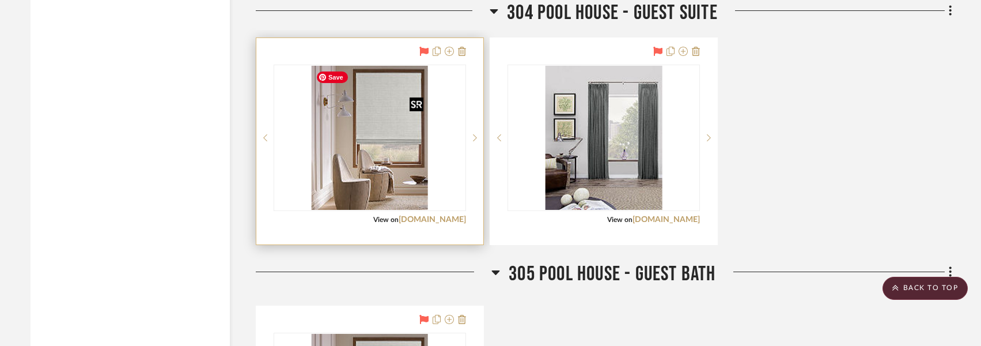
click at [389, 124] on img "0" at bounding box center [369, 138] width 117 height 144
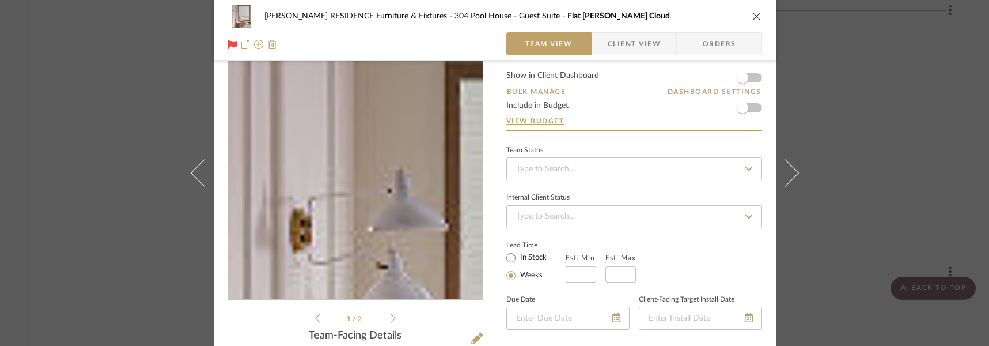
scroll to position [175, 0]
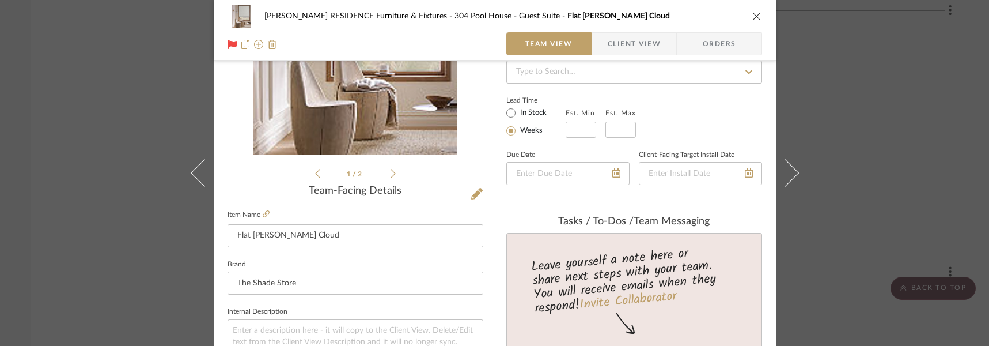
click at [835, 117] on div "COBLE RESIDENCE Furniture & Fixtures 304 Pool House - Guest Suite Flat Roman Sh…" at bounding box center [494, 173] width 989 height 346
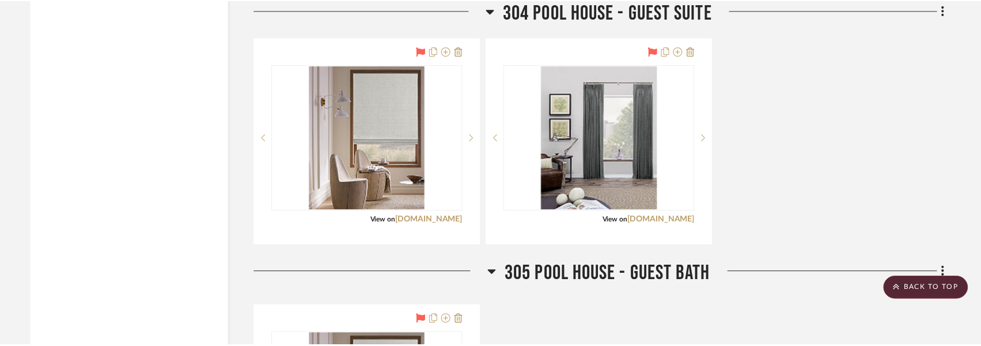
scroll to position [3541, 0]
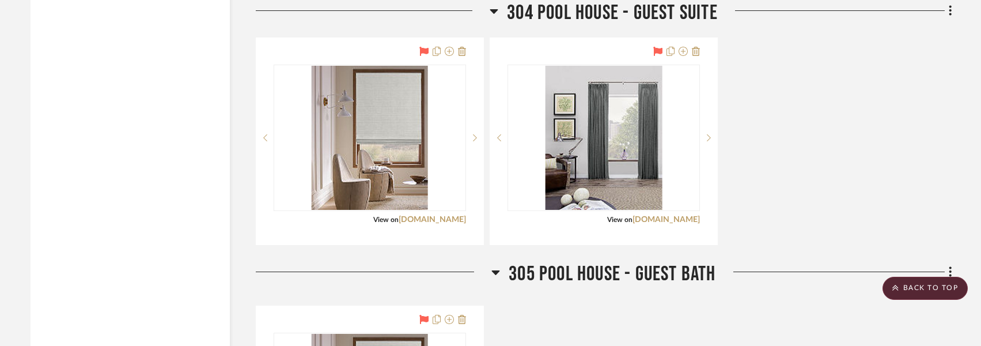
click at [833, 117] on div "Flat Roman Shade - Upton Cloud View on theshadestore.com By The Shade Store Tea…" at bounding box center [604, 140] width 696 height 207
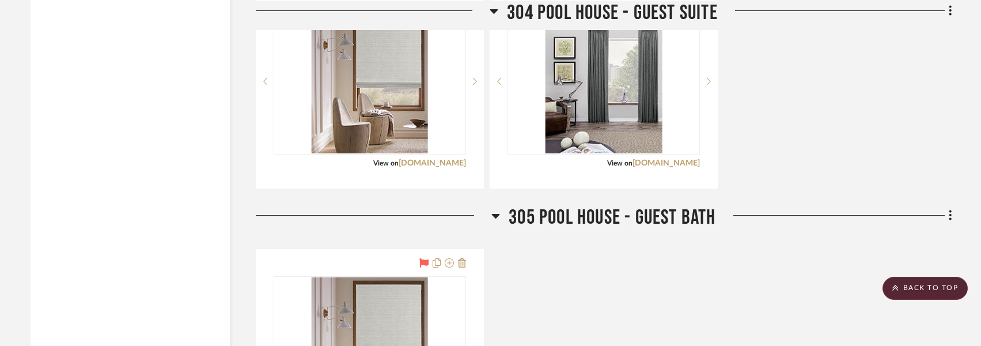
scroll to position [3472, 0]
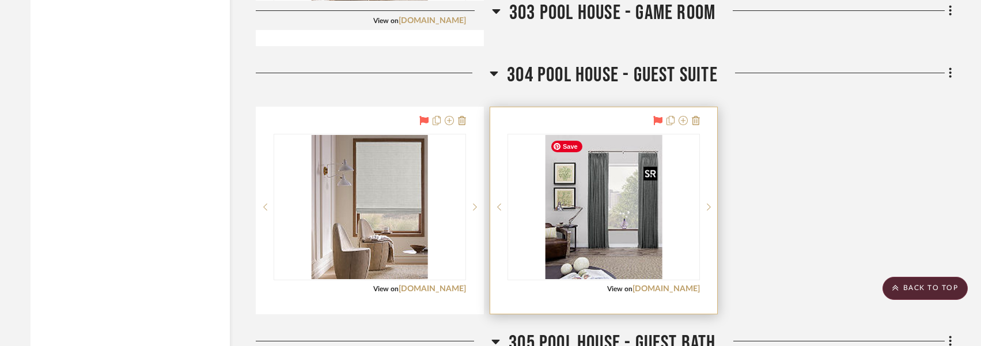
click at [602, 179] on img "0" at bounding box center [603, 207] width 117 height 144
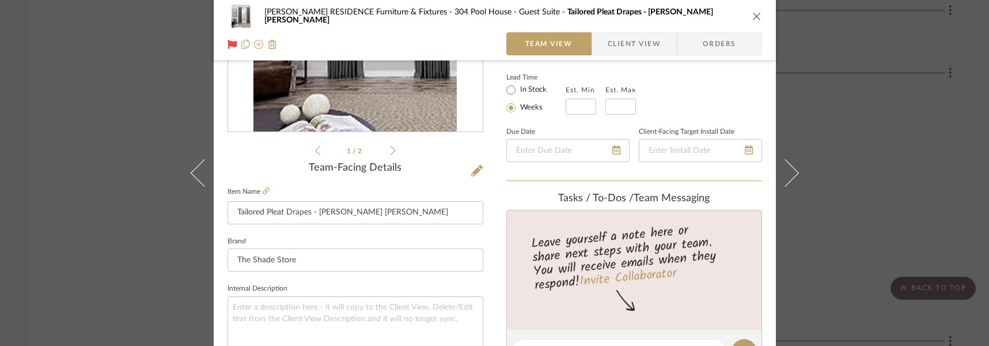
scroll to position [197, 0]
click at [94, 137] on div "COBLE RESIDENCE Furniture & Fixtures 304 Pool House - Guest Suite Tailored Plea…" at bounding box center [494, 173] width 989 height 346
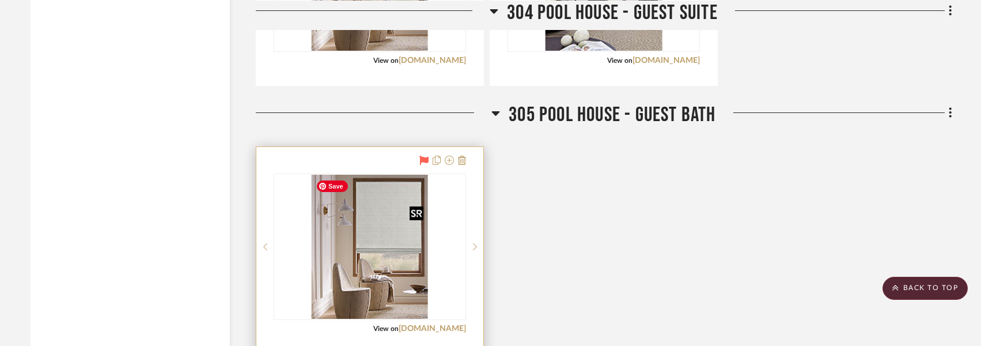
scroll to position [3711, 0]
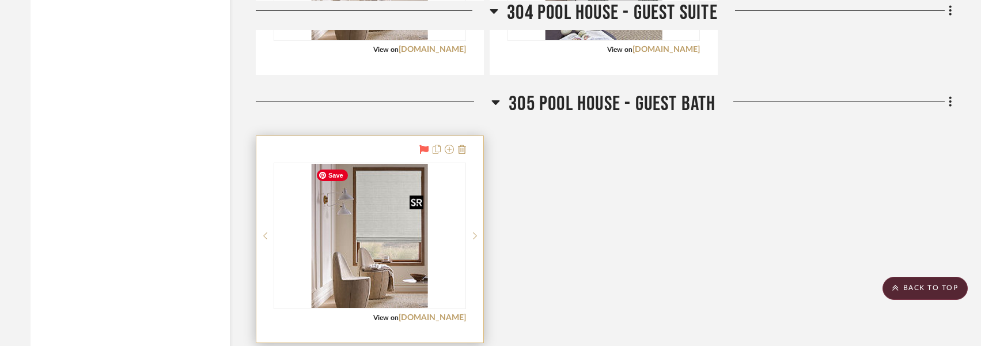
click at [377, 208] on img "0" at bounding box center [369, 236] width 117 height 144
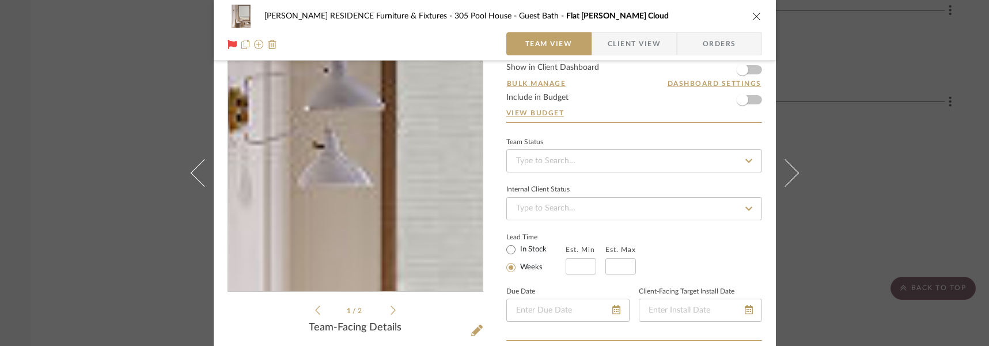
scroll to position [187, 0]
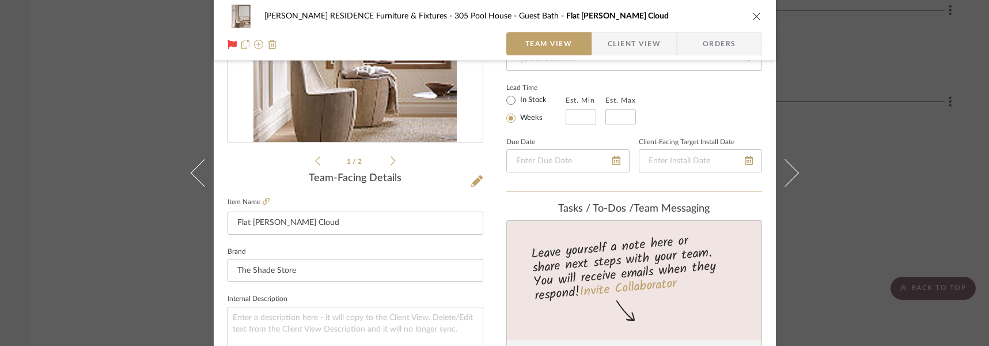
click at [39, 154] on div "COBLE RESIDENCE Furniture & Fixtures 305 Pool House - Guest Bath Flat Roman Sha…" at bounding box center [494, 173] width 989 height 346
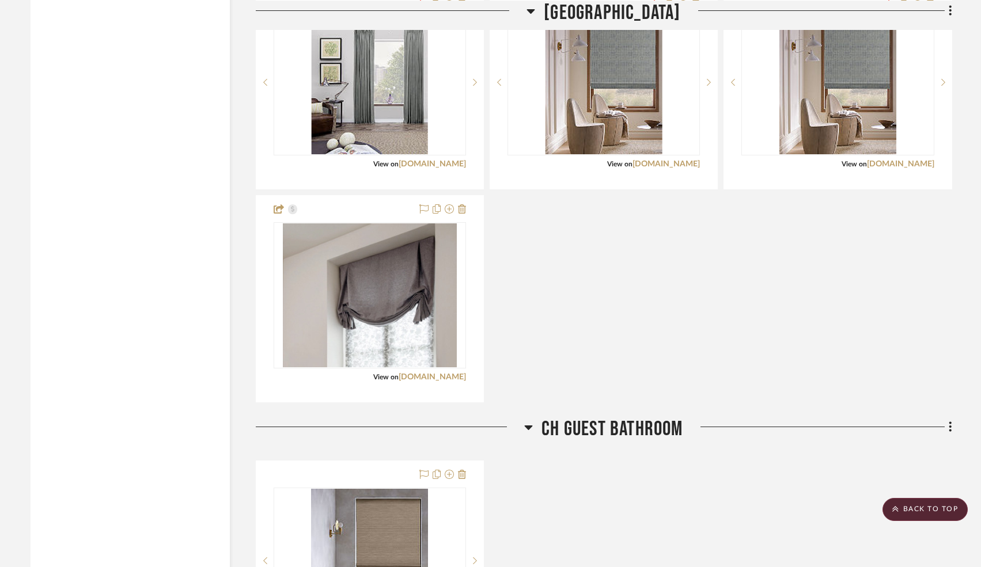
scroll to position [4014, 0]
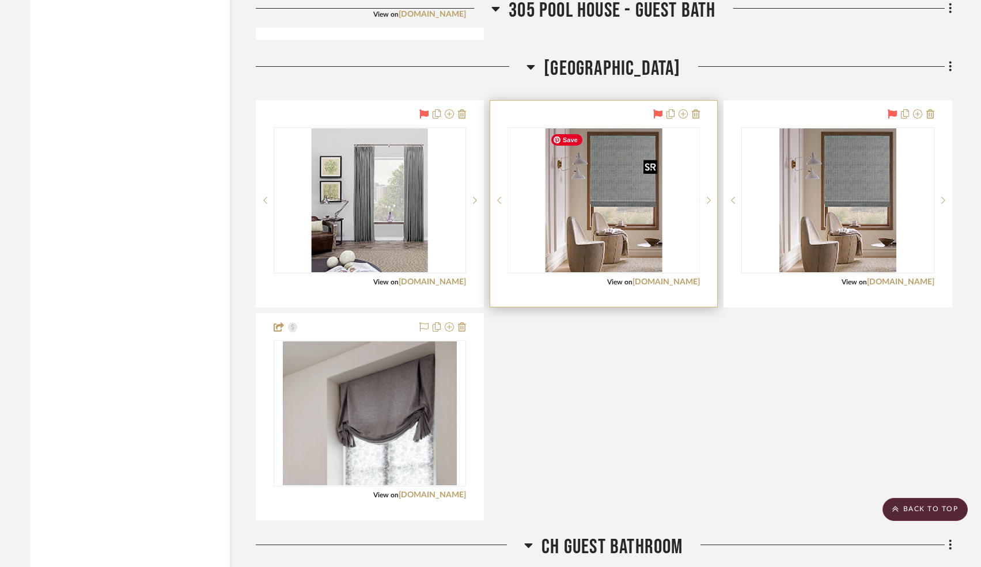
click at [606, 176] on img "0" at bounding box center [603, 200] width 117 height 144
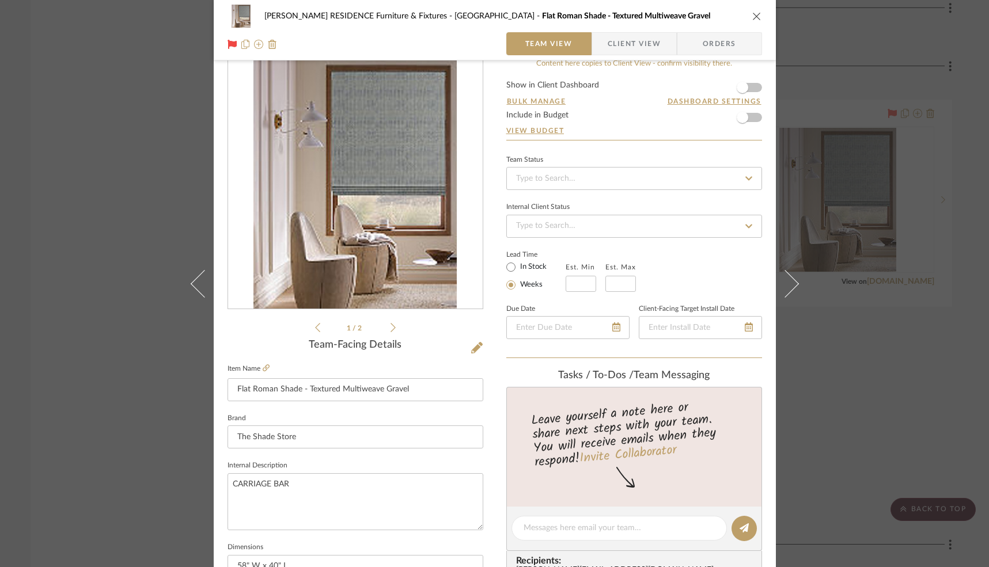
scroll to position [21, 0]
click at [263, 367] on icon at bounding box center [266, 367] width 7 height 7
